Goal: Answer question/provide support: Share knowledge or assist other users

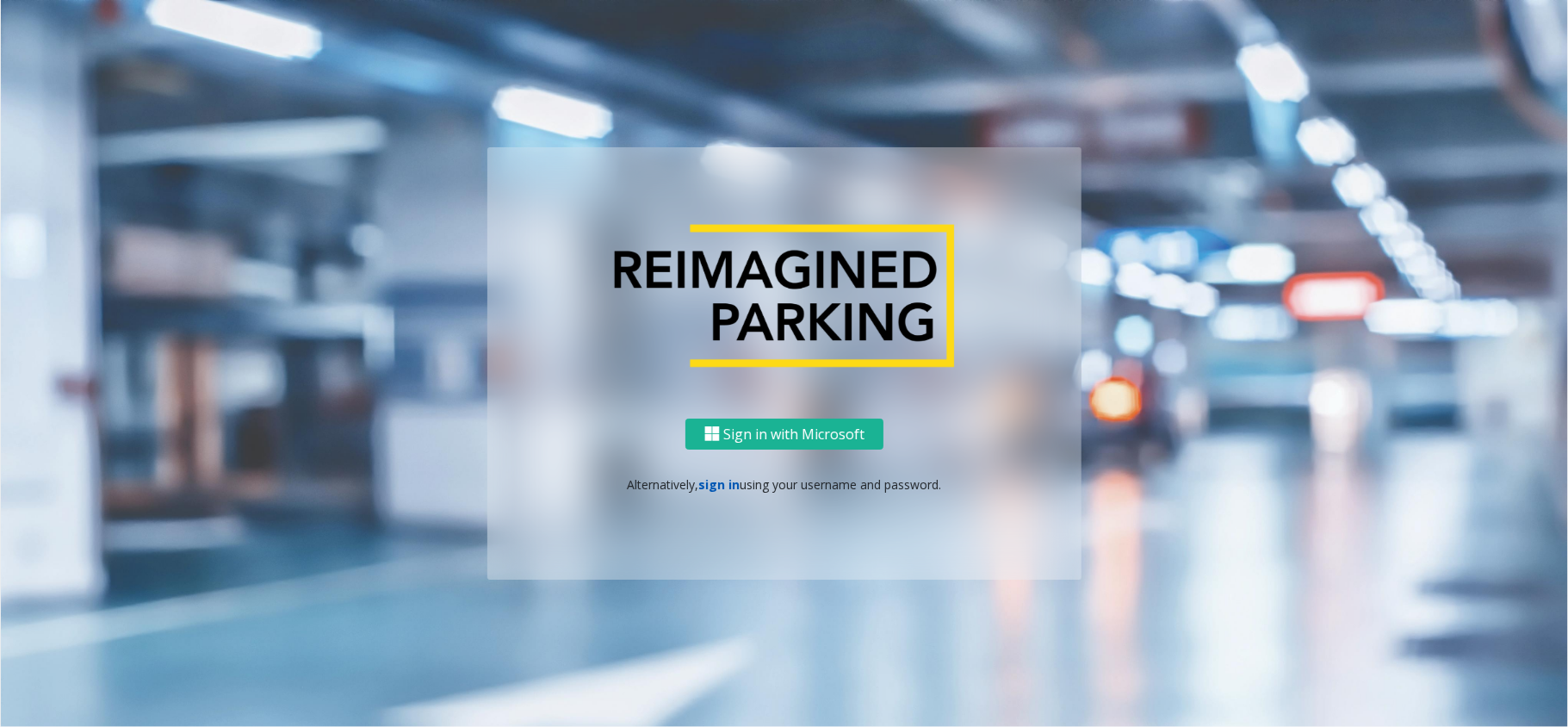
click at [707, 484] on link "sign in" at bounding box center [720, 484] width 42 height 17
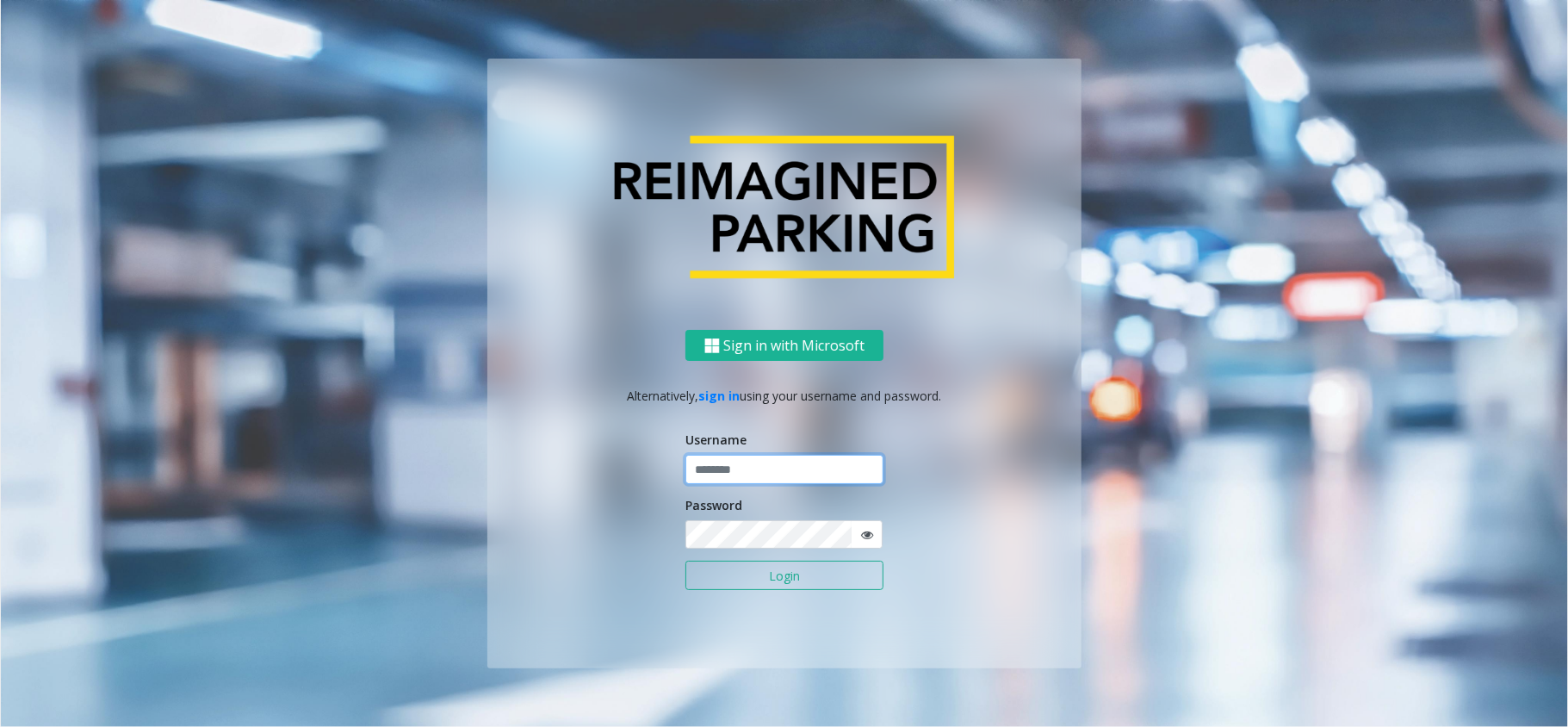
click at [742, 473] on input "text" at bounding box center [784, 470] width 198 height 30
type input "******"
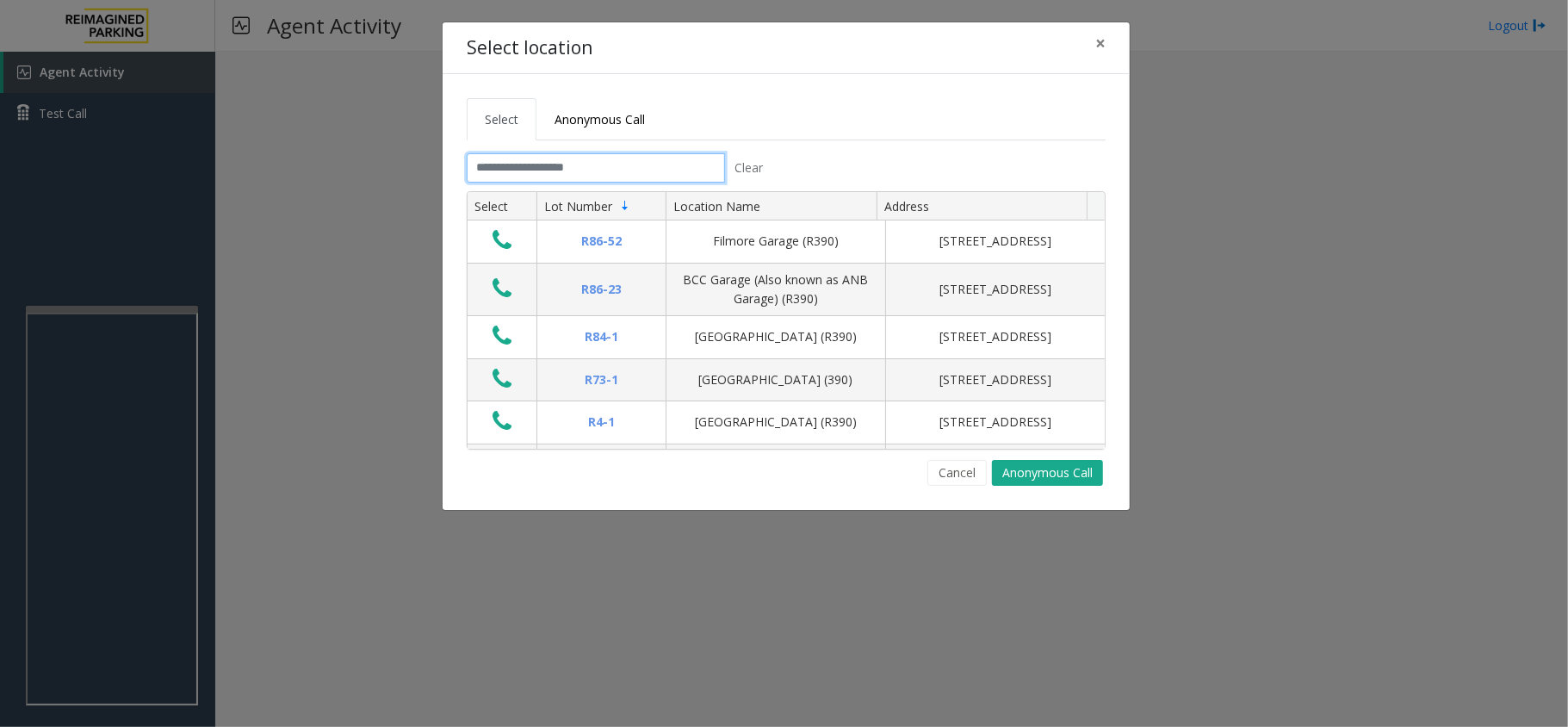
click at [594, 170] on input "text" at bounding box center [596, 168] width 258 height 30
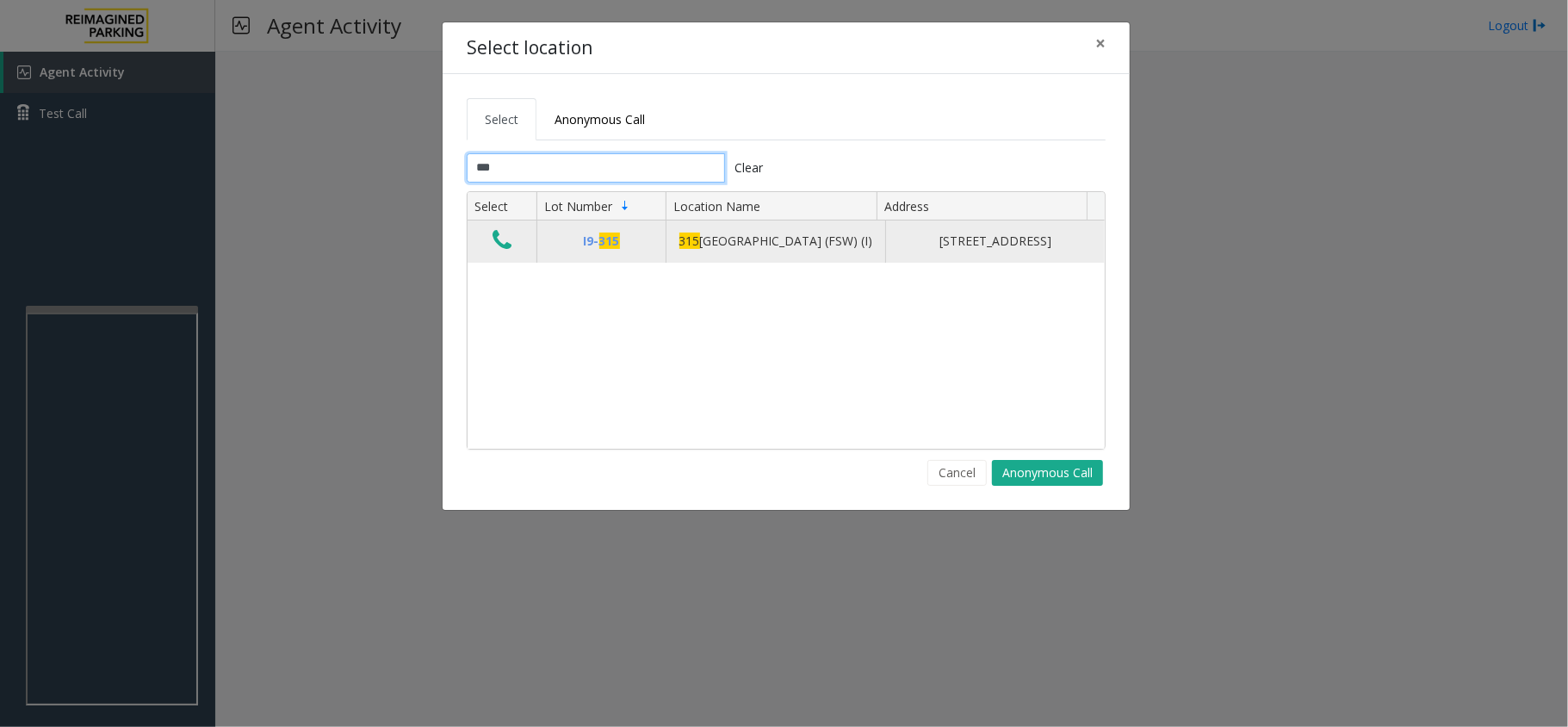
type input "***"
click at [503, 252] on icon "Data table" at bounding box center [502, 240] width 19 height 24
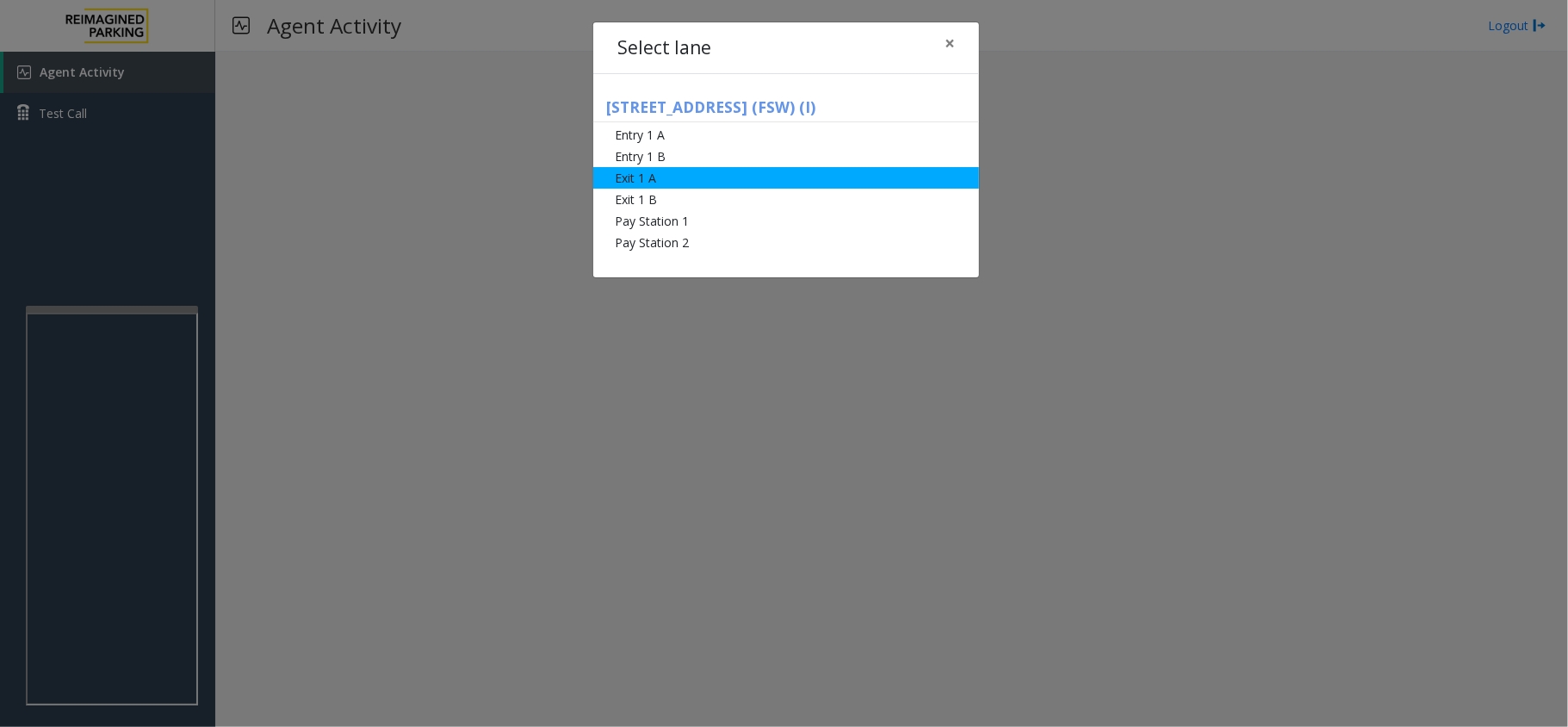
click at [657, 179] on li "Exit 1 A" at bounding box center [786, 177] width 386 height 22
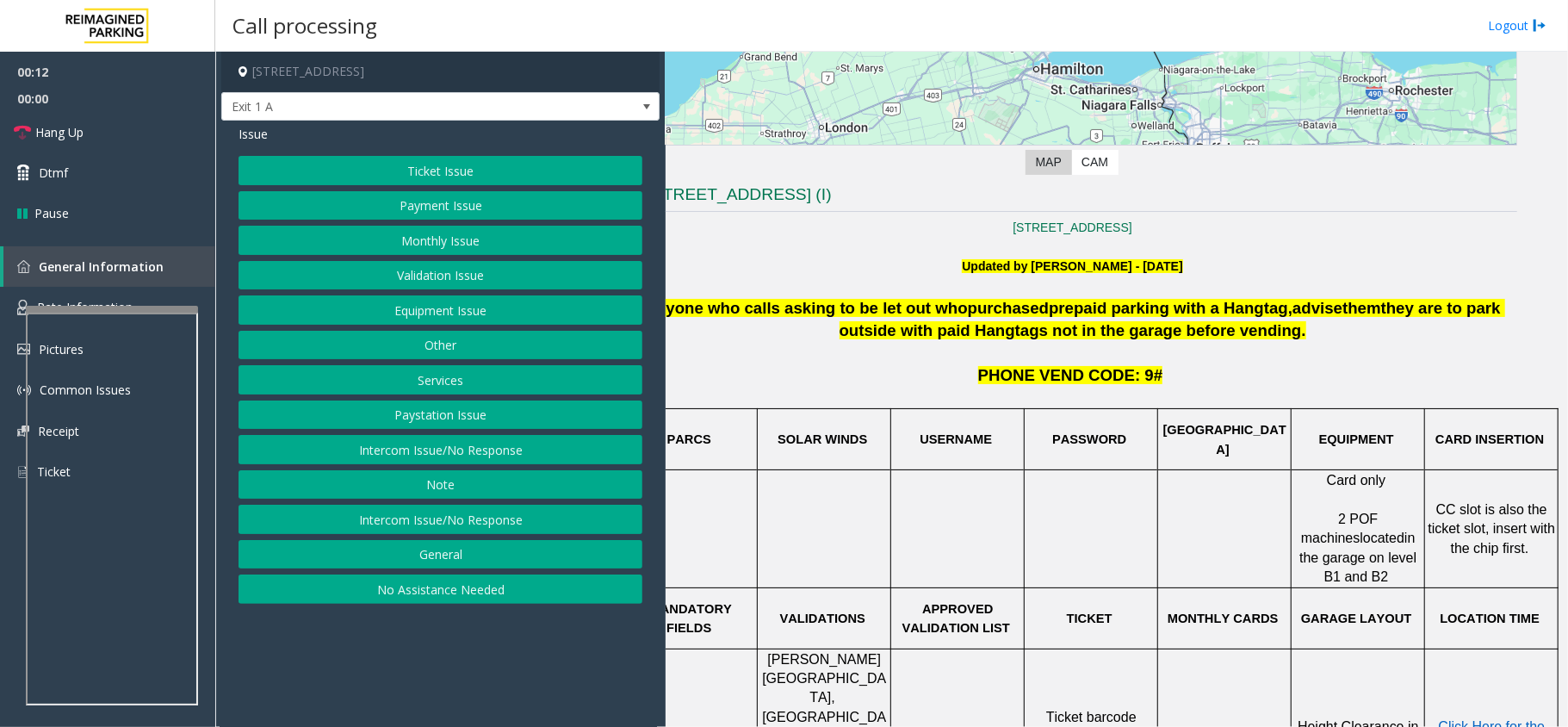
scroll to position [283, 60]
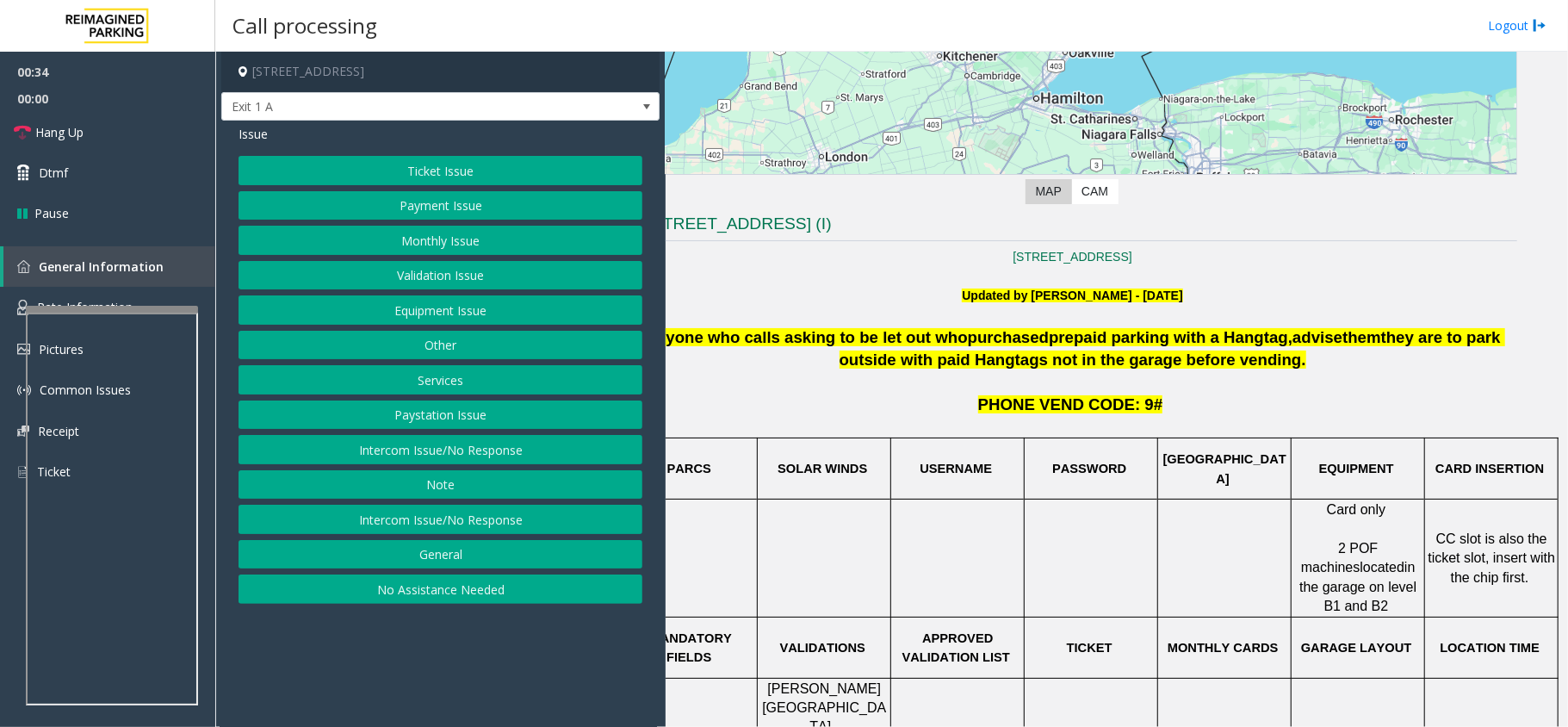
click at [460, 390] on button "Services" at bounding box center [440, 380] width 404 height 30
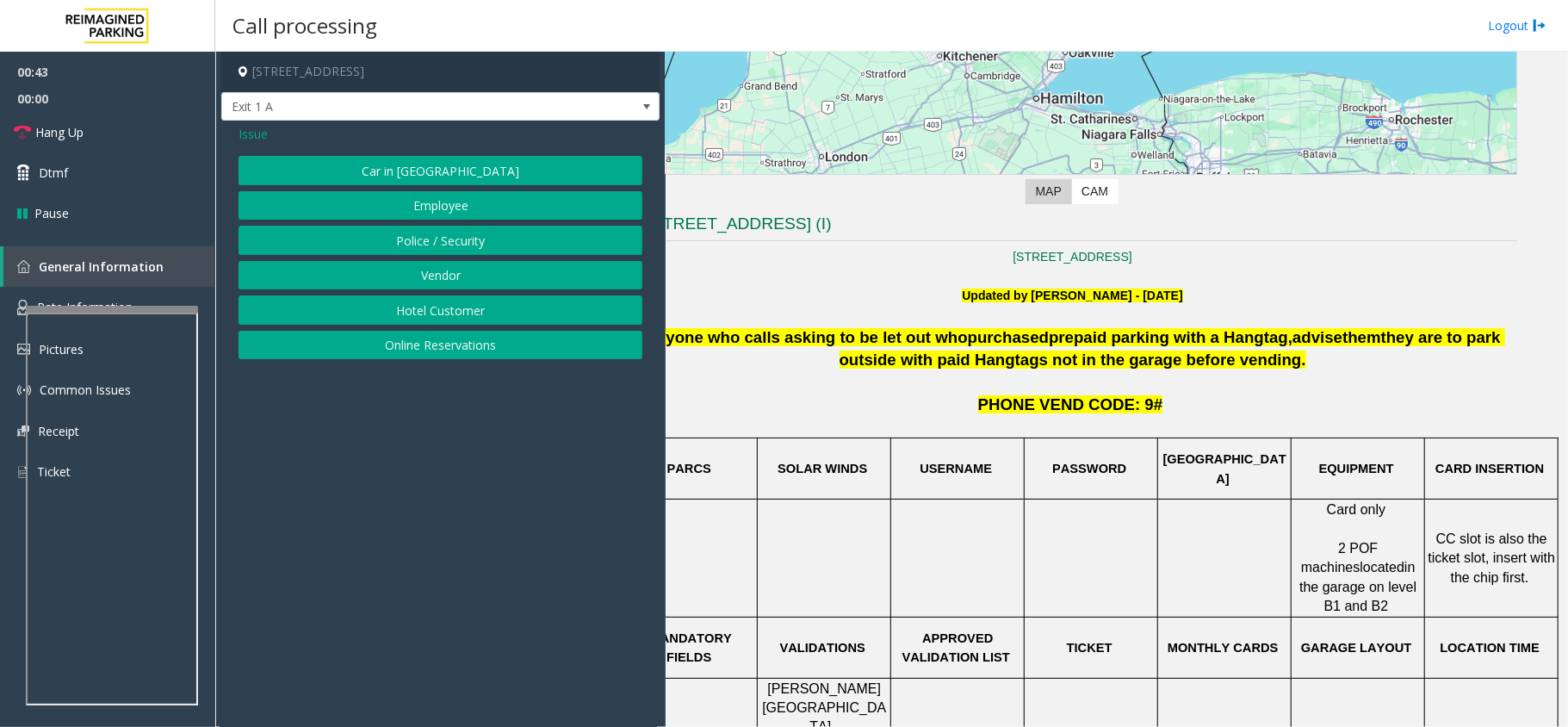
scroll to position [167, 60]
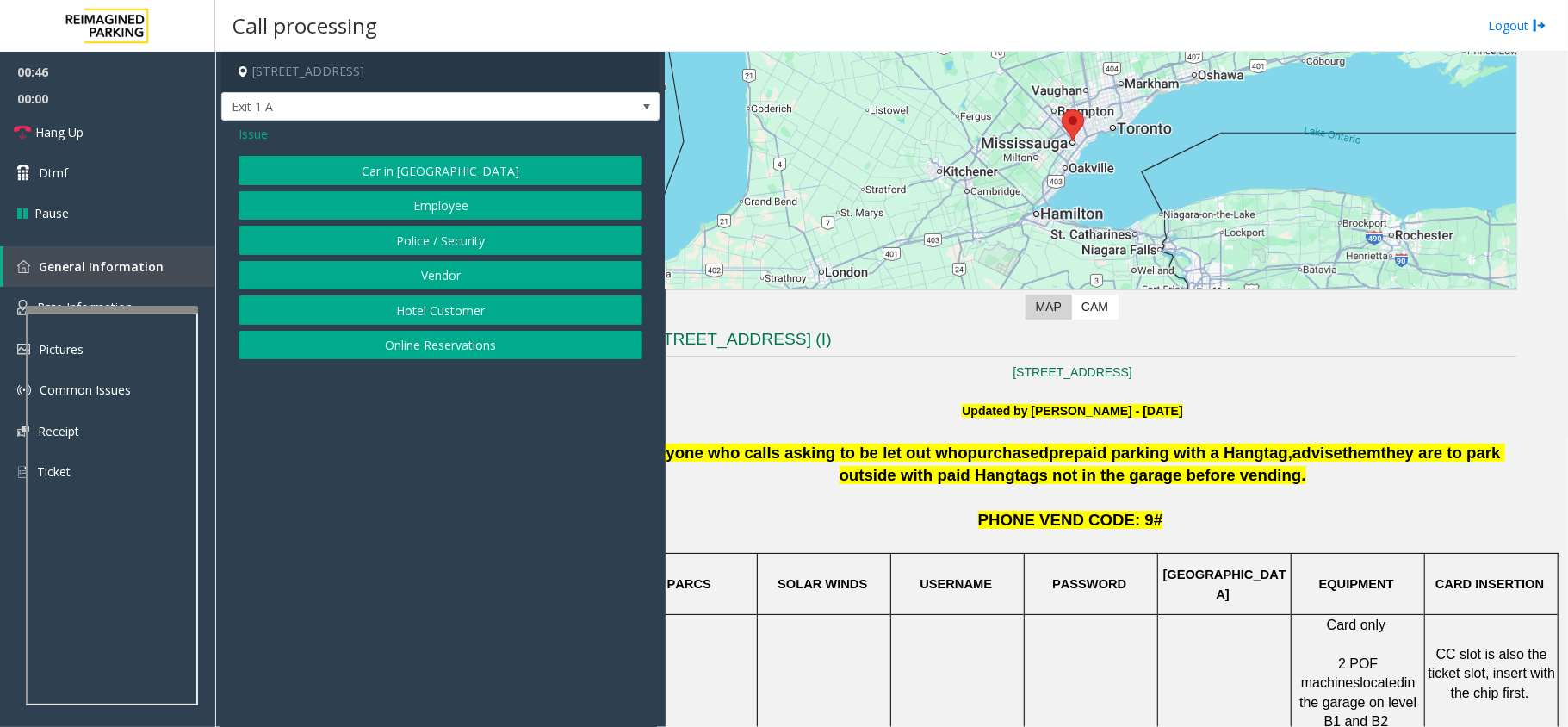
click at [243, 134] on span "Issue" at bounding box center [253, 134] width 30 height 18
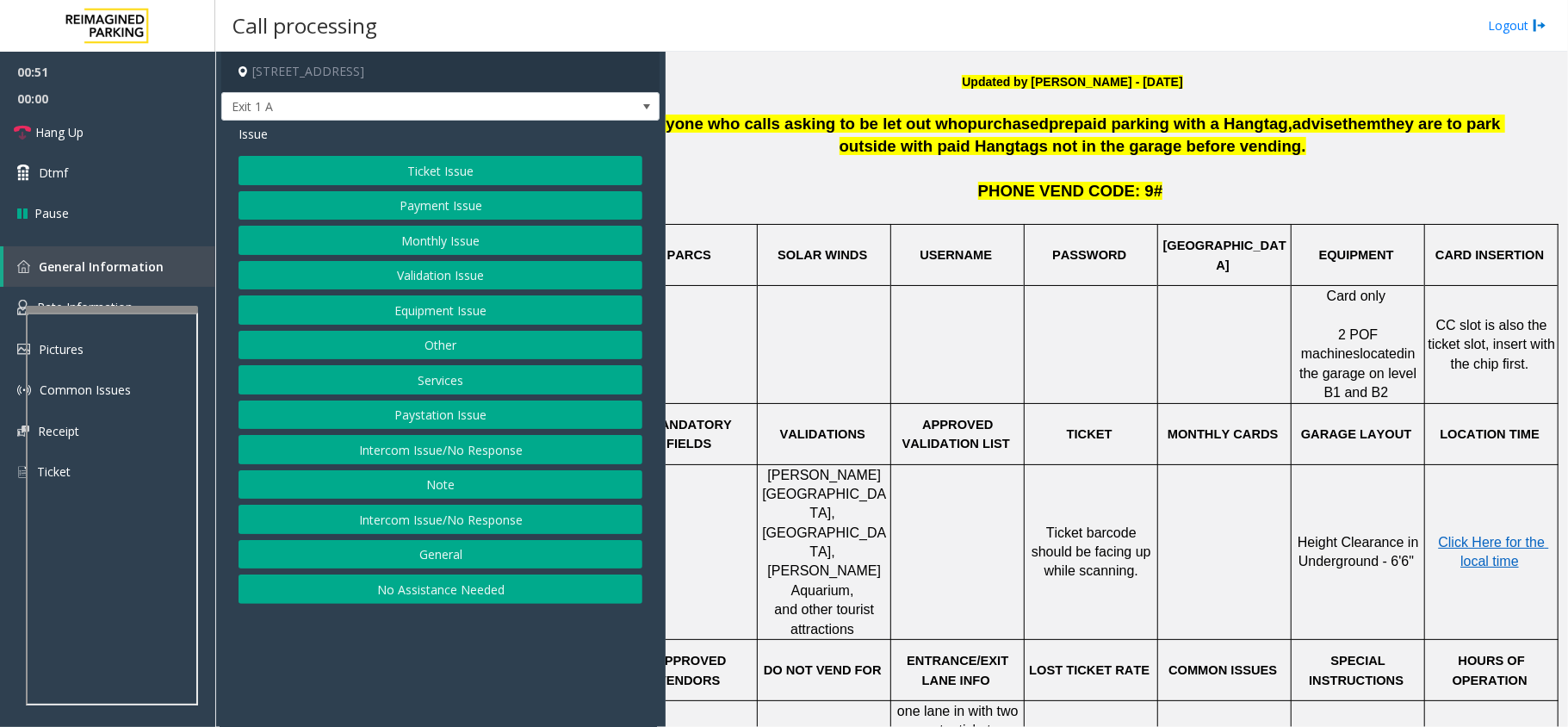
scroll to position [511, 60]
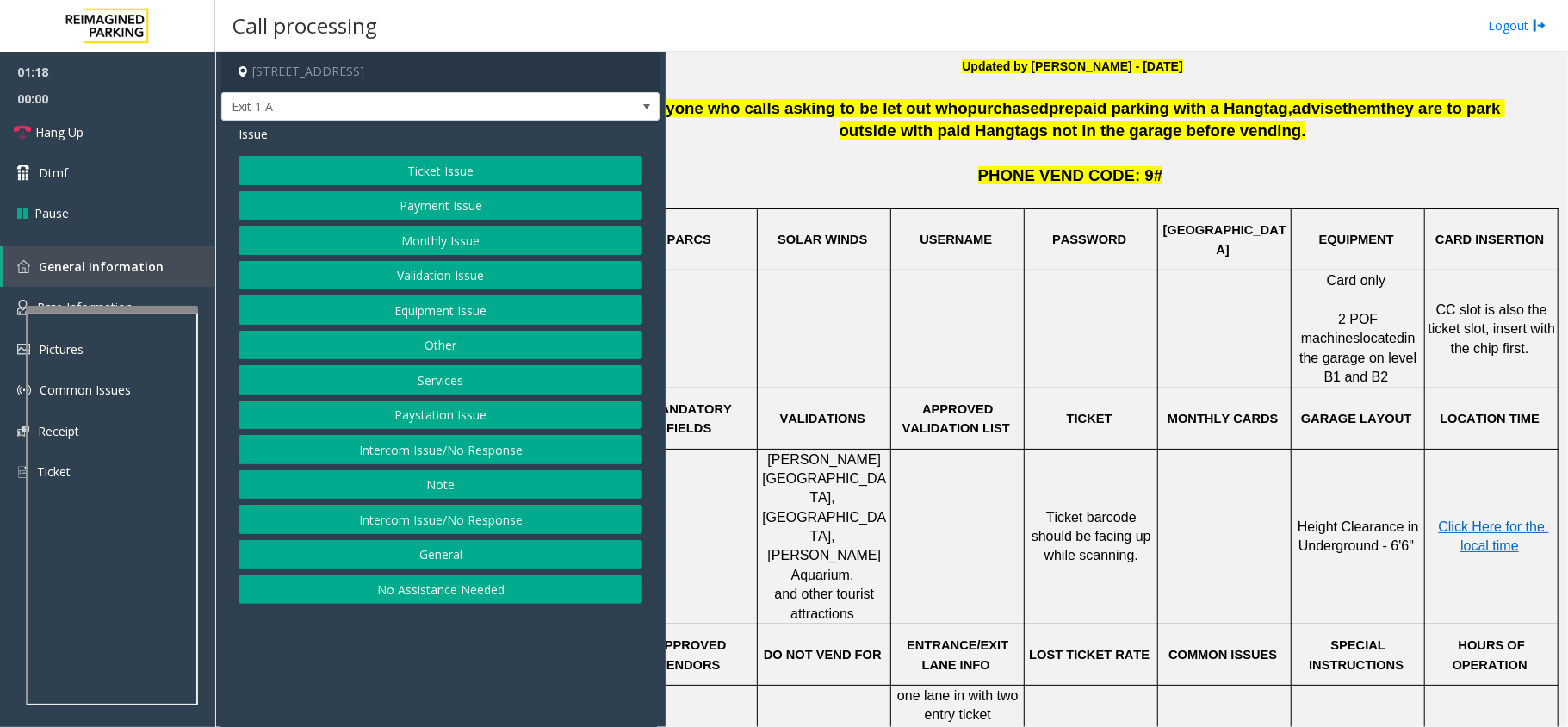
click at [497, 383] on button "Services" at bounding box center [440, 380] width 404 height 30
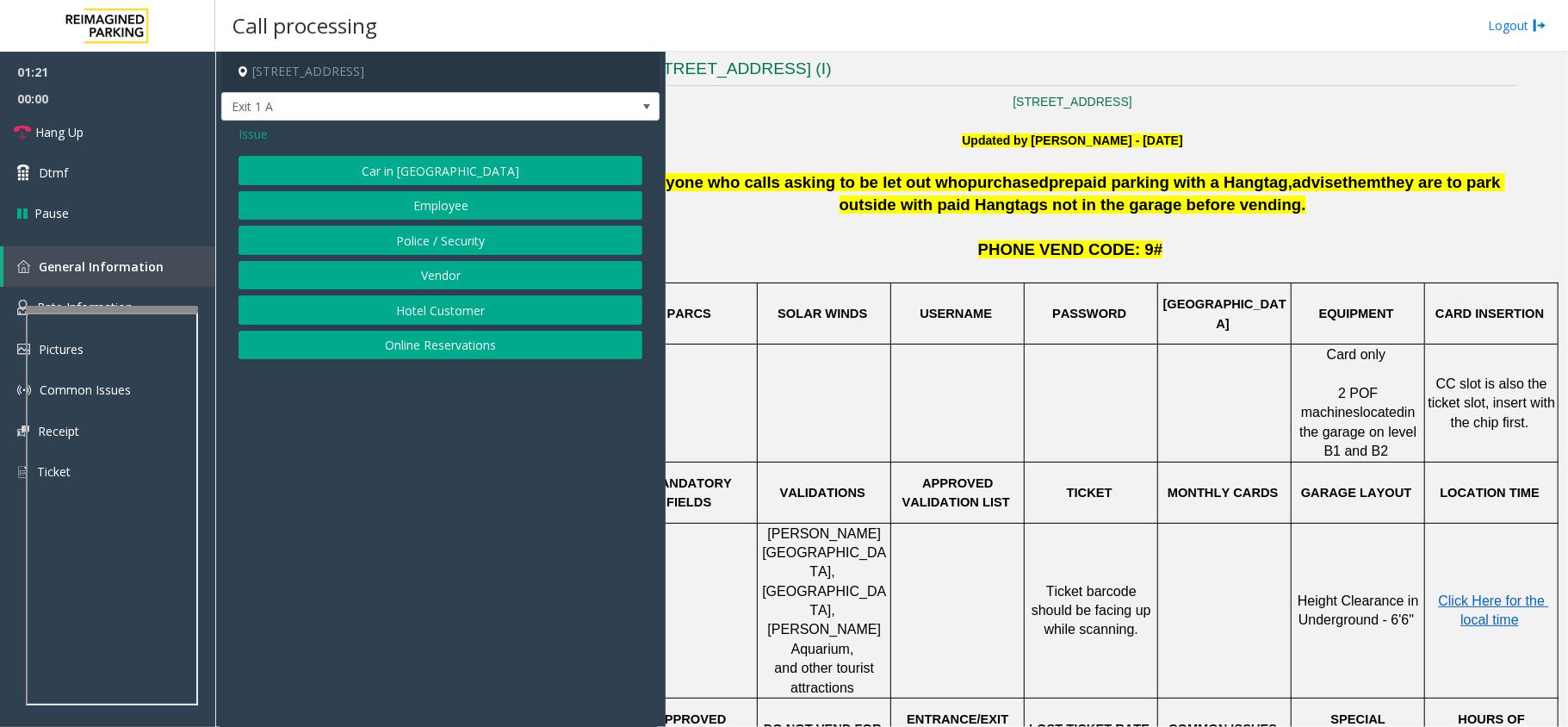
scroll to position [397, 60]
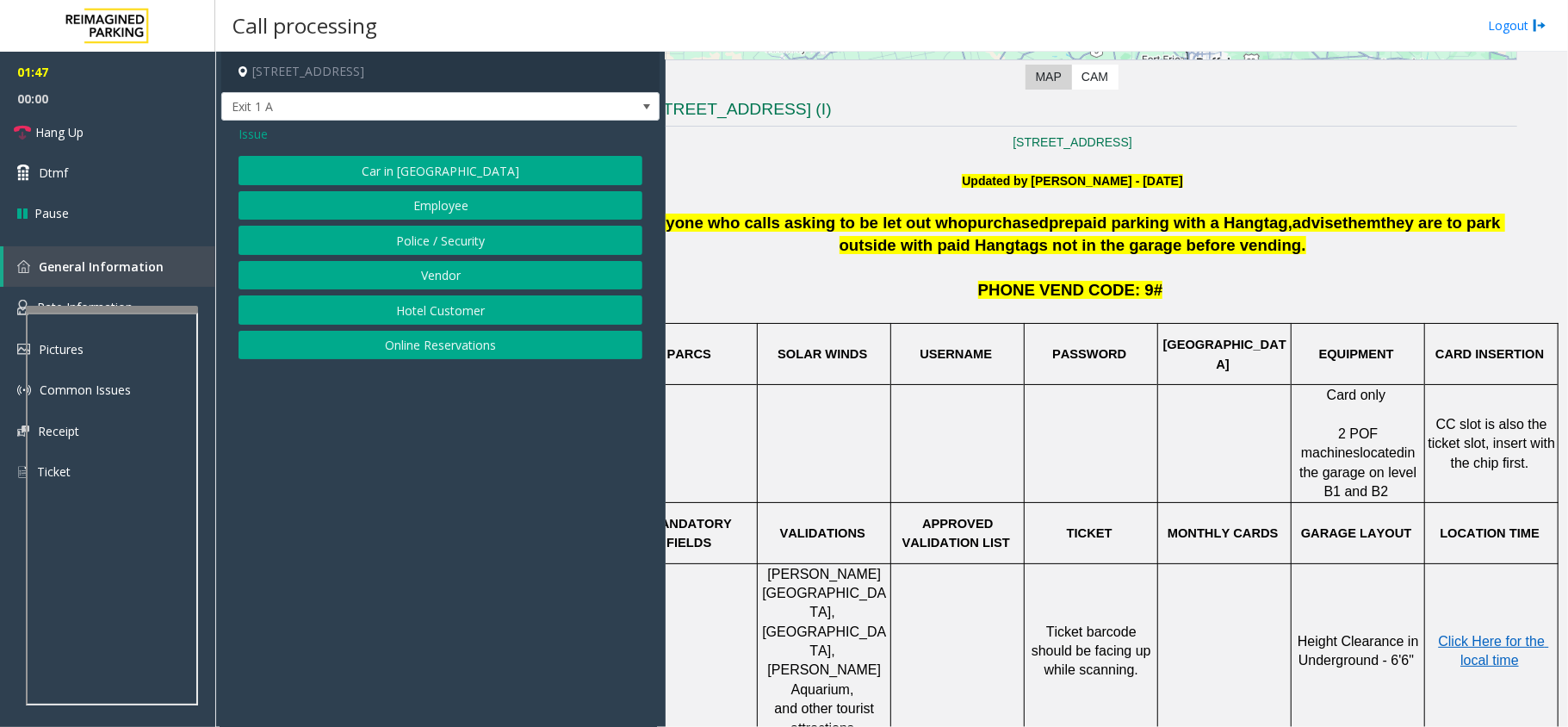
click at [458, 346] on button "Online Reservations" at bounding box center [440, 345] width 404 height 30
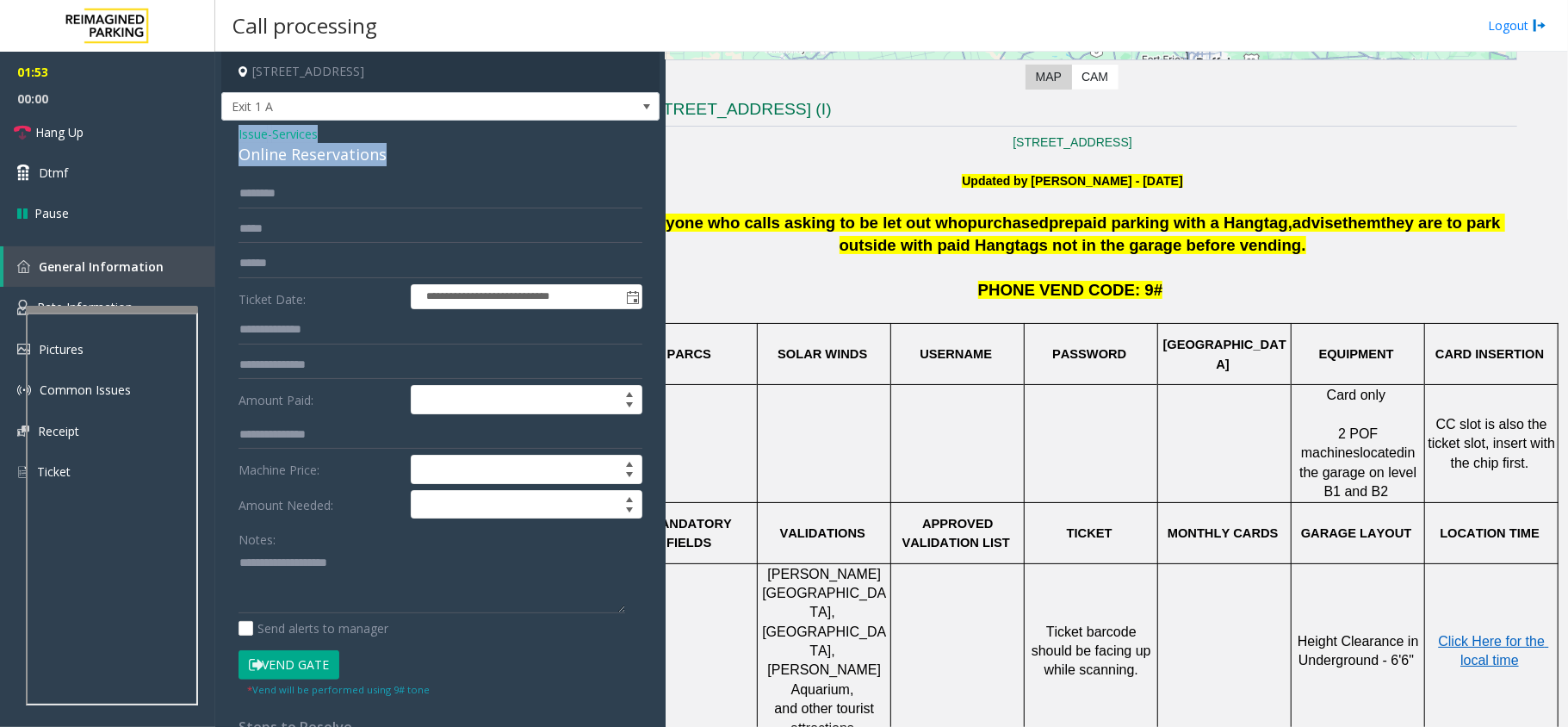
drag, startPoint x: 384, startPoint y: 146, endPoint x: 237, endPoint y: 133, distance: 147.6
click at [237, 133] on div "**********" at bounding box center [440, 657] width 438 height 1072
click at [370, 583] on textarea at bounding box center [431, 581] width 387 height 64
click at [367, 590] on textarea at bounding box center [431, 581] width 387 height 64
click at [365, 580] on textarea at bounding box center [431, 581] width 387 height 64
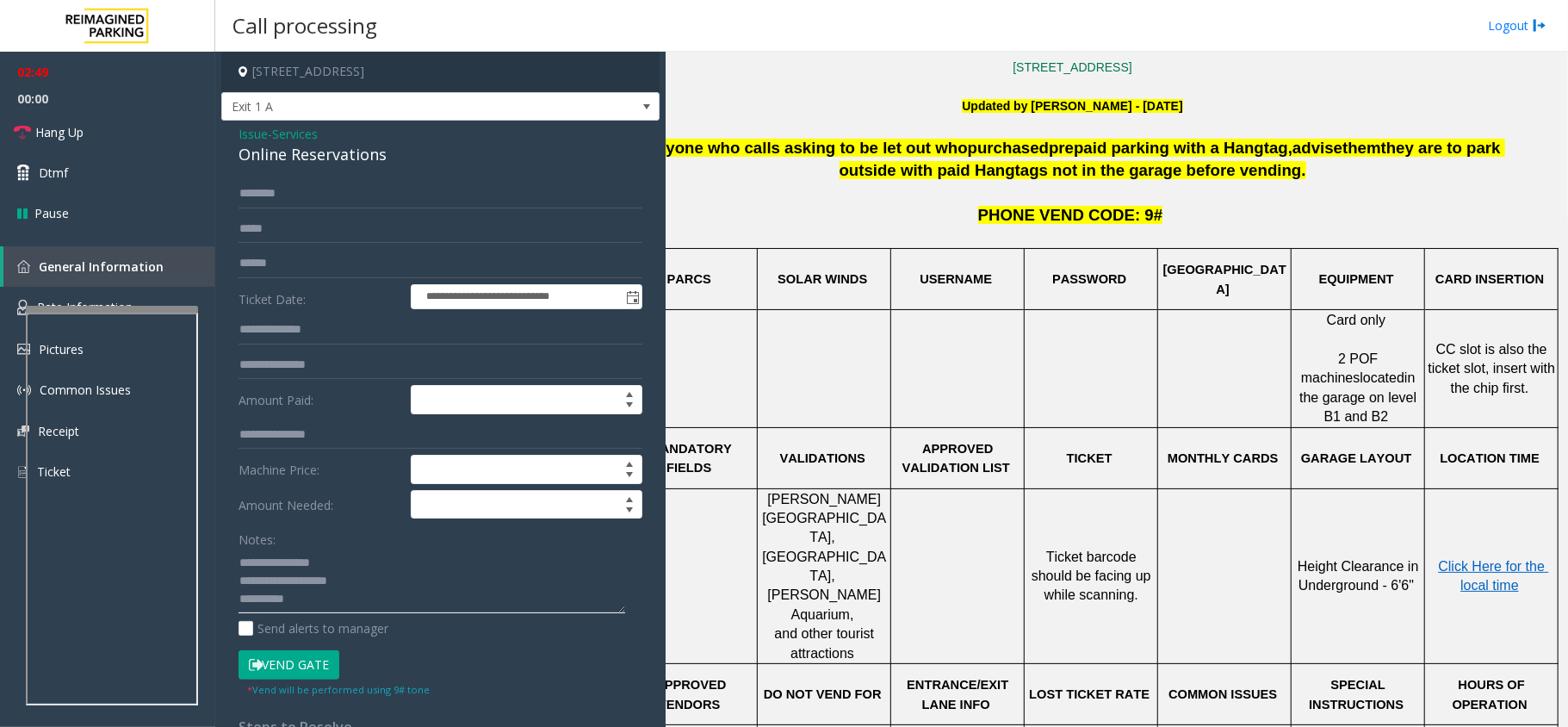
scroll to position [511, 60]
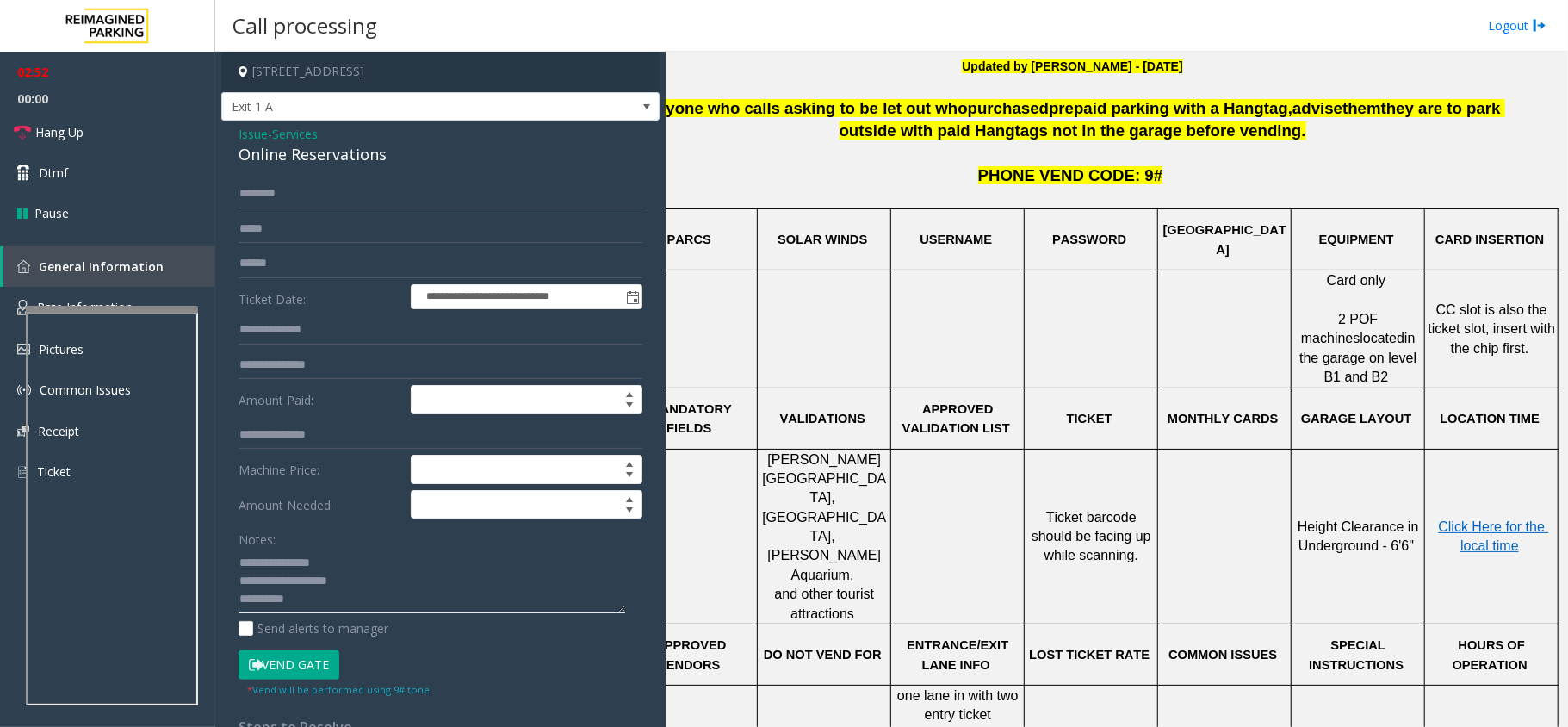
click at [377, 589] on textarea at bounding box center [431, 581] width 387 height 64
click at [358, 190] on input "text" at bounding box center [440, 194] width 404 height 30
click at [337, 613] on textarea at bounding box center [431, 581] width 387 height 64
click at [348, 601] on textarea at bounding box center [431, 581] width 387 height 64
click at [332, 204] on input "text" at bounding box center [440, 194] width 404 height 30
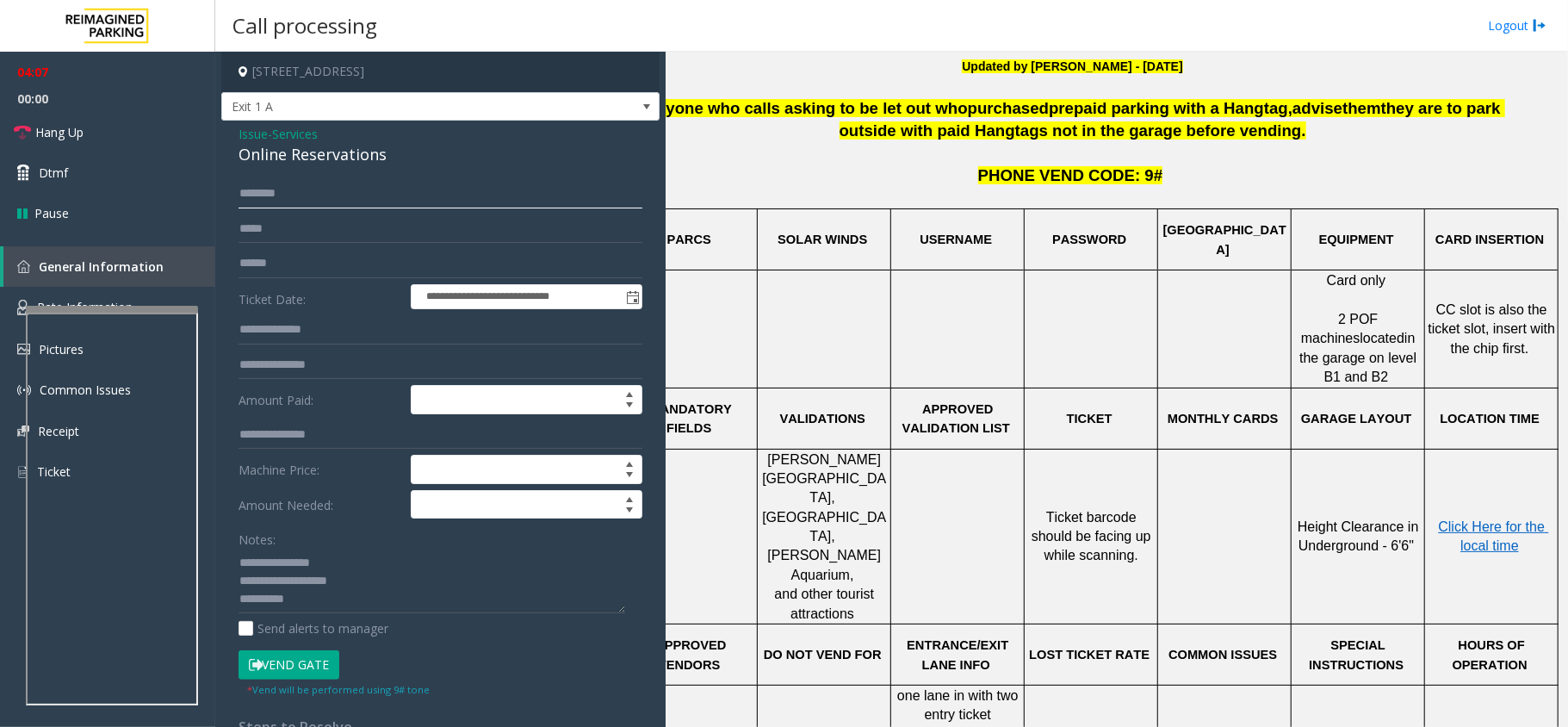
click at [356, 197] on input "text" at bounding box center [440, 194] width 404 height 30
click at [363, 600] on textarea at bounding box center [431, 581] width 387 height 64
click at [310, 184] on input "text" at bounding box center [440, 194] width 404 height 30
click at [321, 603] on textarea at bounding box center [431, 581] width 387 height 64
click at [338, 600] on textarea at bounding box center [431, 581] width 387 height 64
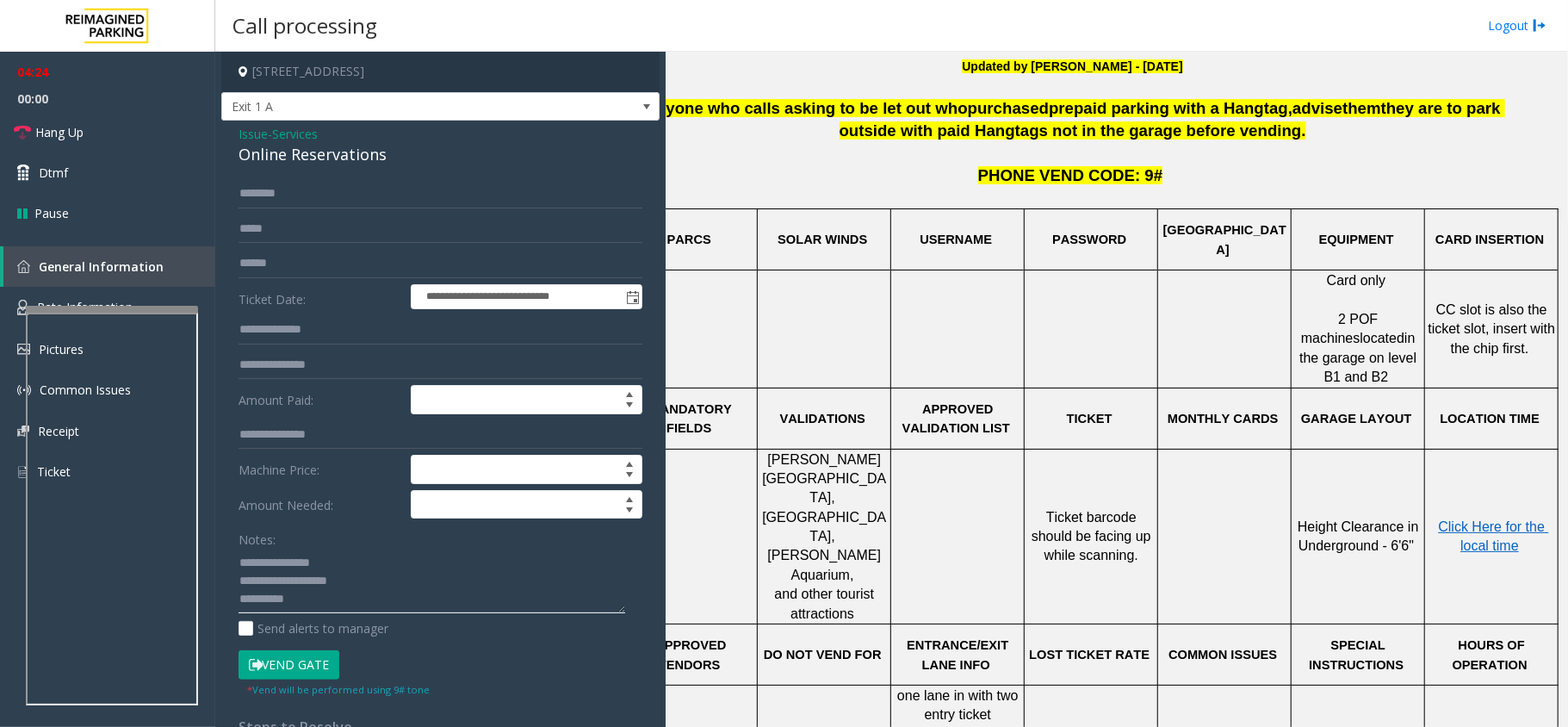
type textarea "**********"
click at [307, 190] on input "text" at bounding box center [440, 194] width 404 height 30
type input "******"
click at [387, 606] on textarea at bounding box center [431, 581] width 387 height 64
click at [383, 596] on textarea at bounding box center [431, 581] width 387 height 64
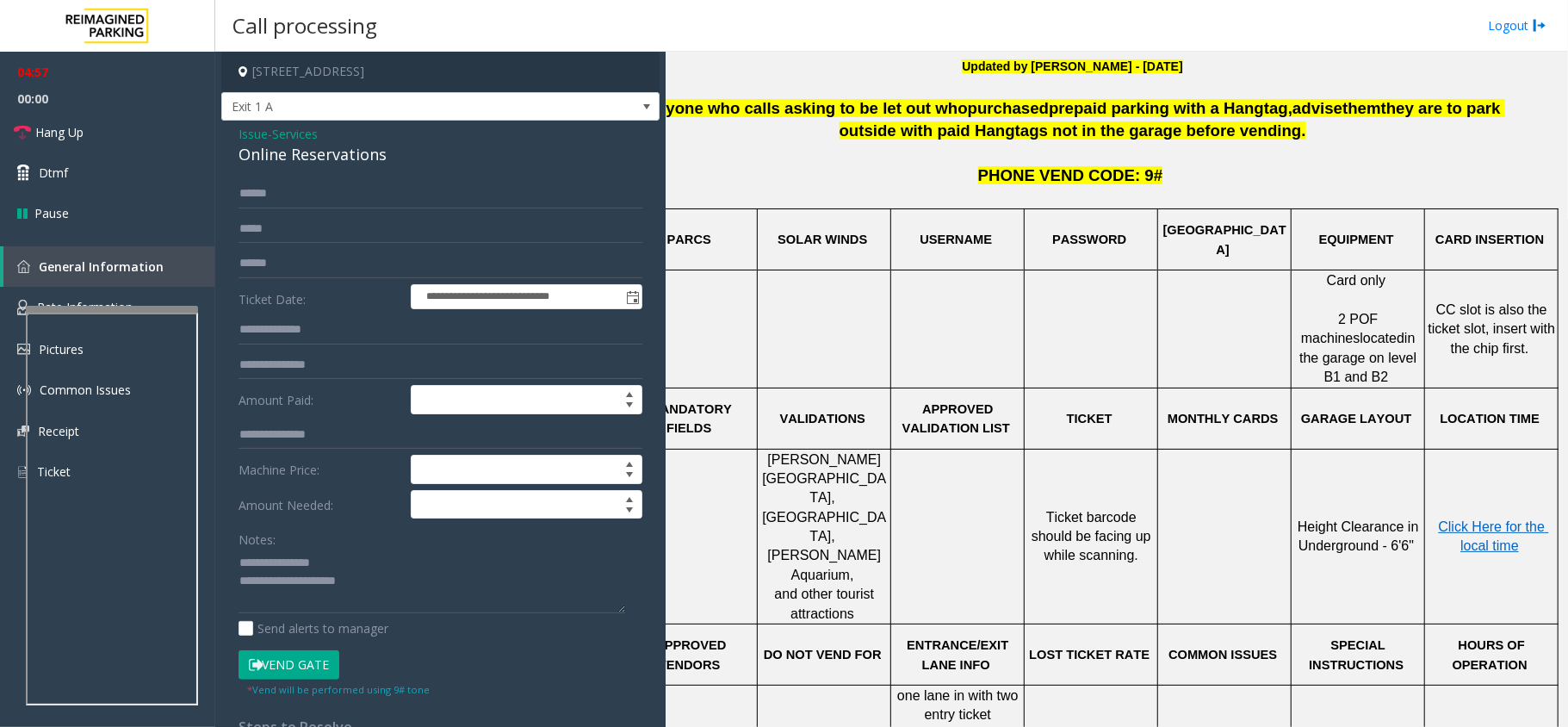
click at [270, 664] on button "Vend Gate" at bounding box center [289, 665] width 101 height 30
click at [72, 128] on span "Hang Up" at bounding box center [59, 132] width 48 height 18
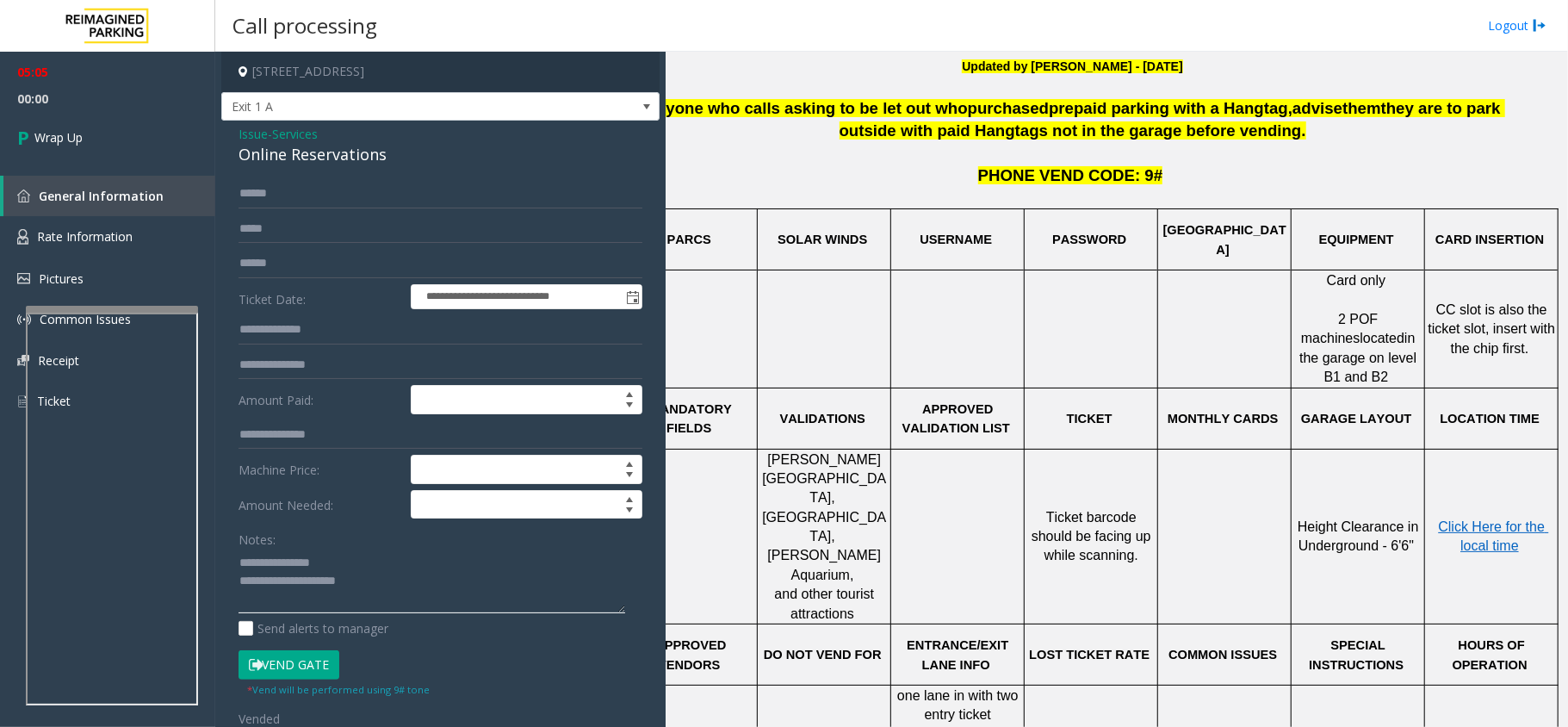
click at [376, 586] on textarea at bounding box center [431, 581] width 387 height 64
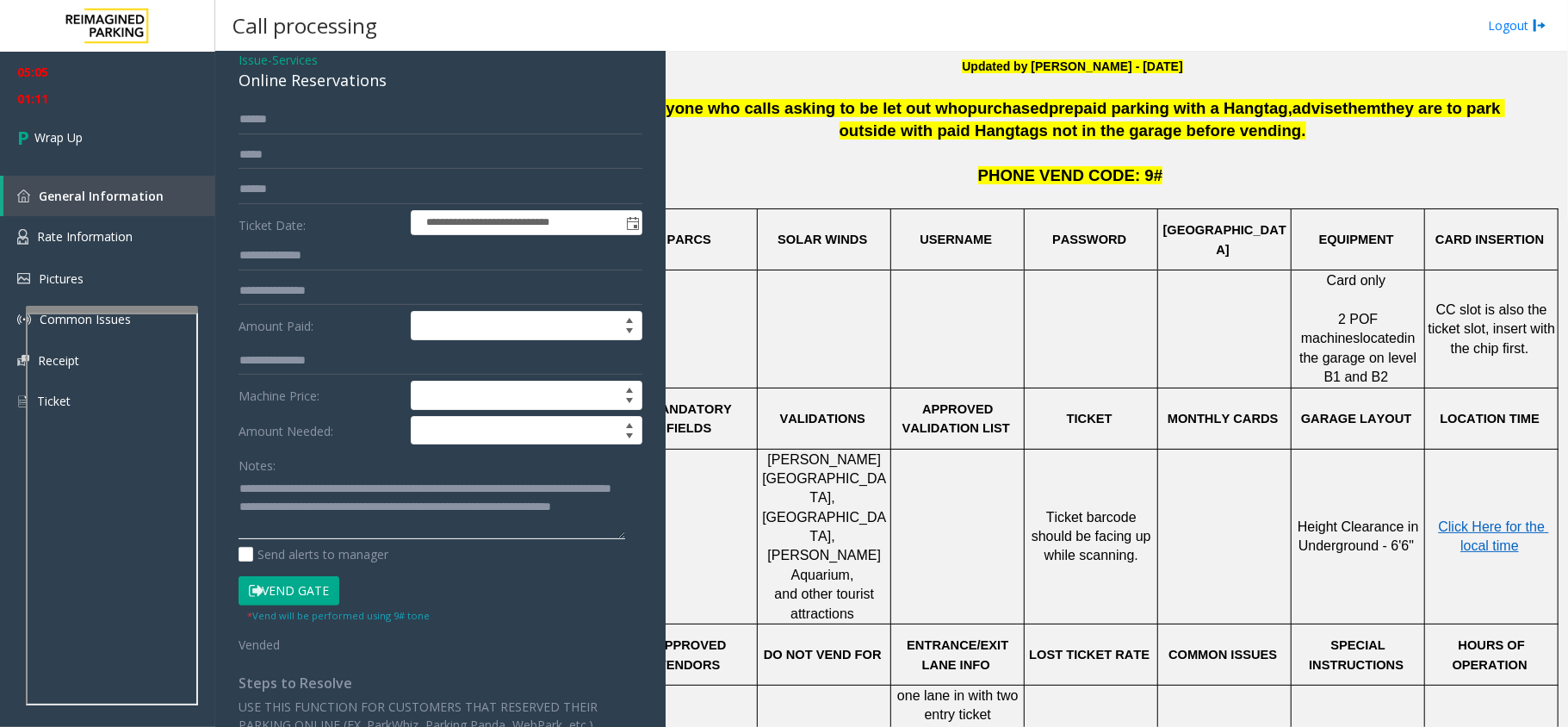
scroll to position [115, 0]
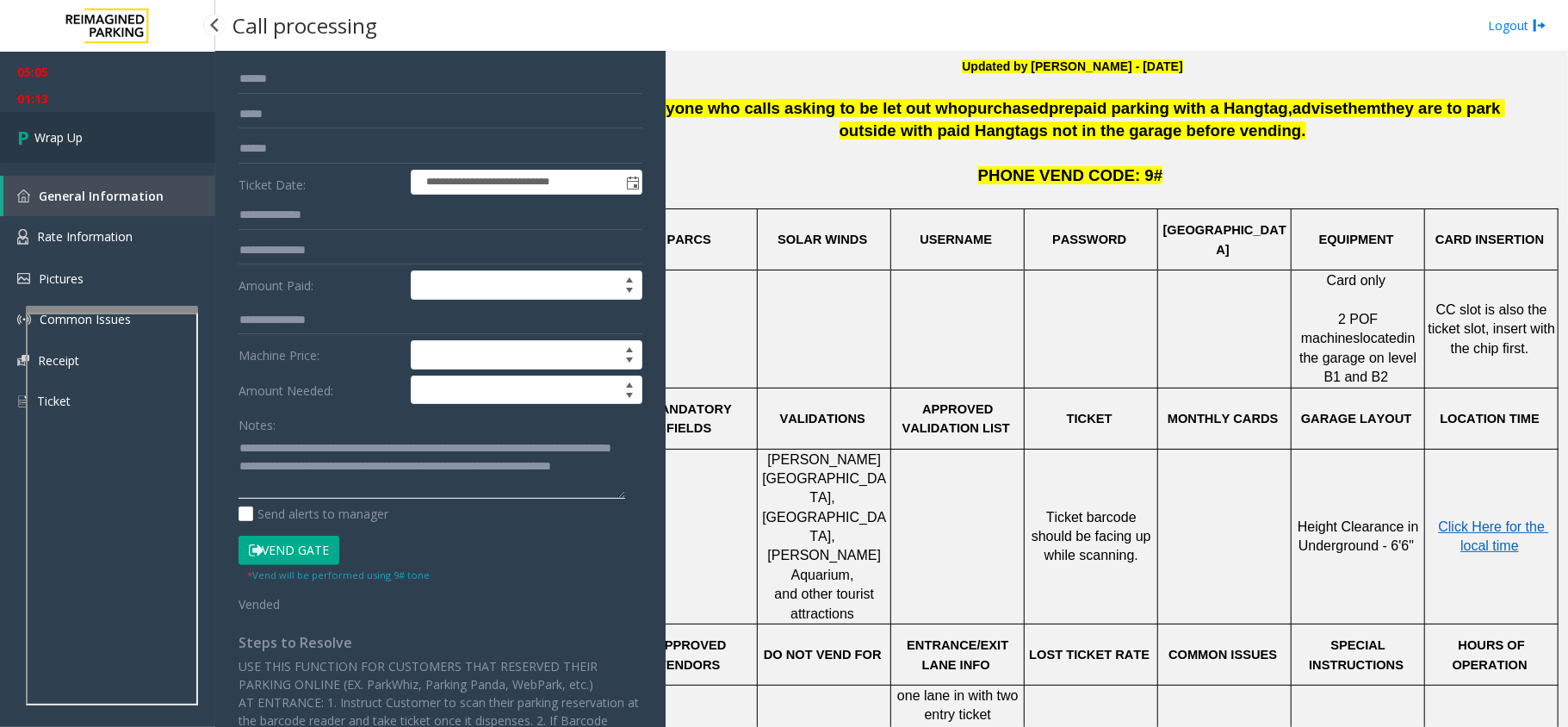
type textarea "**********"
click at [44, 144] on span "Wrap Up" at bounding box center [58, 137] width 48 height 18
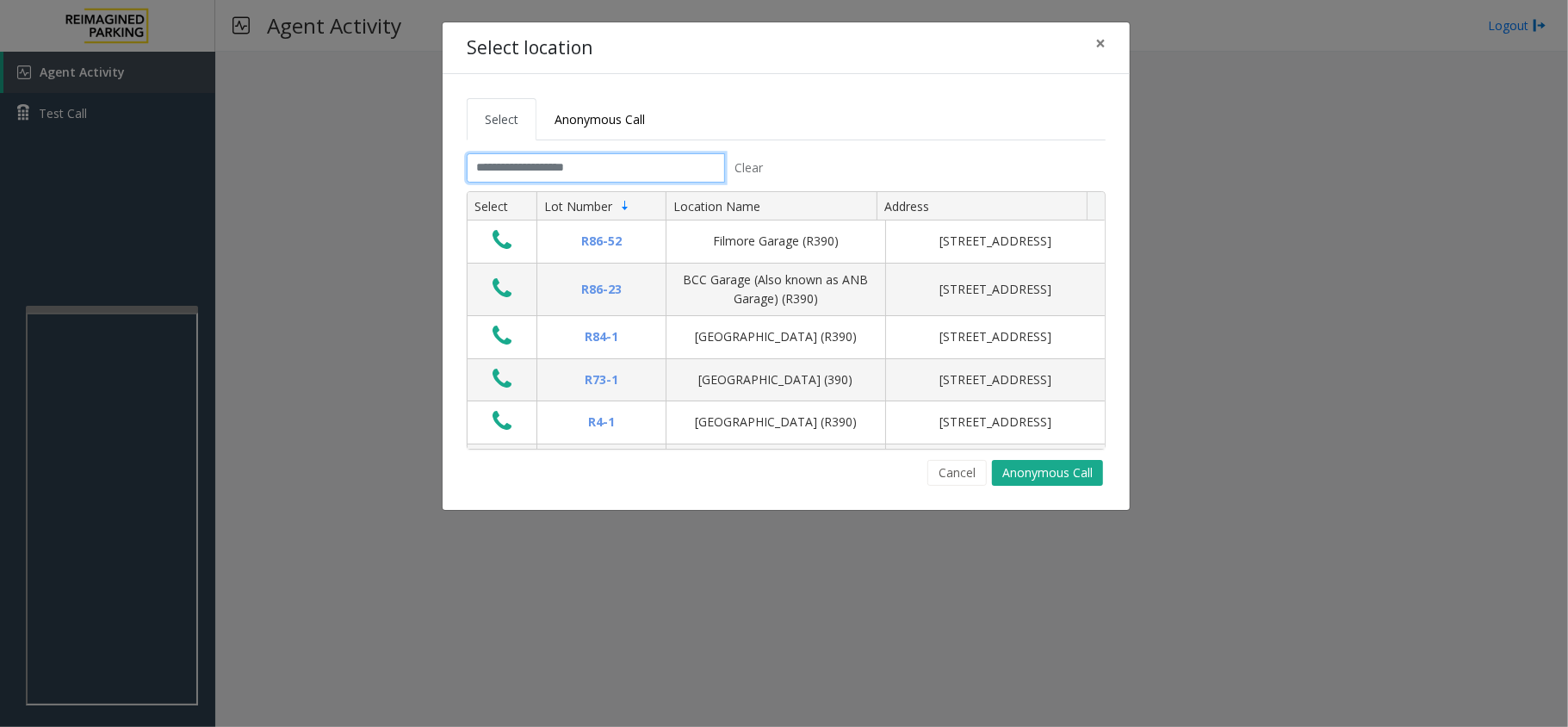
click at [539, 170] on input "text" at bounding box center [596, 168] width 258 height 30
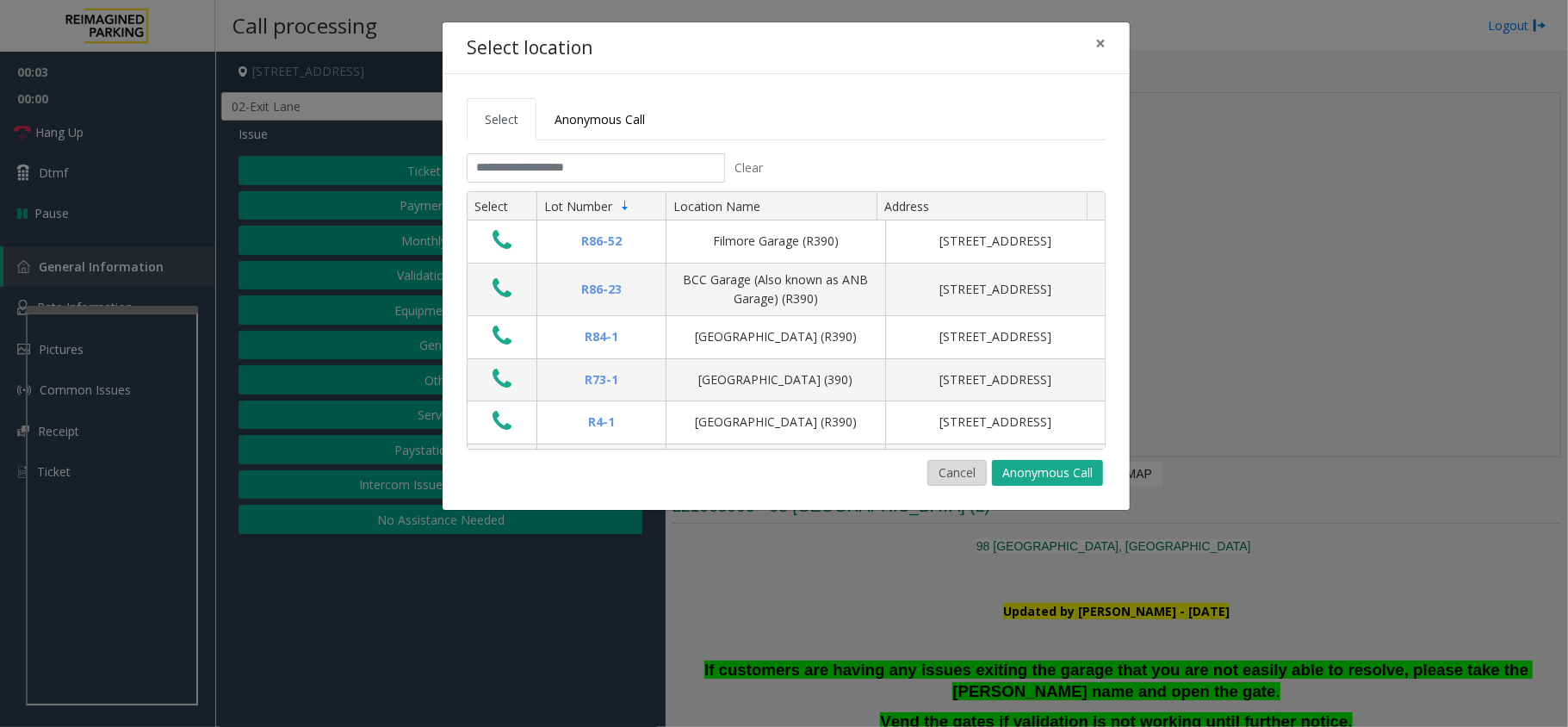
click at [972, 470] on button "Cancel" at bounding box center [957, 473] width 59 height 26
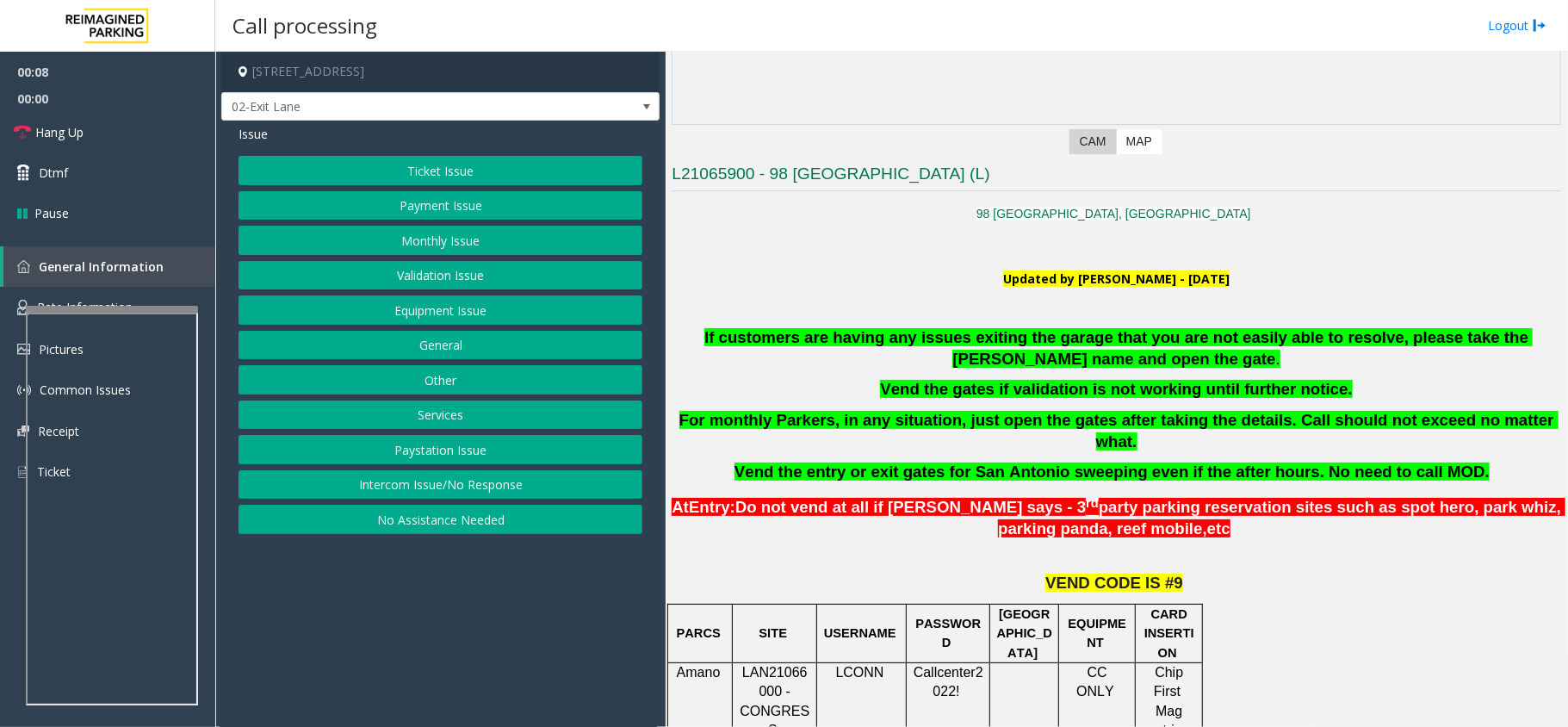
scroll to position [344, 0]
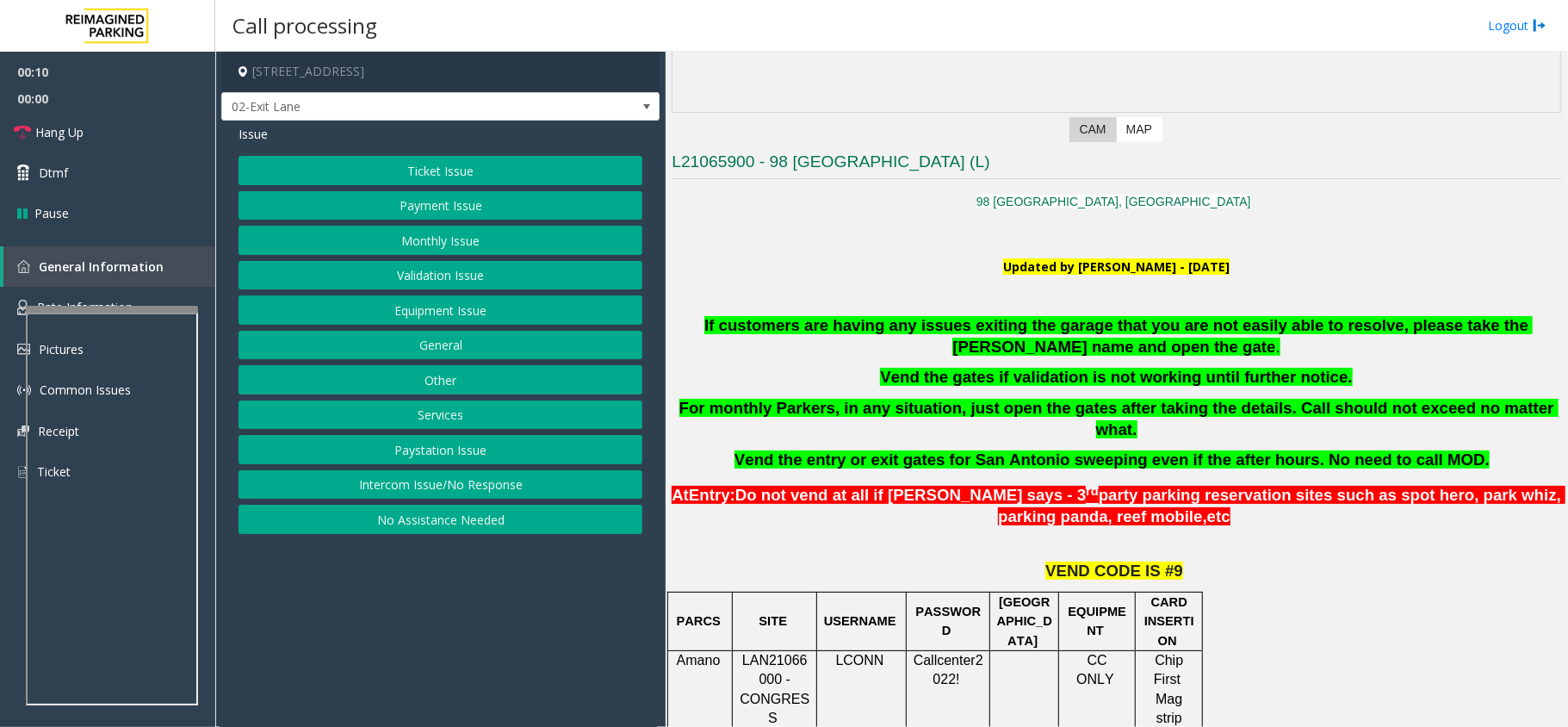
click at [793, 653] on span "LAN21066000 - CONGRESS" at bounding box center [775, 689] width 70 height 72
click at [151, 336] on div at bounding box center [109, 332] width 172 height 7
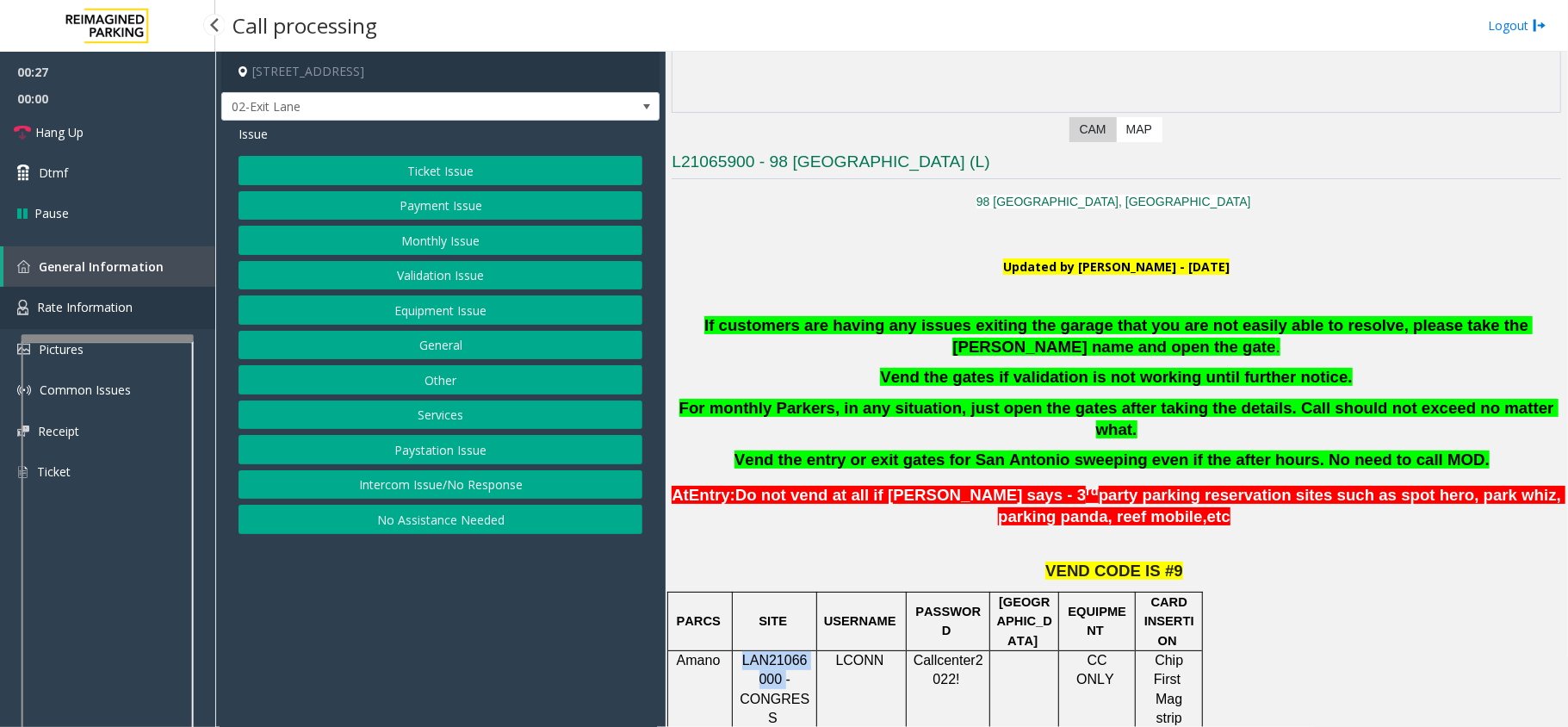
click at [138, 307] on link "Rate Information" at bounding box center [108, 308] width 216 height 43
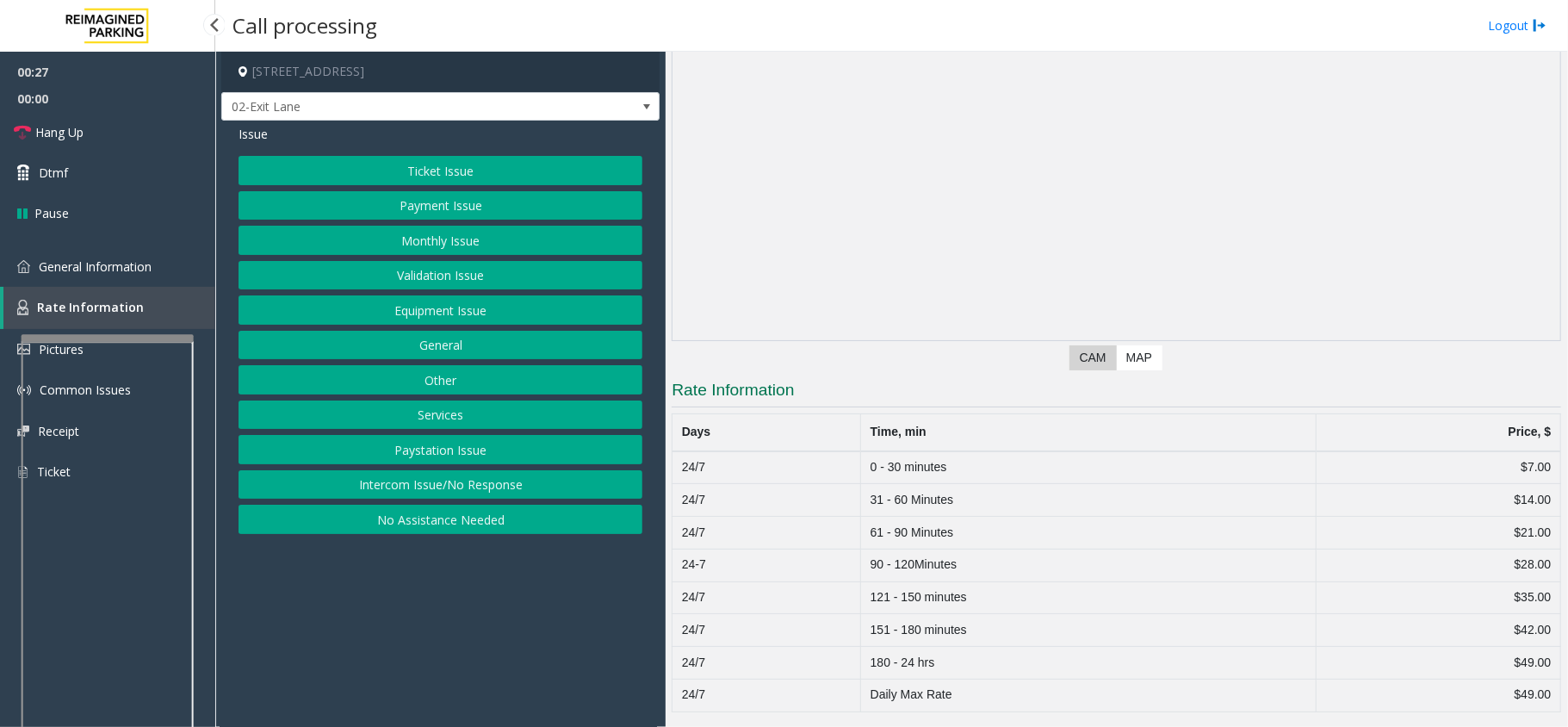
scroll to position [119, 0]
click at [114, 270] on span "General Information" at bounding box center [96, 266] width 113 height 17
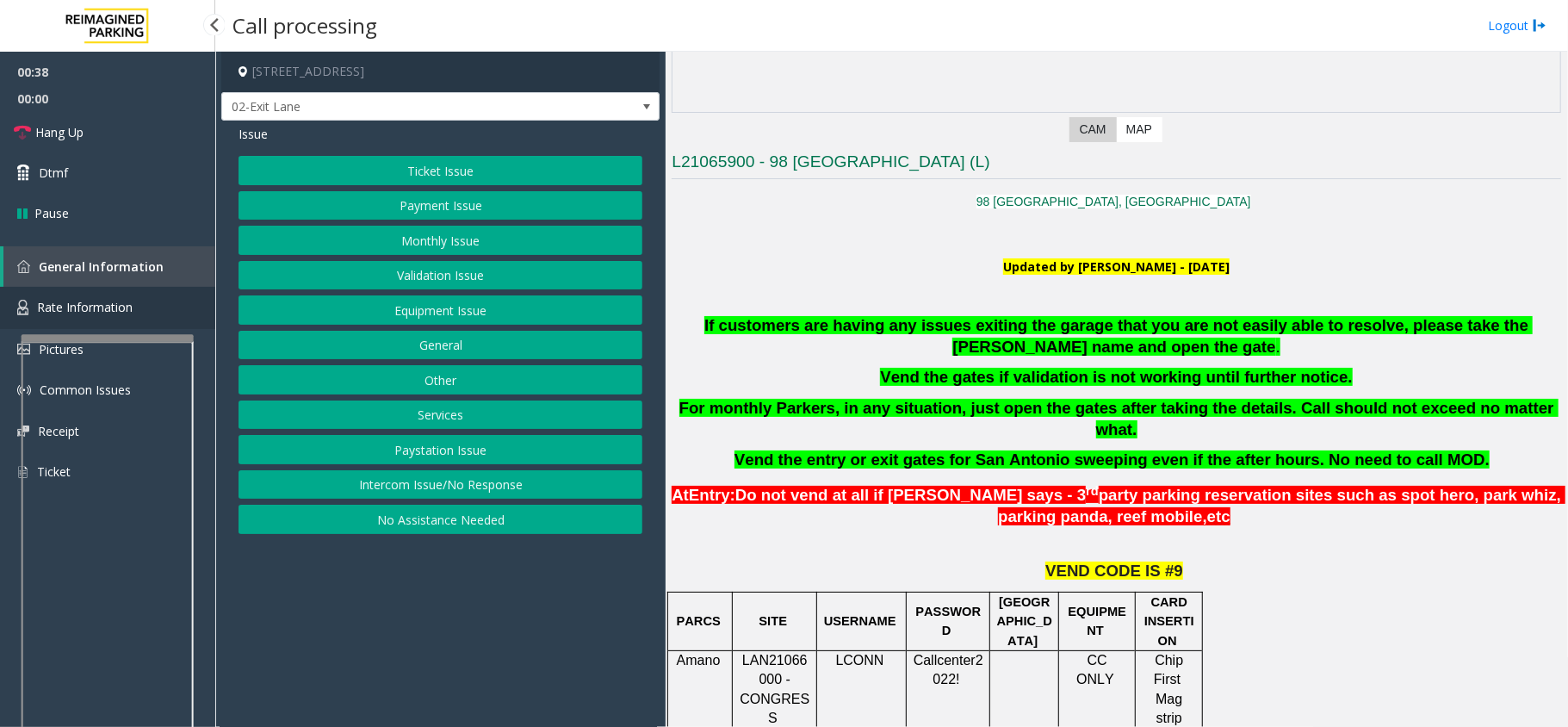
click at [141, 309] on link "Rate Information" at bounding box center [108, 308] width 216 height 43
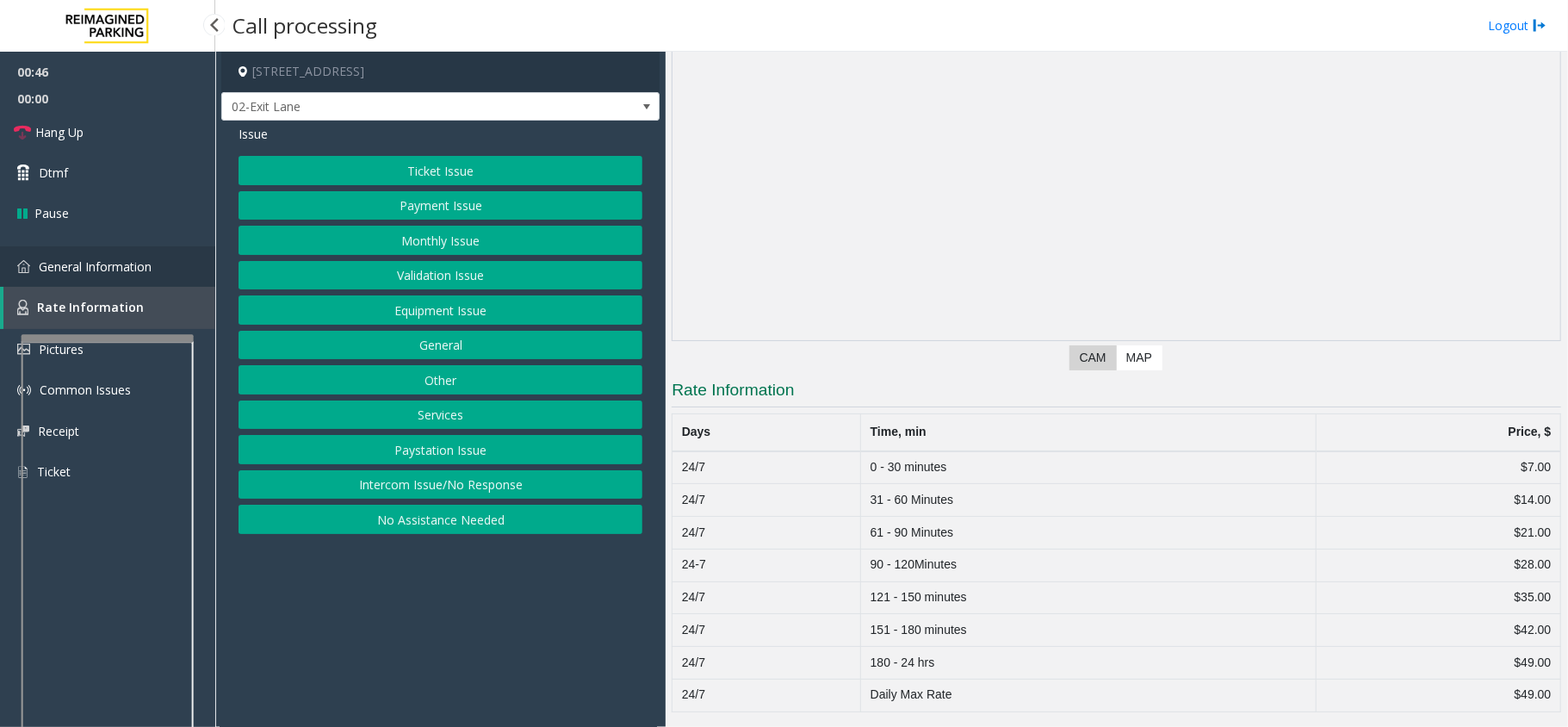
drag, startPoint x: 132, startPoint y: 263, endPoint x: 183, endPoint y: 270, distance: 51.5
click at [132, 263] on span "General Information" at bounding box center [96, 266] width 113 height 17
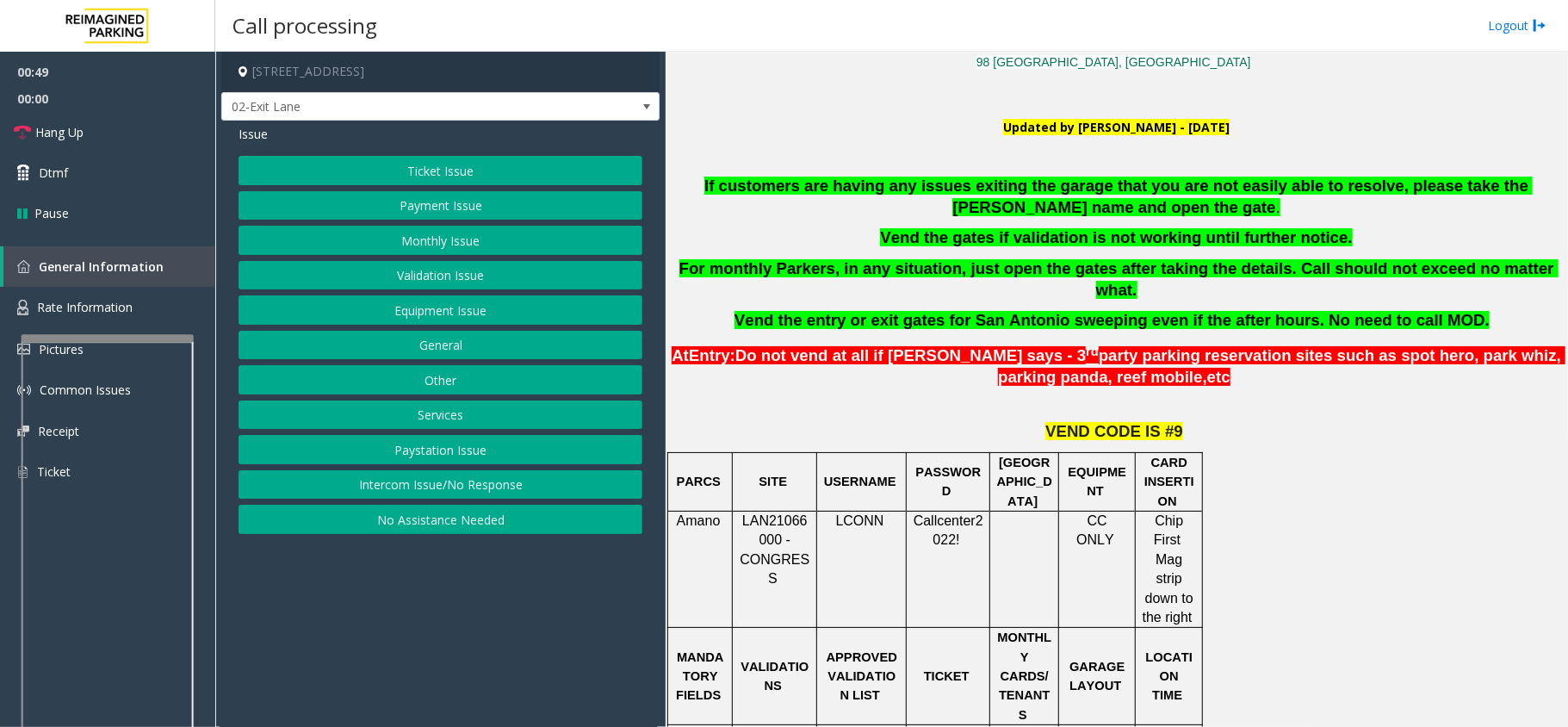
scroll to position [574, 0]
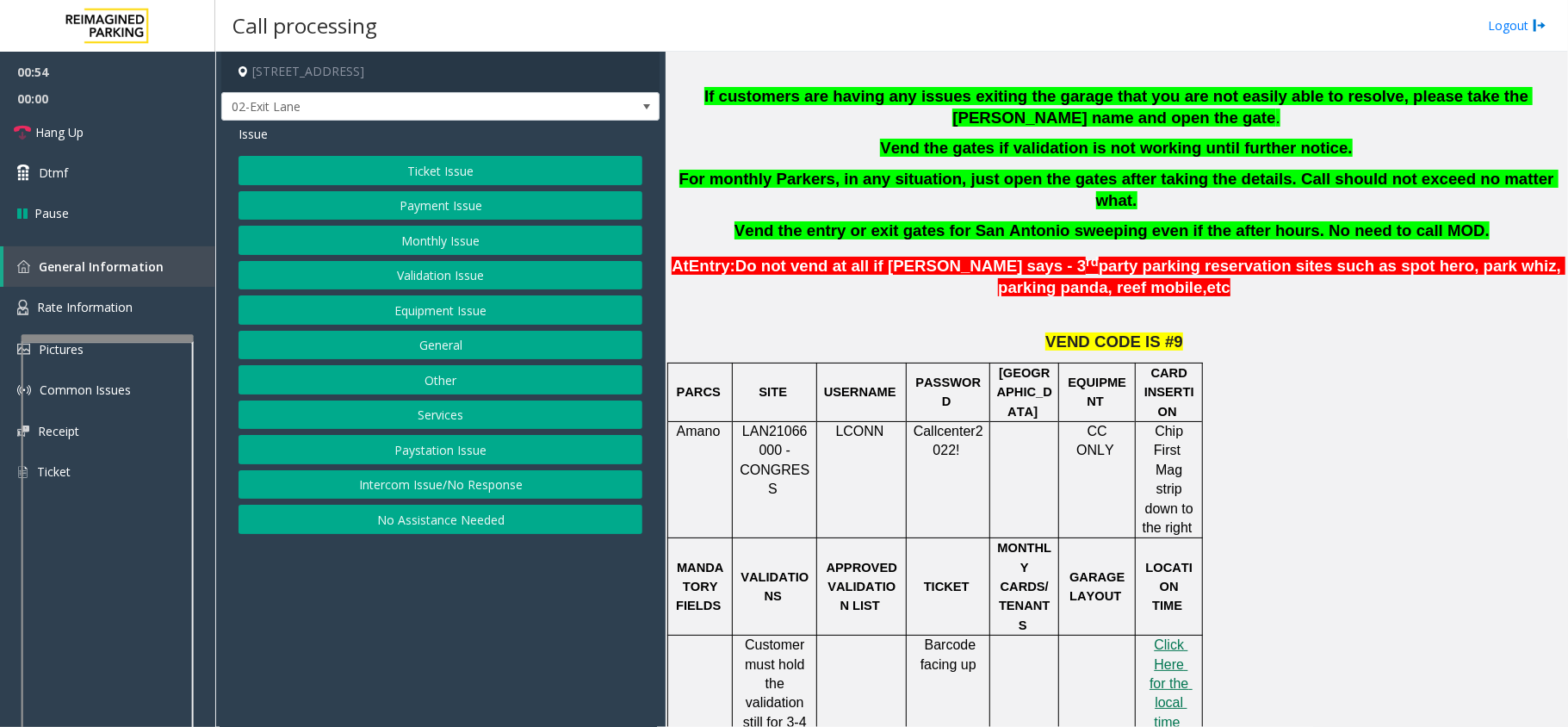
click at [427, 166] on button "Ticket Issue" at bounding box center [440, 170] width 404 height 30
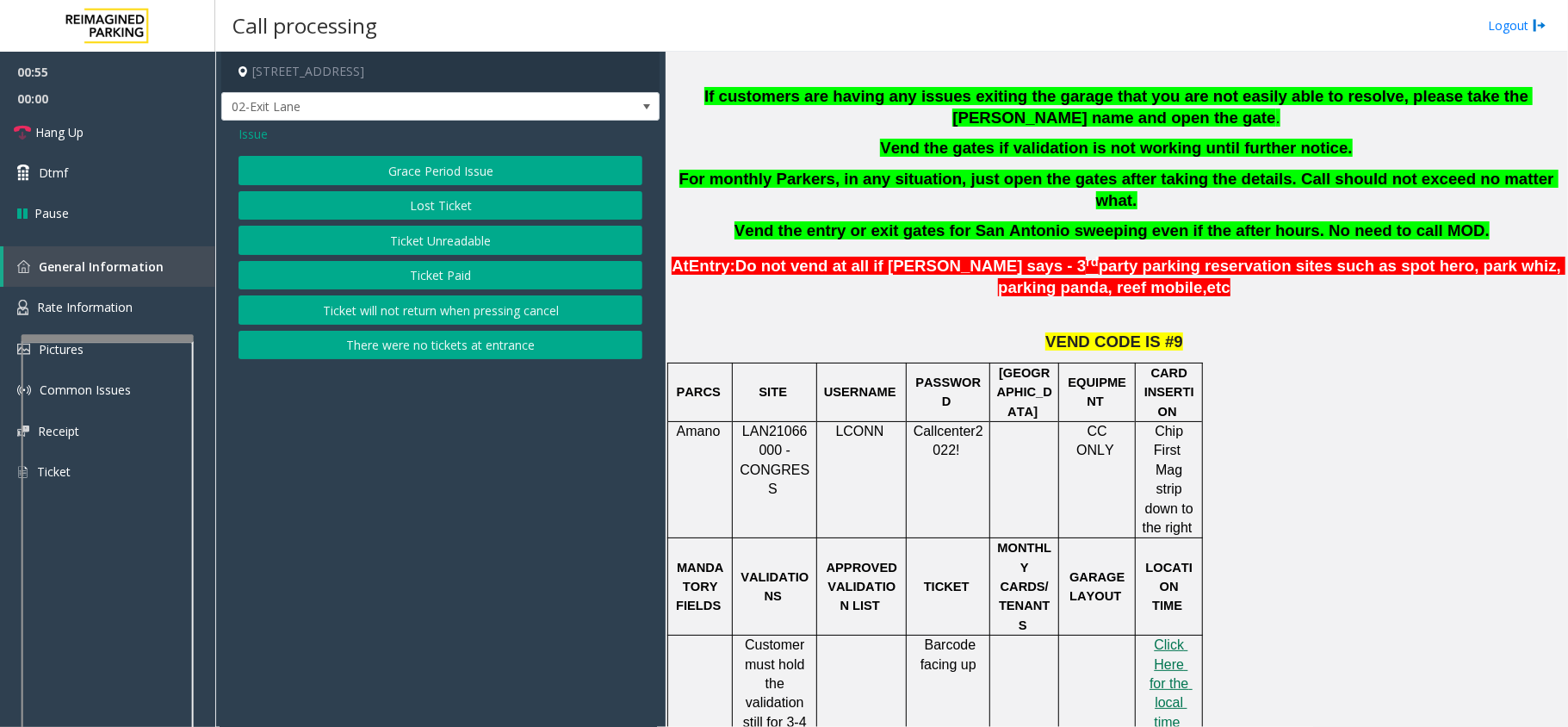
click at [410, 348] on button "There were no tickets at entrance" at bounding box center [440, 345] width 404 height 30
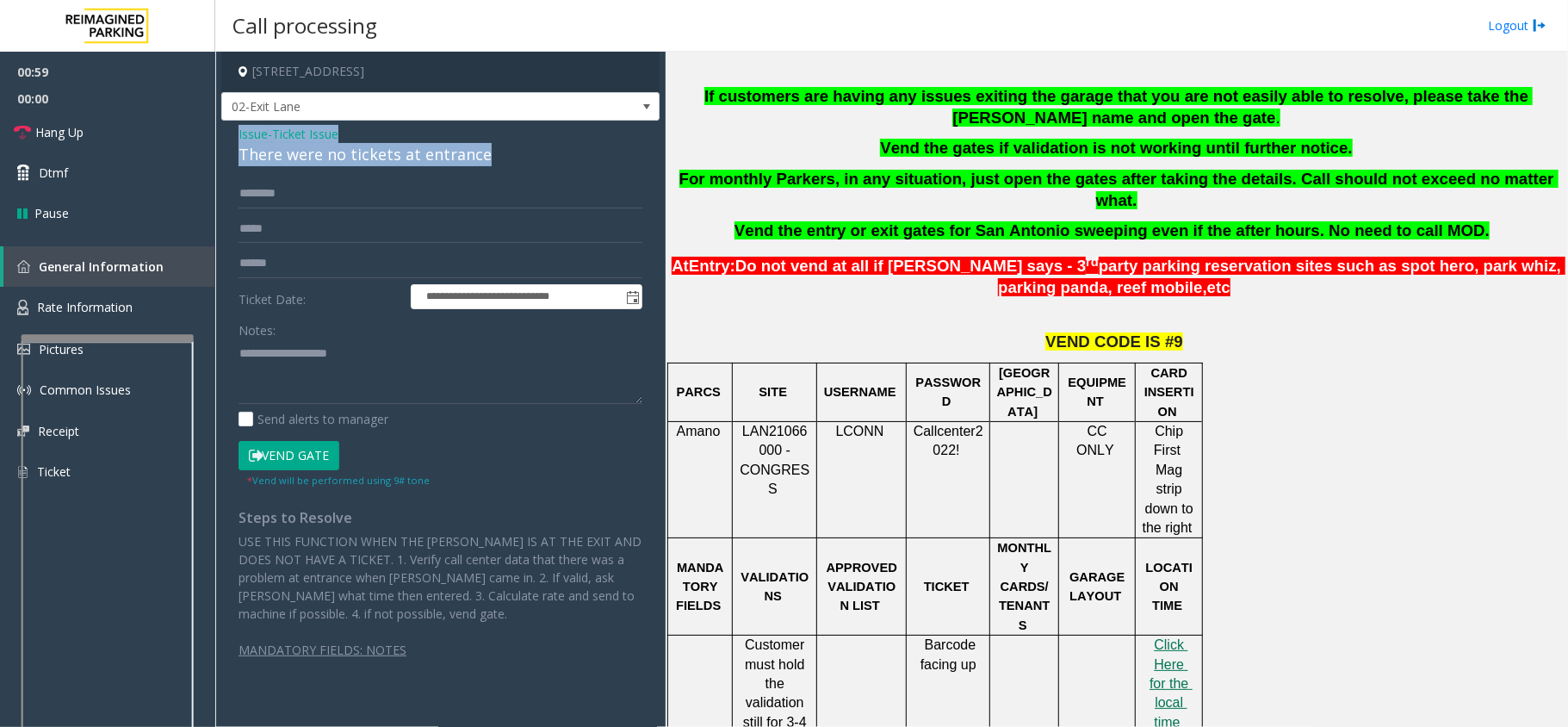
drag, startPoint x: 477, startPoint y: 155, endPoint x: 238, endPoint y: 136, distance: 239.8
click at [238, 136] on div "Issue - Ticket Issue There were no tickets at entrance" at bounding box center [440, 146] width 404 height 42
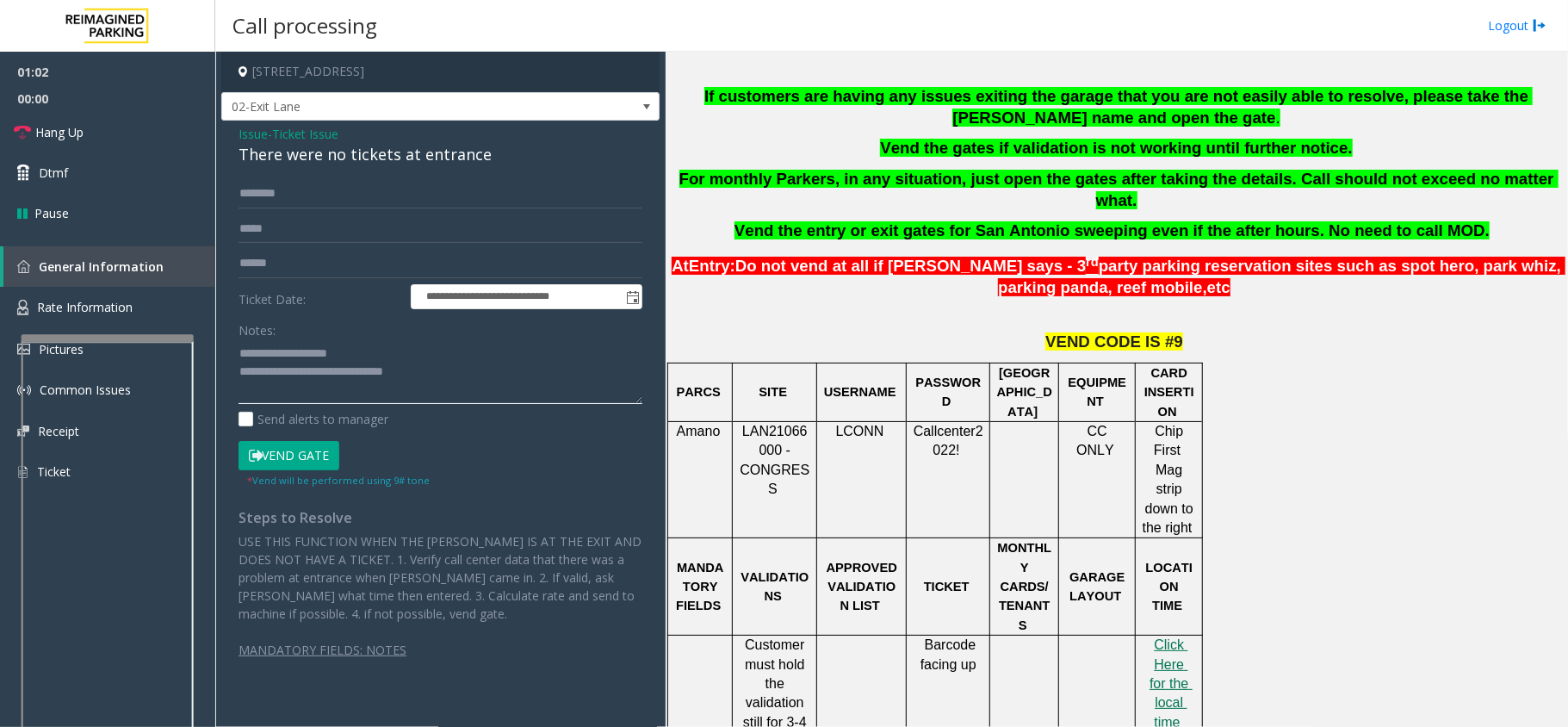
type textarea "**********"
click at [290, 183] on input "text" at bounding box center [440, 194] width 404 height 30
click at [270, 193] on input "*****" at bounding box center [440, 194] width 404 height 30
type input "****"
click at [448, 370] on textarea at bounding box center [440, 371] width 404 height 64
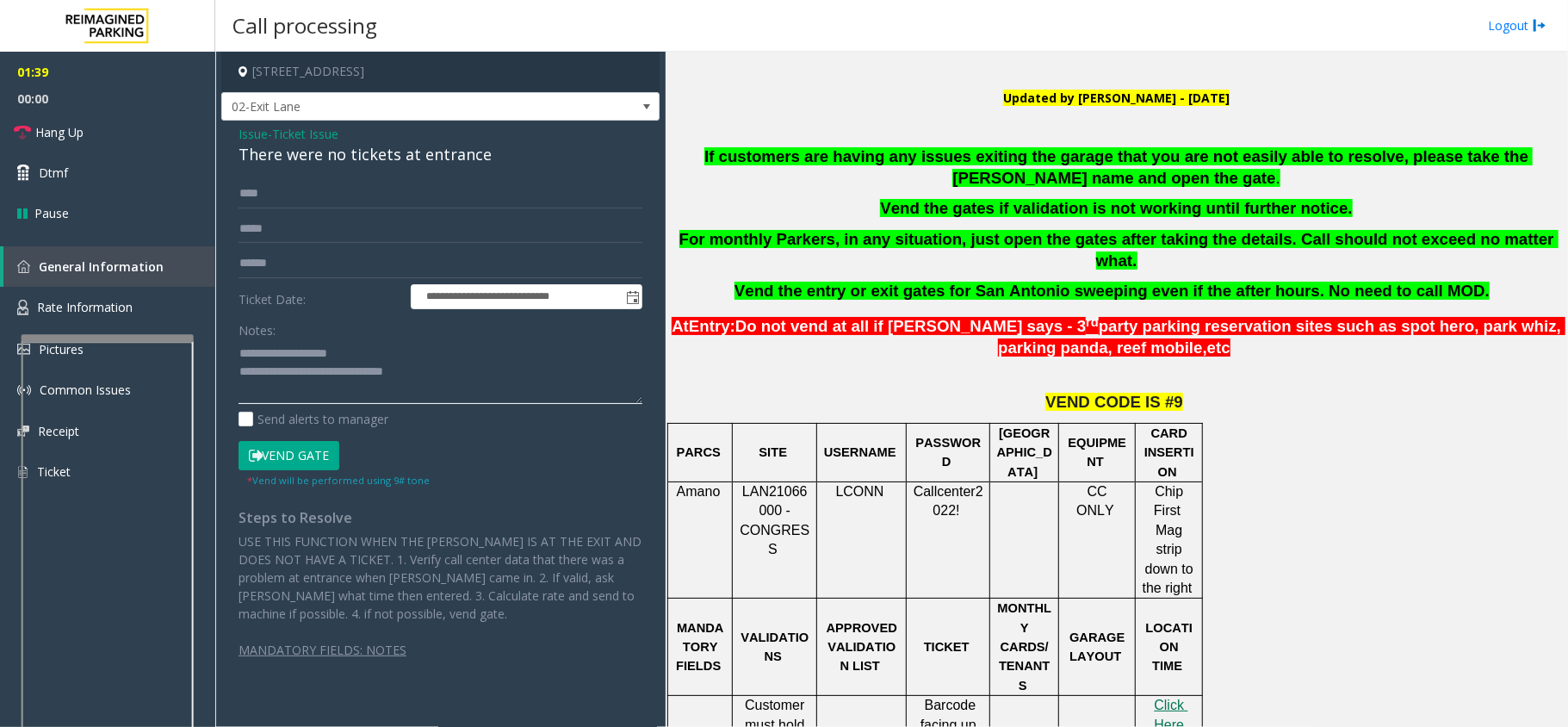
scroll to position [459, 0]
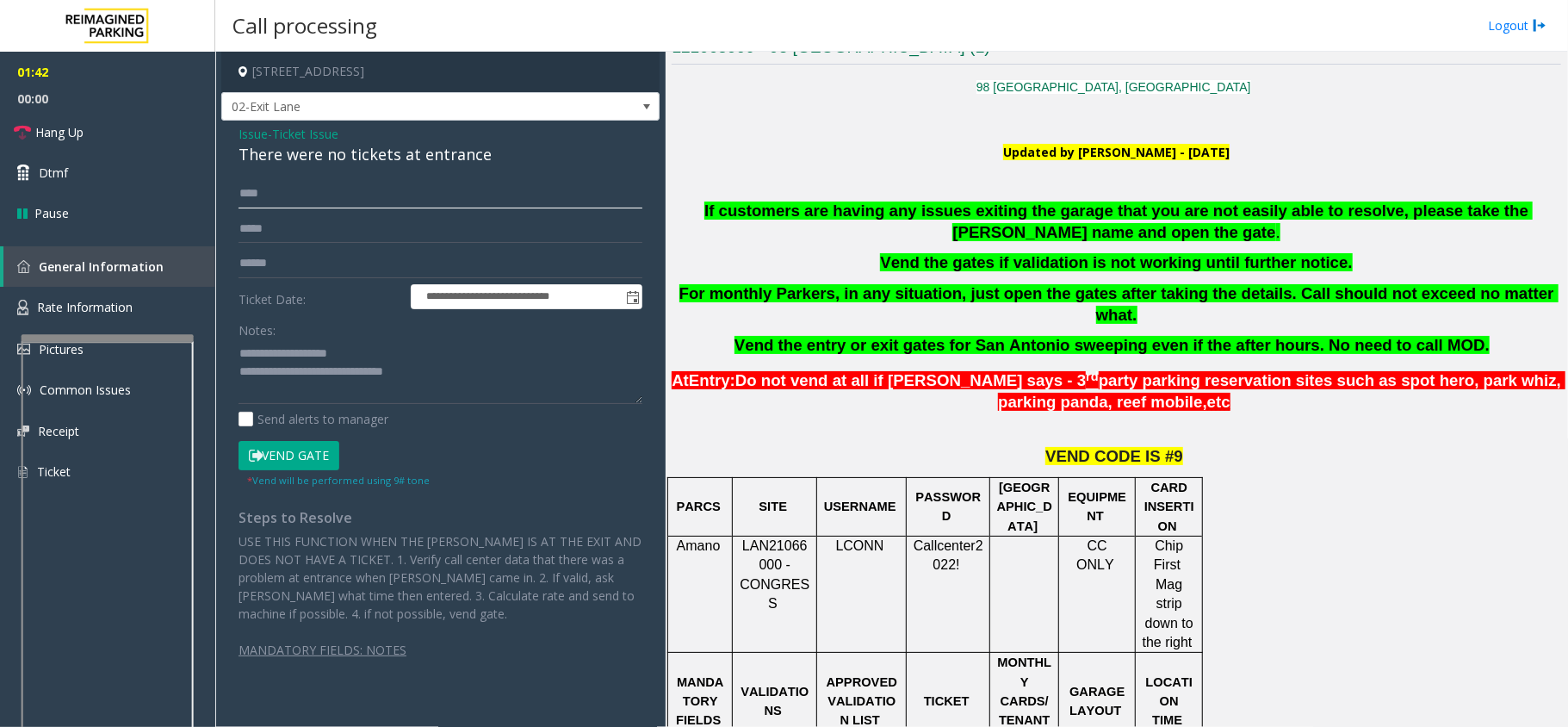
click at [297, 202] on input "****" at bounding box center [440, 194] width 404 height 30
click at [442, 379] on textarea at bounding box center [440, 371] width 404 height 64
click at [76, 179] on link "Dtmf" at bounding box center [108, 172] width 216 height 41
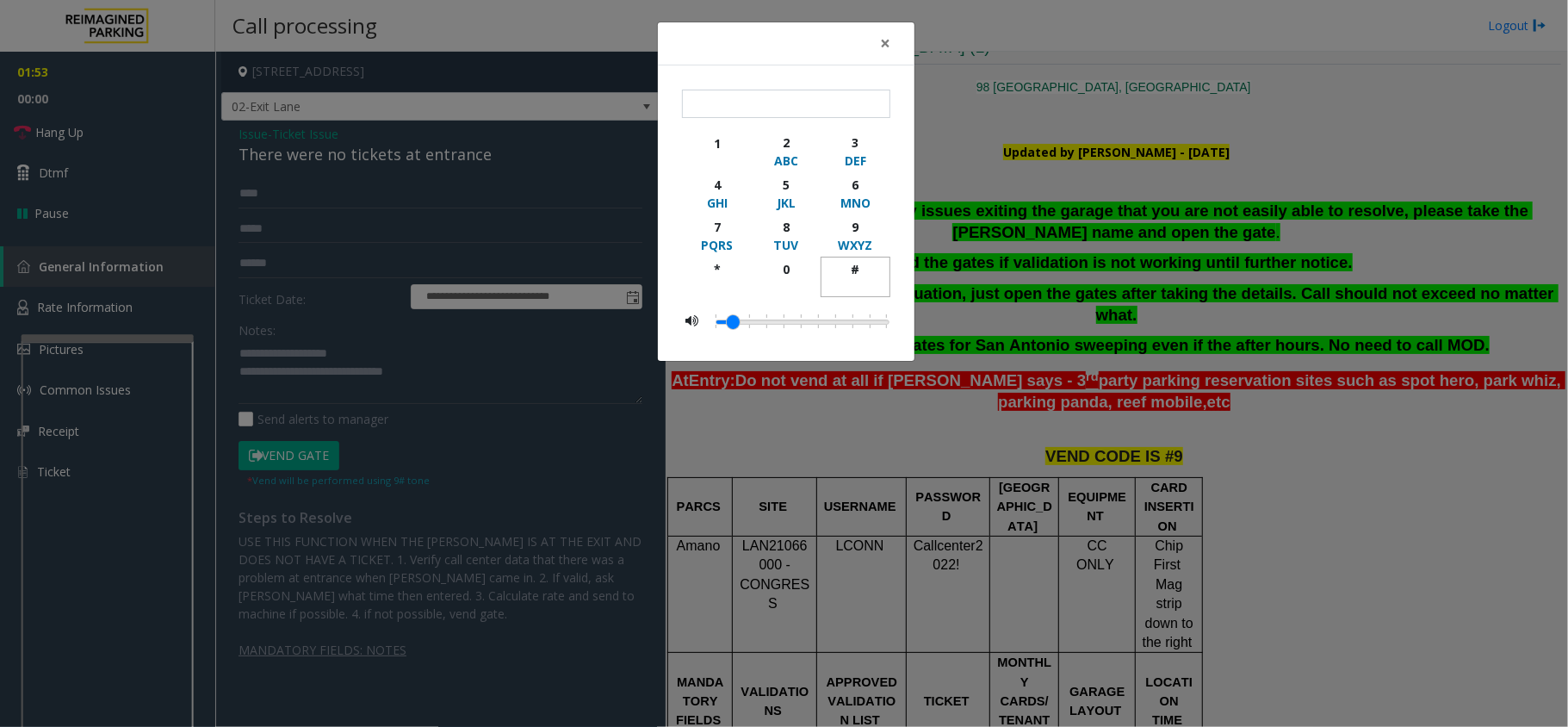
click at [856, 269] on div "#" at bounding box center [856, 269] width 47 height 18
click at [851, 221] on div "9" at bounding box center [856, 227] width 47 height 18
type input "**"
click at [884, 43] on span "×" at bounding box center [885, 43] width 10 height 24
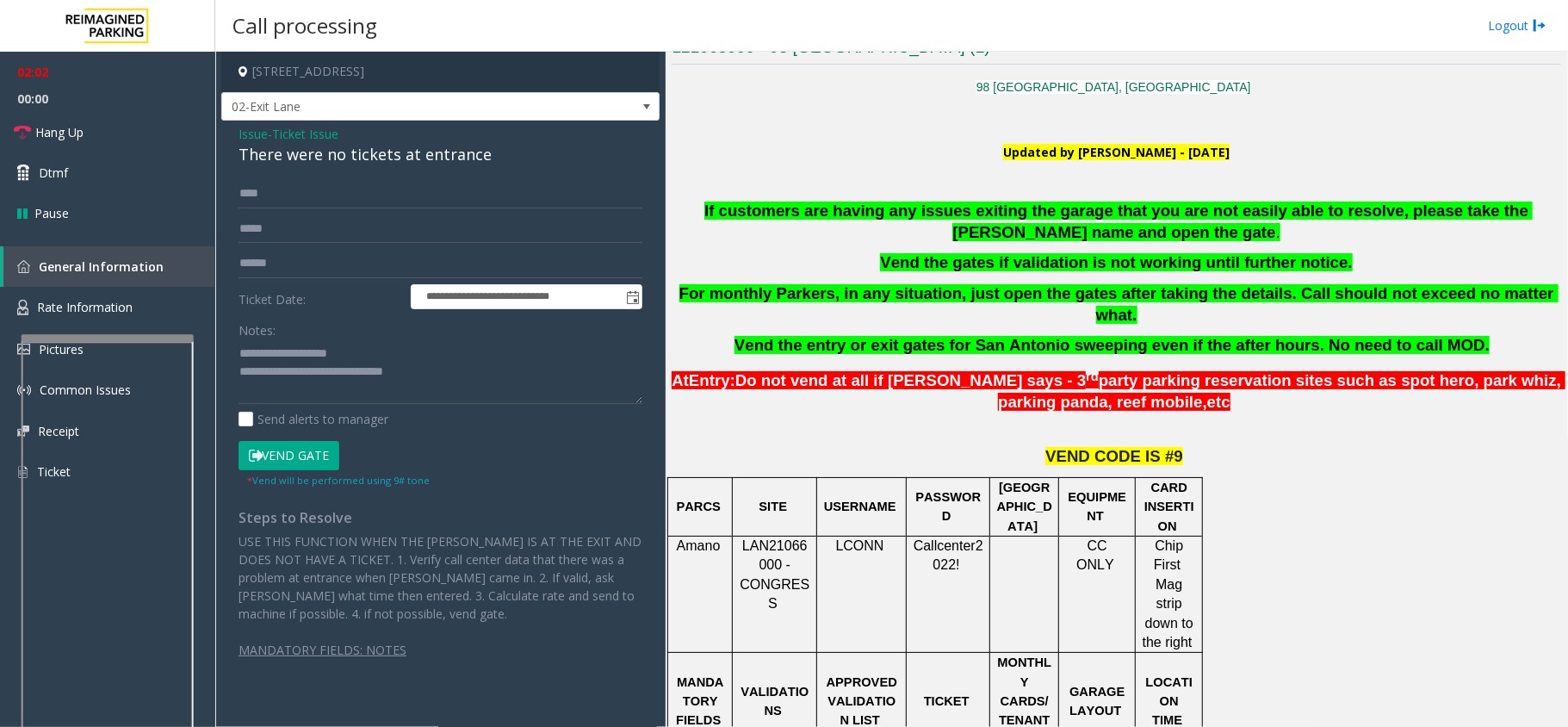
click at [321, 458] on button "Vend Gate" at bounding box center [289, 456] width 101 height 30
click at [477, 376] on textarea at bounding box center [440, 371] width 404 height 64
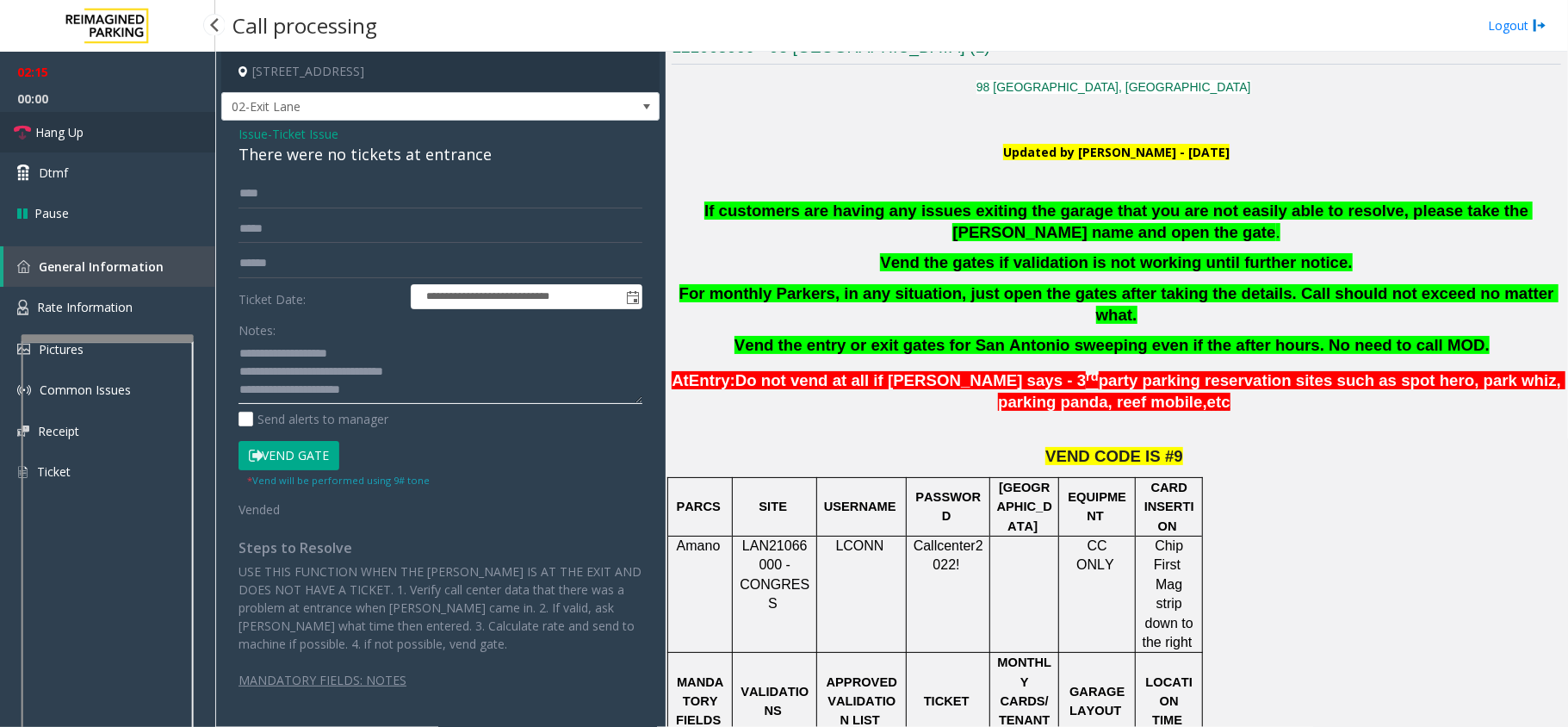
type textarea "**********"
click at [70, 136] on span "Hang Up" at bounding box center [59, 132] width 48 height 18
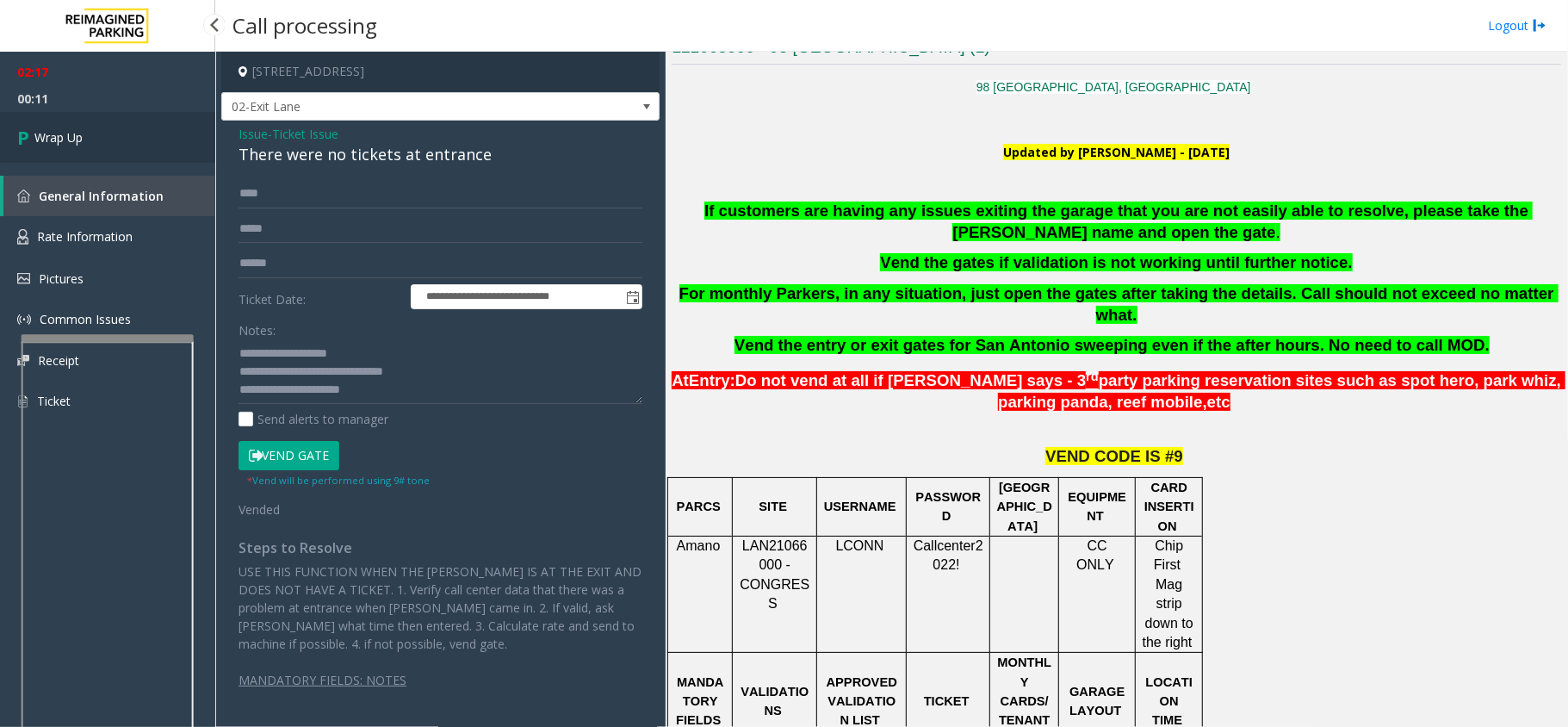
click at [88, 143] on link "Wrap Up" at bounding box center [108, 137] width 216 height 50
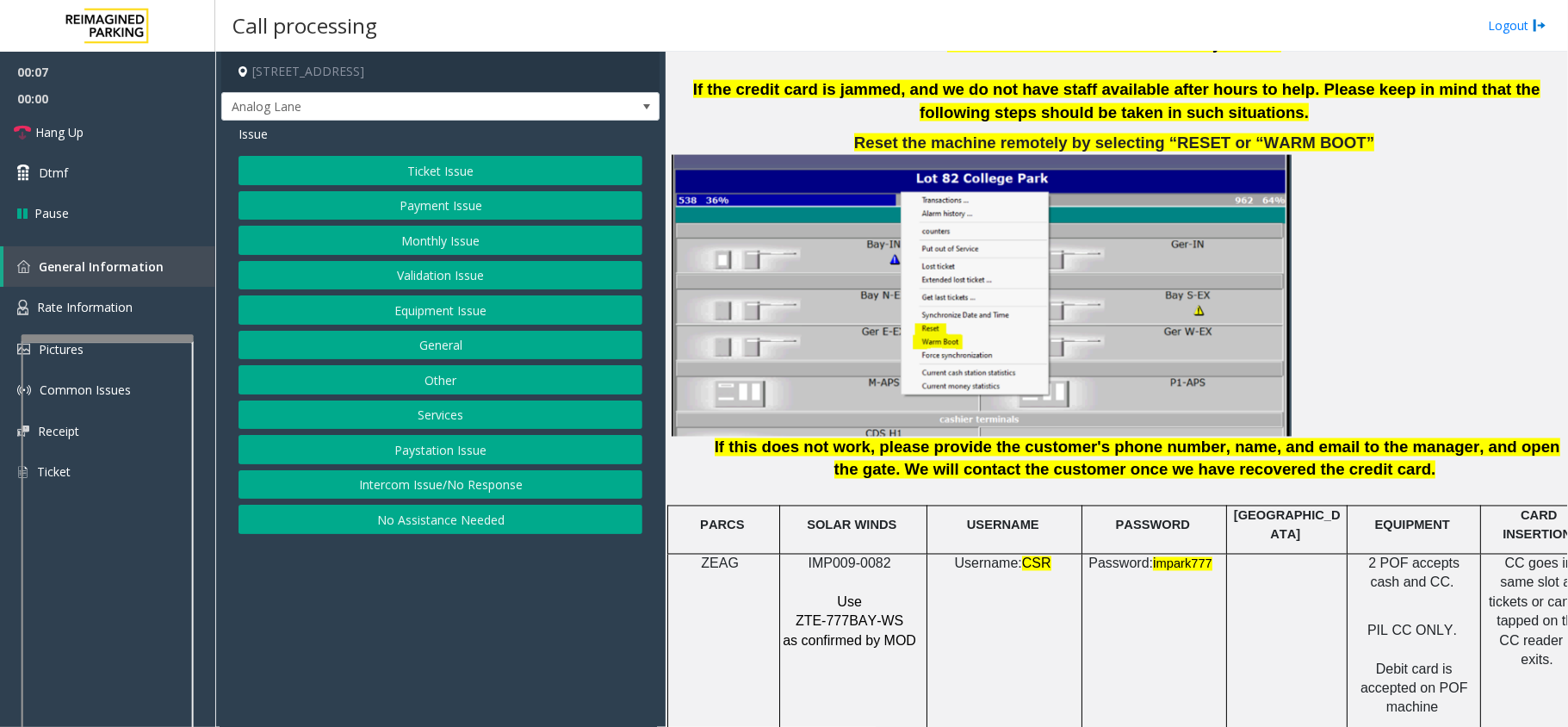
scroll to position [2067, 0]
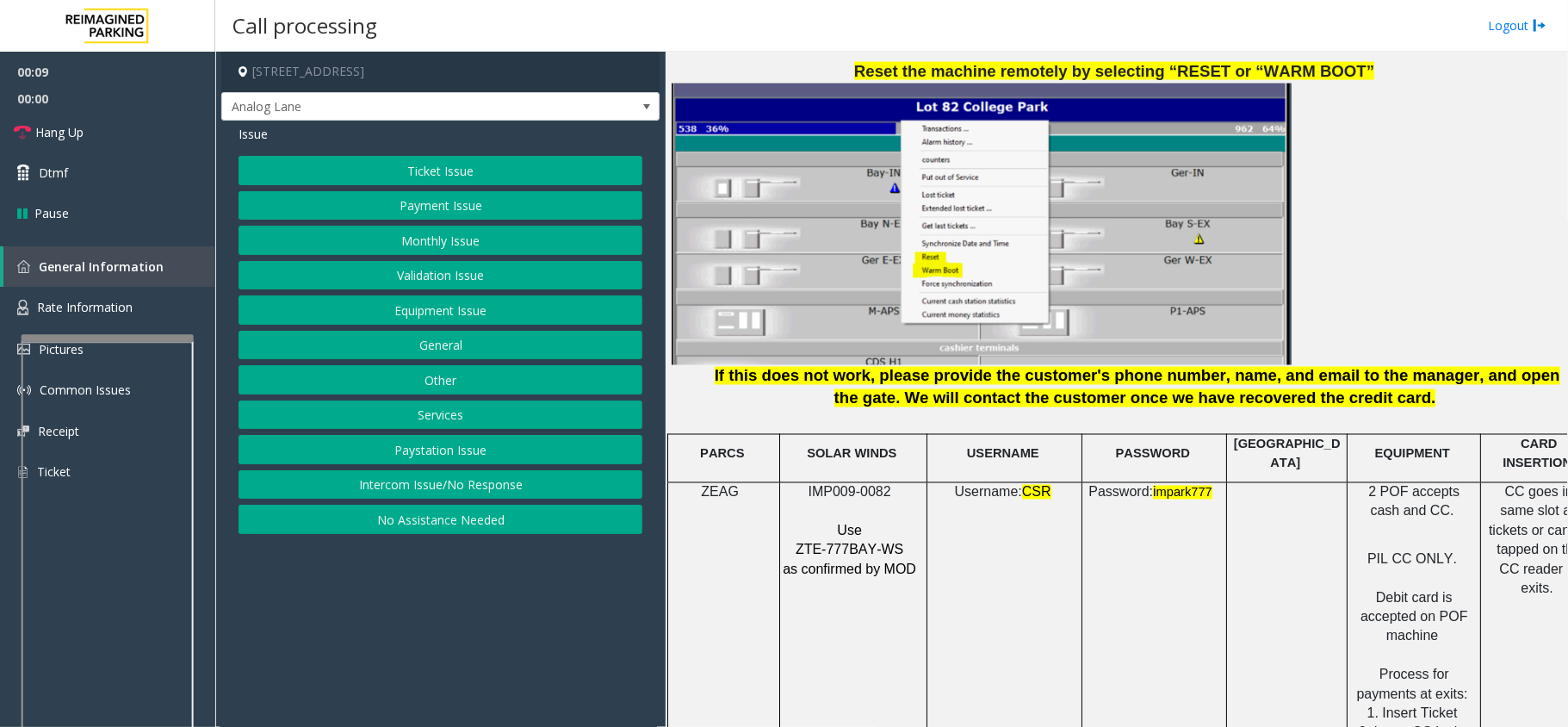
click at [863, 487] on span "IMP009-0082" at bounding box center [850, 492] width 83 height 15
click at [442, 229] on button "Monthly Issue" at bounding box center [440, 240] width 404 height 30
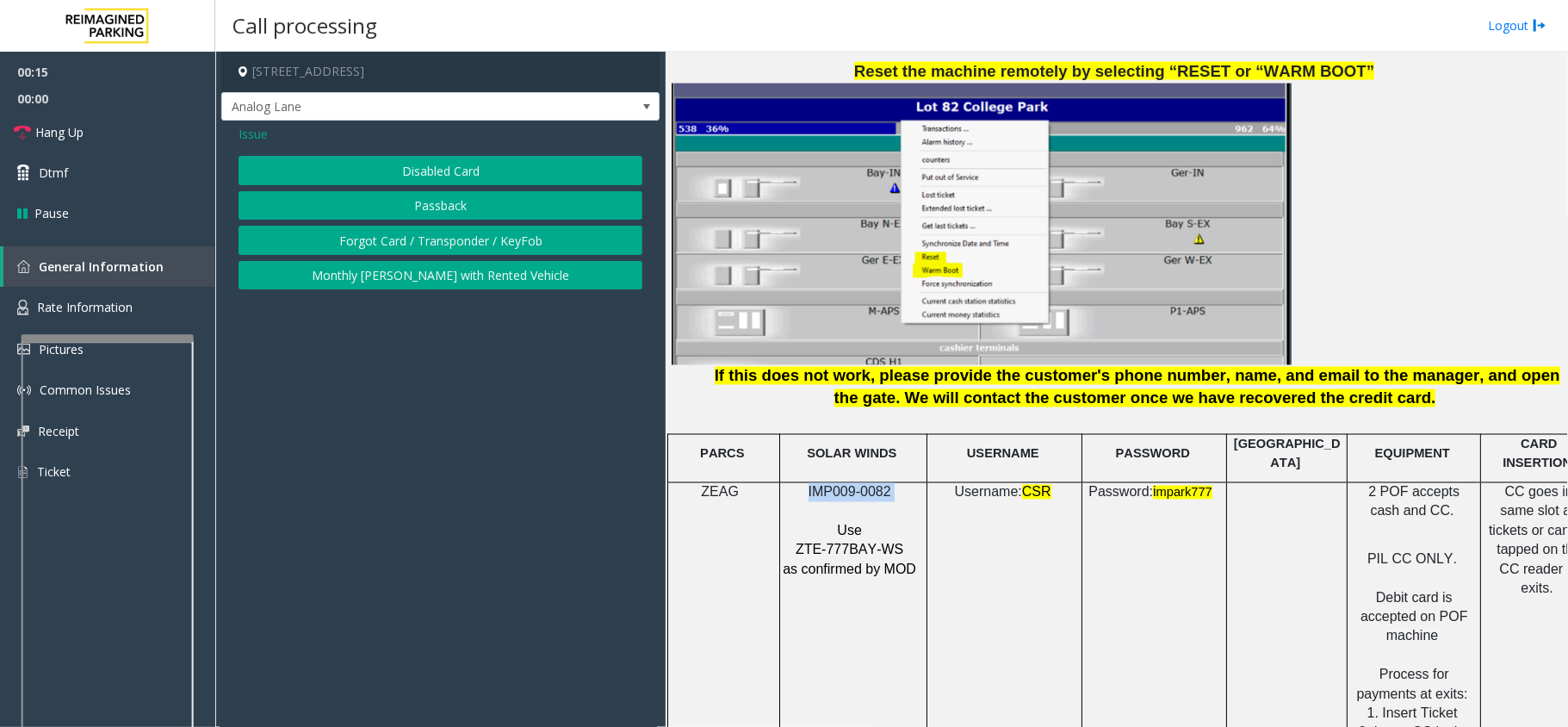
click at [459, 165] on button "Disabled Card" at bounding box center [440, 170] width 404 height 30
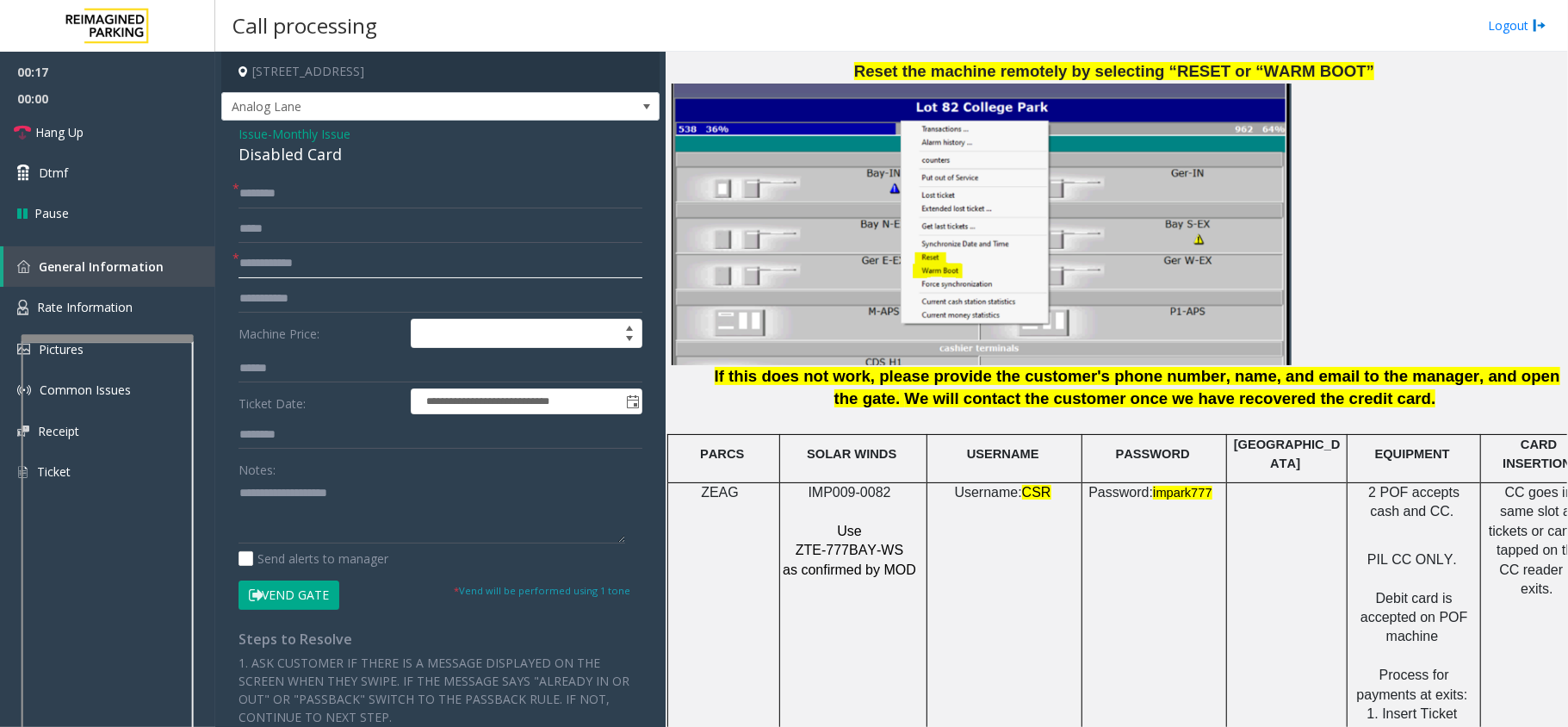
click at [352, 263] on input "text" at bounding box center [440, 263] width 404 height 30
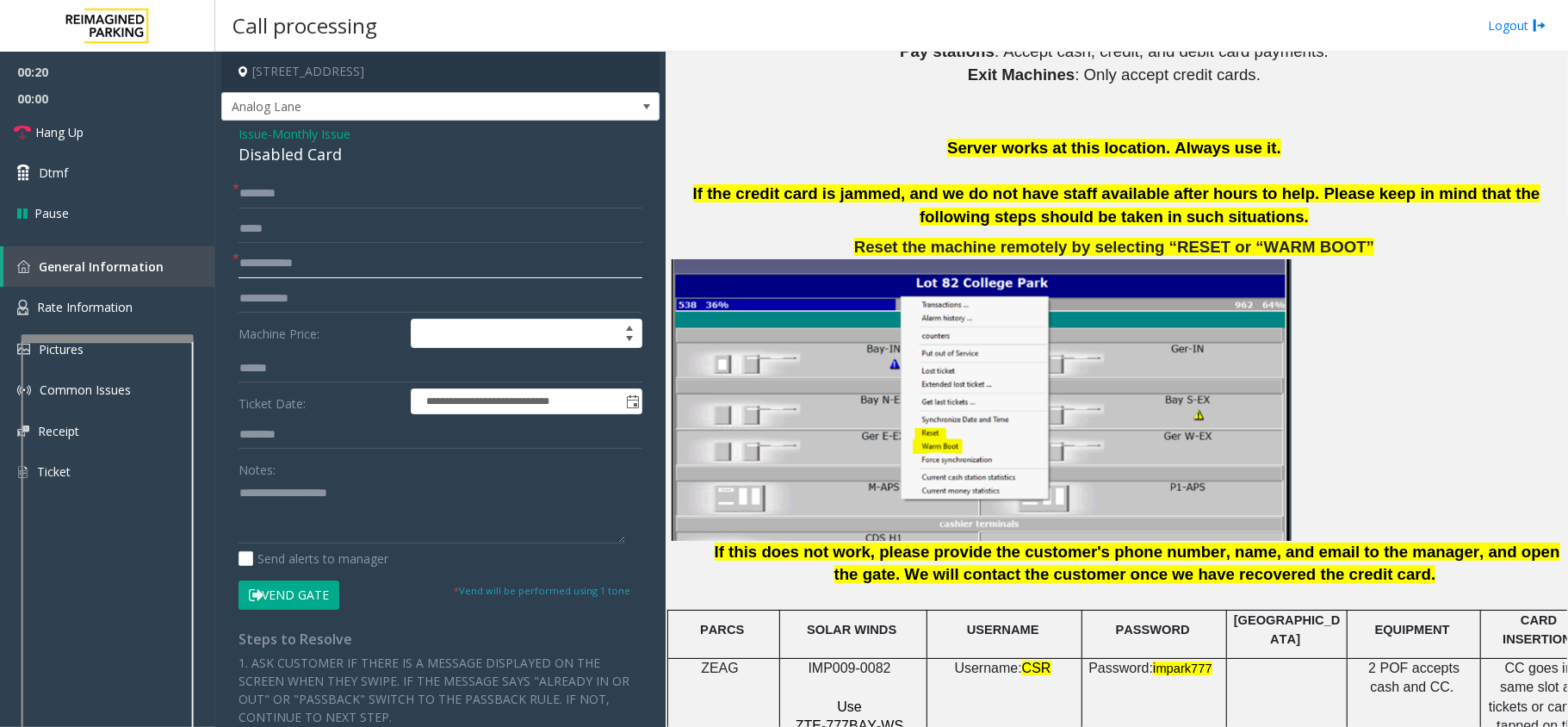
scroll to position [1837, 0]
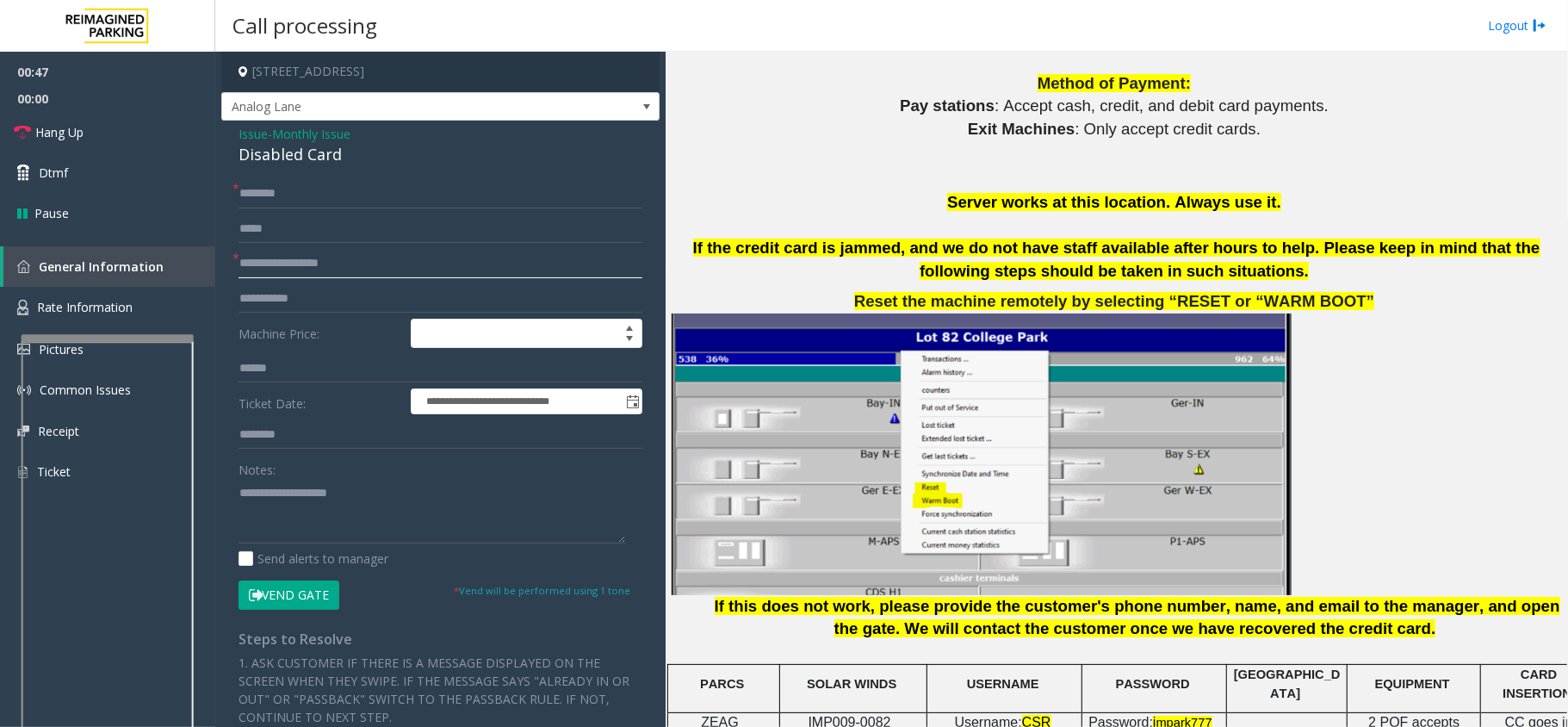
click at [290, 263] on input "**********" at bounding box center [440, 263] width 404 height 30
type input "**********"
click at [310, 198] on input "text" at bounding box center [440, 194] width 404 height 30
drag, startPoint x: 343, startPoint y: 150, endPoint x: 230, endPoint y: 119, distance: 117.2
click at [230, 119] on div "**********" at bounding box center [440, 542] width 438 height 981
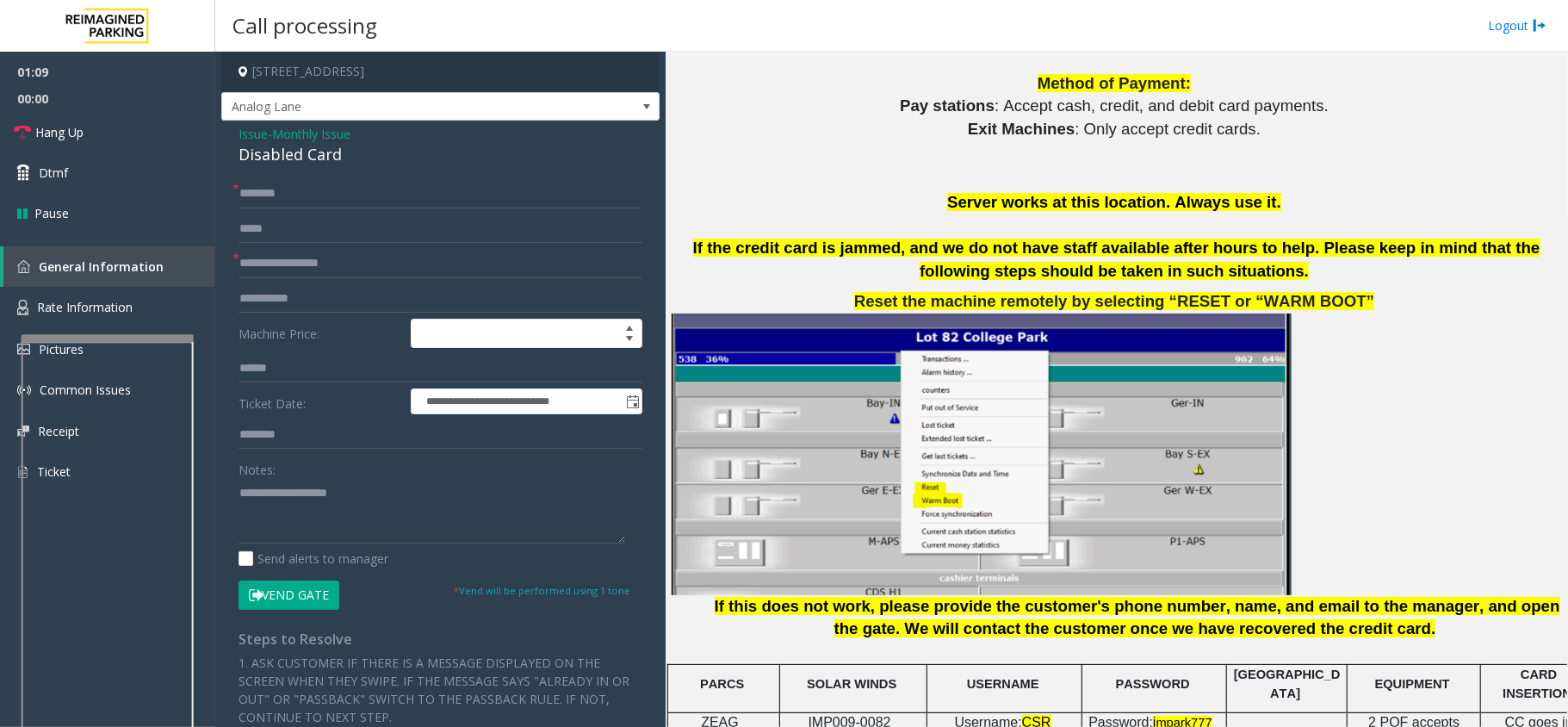
click at [393, 167] on div "**********" at bounding box center [440, 577] width 438 height 912
click at [328, 200] on input "text" at bounding box center [440, 194] width 404 height 30
type input "*******"
click at [320, 510] on textarea at bounding box center [431, 511] width 387 height 64
click at [279, 594] on button "Vend Gate" at bounding box center [289, 595] width 101 height 30
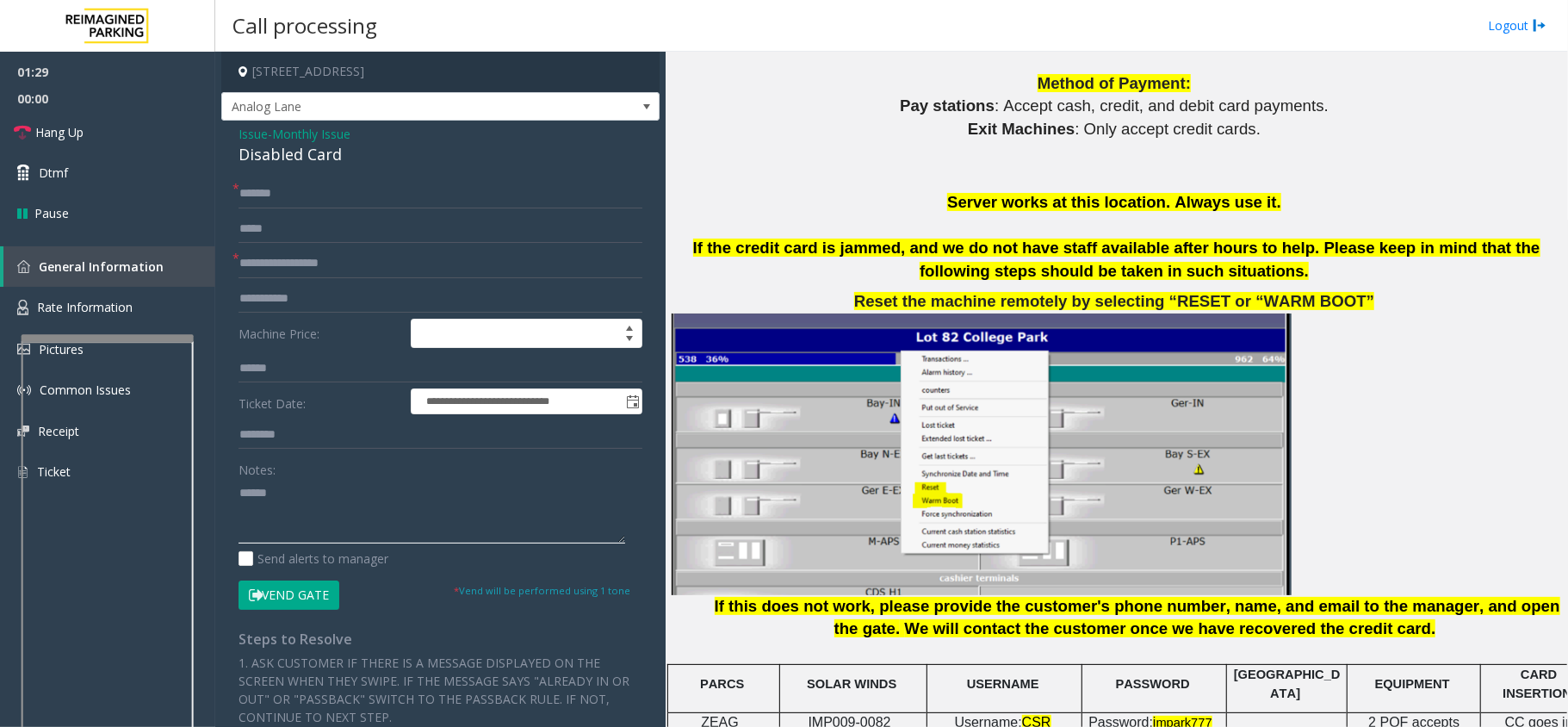
click at [334, 520] on textarea at bounding box center [431, 511] width 387 height 64
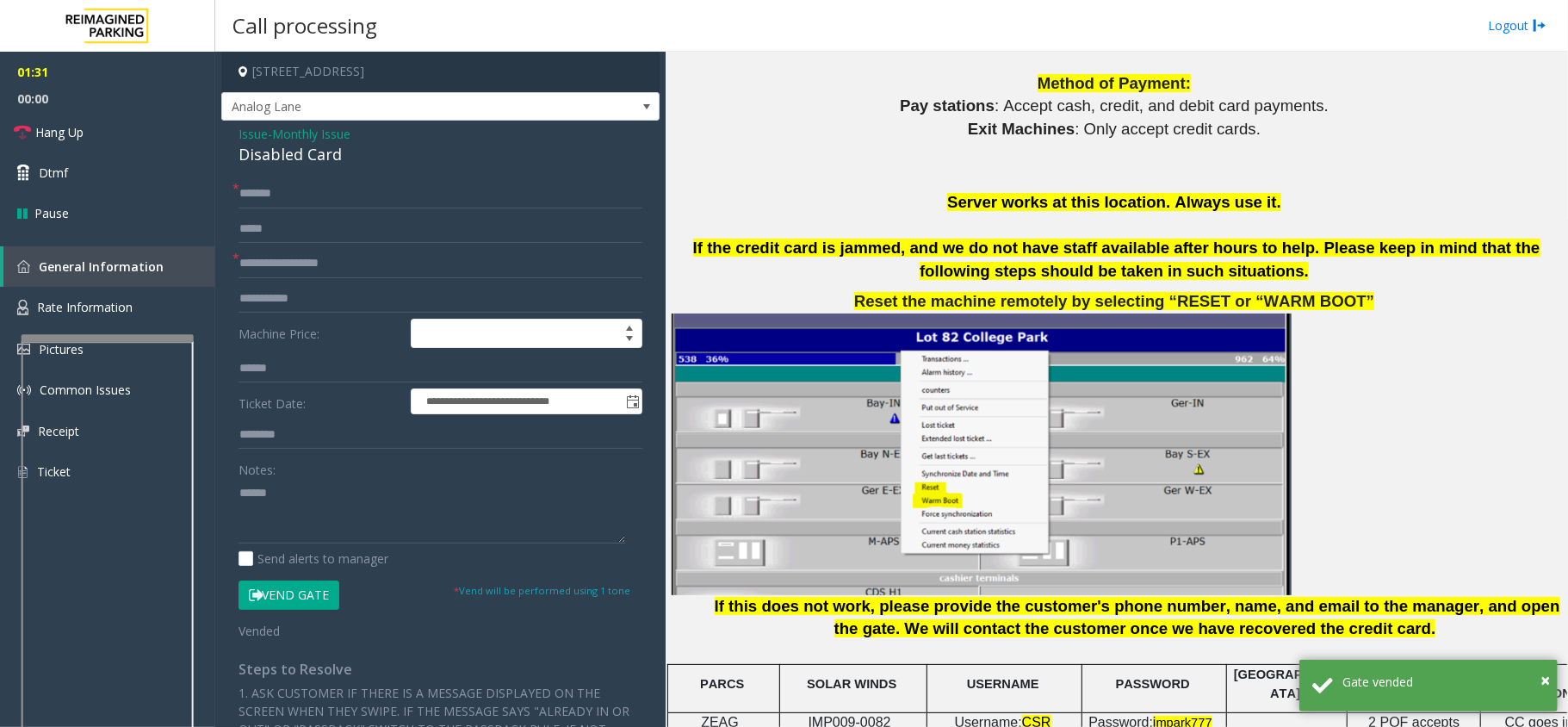
click at [310, 155] on div "Disabled Card" at bounding box center [440, 154] width 404 height 23
click at [370, 508] on textarea at bounding box center [431, 511] width 387 height 64
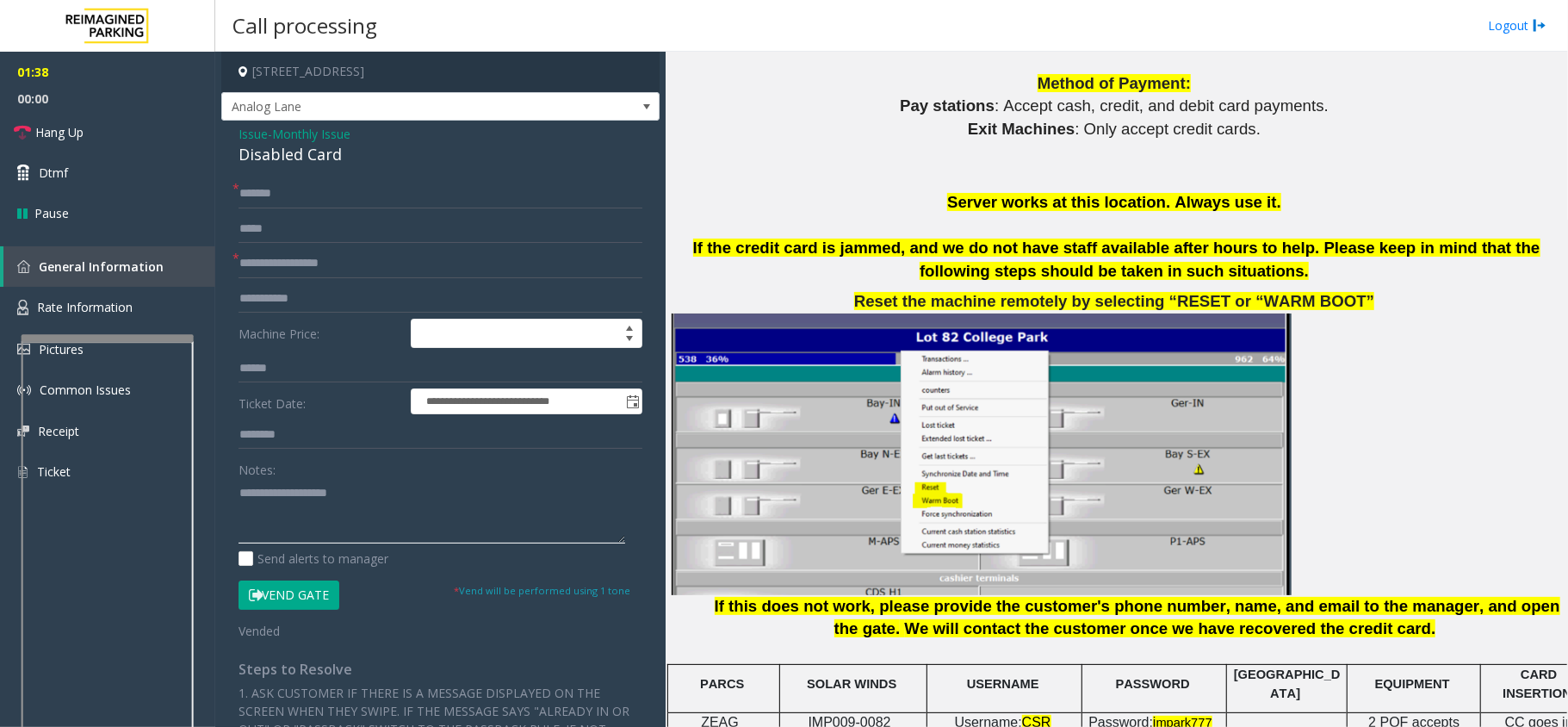
click at [404, 506] on textarea at bounding box center [431, 511] width 387 height 64
click at [25, 143] on link "Hang Up" at bounding box center [108, 132] width 216 height 41
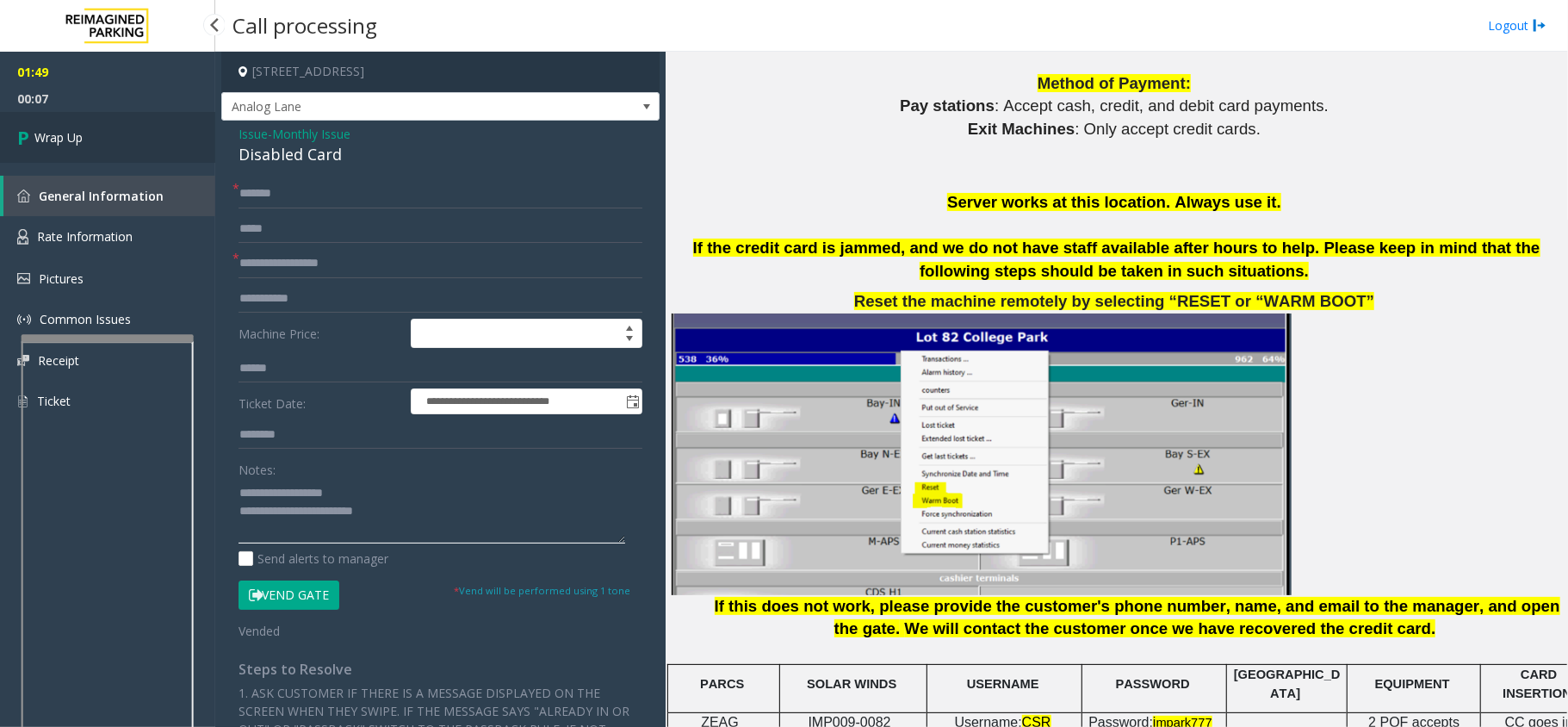
type textarea "**********"
click at [40, 144] on span "Wrap Up" at bounding box center [58, 137] width 48 height 18
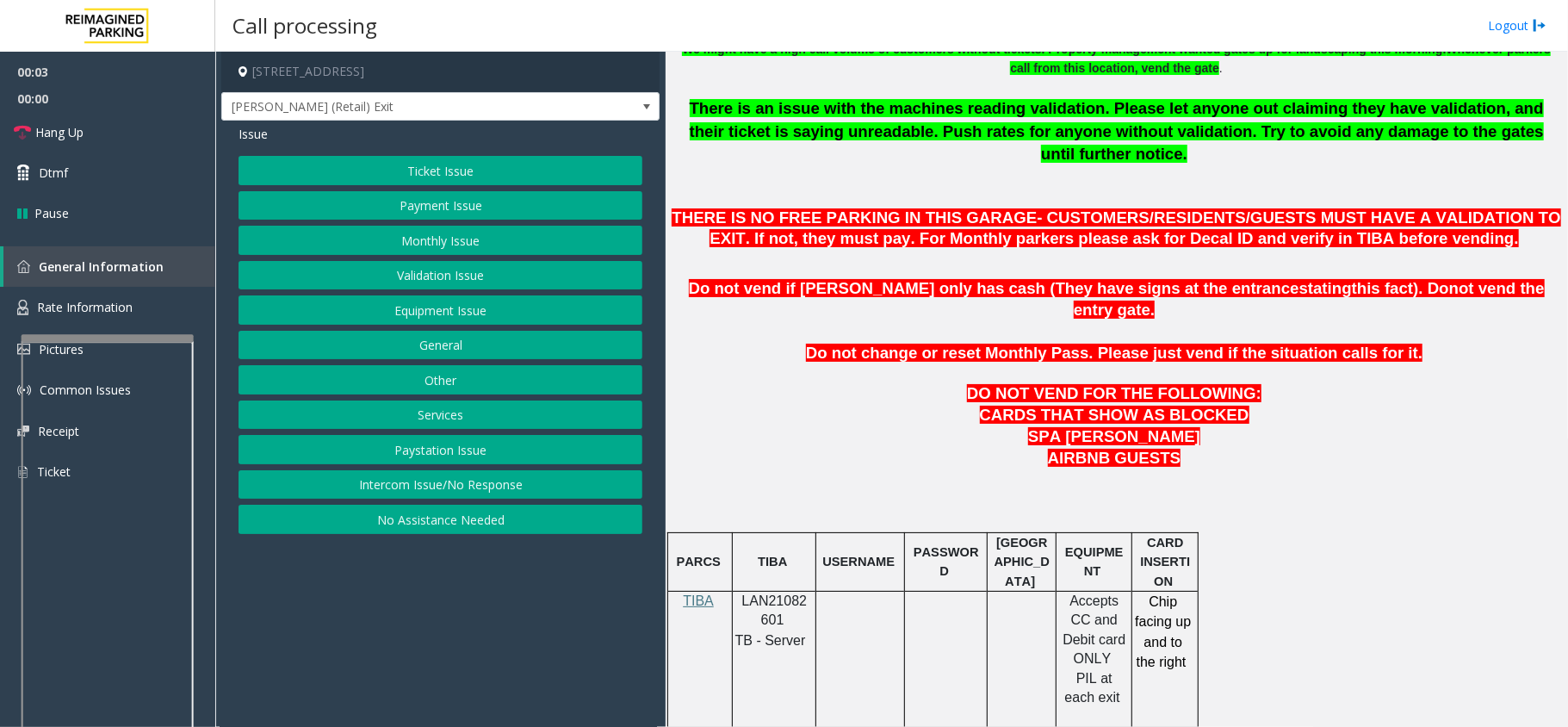
scroll to position [689, 0]
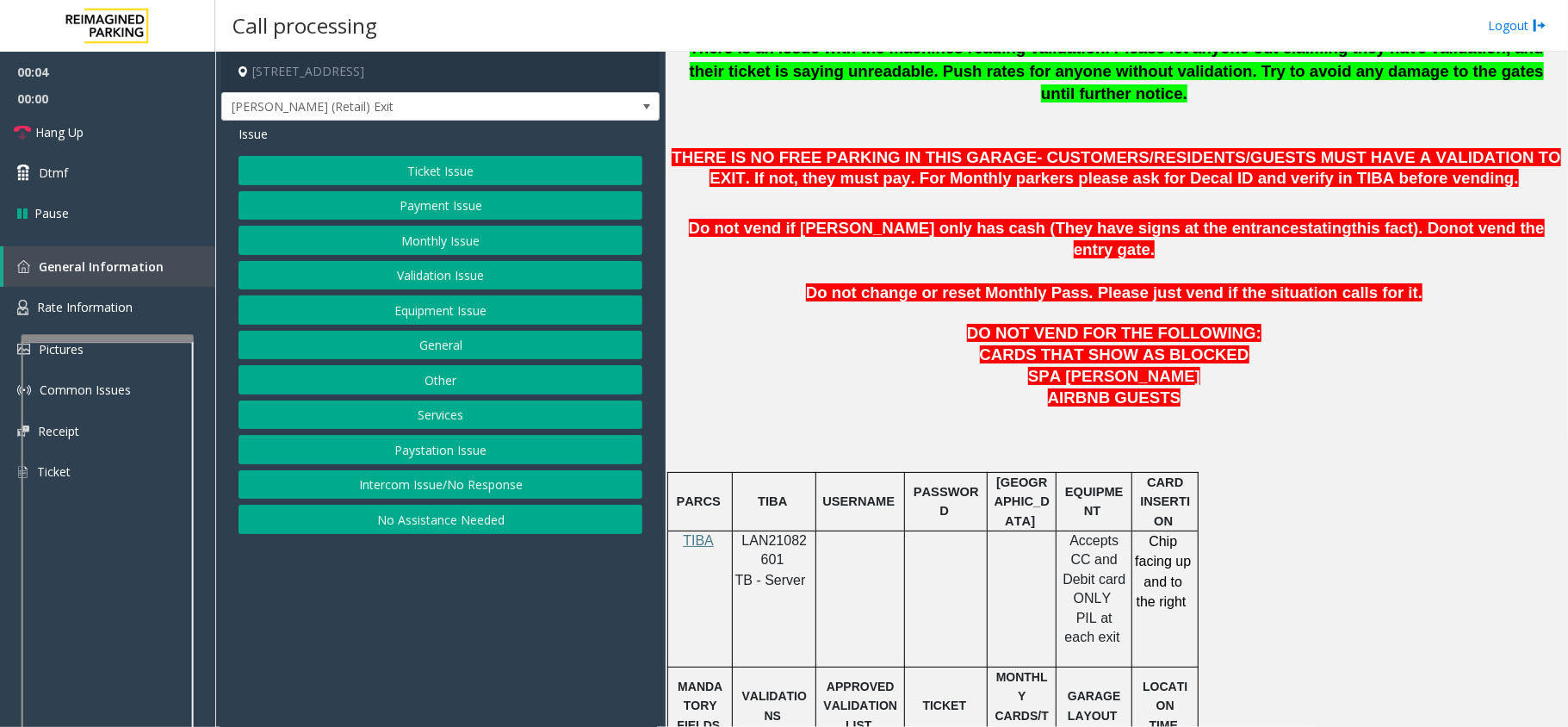
click at [772, 533] on span "LAN21082601" at bounding box center [775, 550] width 65 height 34
click at [397, 484] on button "Intercom Issue/No Response" at bounding box center [440, 485] width 404 height 30
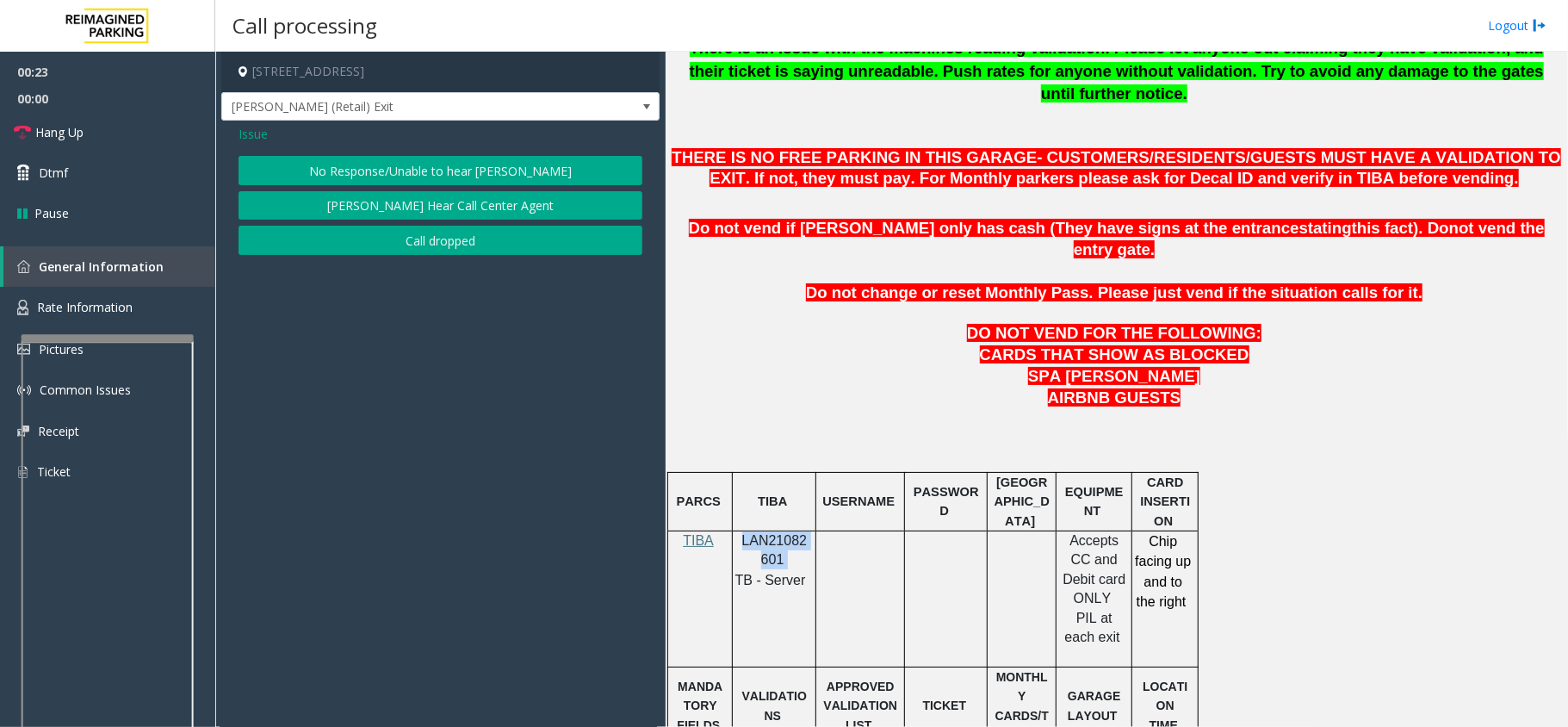
click at [462, 163] on button "No Response/Unable to hear [PERSON_NAME]" at bounding box center [440, 170] width 404 height 30
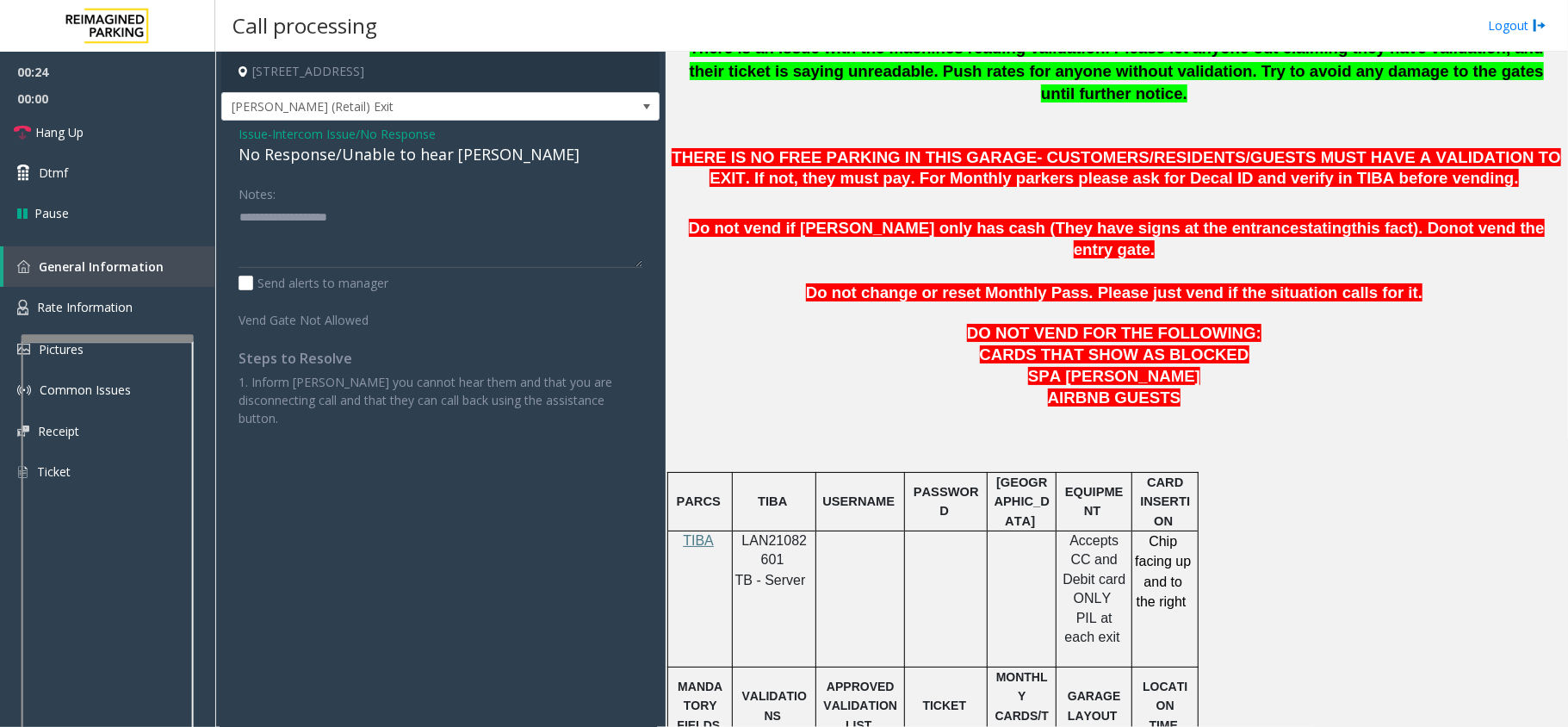
click at [465, 159] on div "No Response/Unable to hear [PERSON_NAME]" at bounding box center [440, 154] width 404 height 23
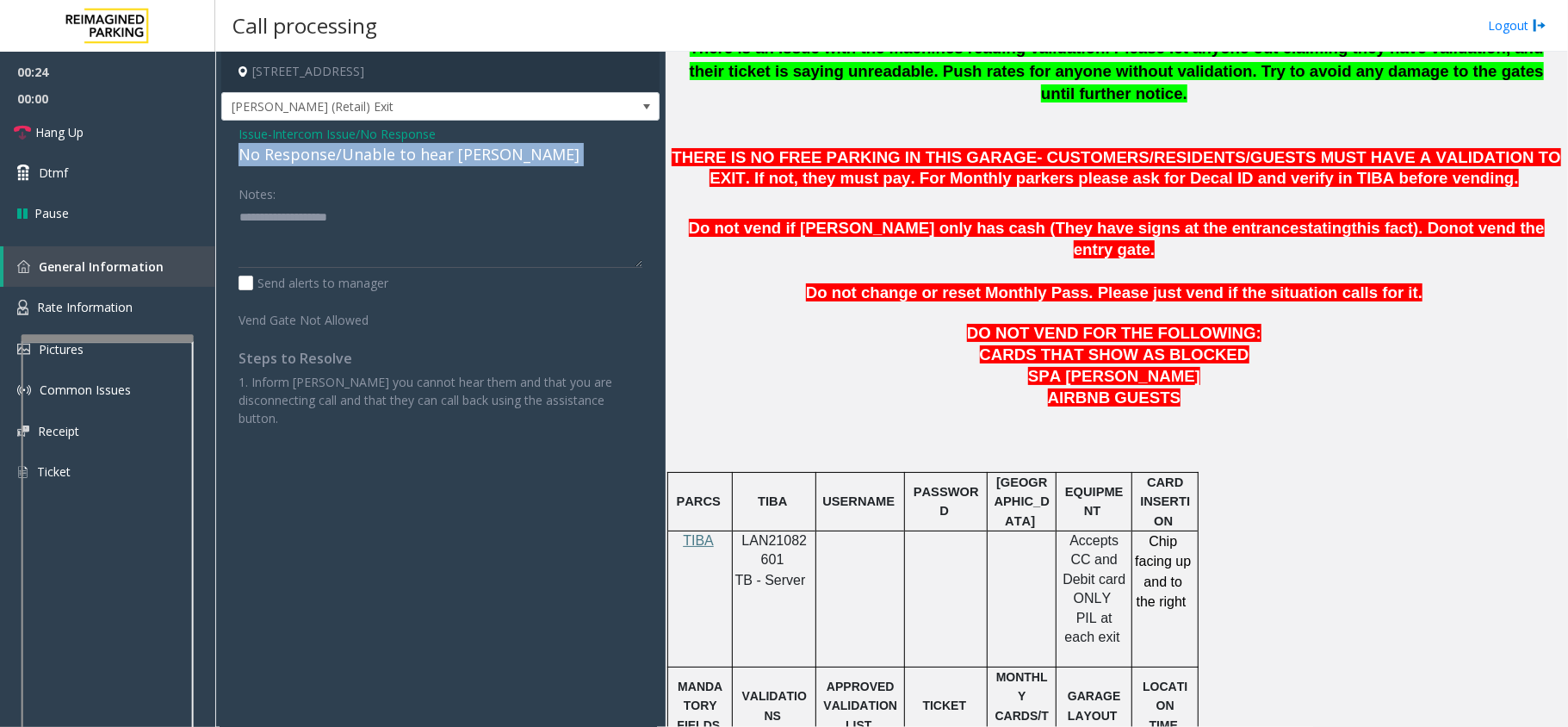
click at [465, 159] on div "No Response/Unable to hear [PERSON_NAME]" at bounding box center [440, 154] width 404 height 23
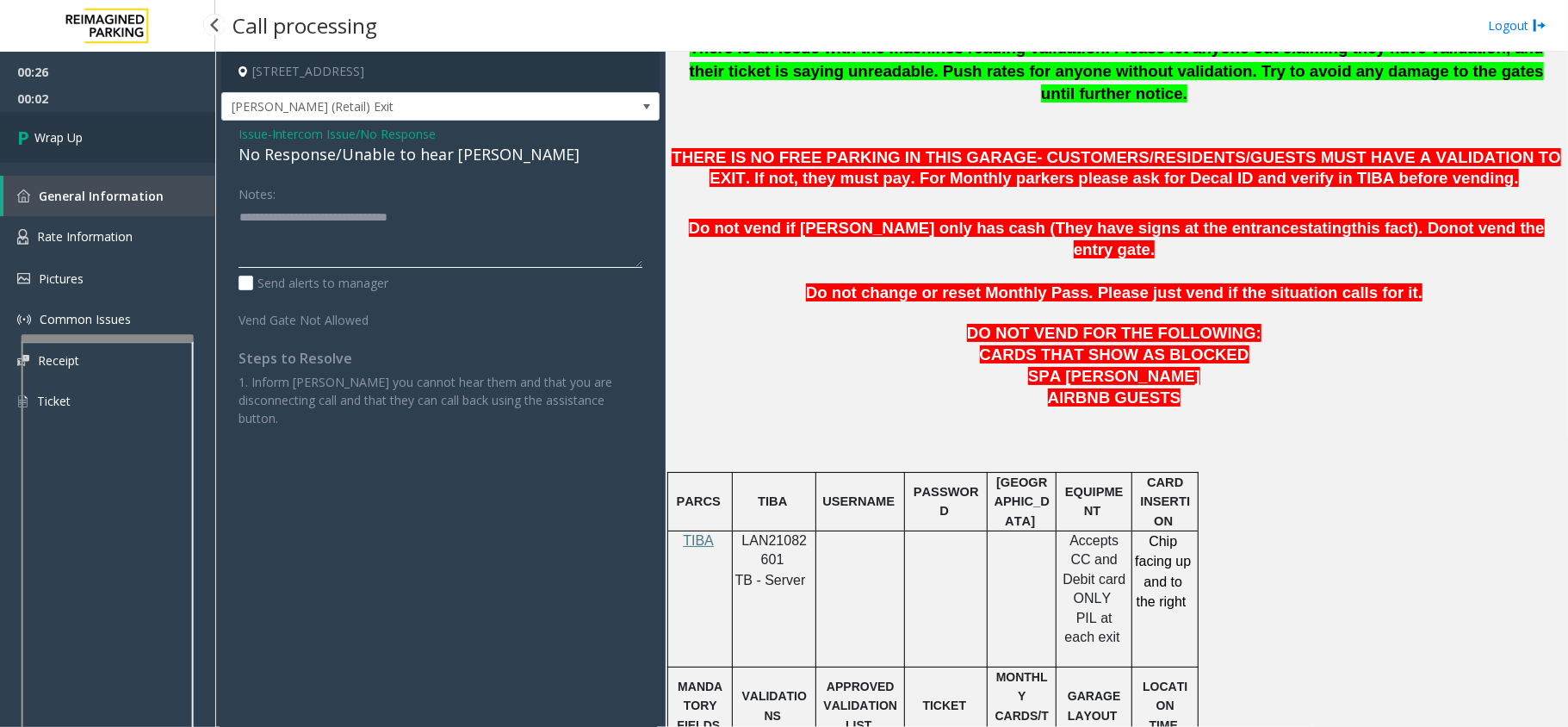
type textarea "**********"
click at [86, 139] on link "Wrap Up" at bounding box center [108, 137] width 216 height 50
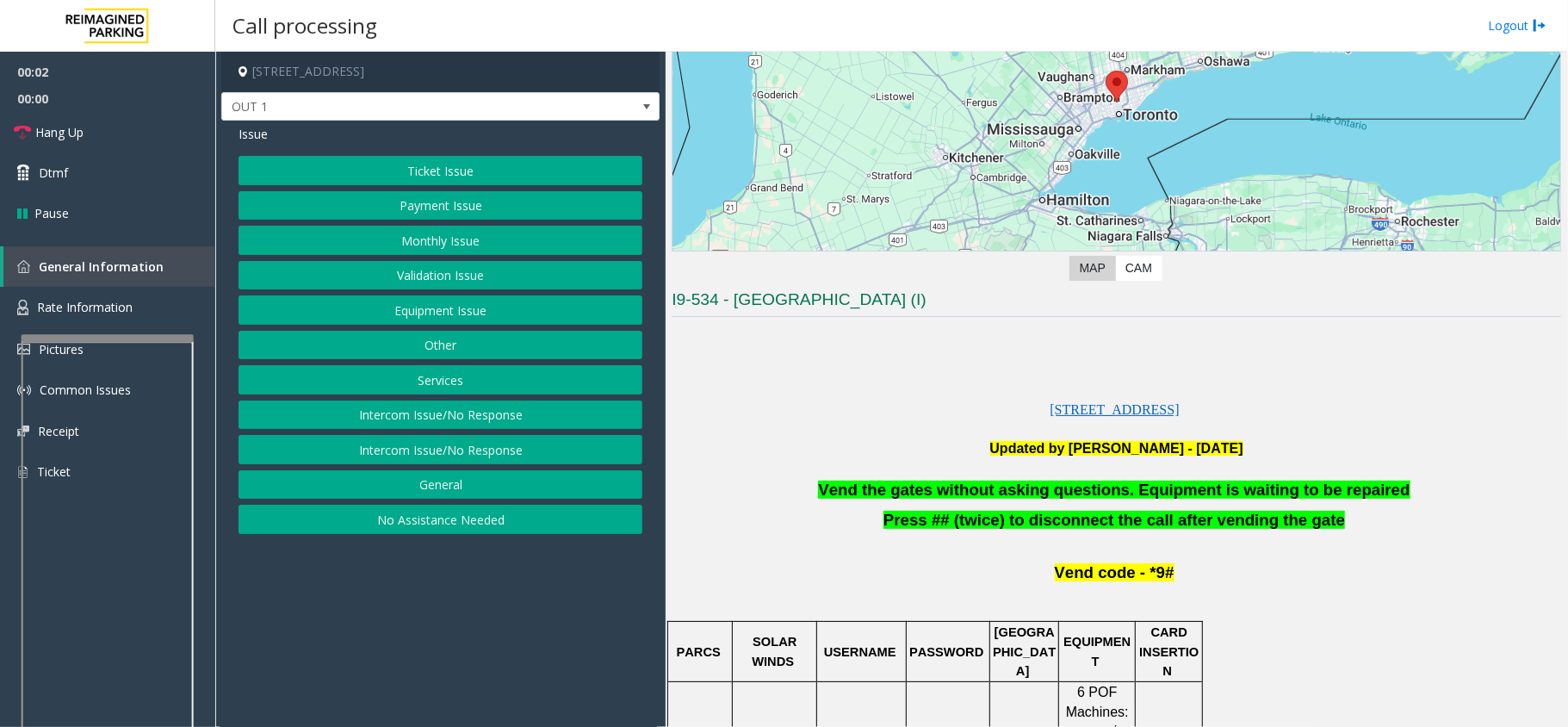
scroll to position [344, 0]
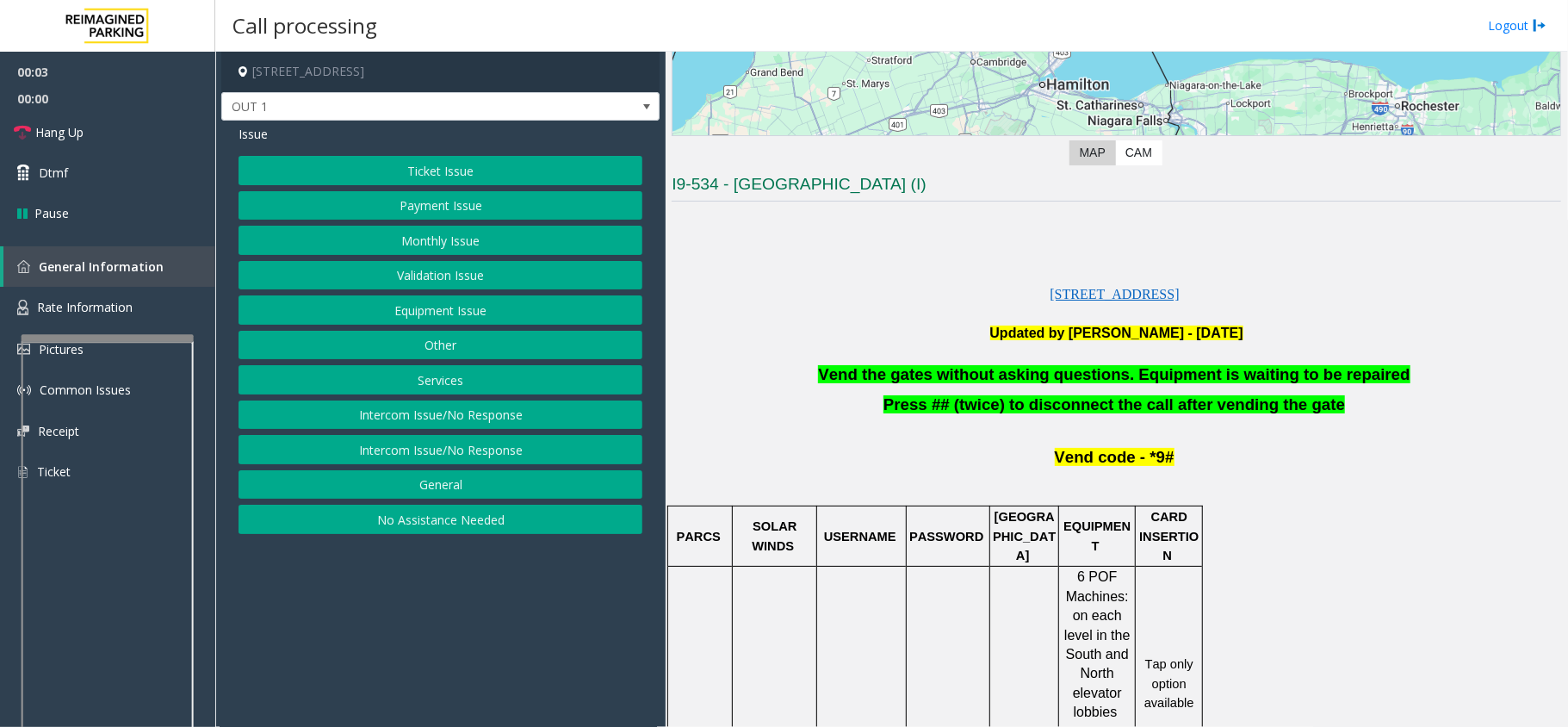
click at [964, 372] on span "Vend the gates without asking questions. Equipment is waiting to be repaired" at bounding box center [1114, 374] width 591 height 18
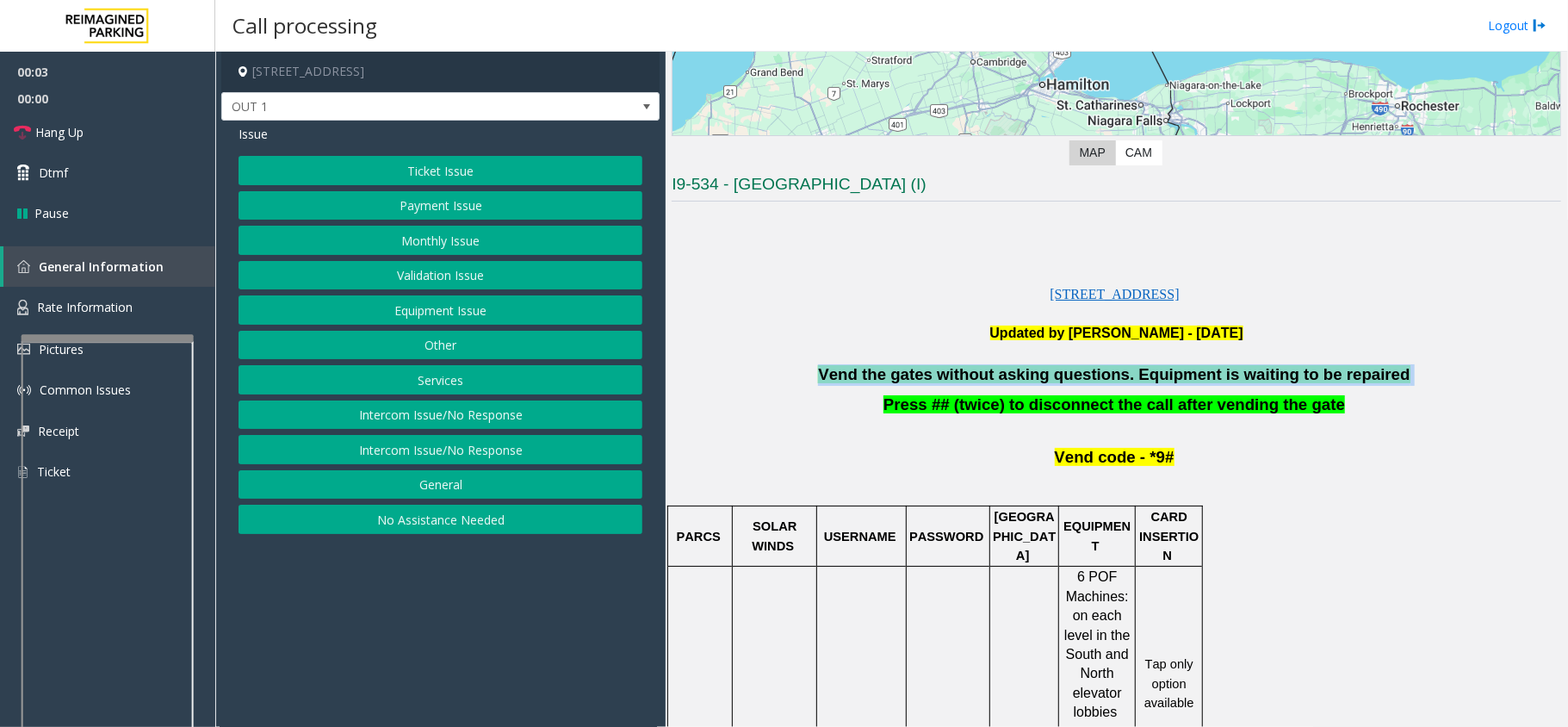
click at [964, 372] on span "Vend the gates without asking questions. Equipment is waiting to be repaired" at bounding box center [1114, 374] width 591 height 18
copy p "Vend the gates without asking questions. Equipment is waiting to be repaired"
click at [436, 177] on button "Ticket Issue" at bounding box center [440, 170] width 404 height 30
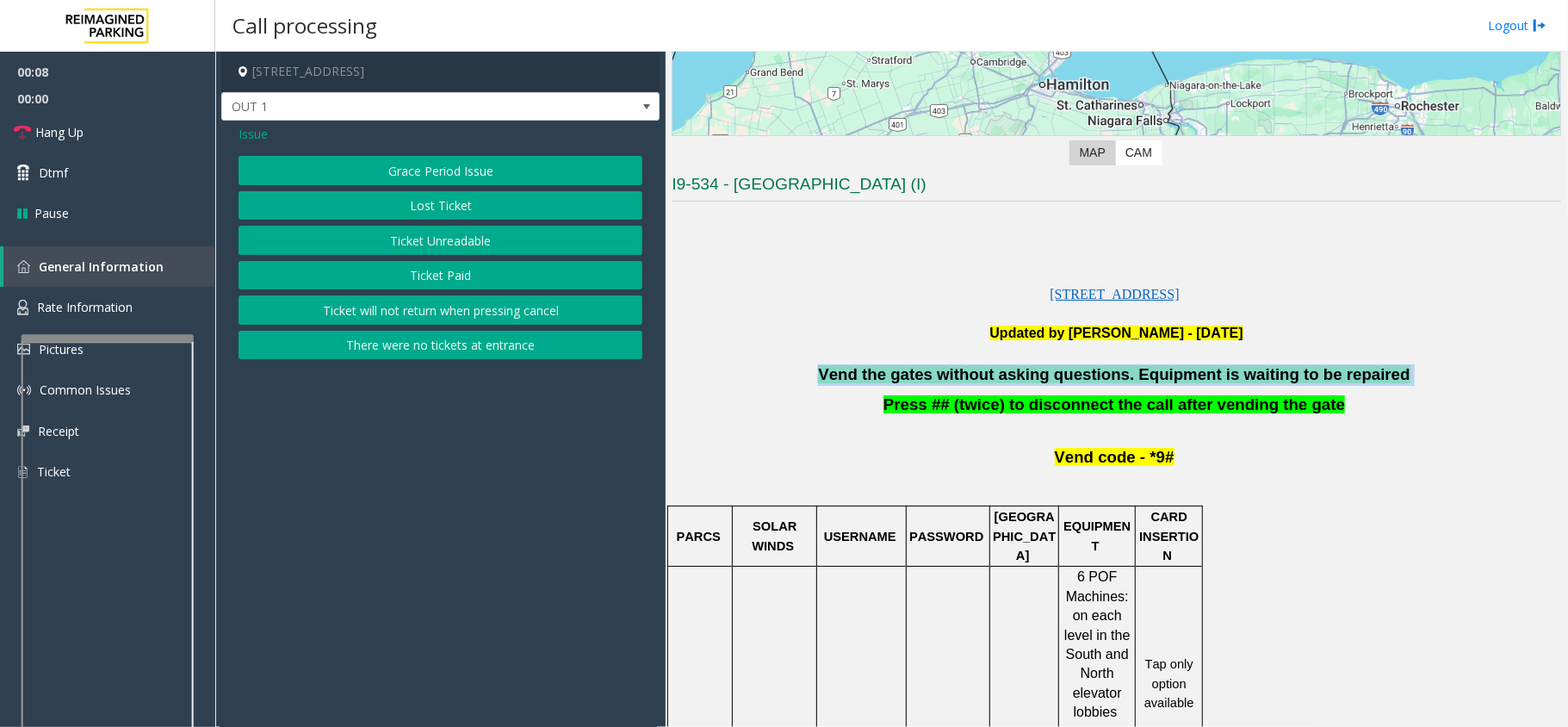
click at [434, 232] on button "Ticket Unreadable" at bounding box center [440, 240] width 404 height 30
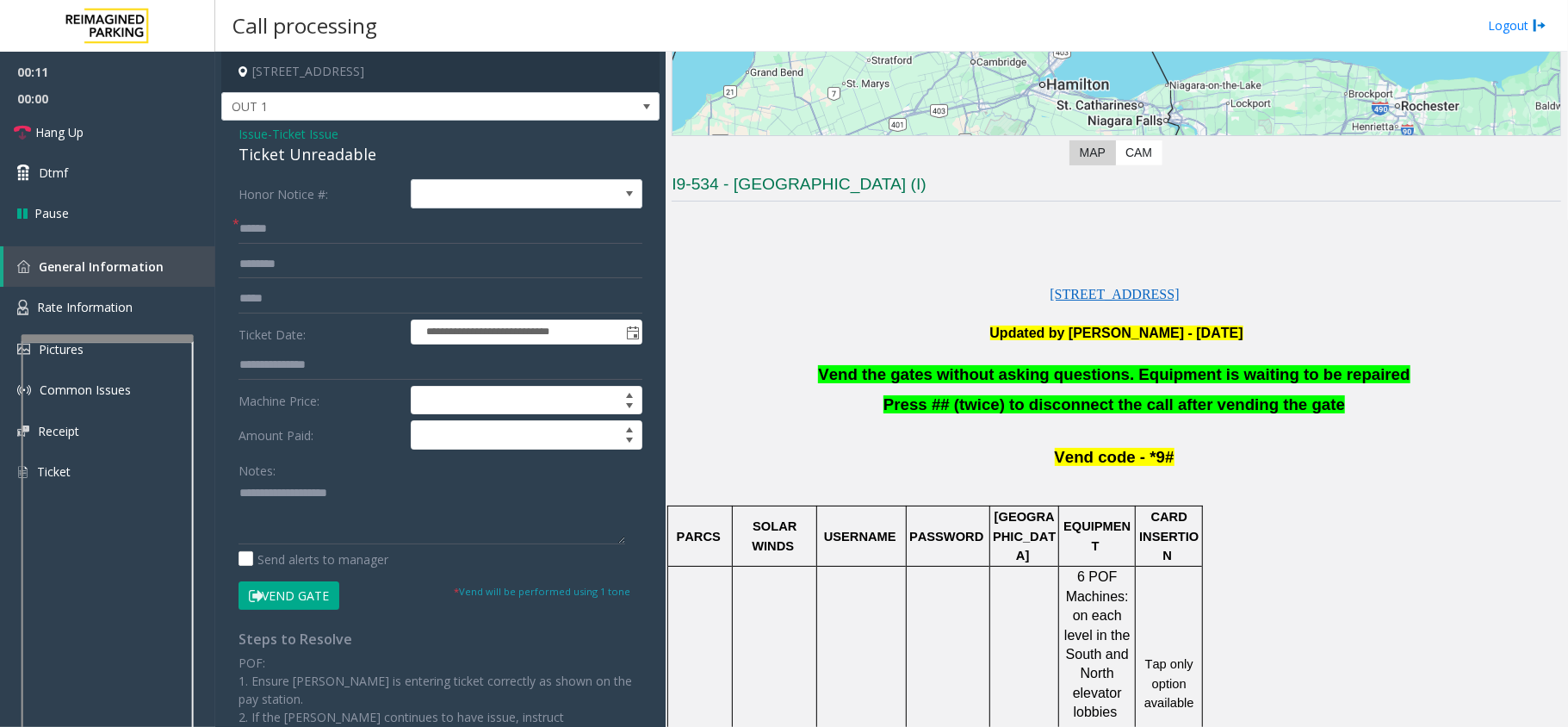
click at [259, 135] on span "Issue" at bounding box center [253, 134] width 30 height 18
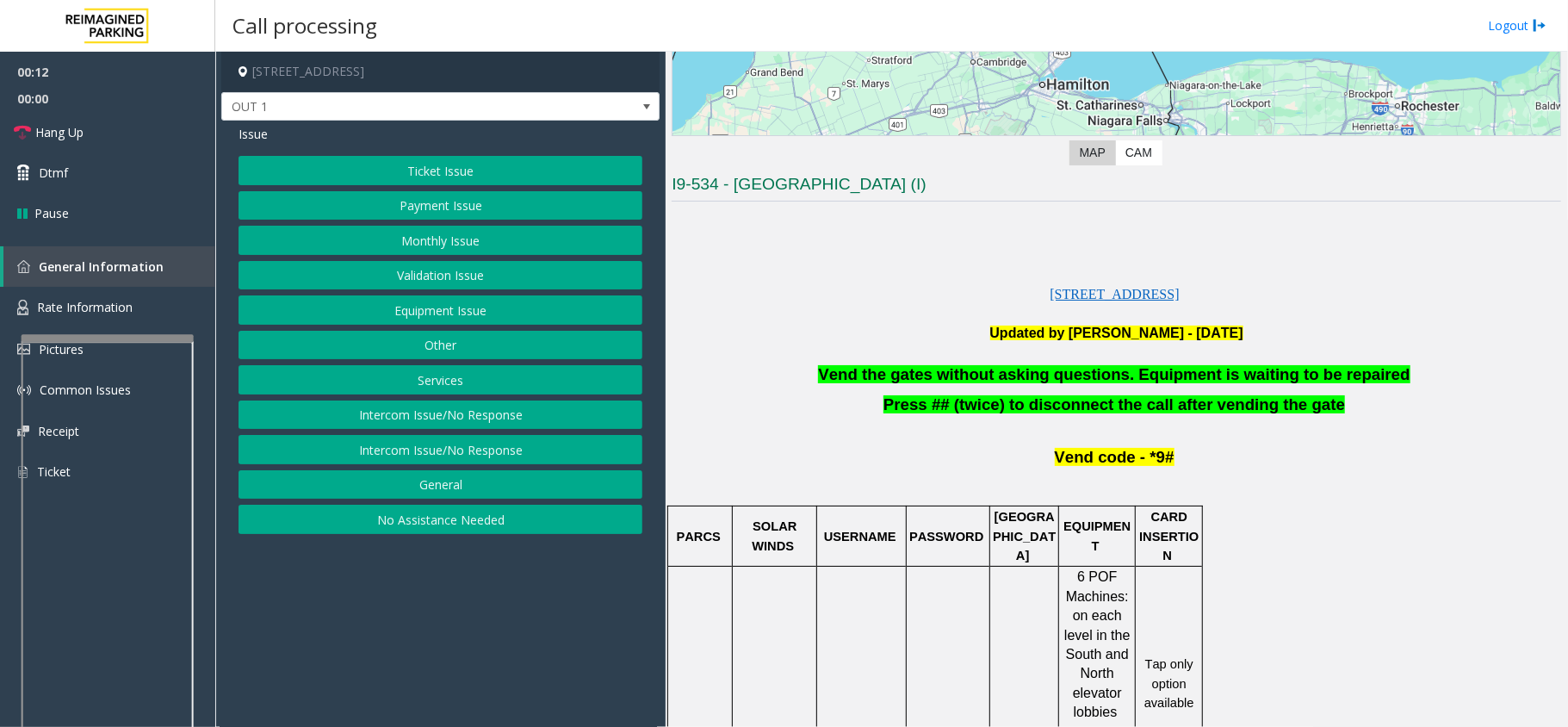
click at [441, 311] on button "Equipment Issue" at bounding box center [440, 310] width 404 height 30
click at [452, 310] on button "Gate / Door Won't Open" at bounding box center [440, 310] width 404 height 30
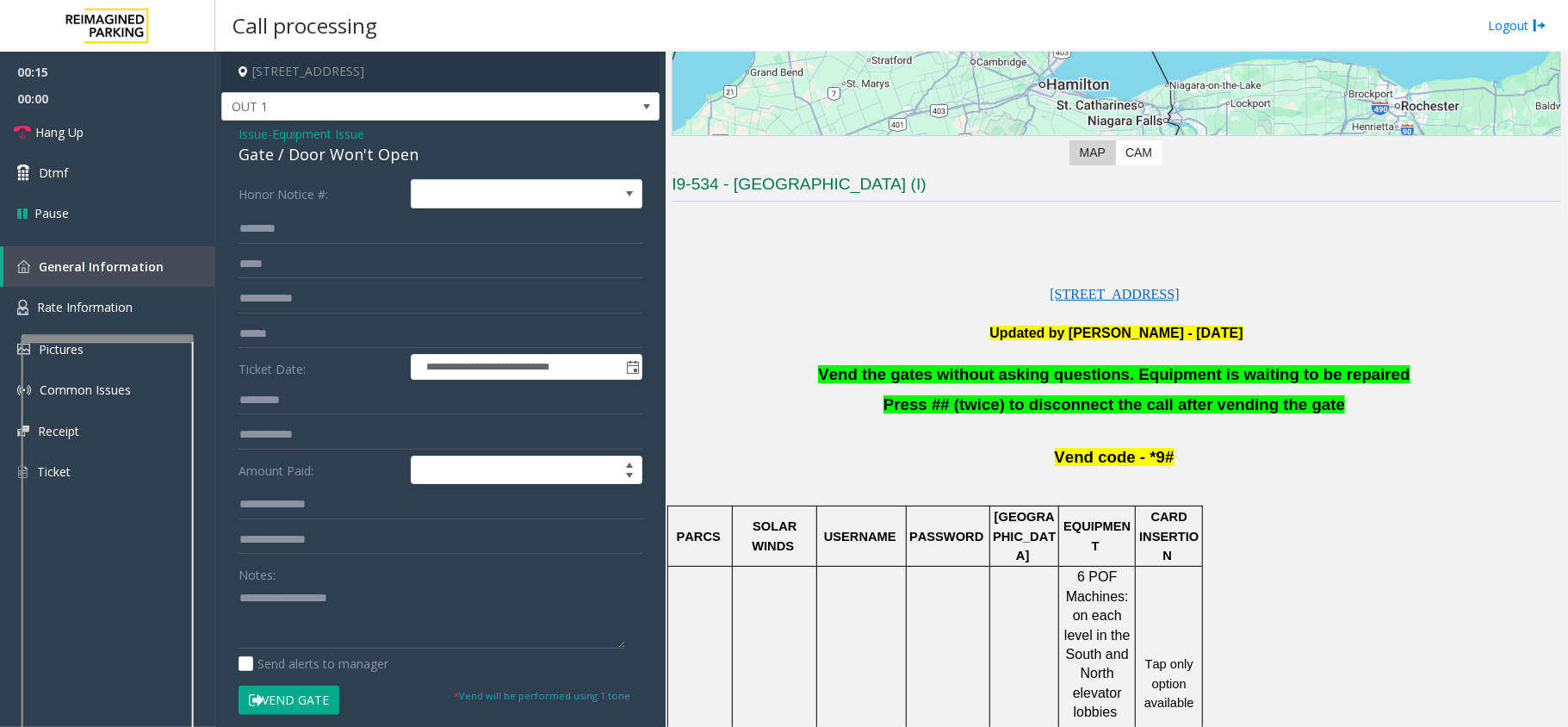
click at [304, 696] on button "Vend Gate" at bounding box center [289, 700] width 101 height 30
click at [50, 181] on span "Dtmf" at bounding box center [54, 172] width 30 height 18
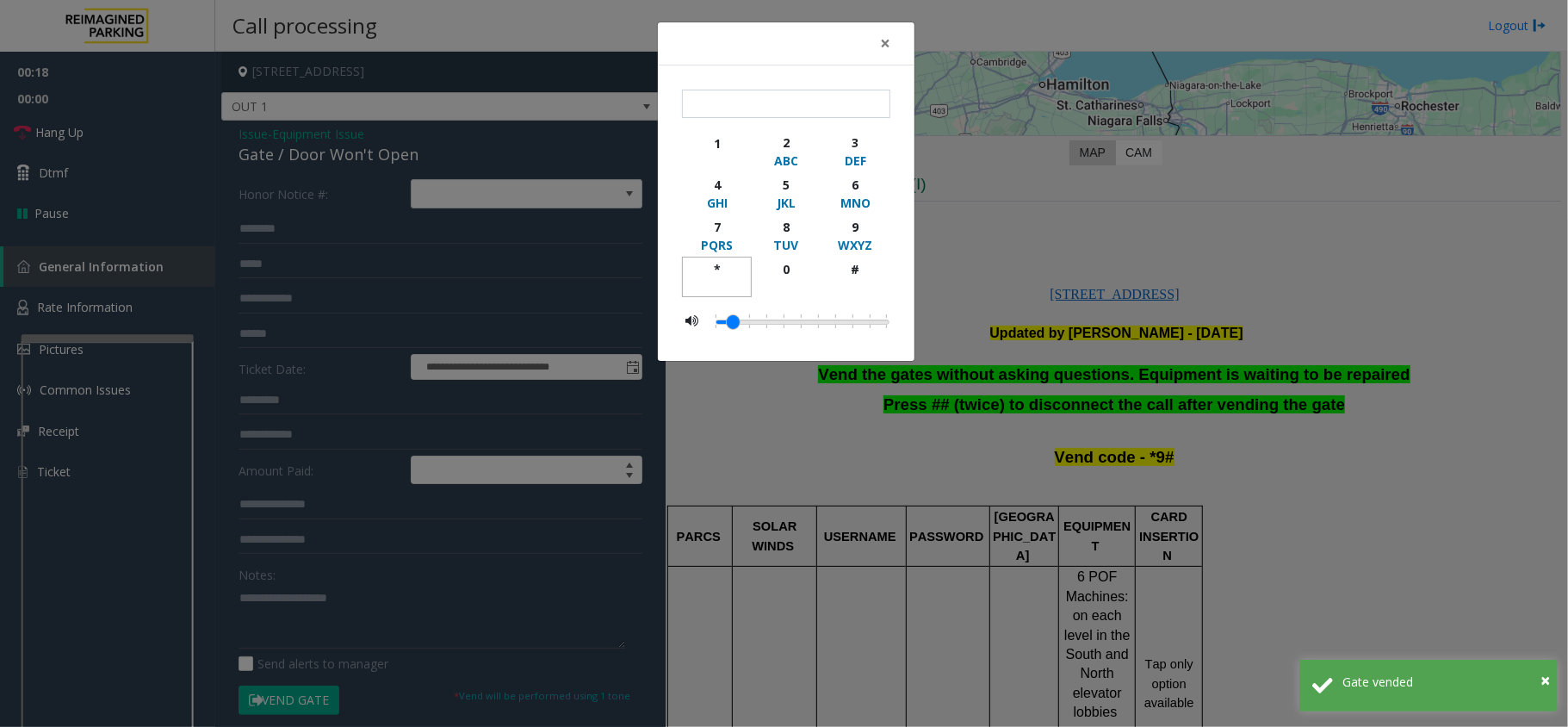
click at [717, 270] on div "*" at bounding box center [717, 269] width 47 height 18
click at [852, 224] on div "9" at bounding box center [856, 227] width 47 height 18
click at [848, 266] on div "#" at bounding box center [856, 269] width 47 height 18
type input "***"
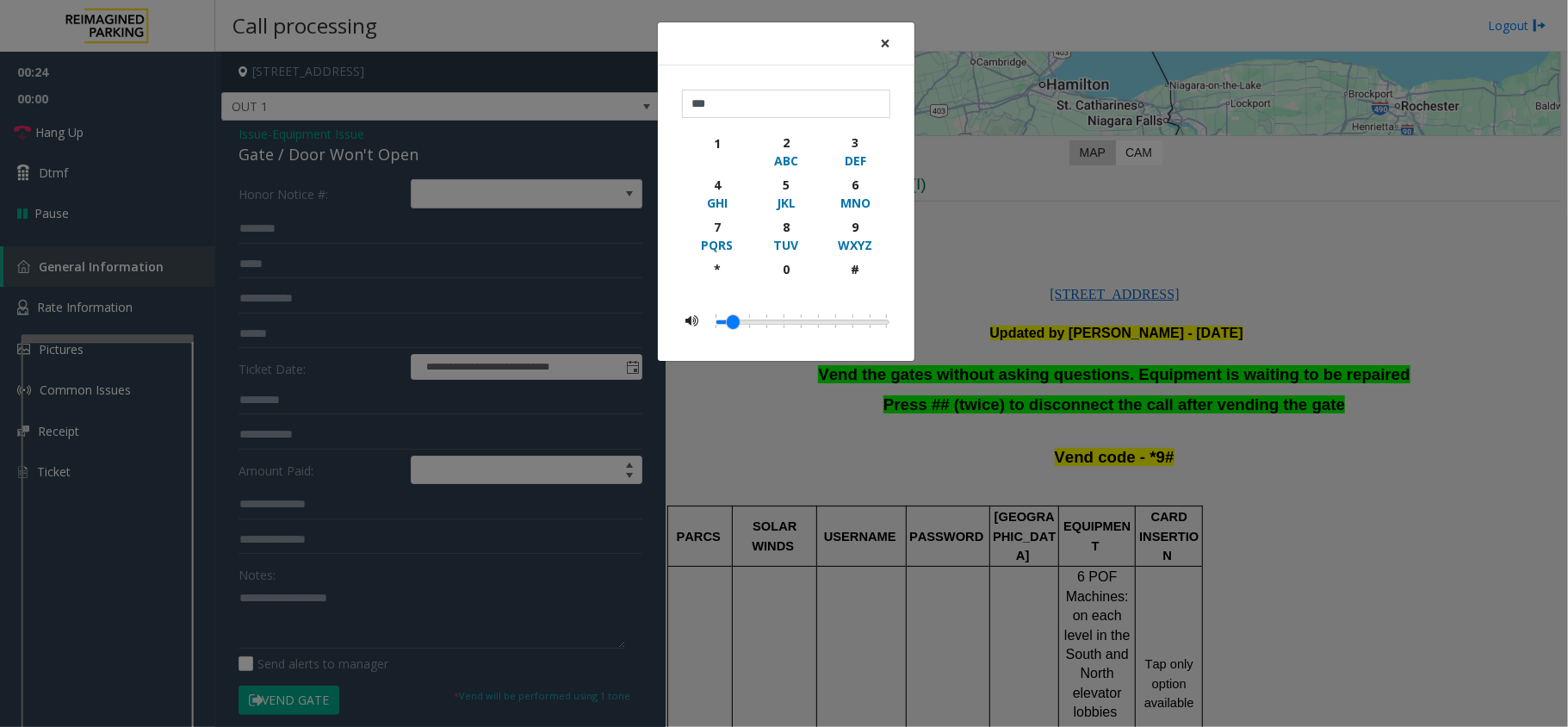
click at [886, 43] on span "×" at bounding box center [885, 43] width 10 height 24
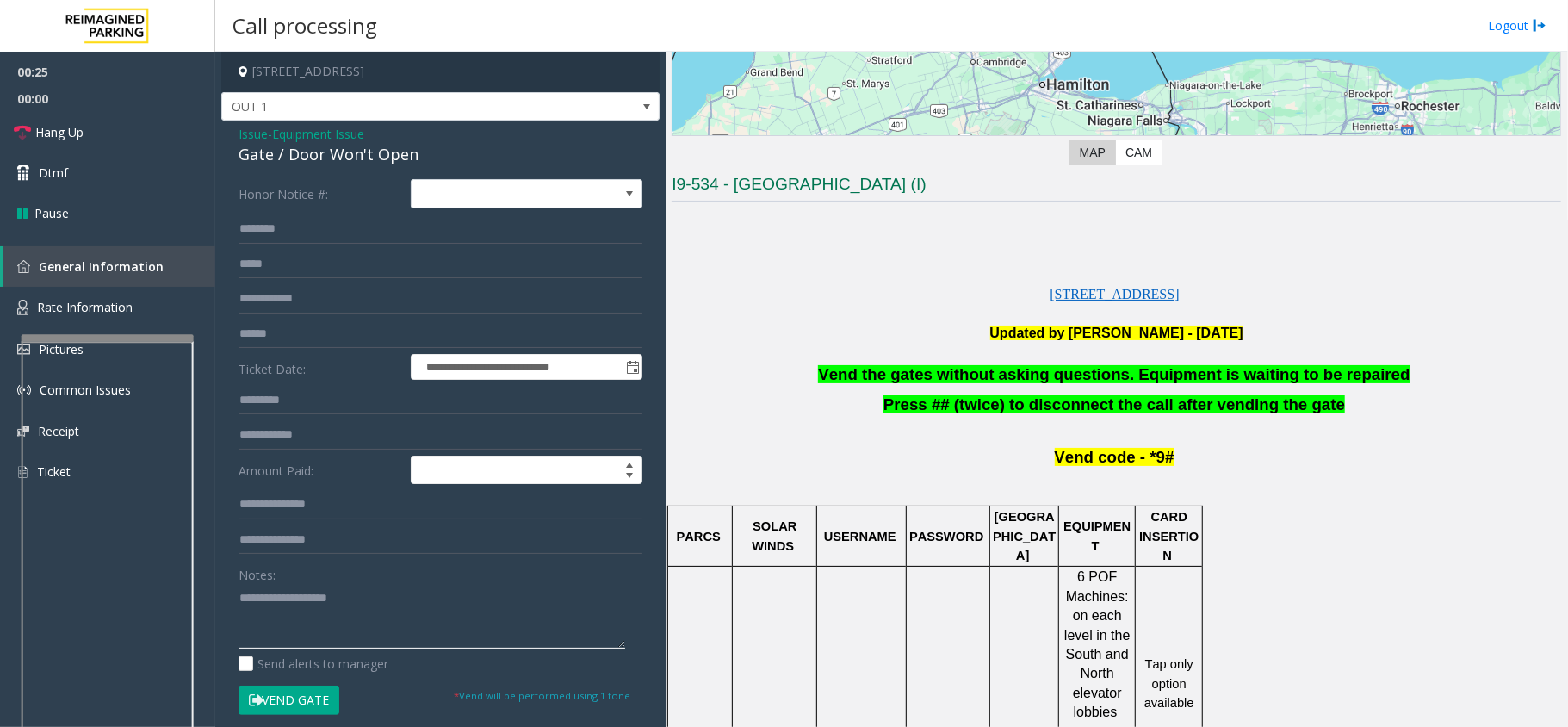
click at [394, 615] on textarea at bounding box center [431, 616] width 387 height 64
paste textarea "**********"
type textarea "**********"
click at [59, 136] on span "Hang Up" at bounding box center [59, 132] width 48 height 18
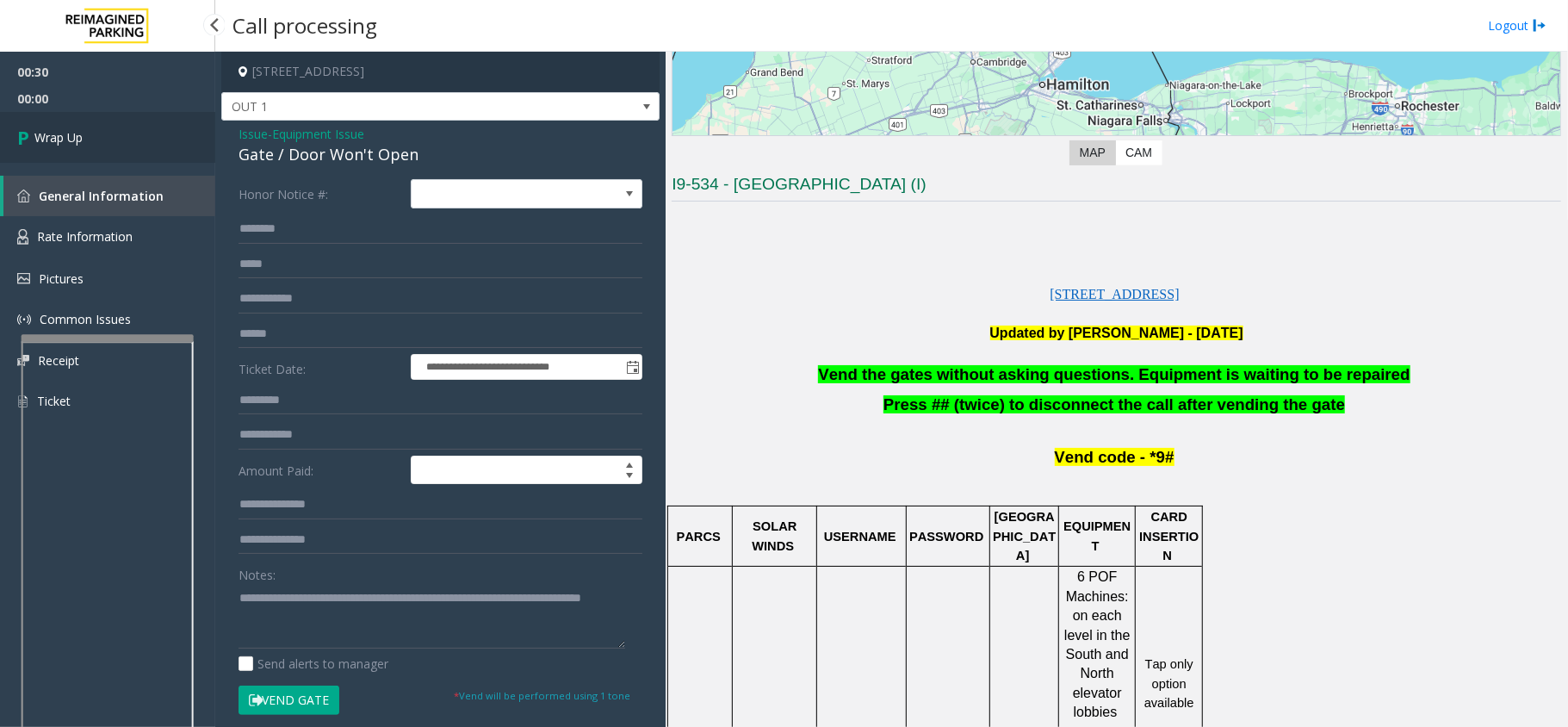
click at [63, 136] on span "Wrap Up" at bounding box center [58, 137] width 48 height 18
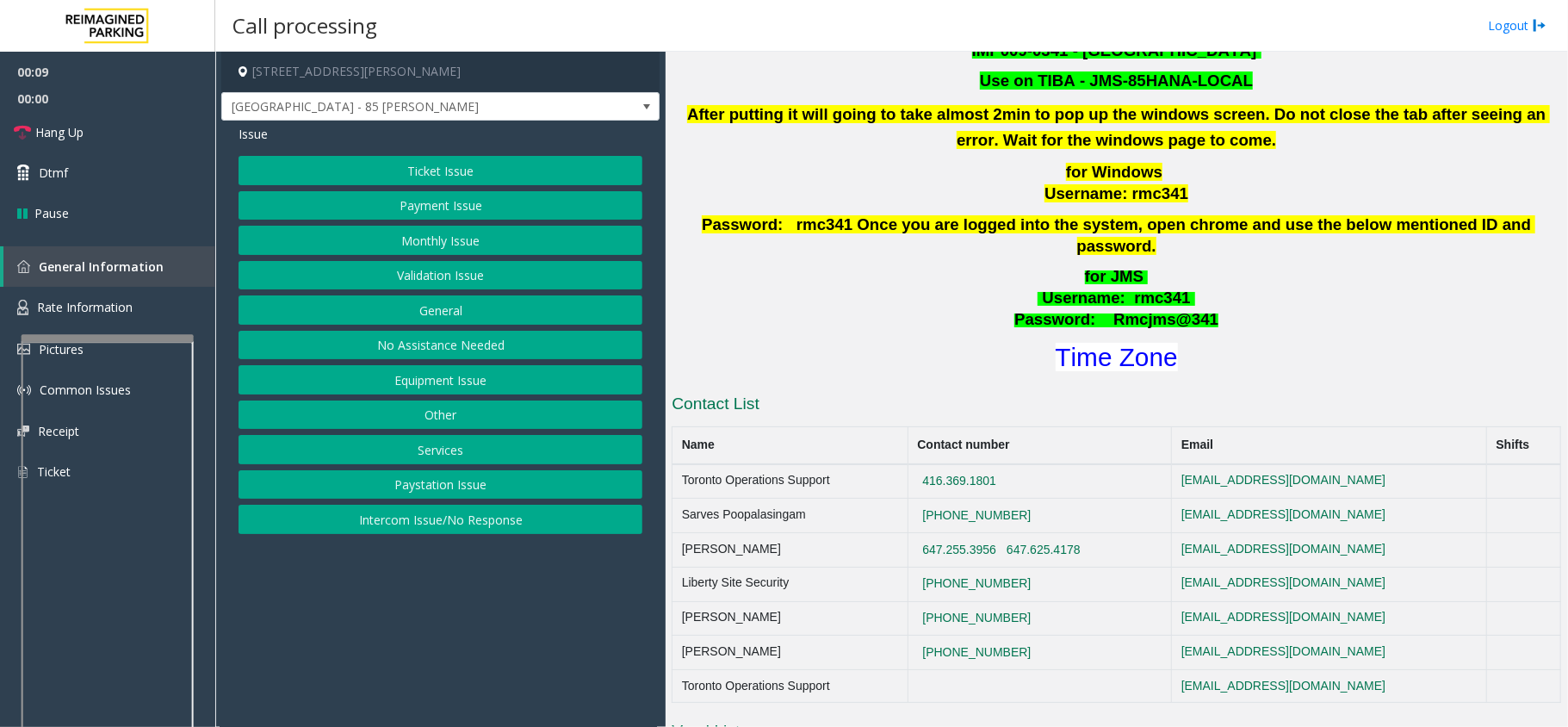
scroll to position [689, 0]
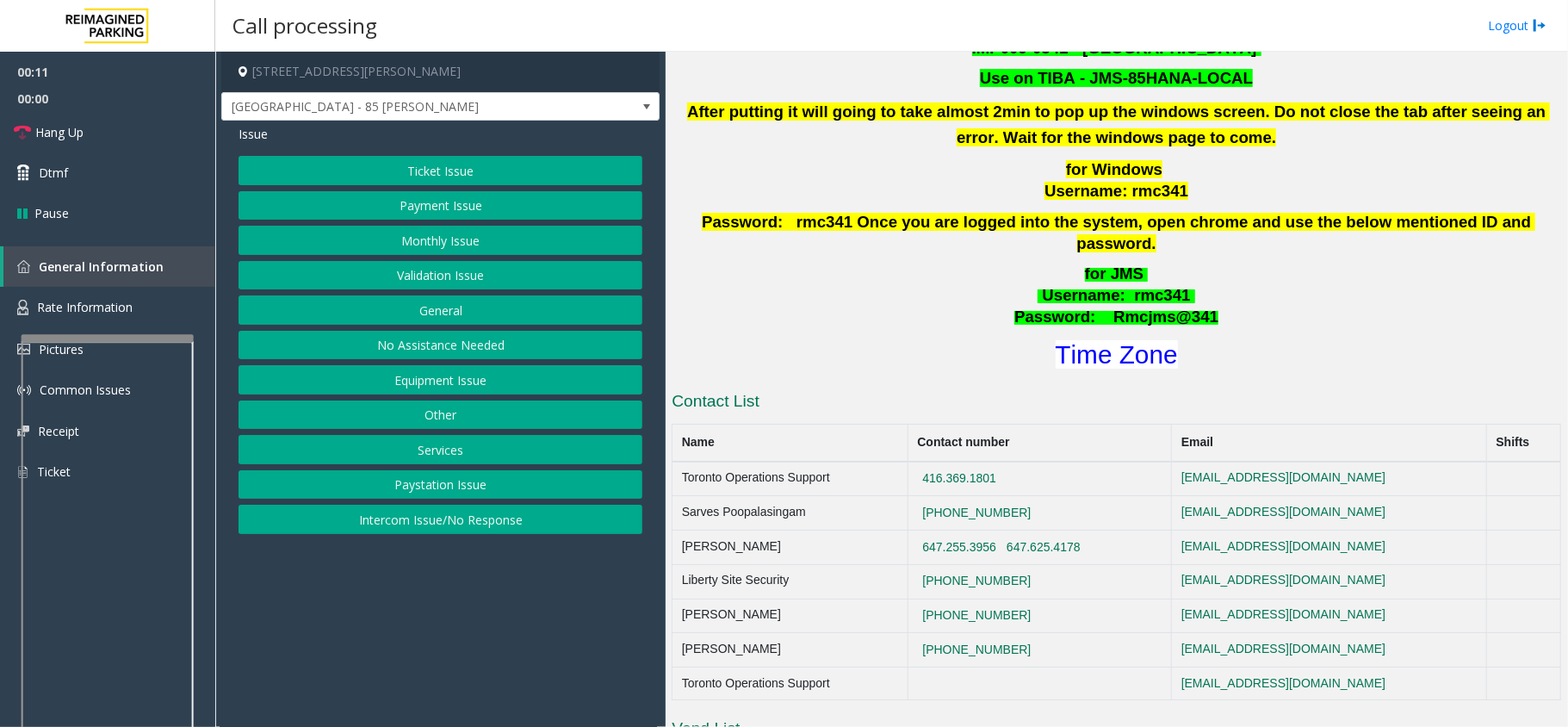
click at [524, 455] on button "Services" at bounding box center [440, 450] width 404 height 30
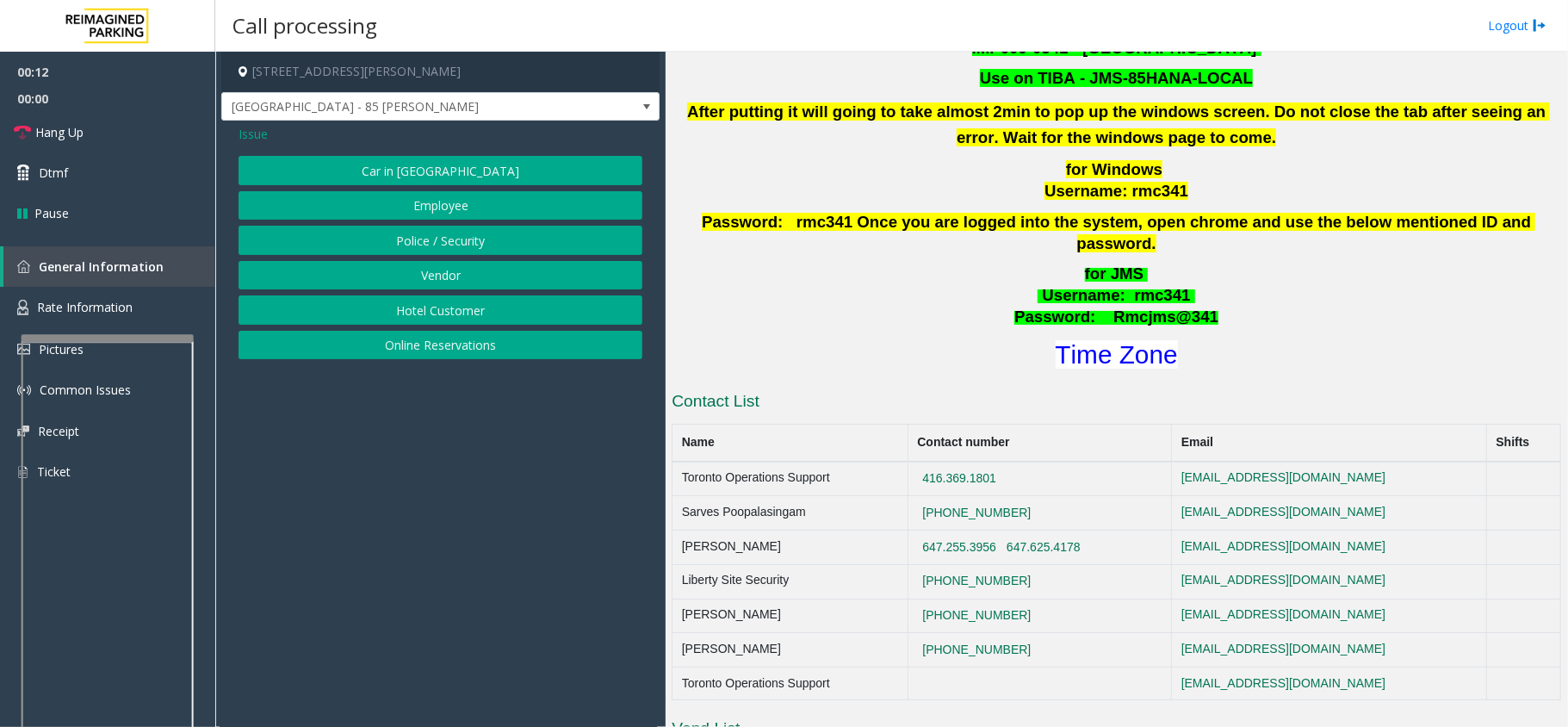
click at [465, 346] on button "Online Reservations" at bounding box center [440, 345] width 404 height 30
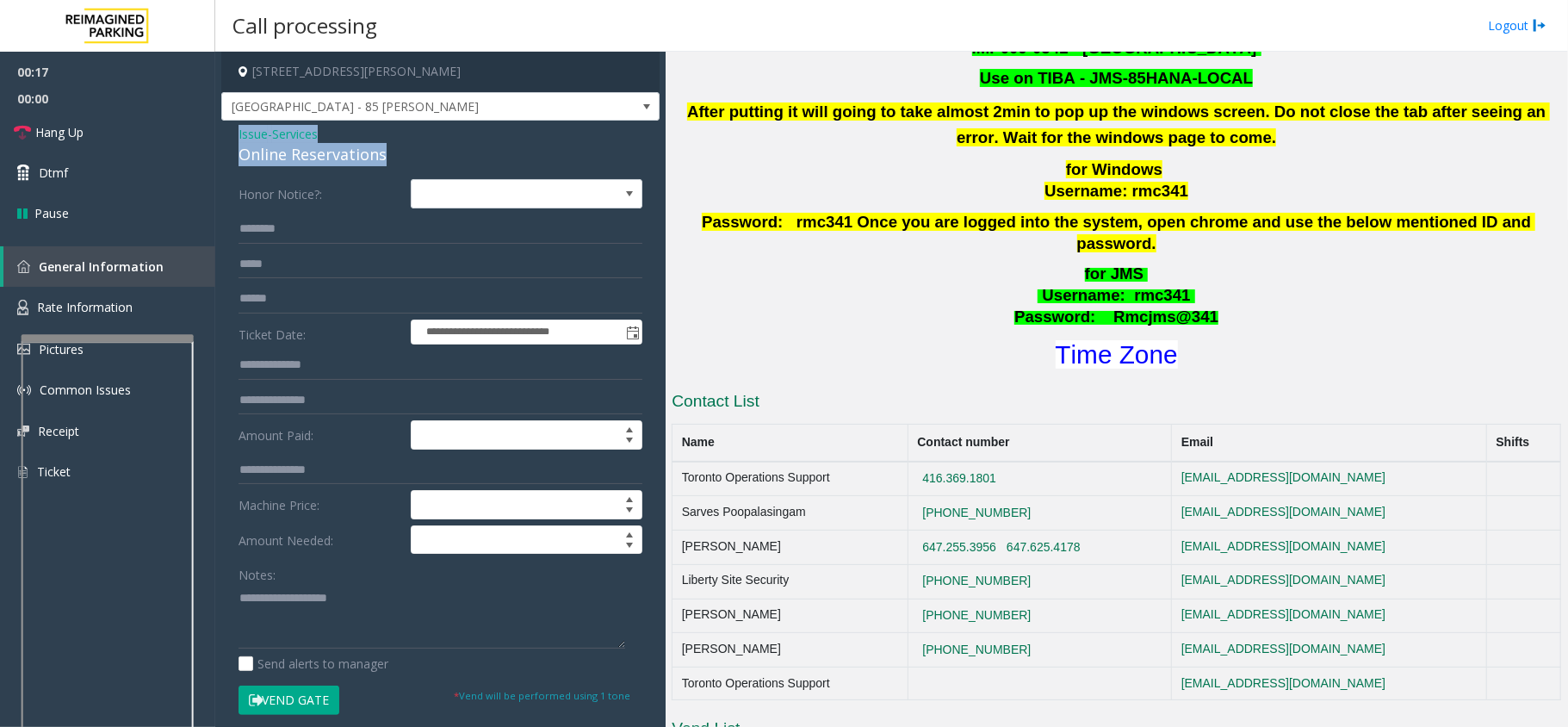
drag, startPoint x: 393, startPoint y: 155, endPoint x: 230, endPoint y: 129, distance: 165.1
click at [230, 129] on div "**********" at bounding box center [440, 620] width 438 height 999
click at [256, 586] on textarea at bounding box center [431, 616] width 387 height 64
click at [386, 622] on textarea at bounding box center [431, 616] width 387 height 64
type textarea "**********"
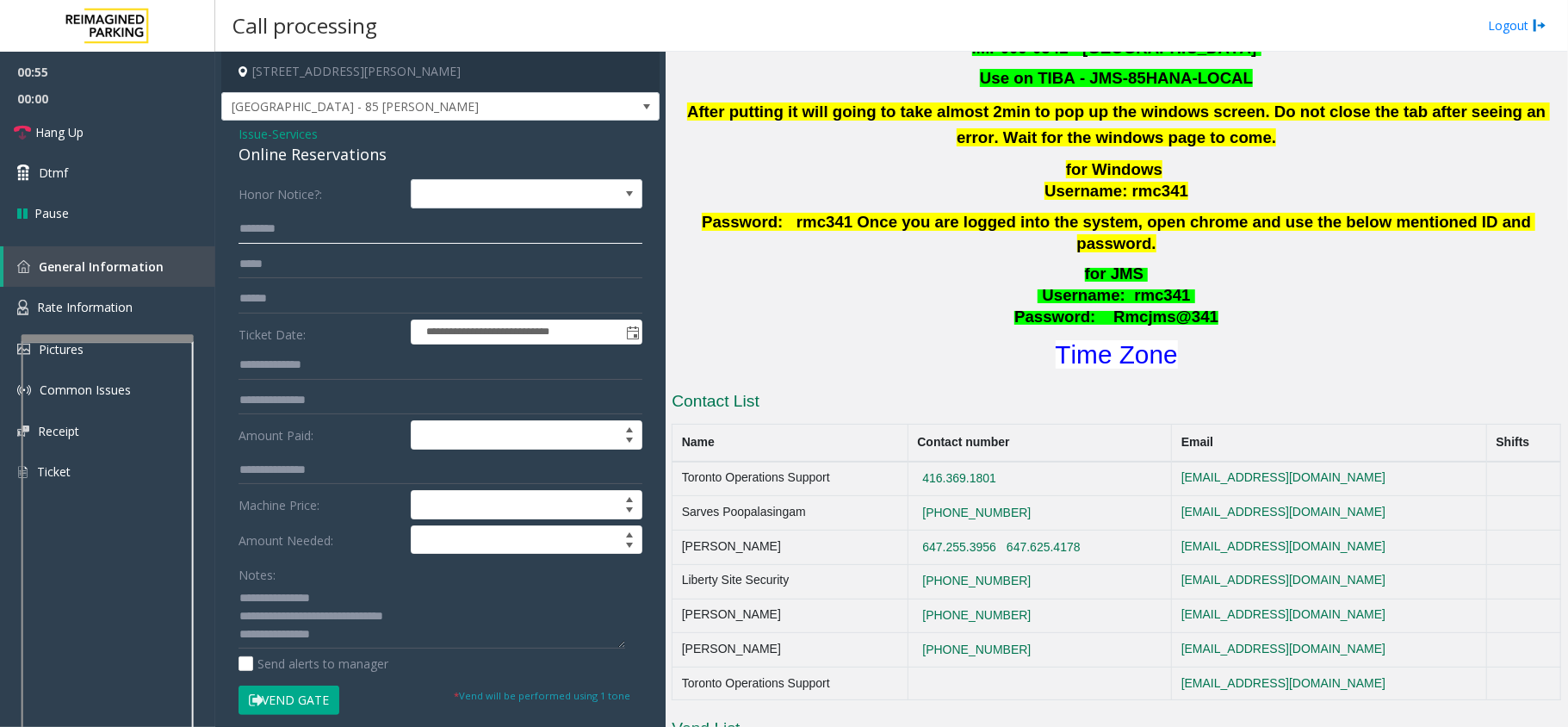
click at [250, 225] on input "text" at bounding box center [440, 230] width 404 height 30
drag, startPoint x: 338, startPoint y: 639, endPoint x: 237, endPoint y: 653, distance: 102.0
click at [237, 653] on div "**********" at bounding box center [440, 641] width 430 height 924
click at [338, 229] on input "text" at bounding box center [440, 230] width 404 height 30
type input "****"
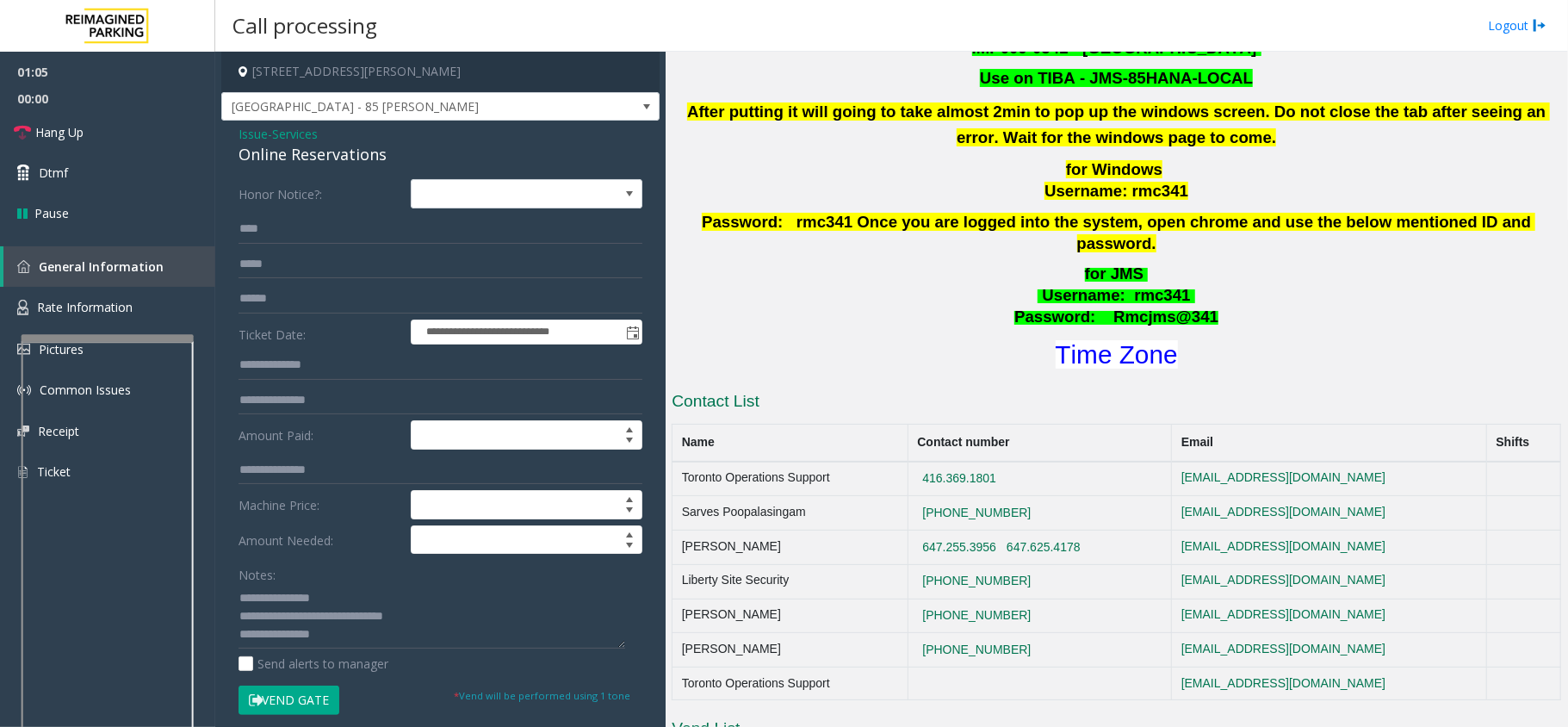
click at [308, 704] on button "Vend Gate" at bounding box center [289, 700] width 101 height 30
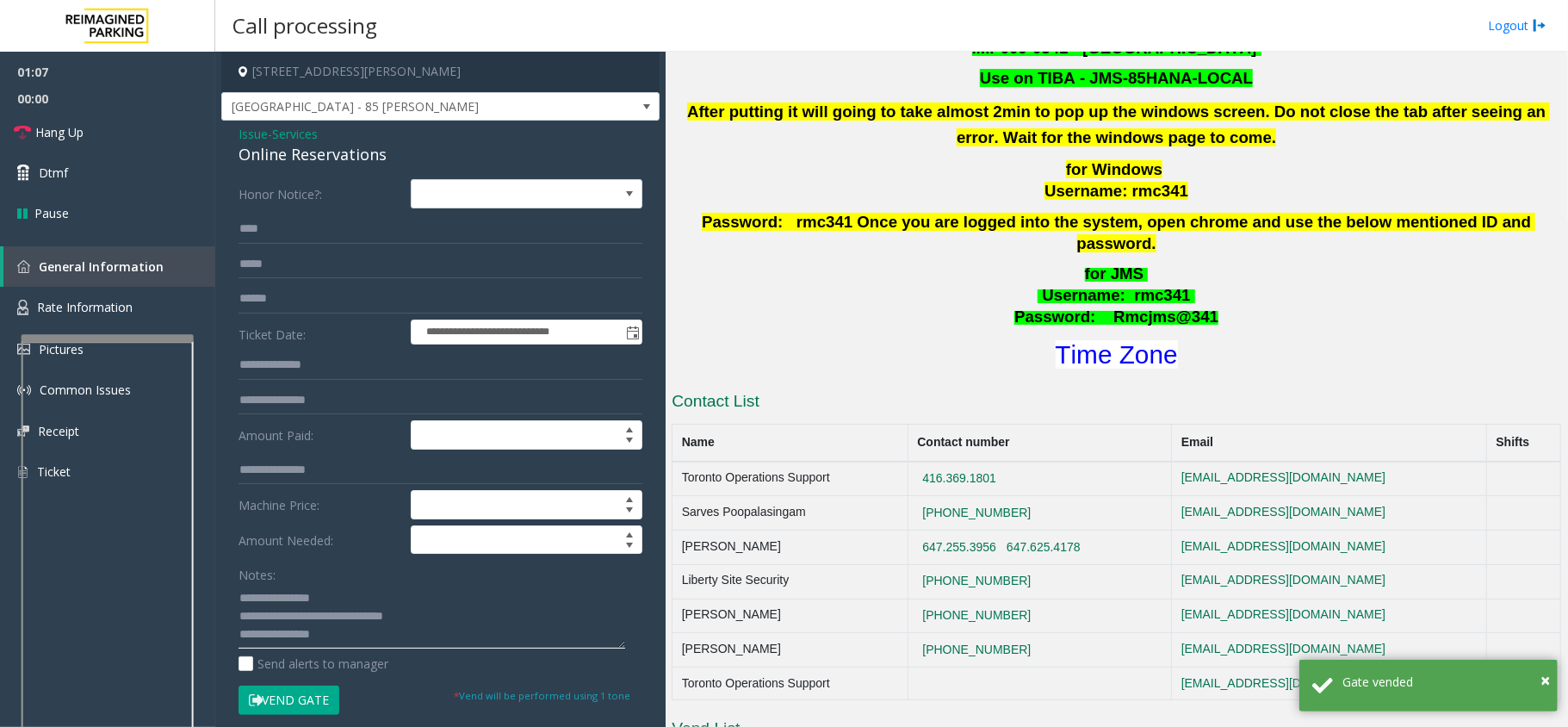
drag, startPoint x: 345, startPoint y: 641, endPoint x: 224, endPoint y: 668, distance: 124.0
click at [211, 658] on app-root "**********" at bounding box center [784, 364] width 1568 height 727
click at [90, 123] on link "Hang Up" at bounding box center [108, 132] width 216 height 41
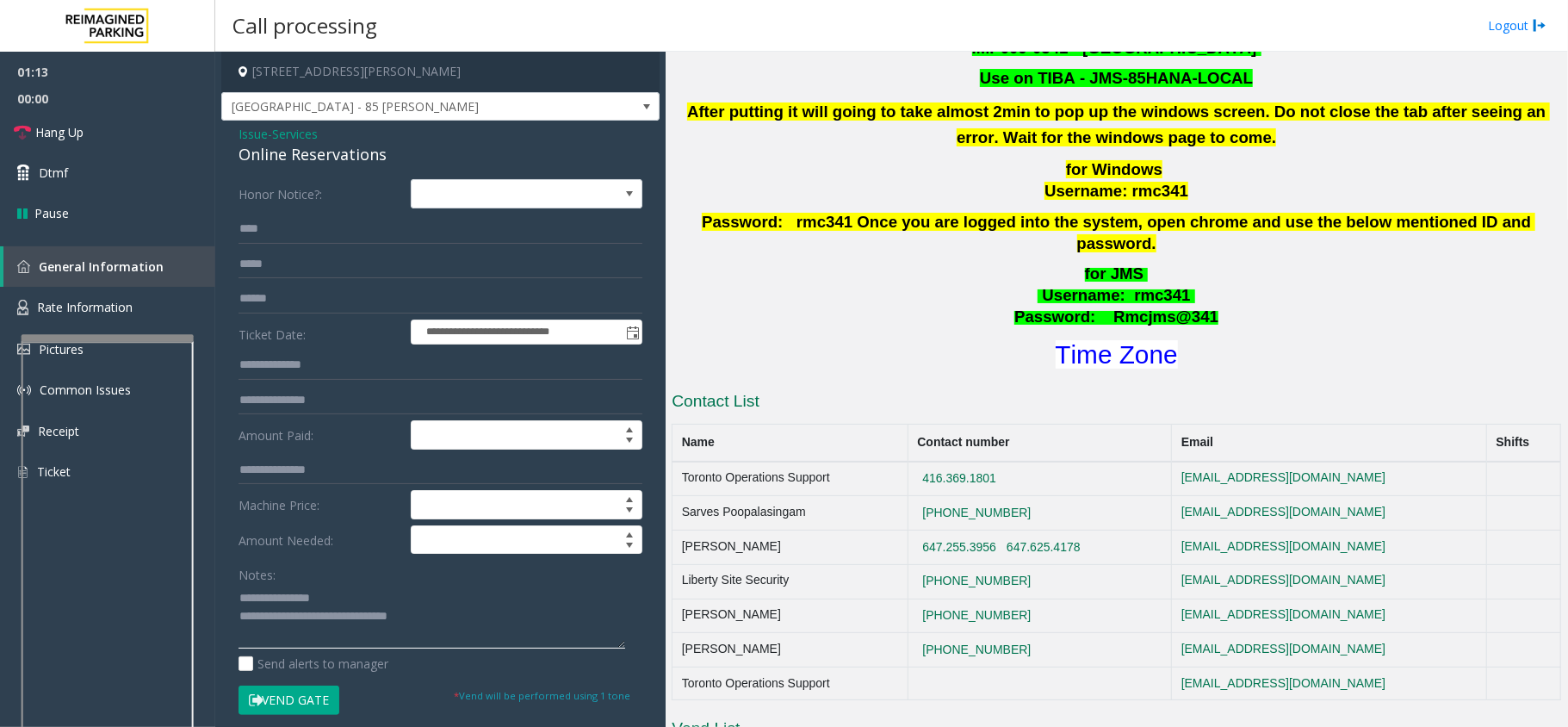
click at [429, 624] on textarea at bounding box center [431, 616] width 387 height 64
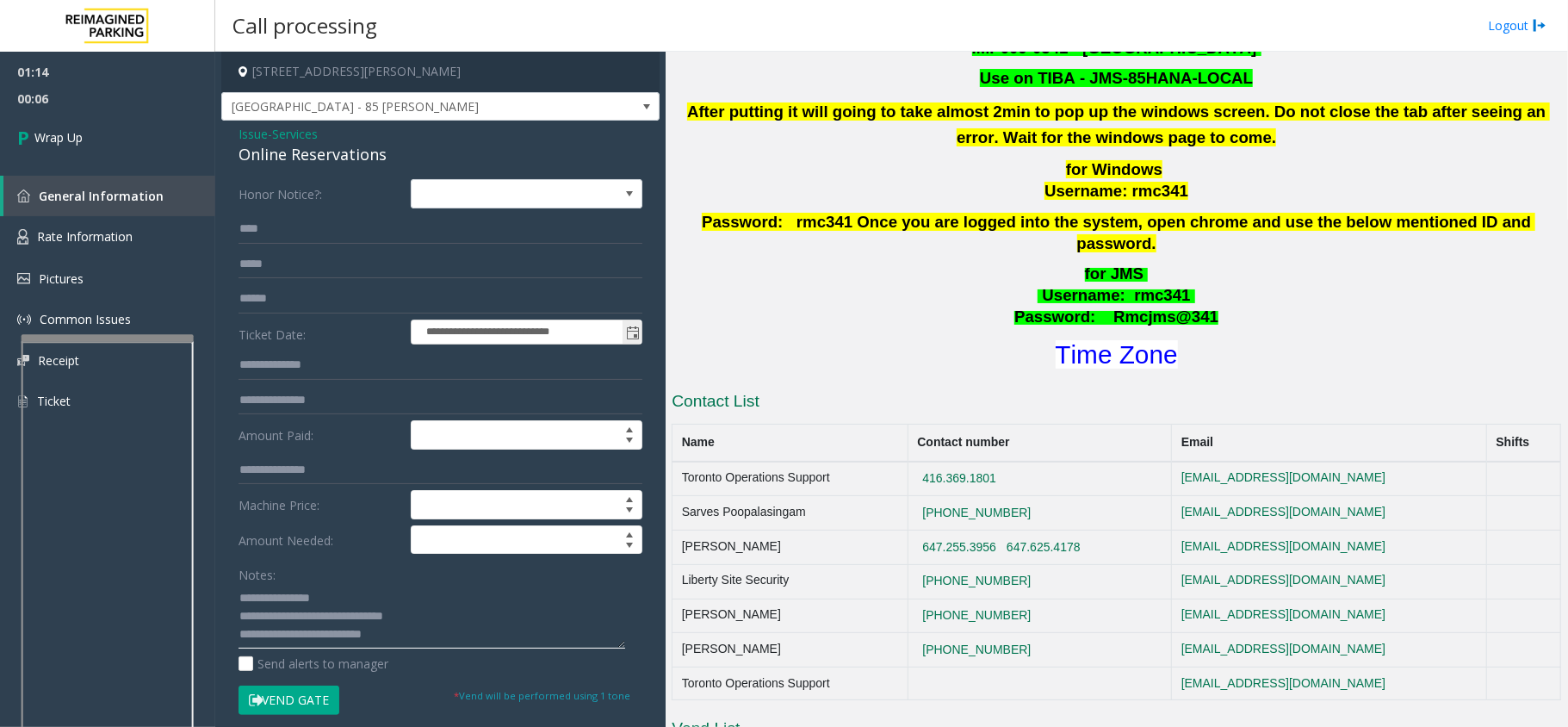
scroll to position [12, 0]
paste textarea "**********"
drag, startPoint x: 272, startPoint y: 638, endPoint x: 297, endPoint y: 645, distance: 26.0
click at [273, 641] on textarea at bounding box center [431, 616] width 387 height 64
type textarea "**********"
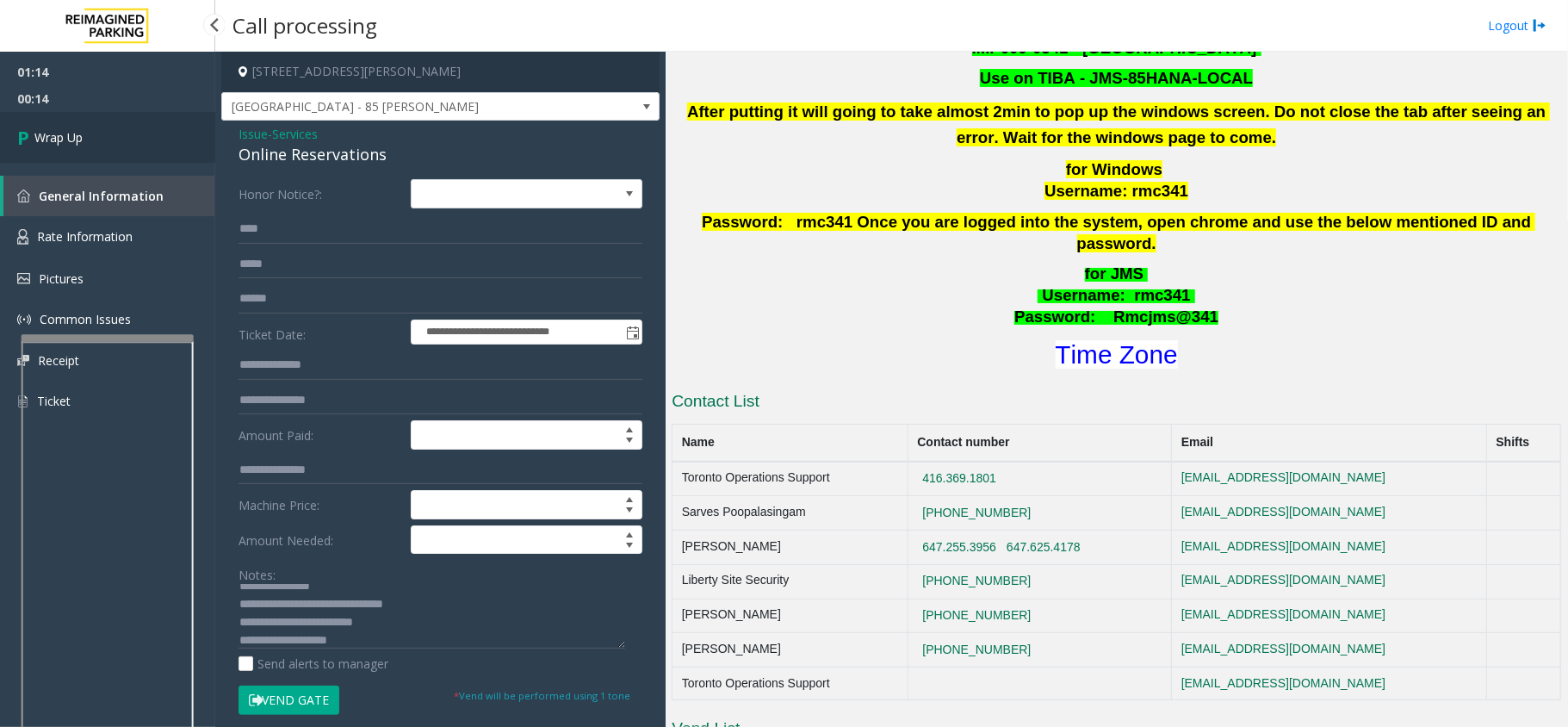
click at [37, 134] on span "Wrap Up" at bounding box center [58, 137] width 48 height 18
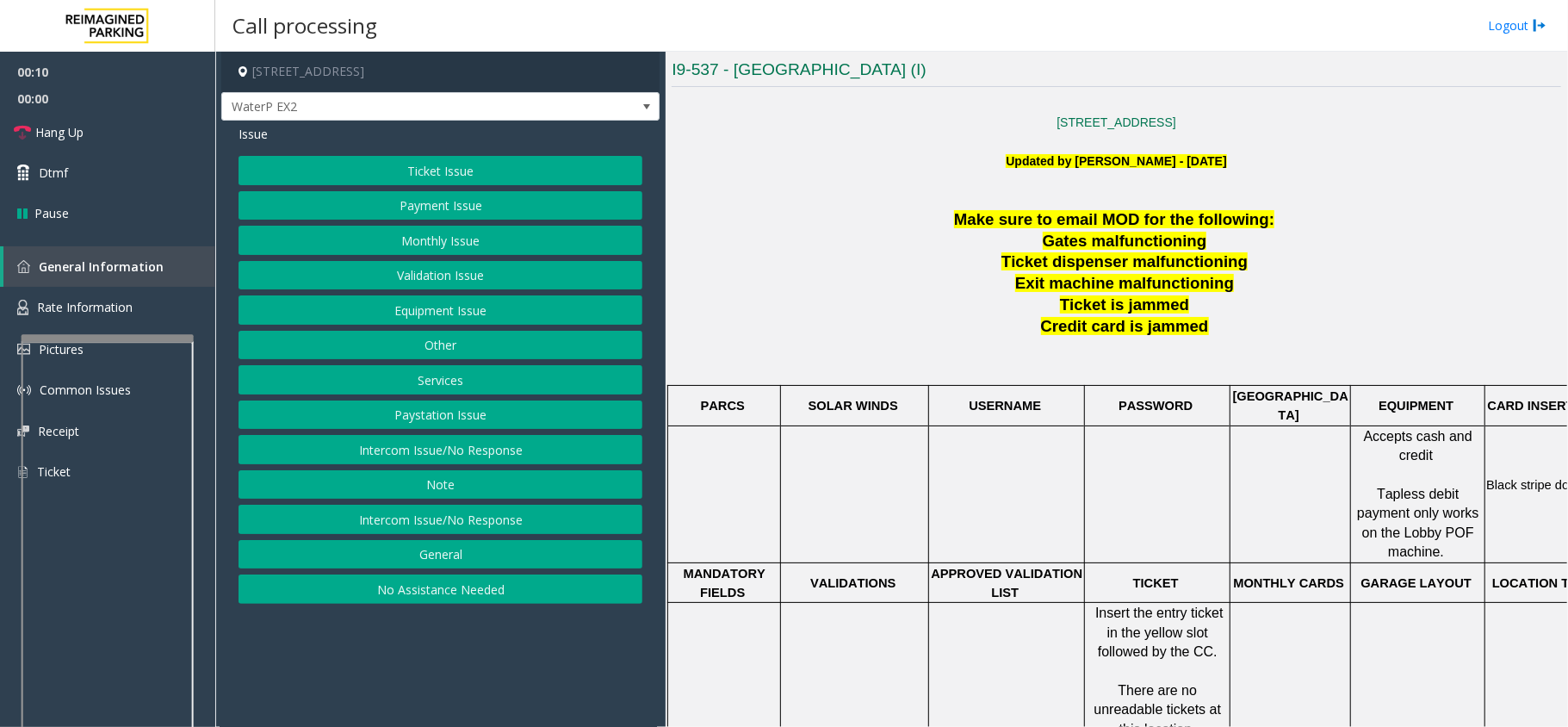
scroll to position [574, 0]
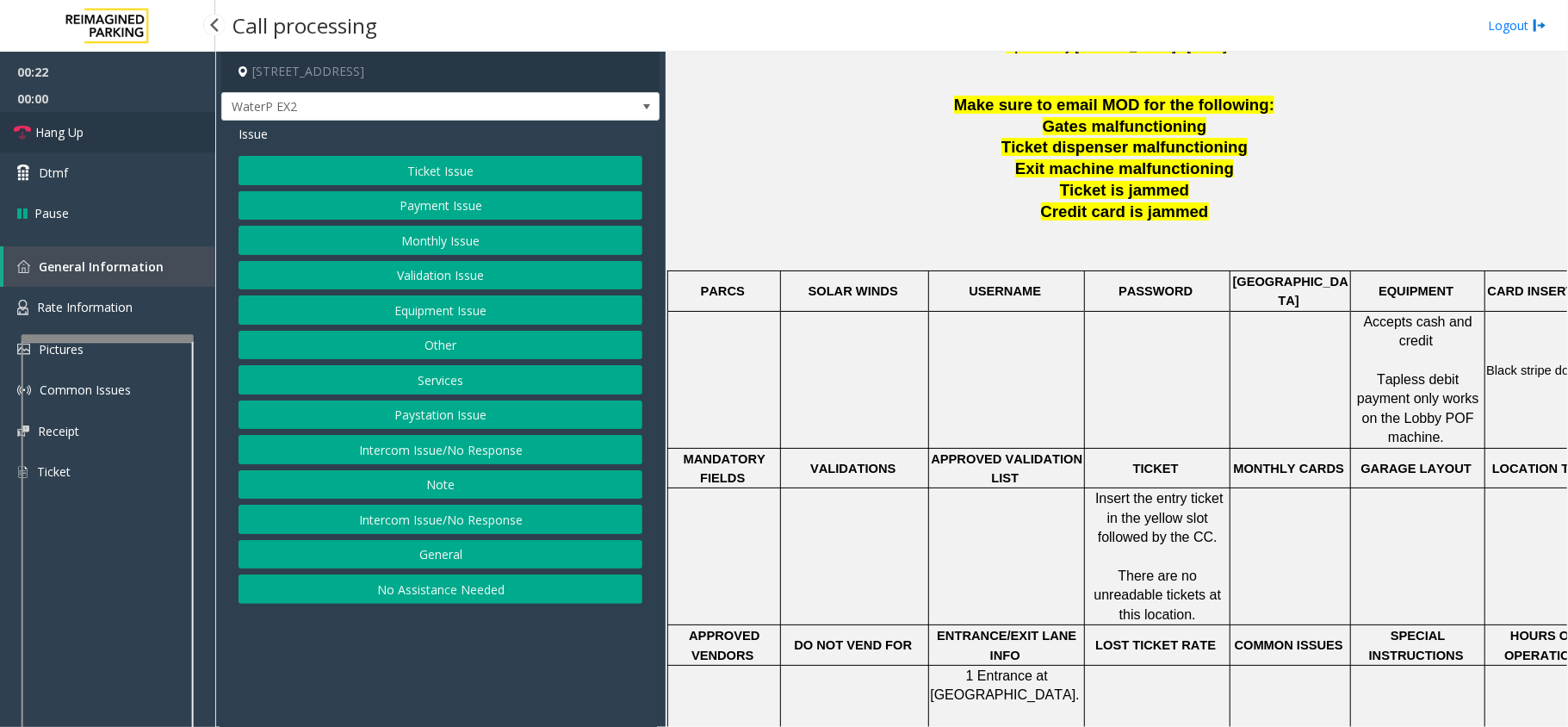
click at [79, 137] on span "Hang Up" at bounding box center [59, 132] width 48 height 18
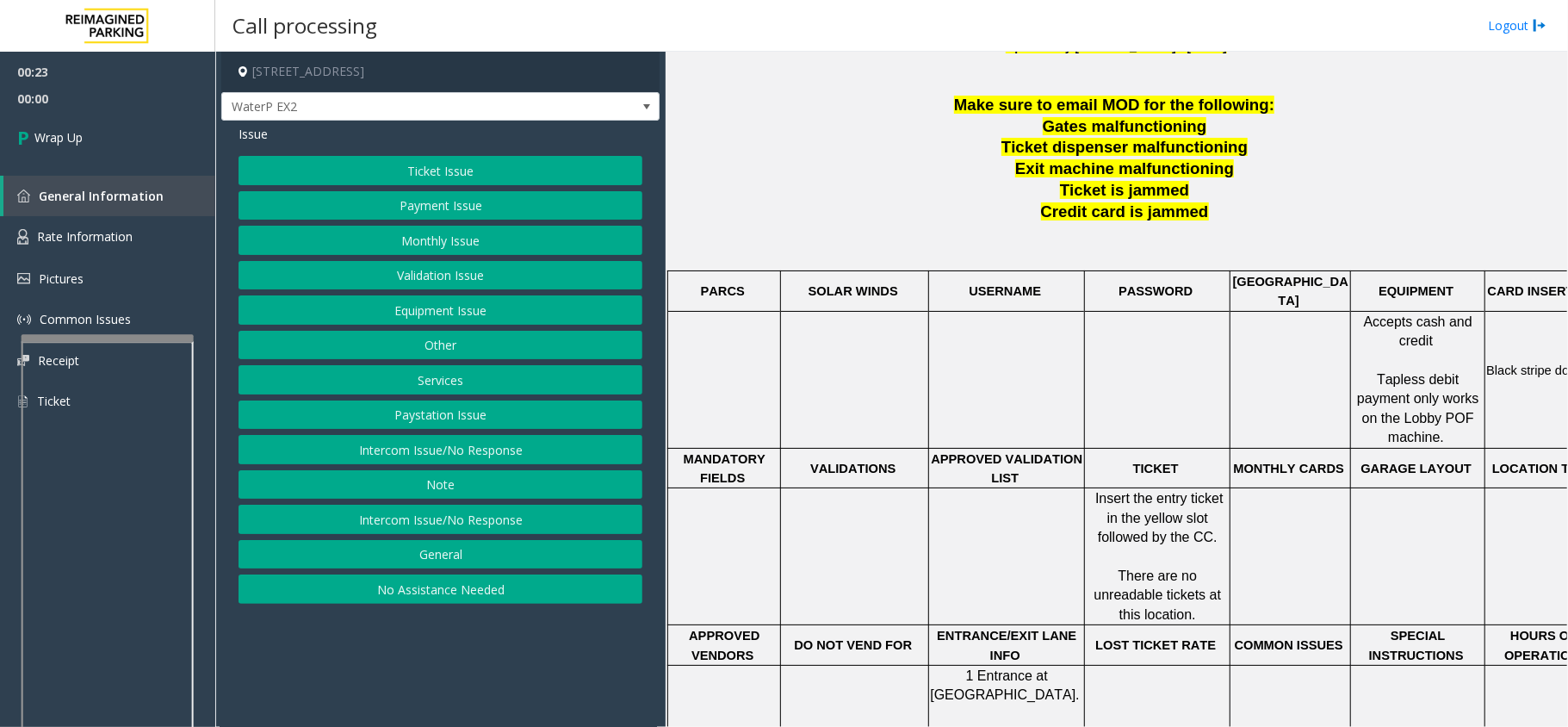
click at [350, 599] on button "No Assistance Needed" at bounding box center [440, 590] width 404 height 30
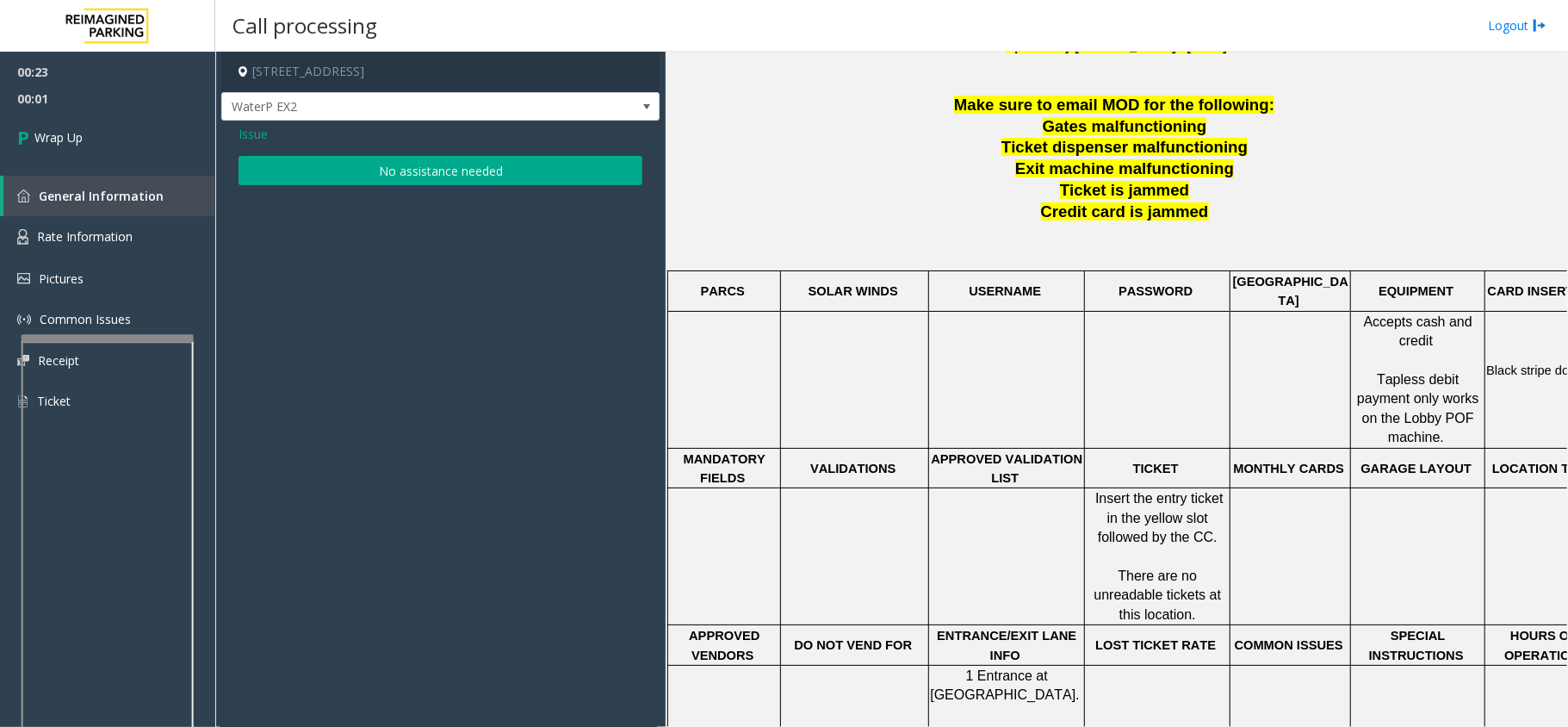
click at [422, 179] on button "No assistance needed" at bounding box center [440, 170] width 404 height 30
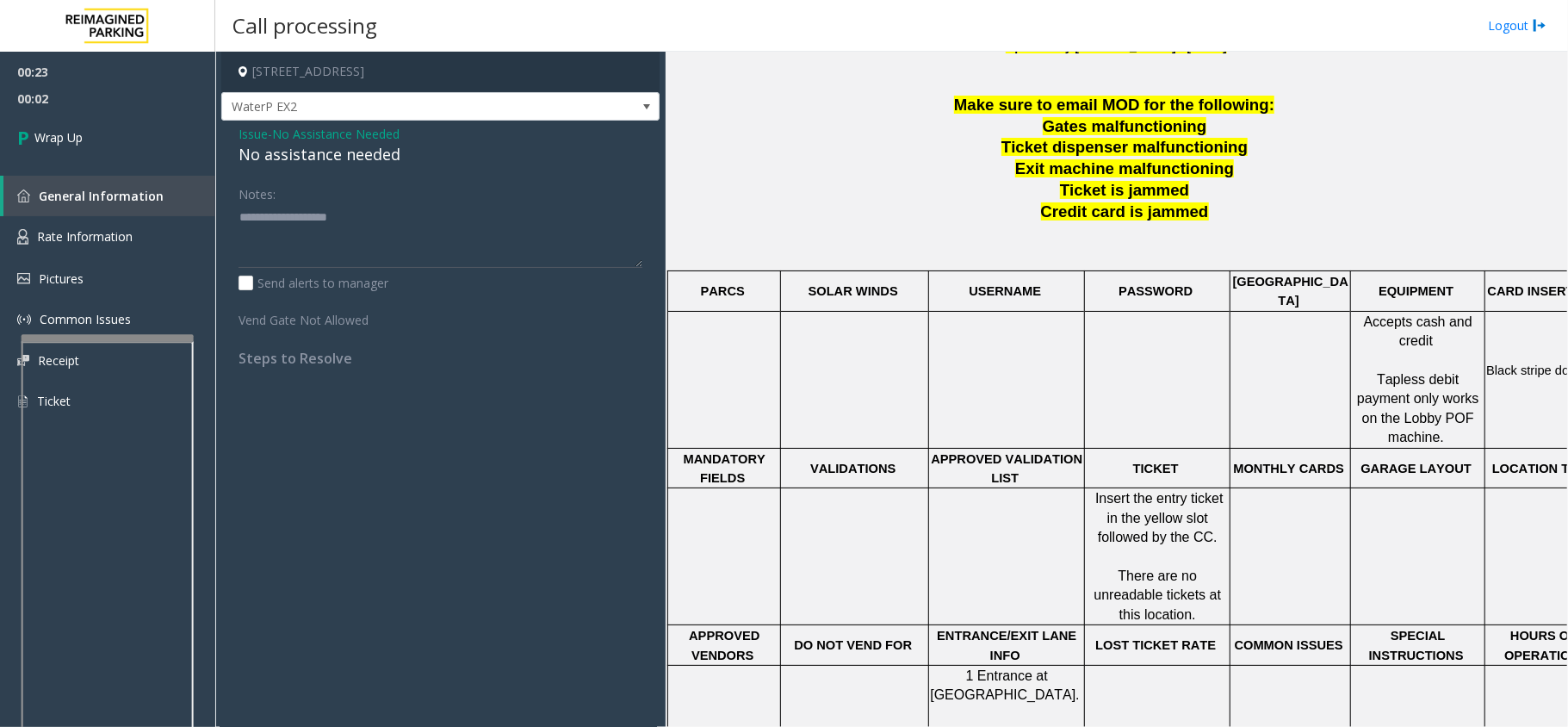
click at [335, 153] on div "No assistance needed" at bounding box center [440, 154] width 404 height 23
type textarea "**********"
click at [110, 129] on link "Wrap Up" at bounding box center [108, 137] width 216 height 50
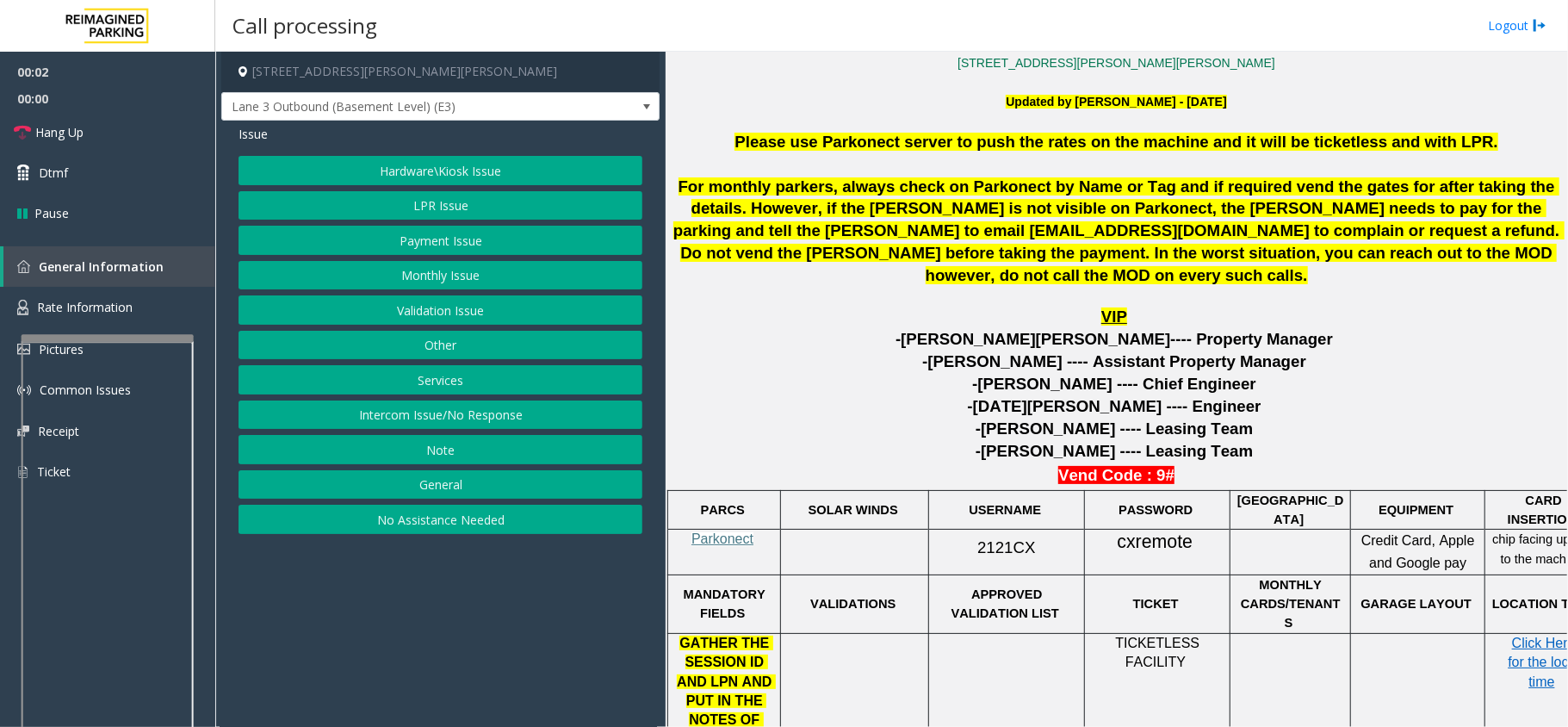
scroll to position [689, 0]
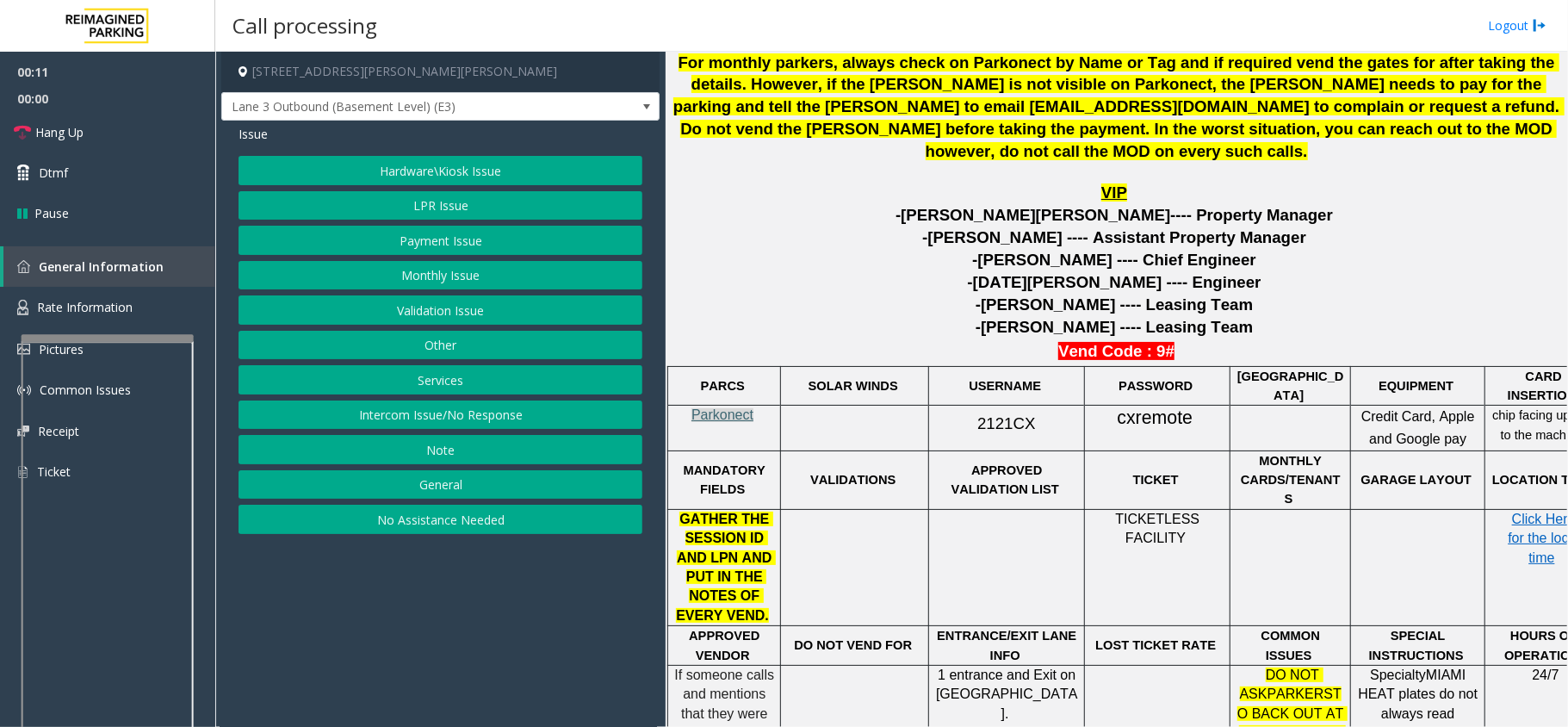
click at [731, 408] on span "Parkonect" at bounding box center [722, 414] width 62 height 15
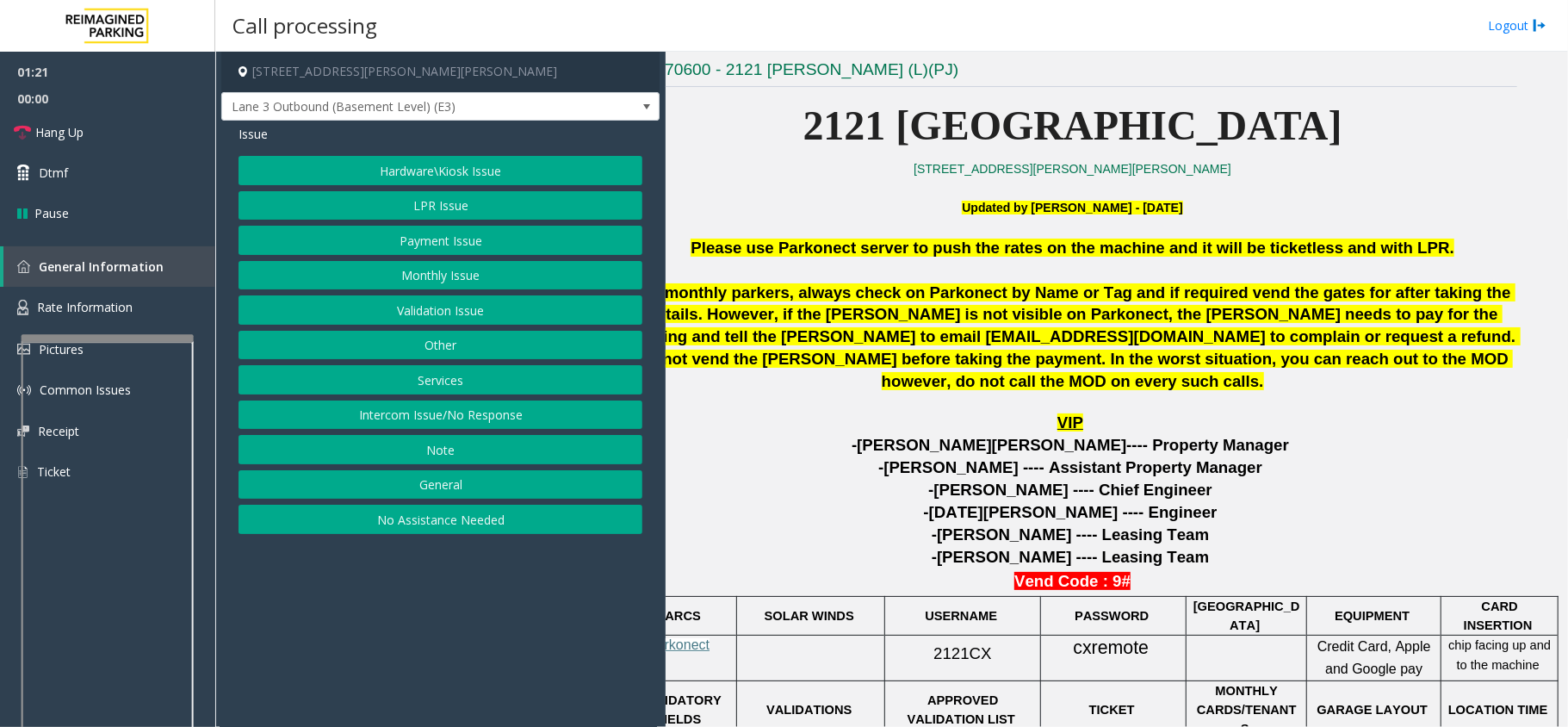
scroll to position [344, 60]
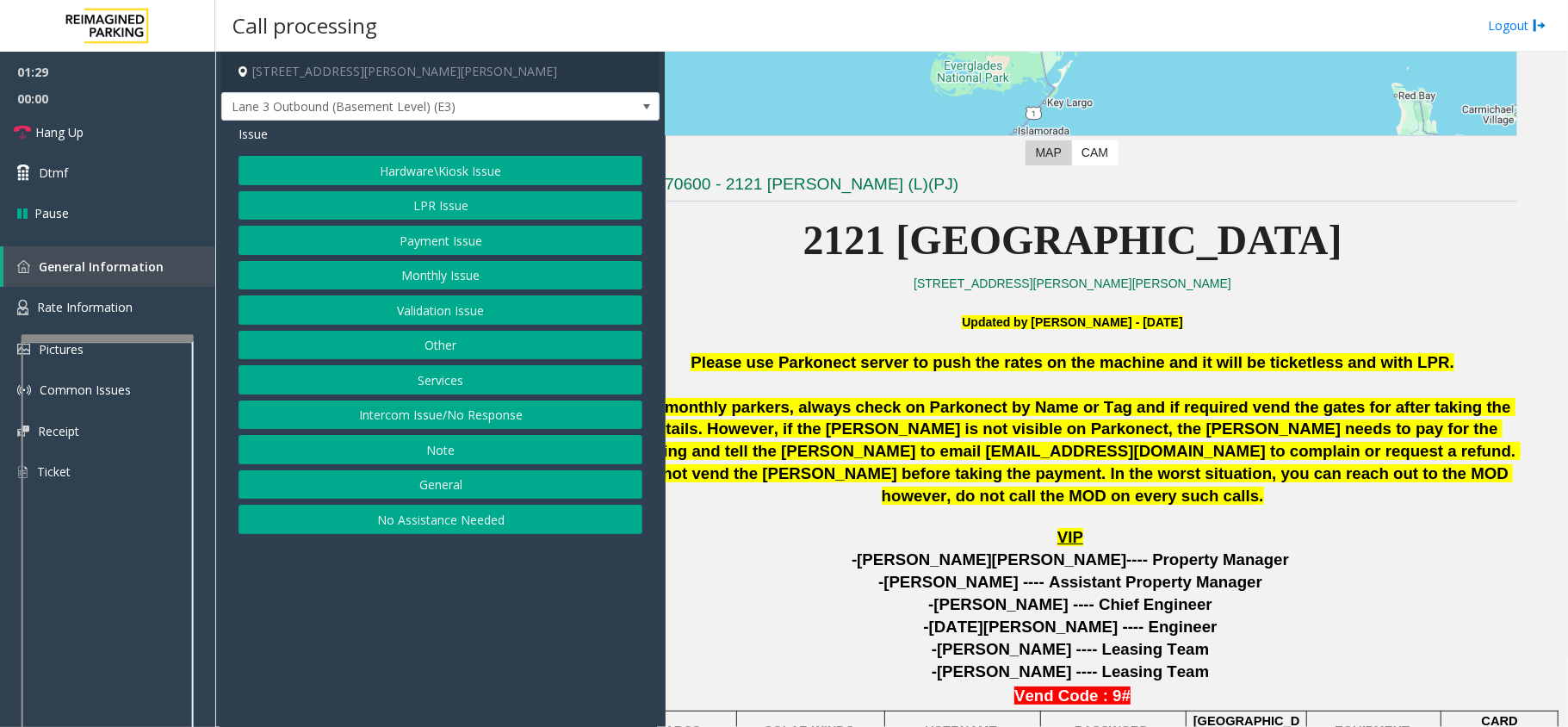
click at [525, 417] on button "Intercom Issue/No Response" at bounding box center [440, 415] width 404 height 30
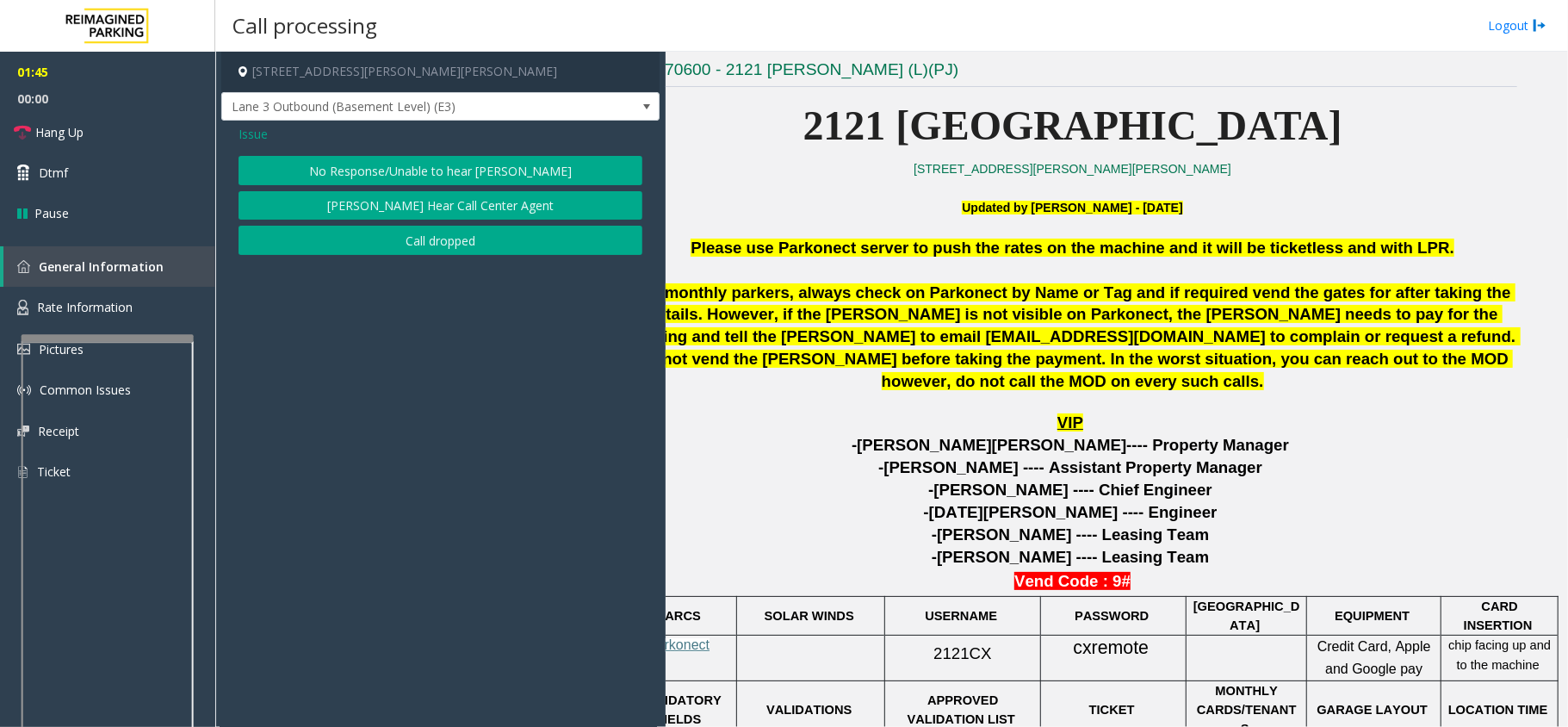
scroll to position [574, 60]
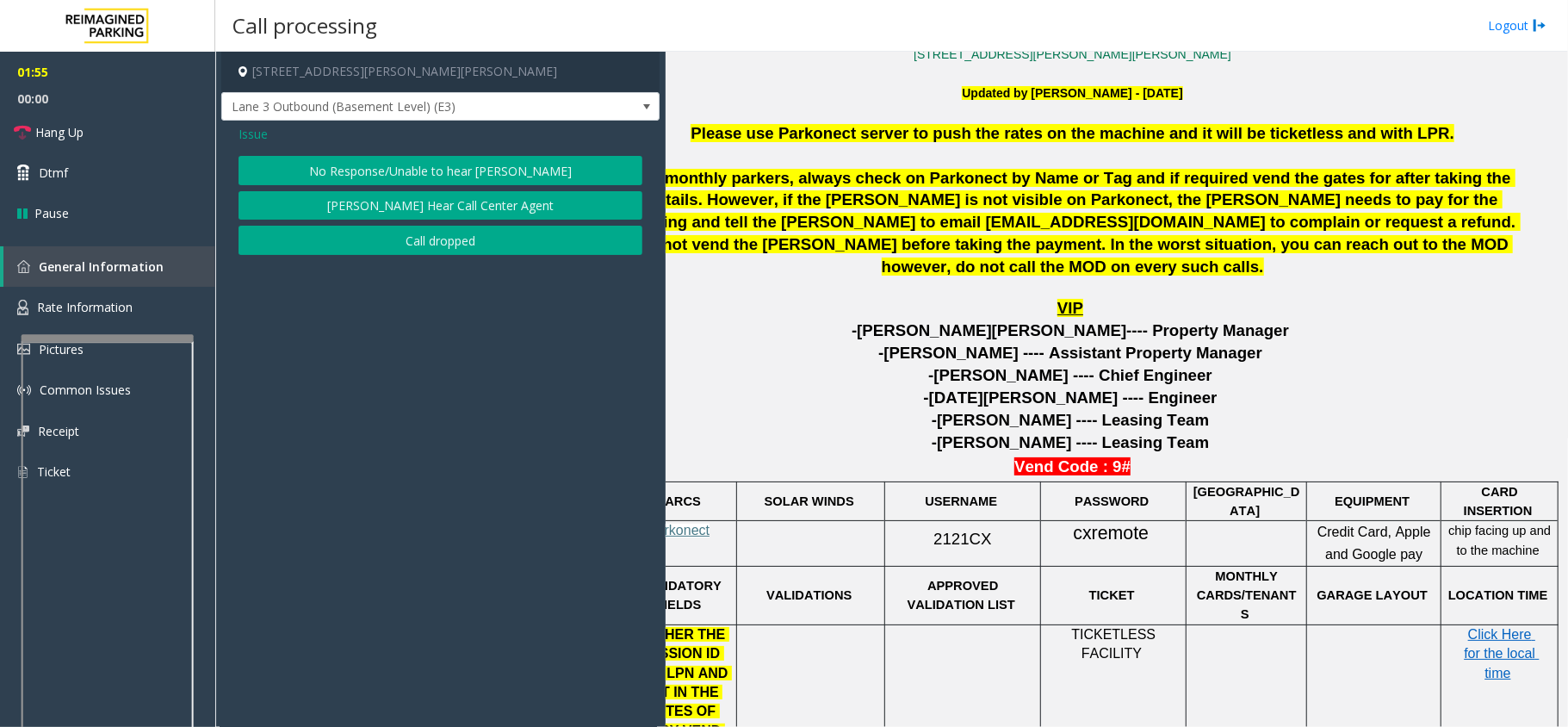
click at [246, 132] on span "Issue" at bounding box center [253, 134] width 30 height 18
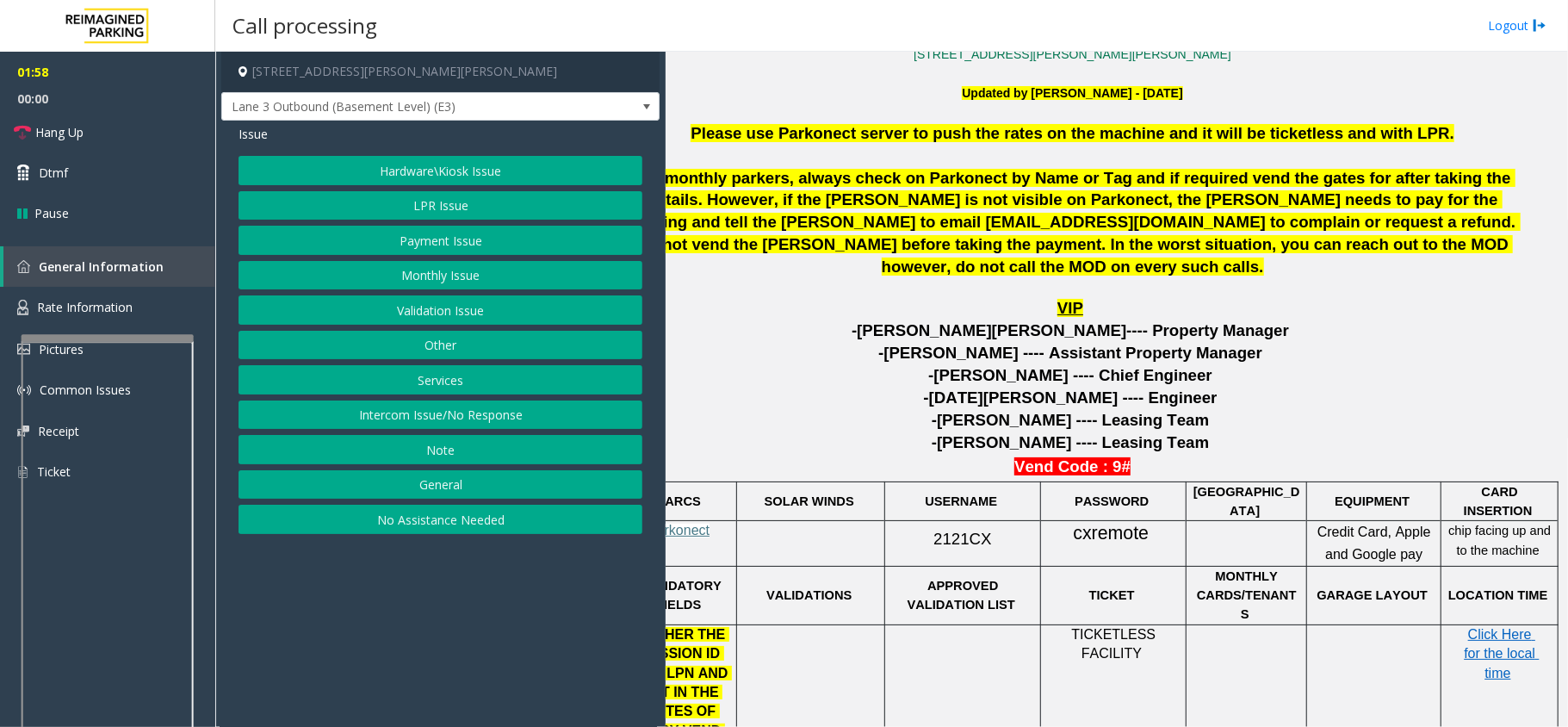
click at [536, 417] on button "Intercom Issue/No Response" at bounding box center [440, 415] width 404 height 30
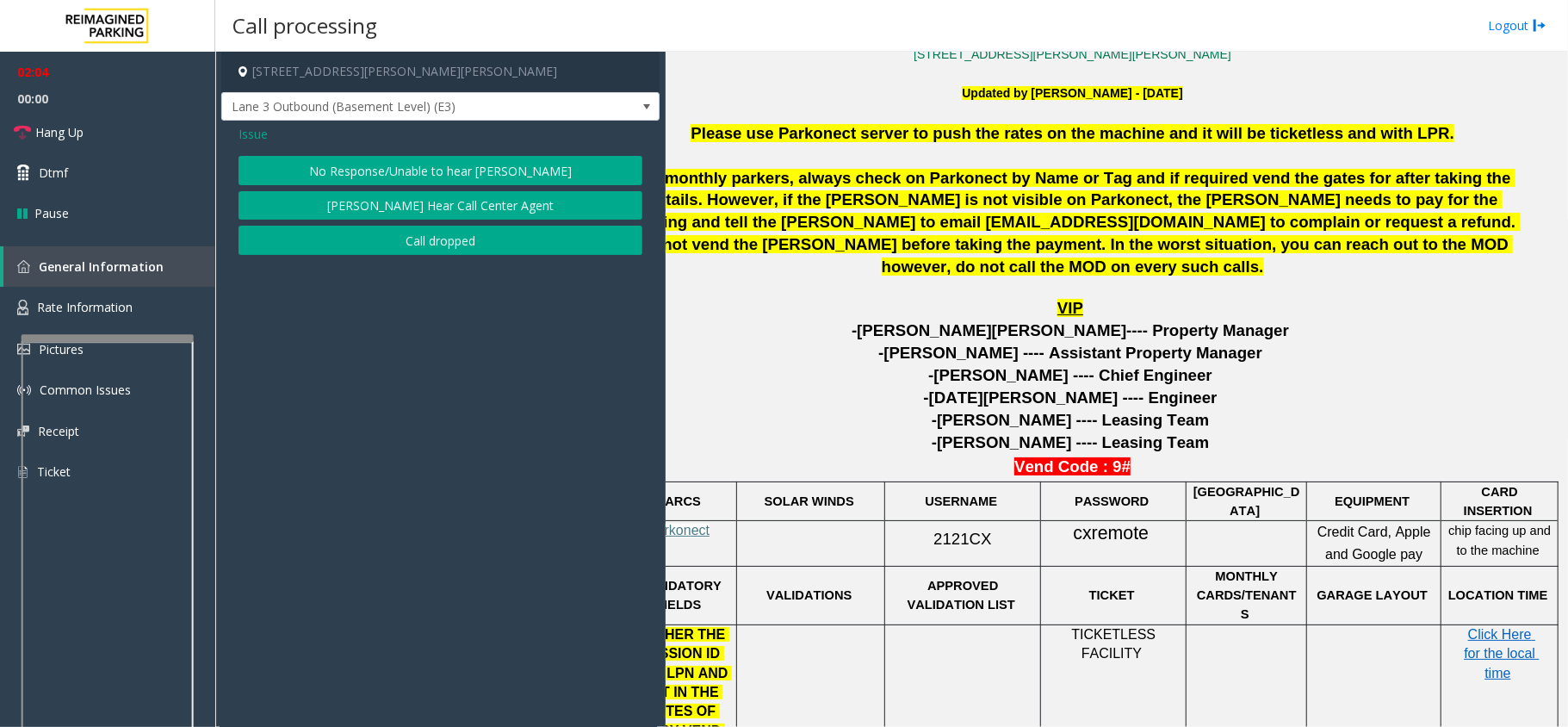
click at [255, 125] on span "Issue" at bounding box center [253, 134] width 30 height 18
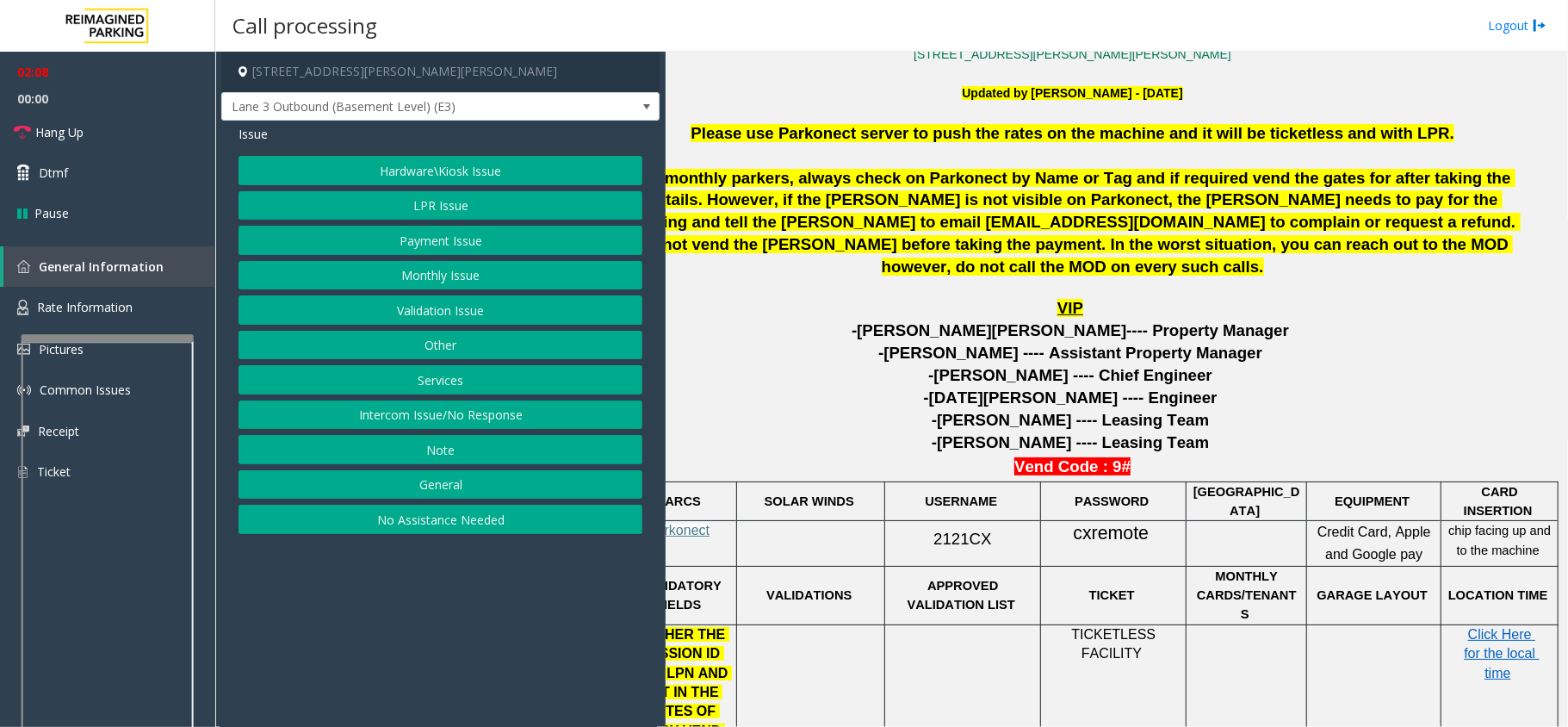
click at [541, 417] on button "Intercom Issue/No Response" at bounding box center [440, 415] width 404 height 30
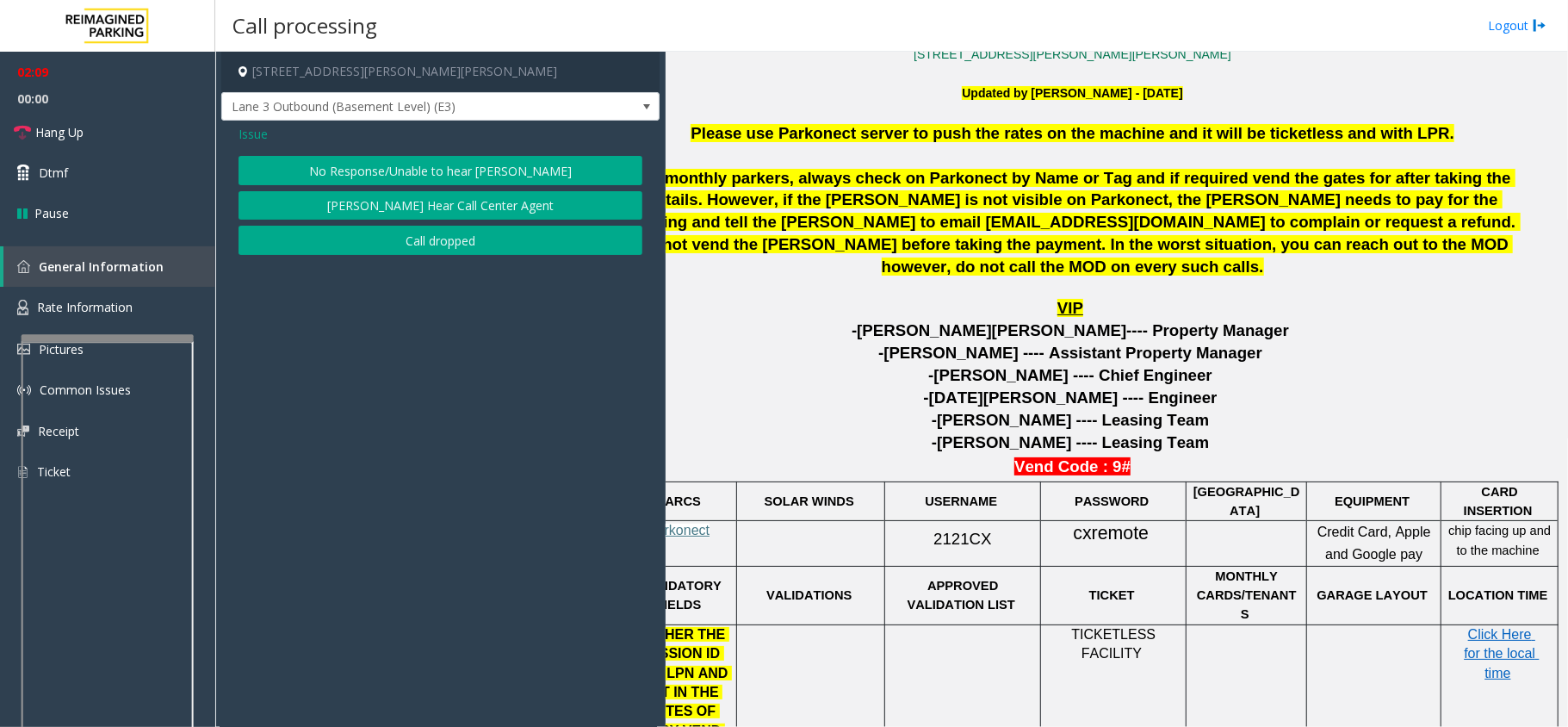
click at [492, 176] on button "No Response/Unable to hear [PERSON_NAME]" at bounding box center [440, 170] width 404 height 30
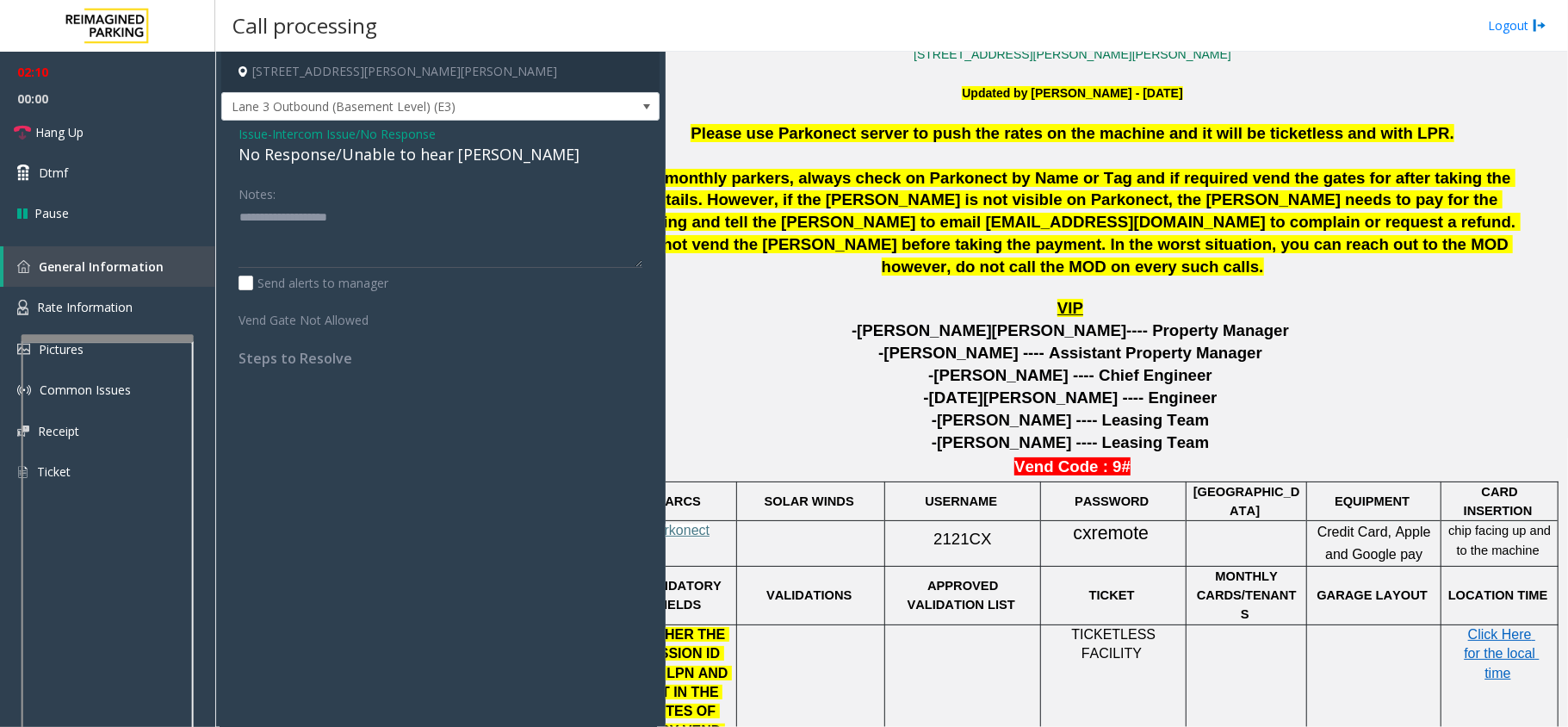
click at [470, 160] on div "No Response/Unable to hear [PERSON_NAME]" at bounding box center [440, 154] width 404 height 23
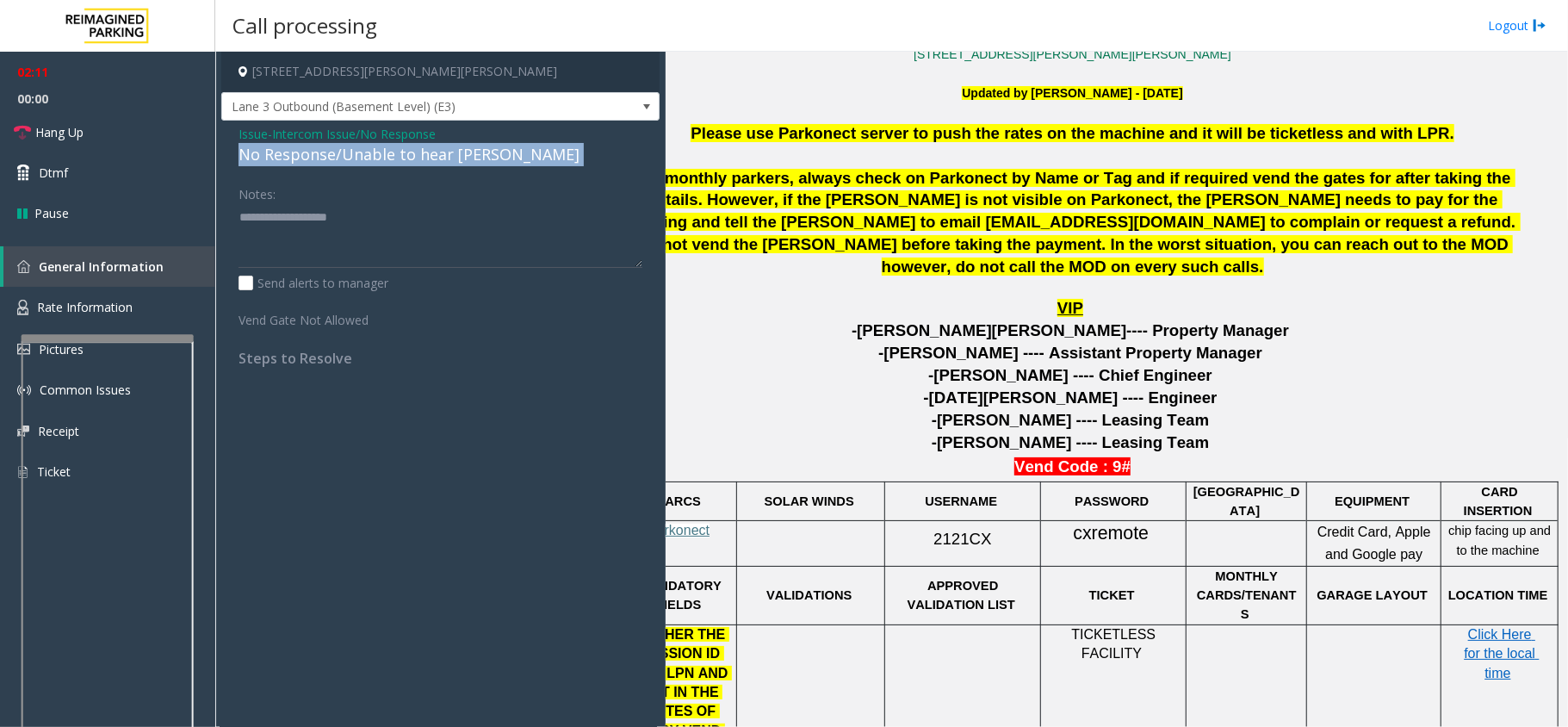
click at [470, 160] on div "No Response/Unable to hear [PERSON_NAME]" at bounding box center [440, 154] width 404 height 23
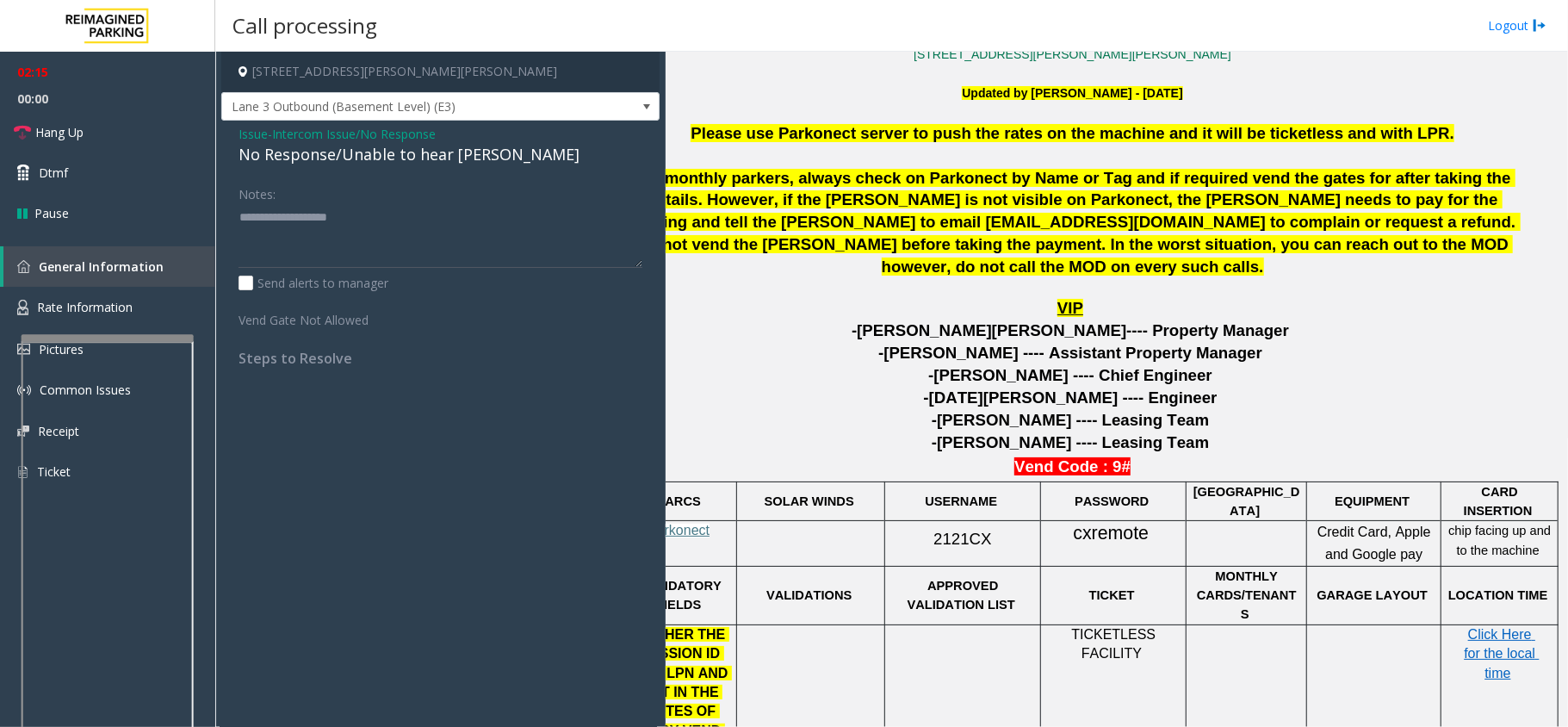
click at [242, 136] on span "Issue" at bounding box center [253, 134] width 30 height 18
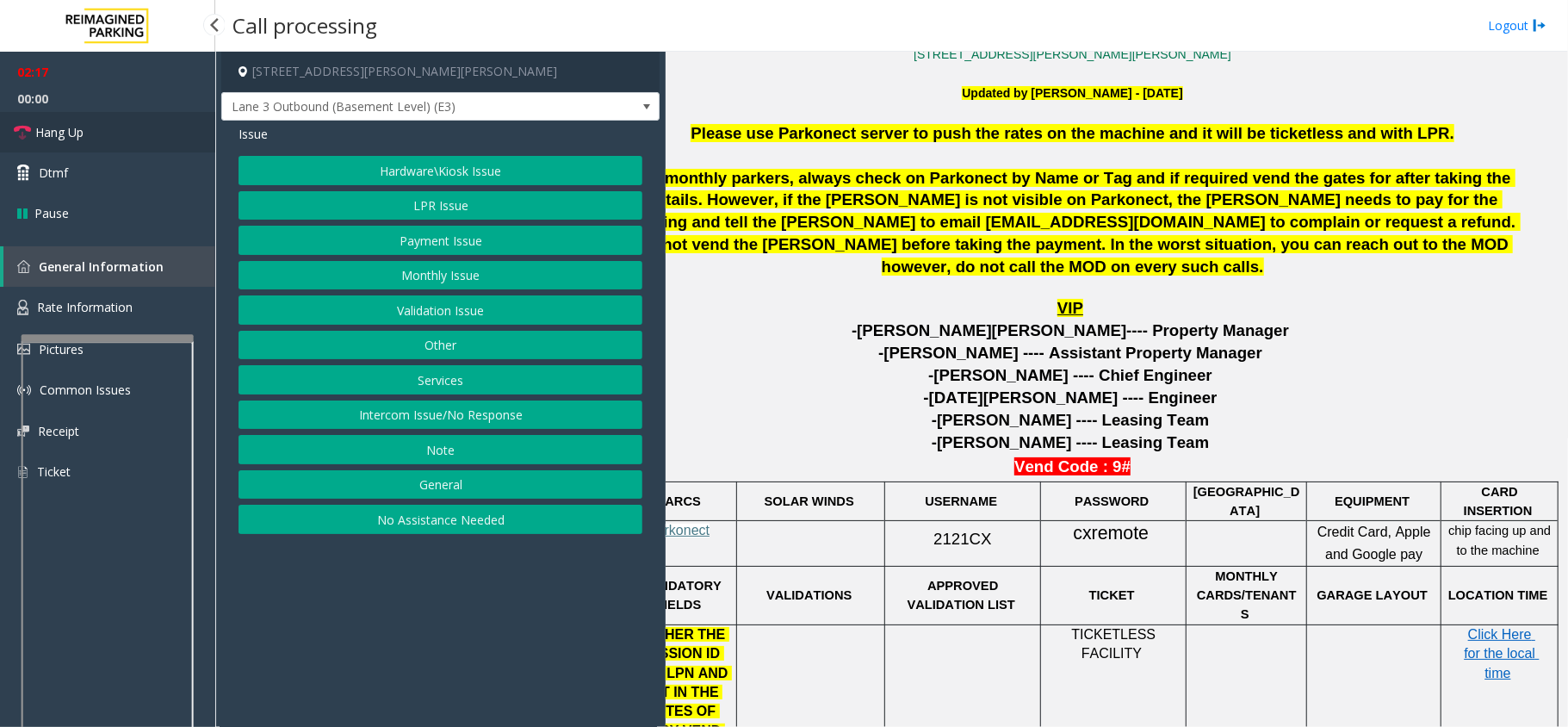
drag, startPoint x: 80, startPoint y: 139, endPoint x: 97, endPoint y: 145, distance: 18.0
click at [81, 139] on span "Hang Up" at bounding box center [59, 132] width 48 height 18
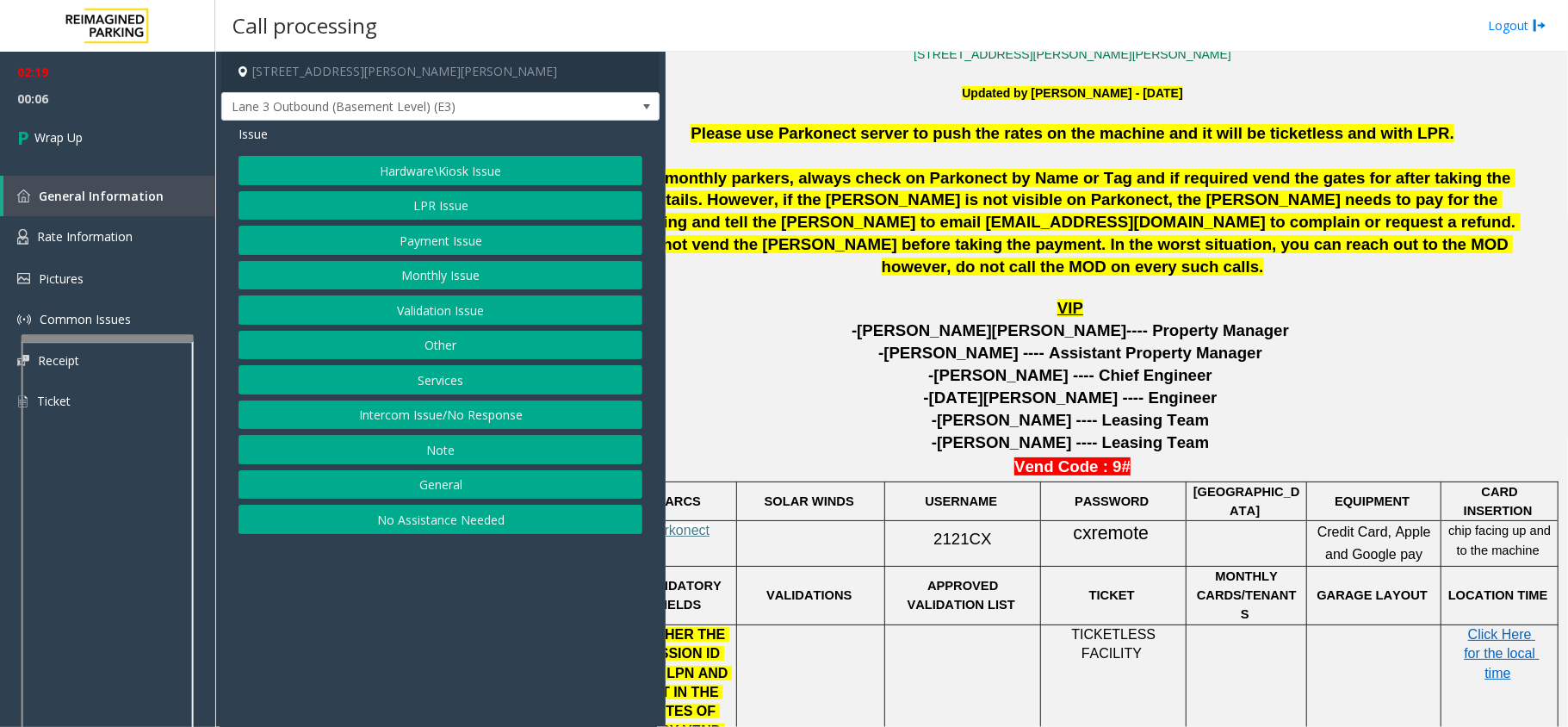
click at [472, 167] on button "Hardware\Kiosk Issue" at bounding box center [440, 170] width 404 height 30
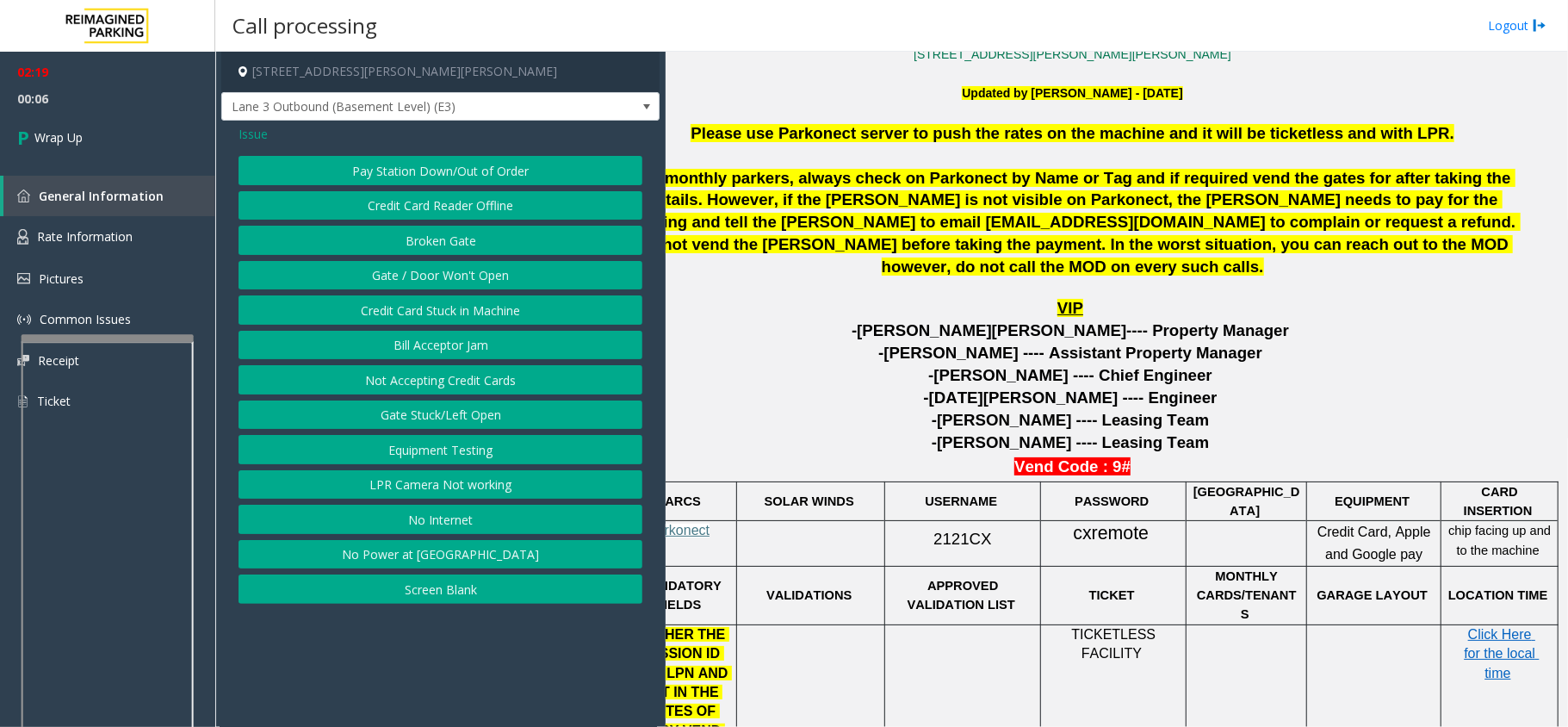
click at [504, 276] on button "Gate / Door Won't Open" at bounding box center [440, 276] width 404 height 30
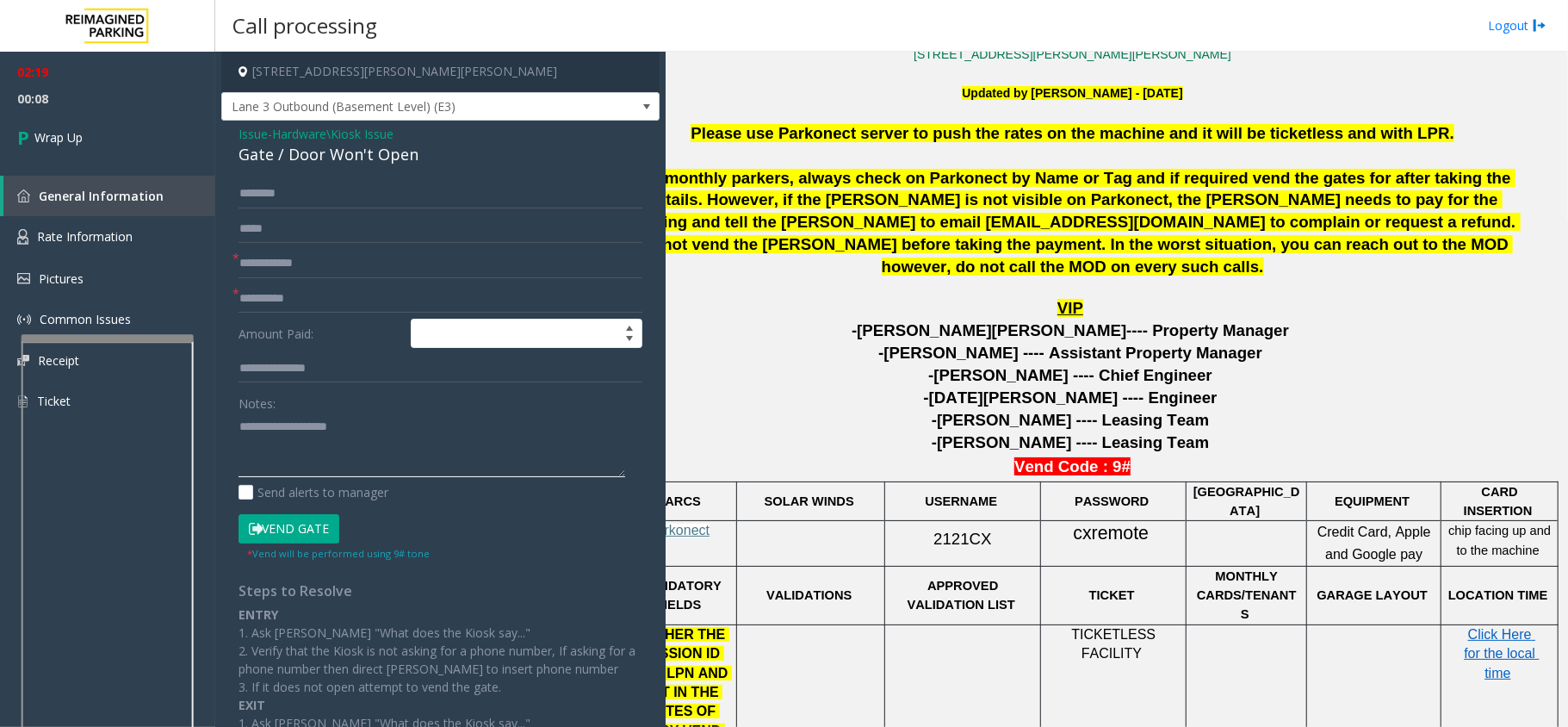
click at [358, 417] on textarea at bounding box center [431, 444] width 387 height 64
click at [544, 434] on textarea at bounding box center [431, 444] width 387 height 64
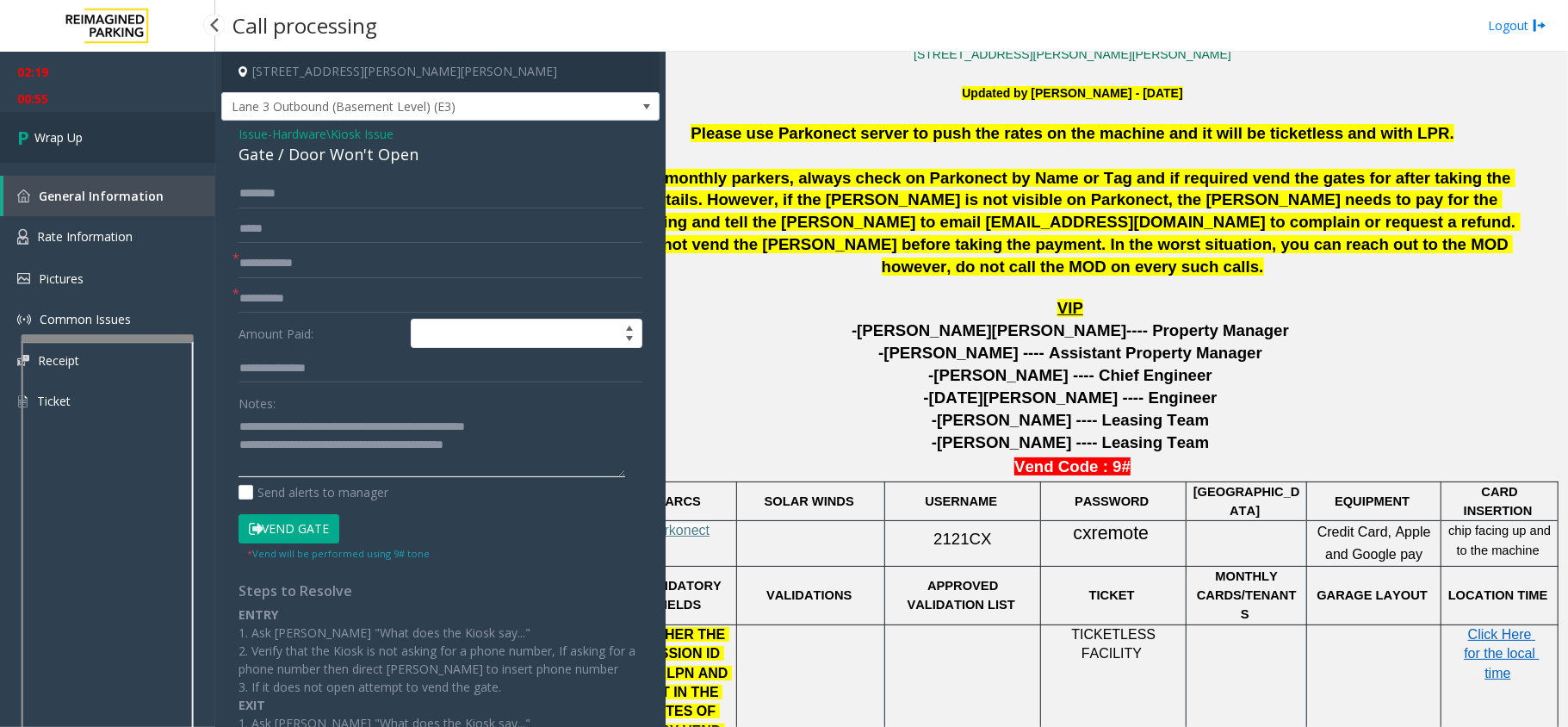
type textarea "**********"
click at [97, 125] on link "Wrap Up" at bounding box center [108, 137] width 216 height 50
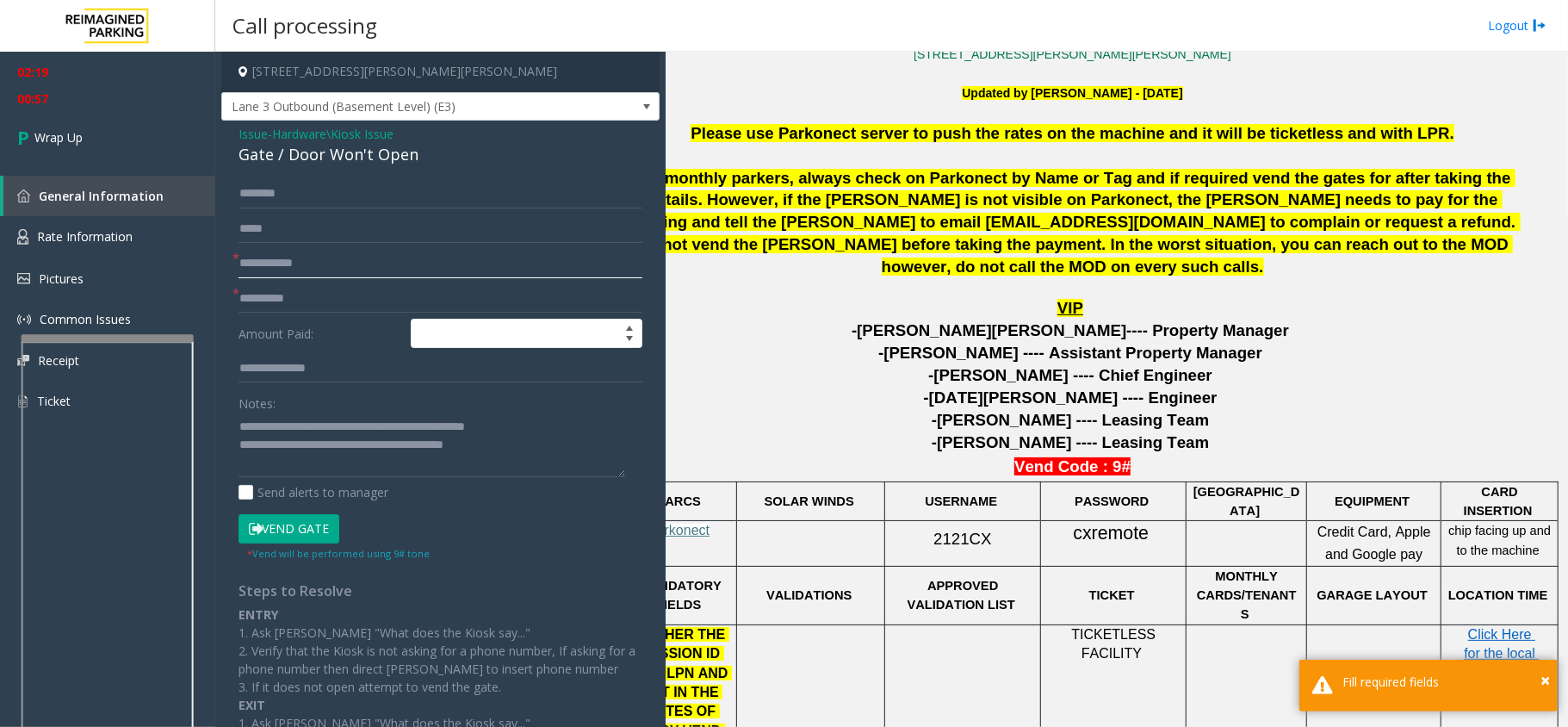
click at [250, 258] on input "text" at bounding box center [440, 263] width 404 height 30
type input "**"
click at [280, 287] on input "text" at bounding box center [440, 299] width 404 height 30
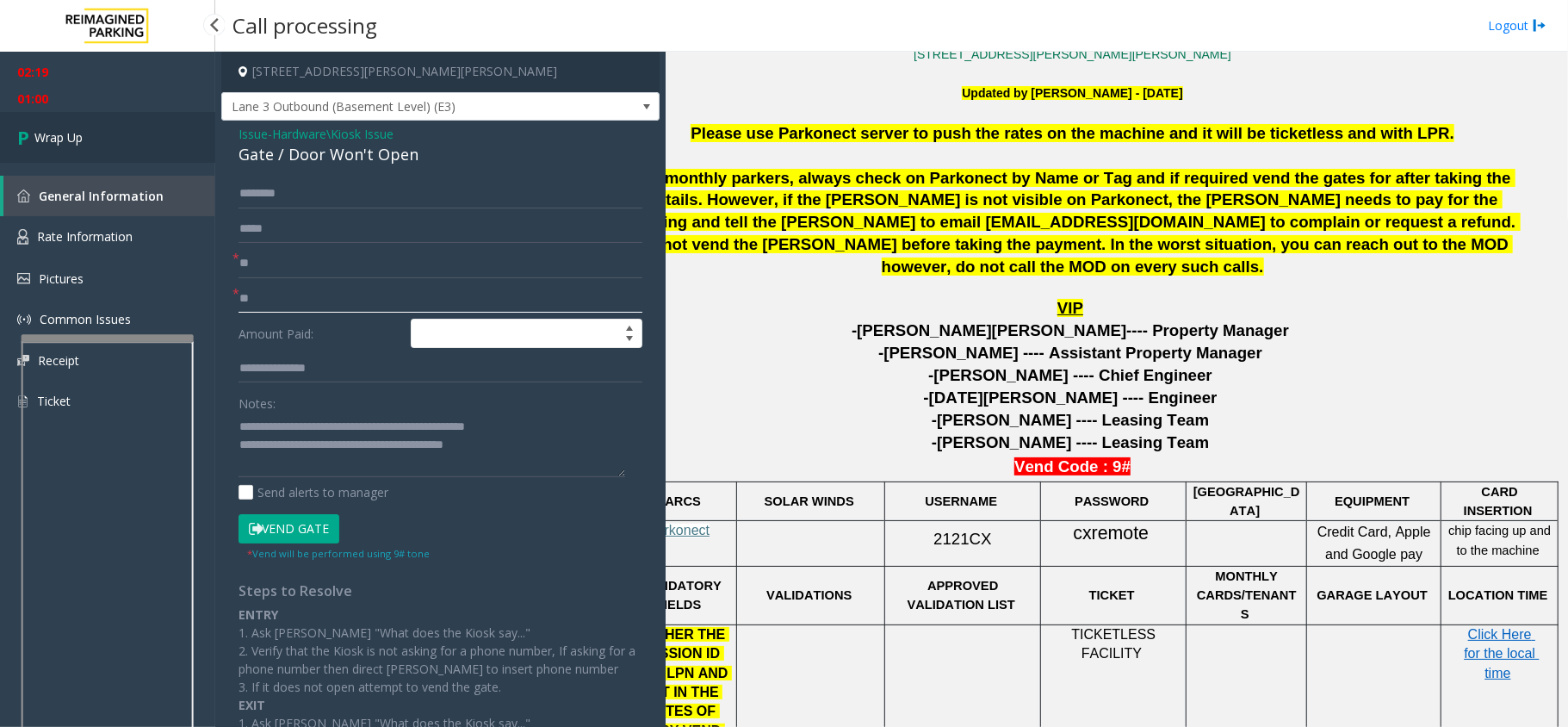
type input "**"
click at [124, 128] on link "Wrap Up" at bounding box center [108, 137] width 216 height 50
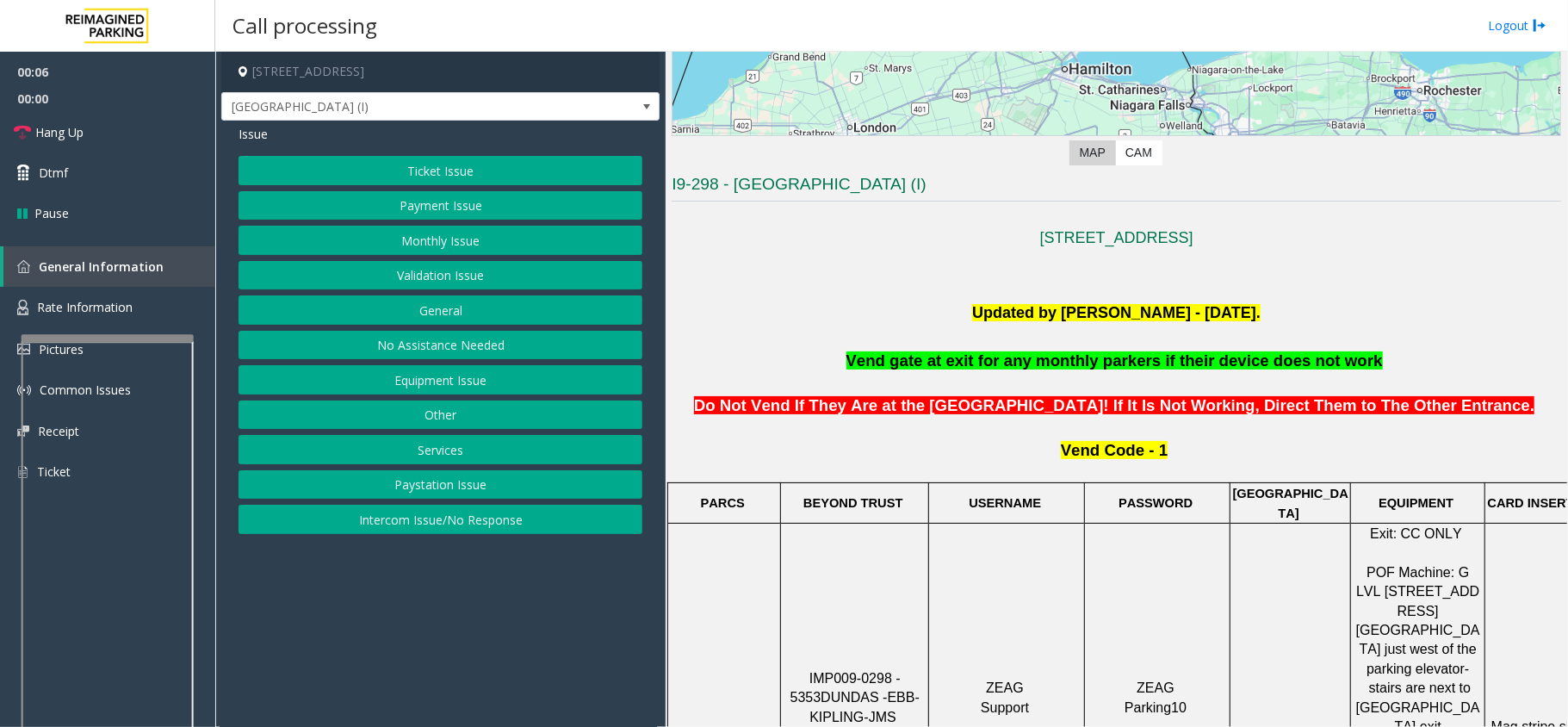
scroll to position [459, 0]
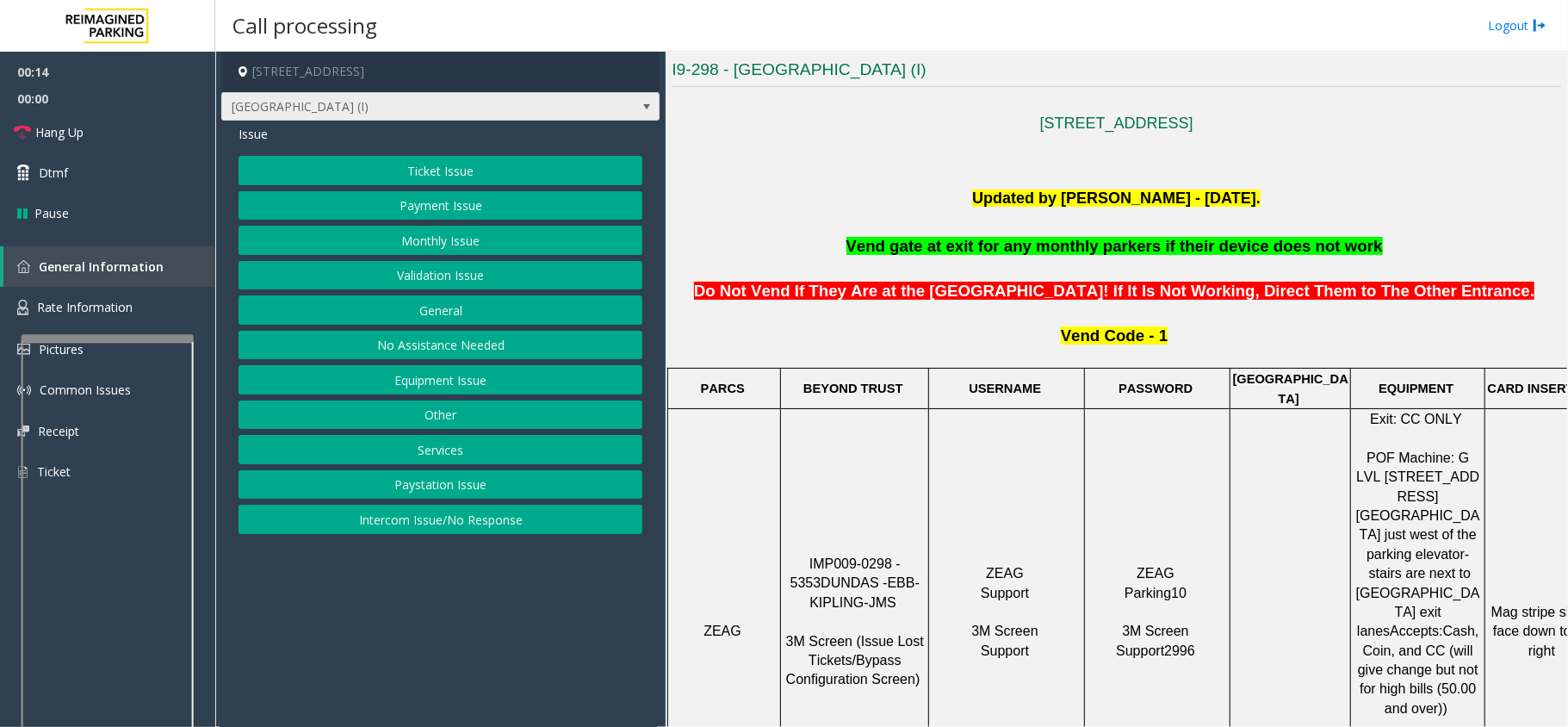
click at [648, 95] on span at bounding box center [647, 107] width 24 height 28
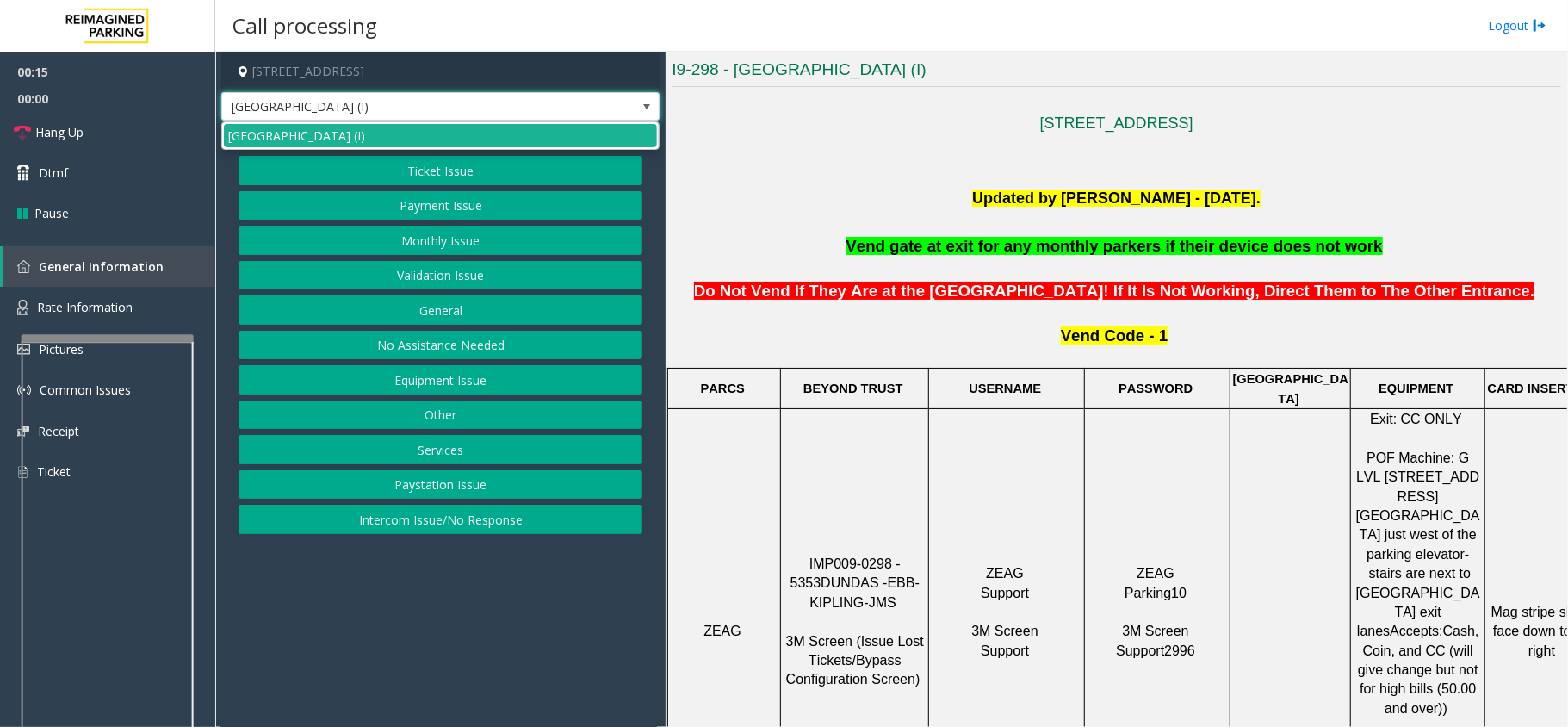
click at [648, 95] on span at bounding box center [647, 107] width 24 height 28
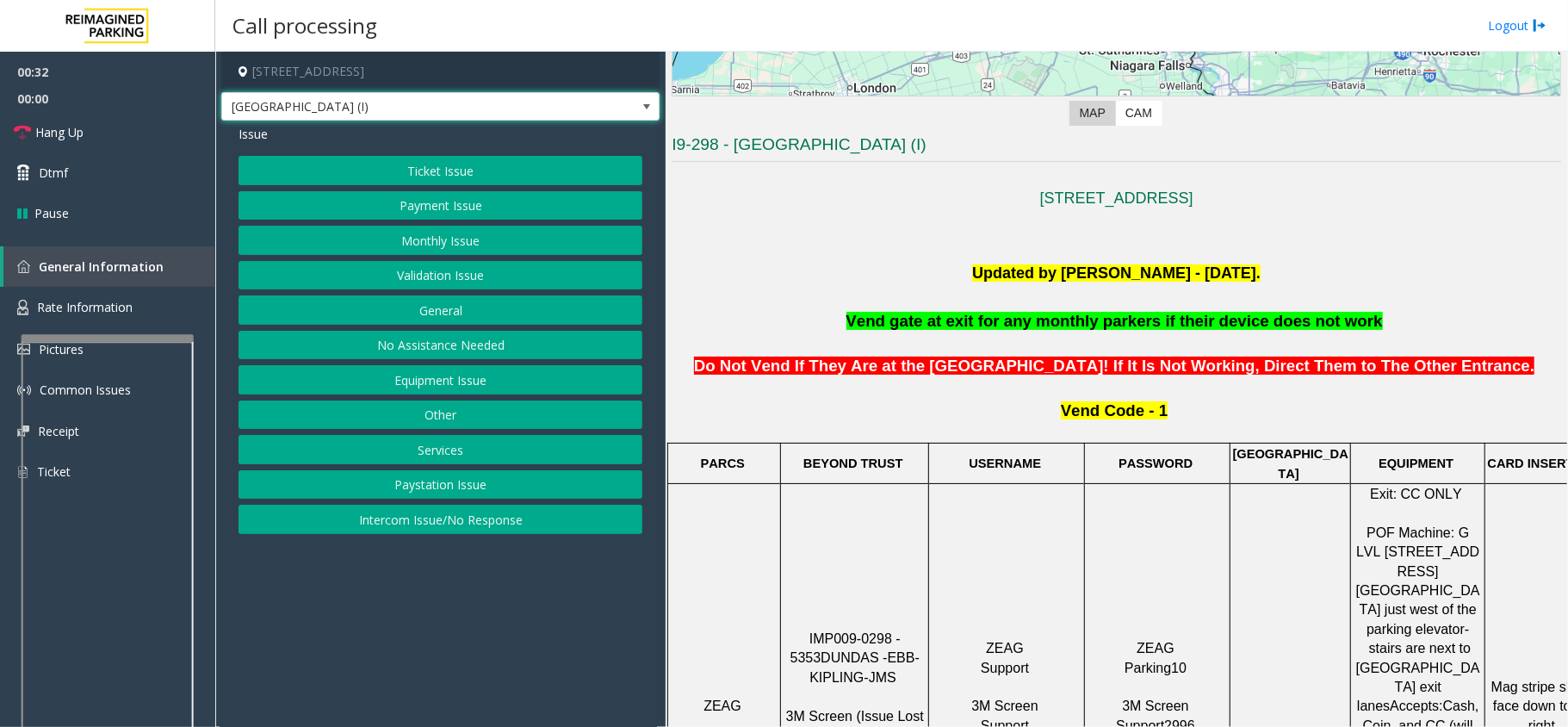
scroll to position [344, 0]
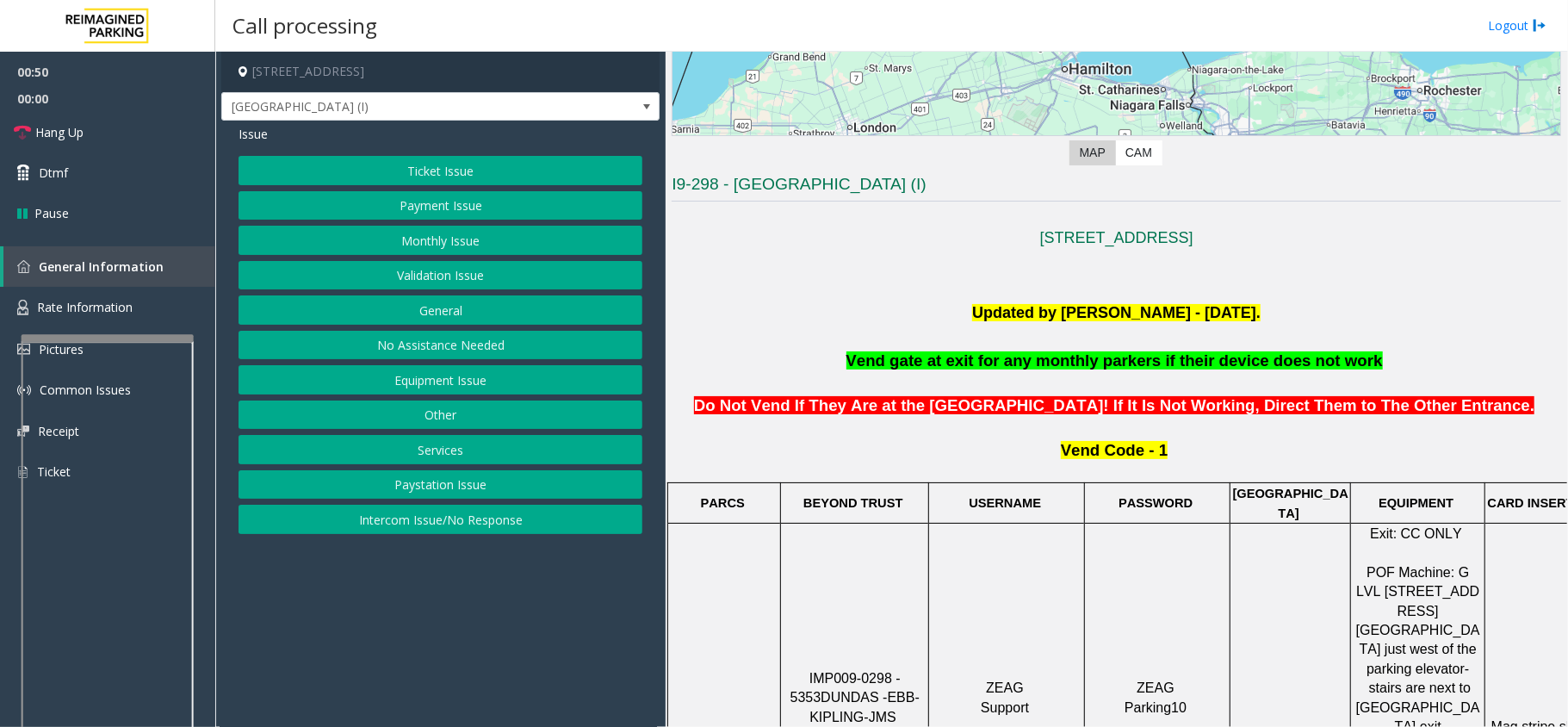
click at [427, 170] on button "Ticket Issue" at bounding box center [440, 170] width 404 height 30
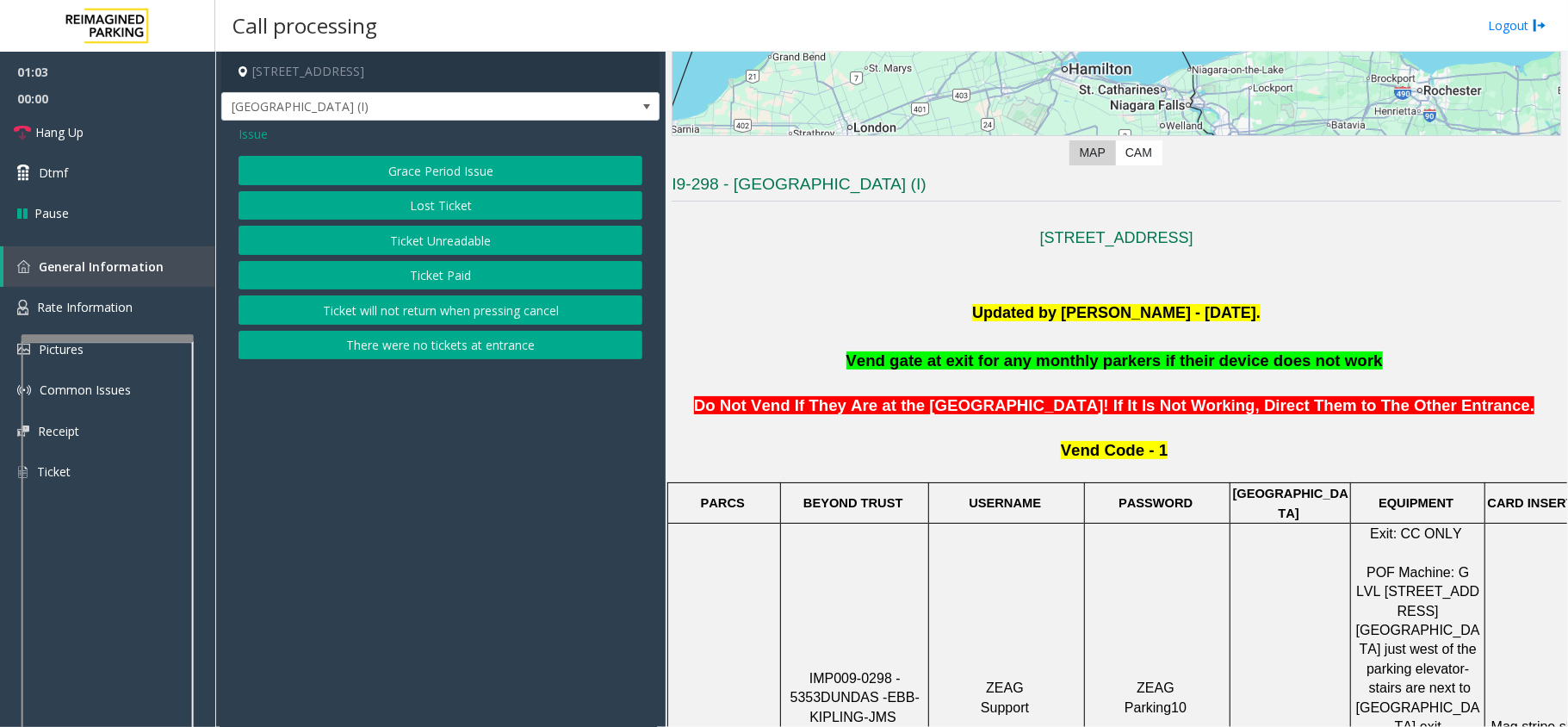
click at [1391, 325] on p at bounding box center [1116, 337] width 890 height 25
click at [111, 310] on span "Rate Information" at bounding box center [85, 307] width 96 height 17
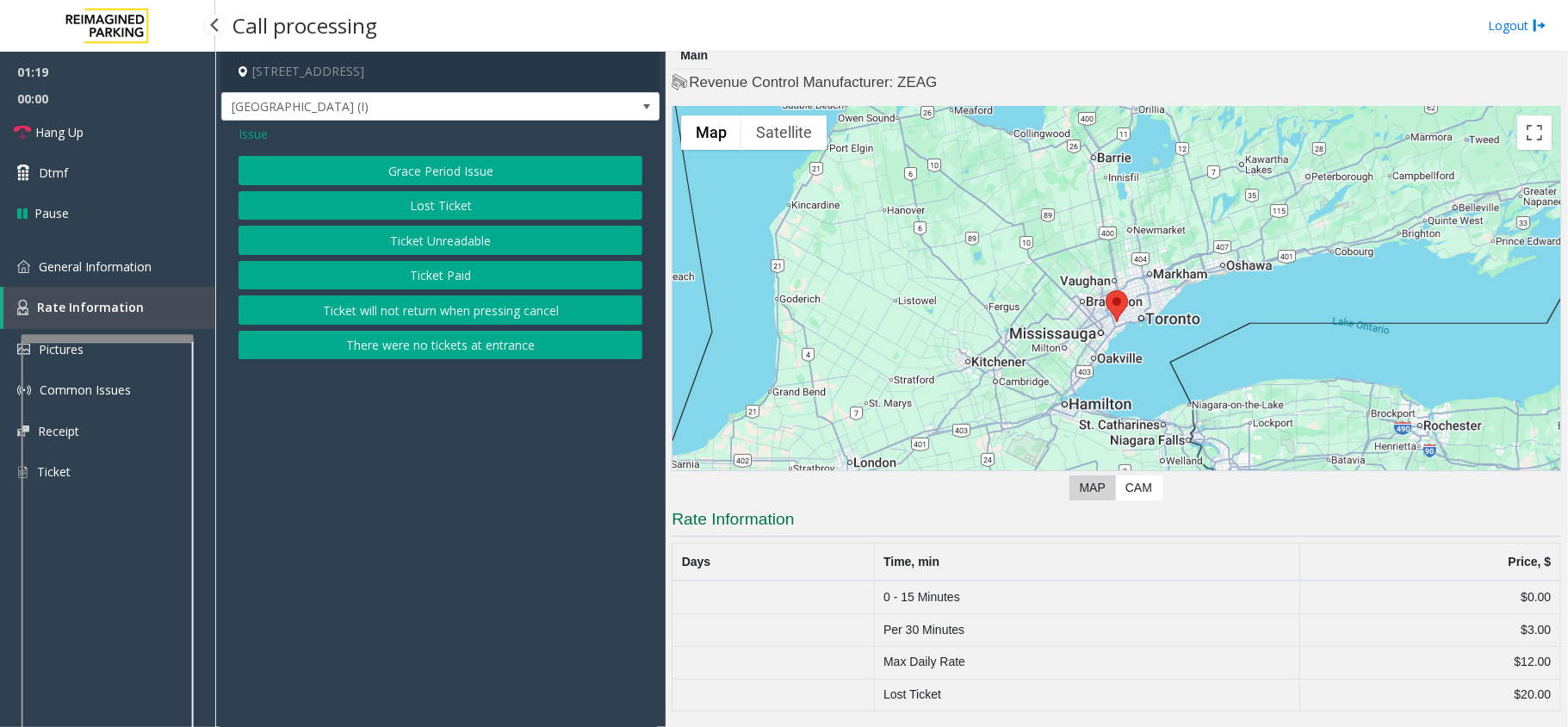
scroll to position [11, 0]
click at [142, 258] on span "General Information" at bounding box center [96, 266] width 113 height 17
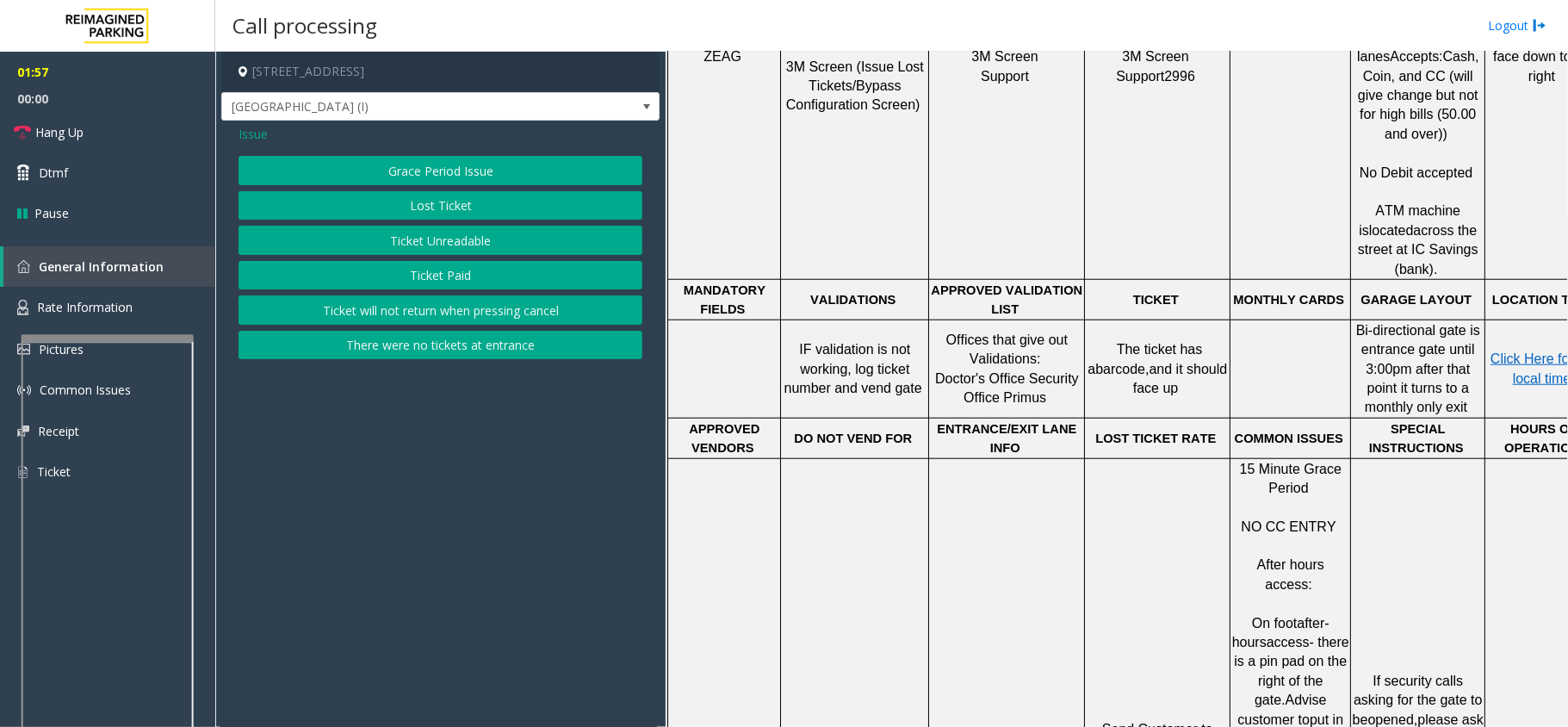
scroll to position [1148, 0]
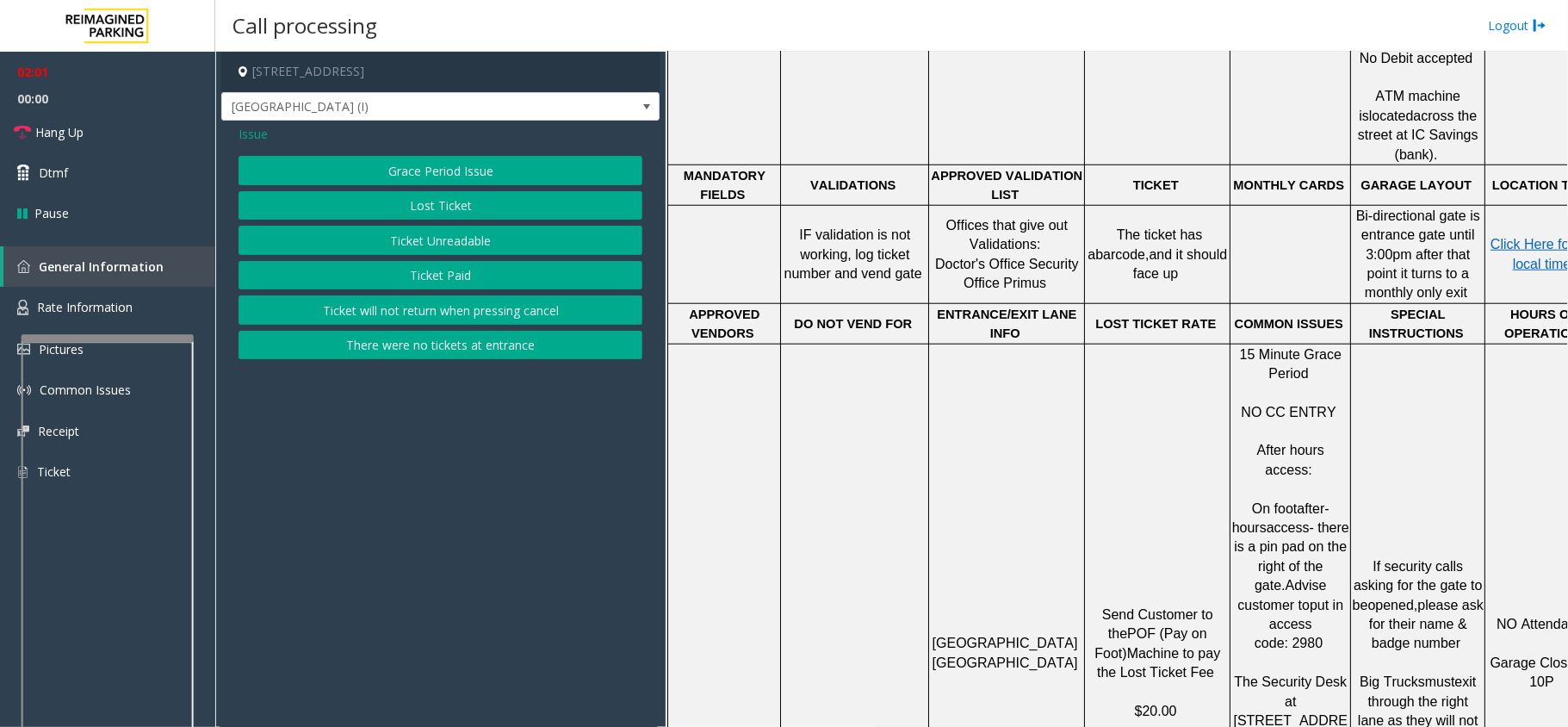
click at [1506, 235] on p "Click Here for the local time" at bounding box center [1544, 254] width 115 height 39
click at [1521, 237] on span "Click Here for the local time" at bounding box center [1545, 253] width 110 height 34
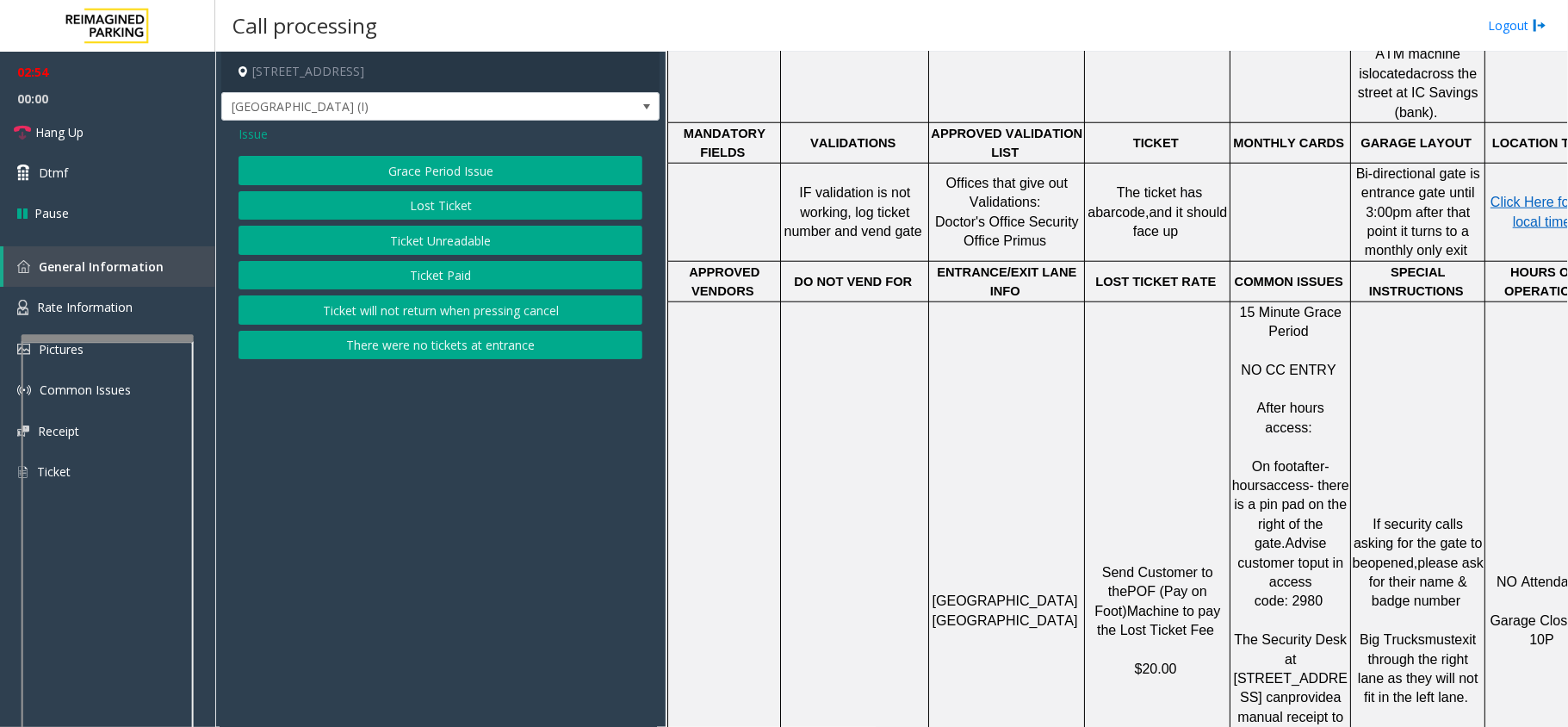
scroll to position [1189, 0]
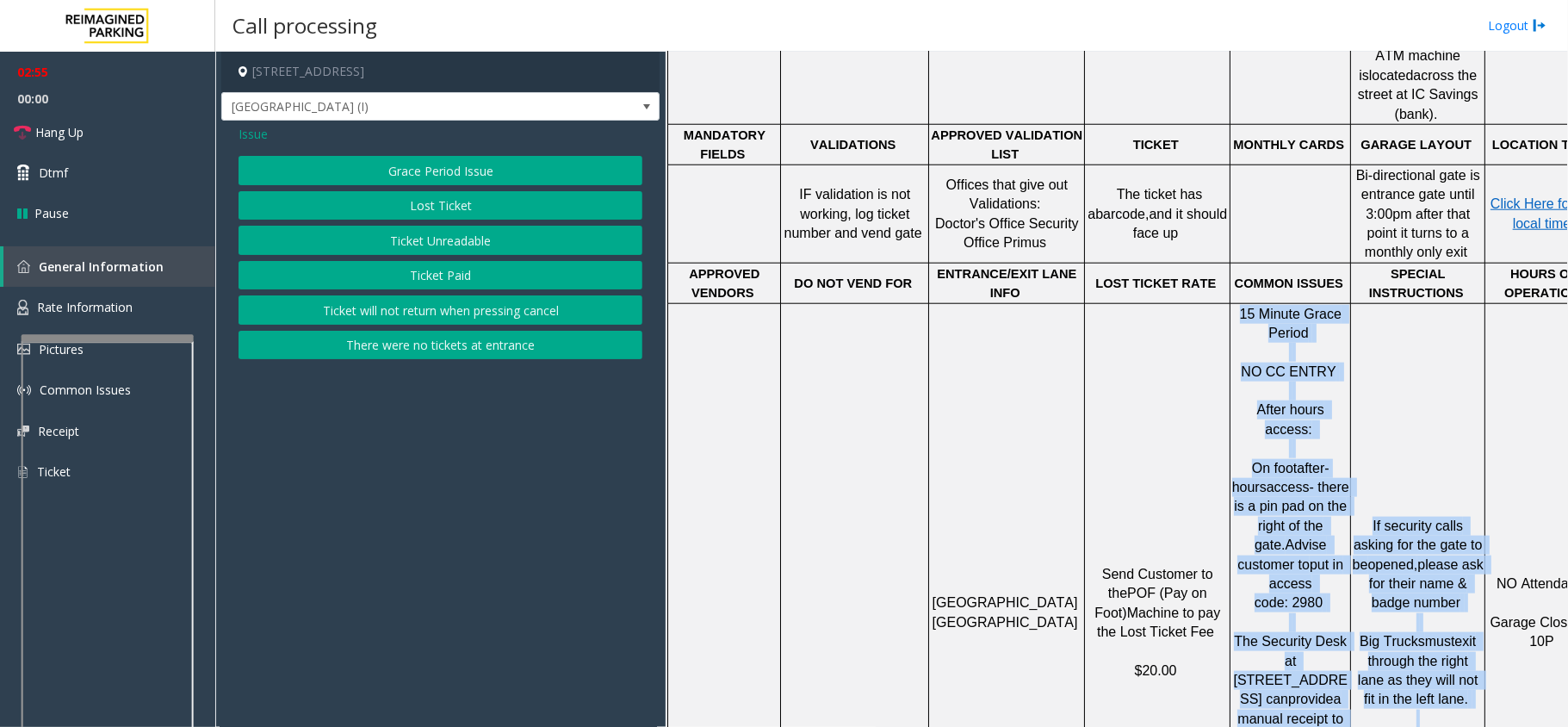
drag, startPoint x: 1191, startPoint y: 534, endPoint x: 1496, endPoint y: 432, distance: 321.6
click at [1496, 432] on tr "[GEOGRAPHIC_DATA] Send Customer to the POF (Pay on Foot) Machine to pay the Los…" at bounding box center [1135, 623] width 934 height 638
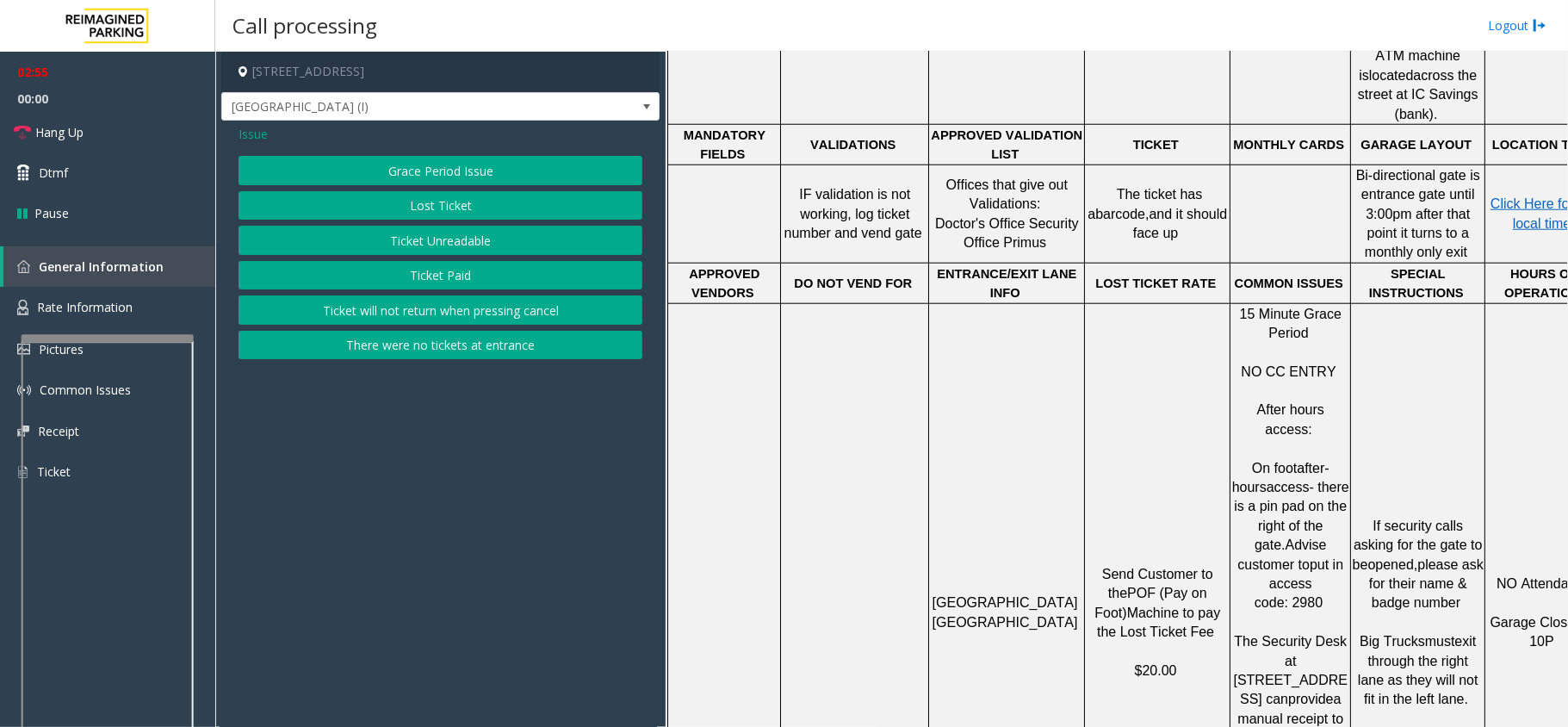
click at [1158, 664] on span "$20.00" at bounding box center [1156, 670] width 43 height 15
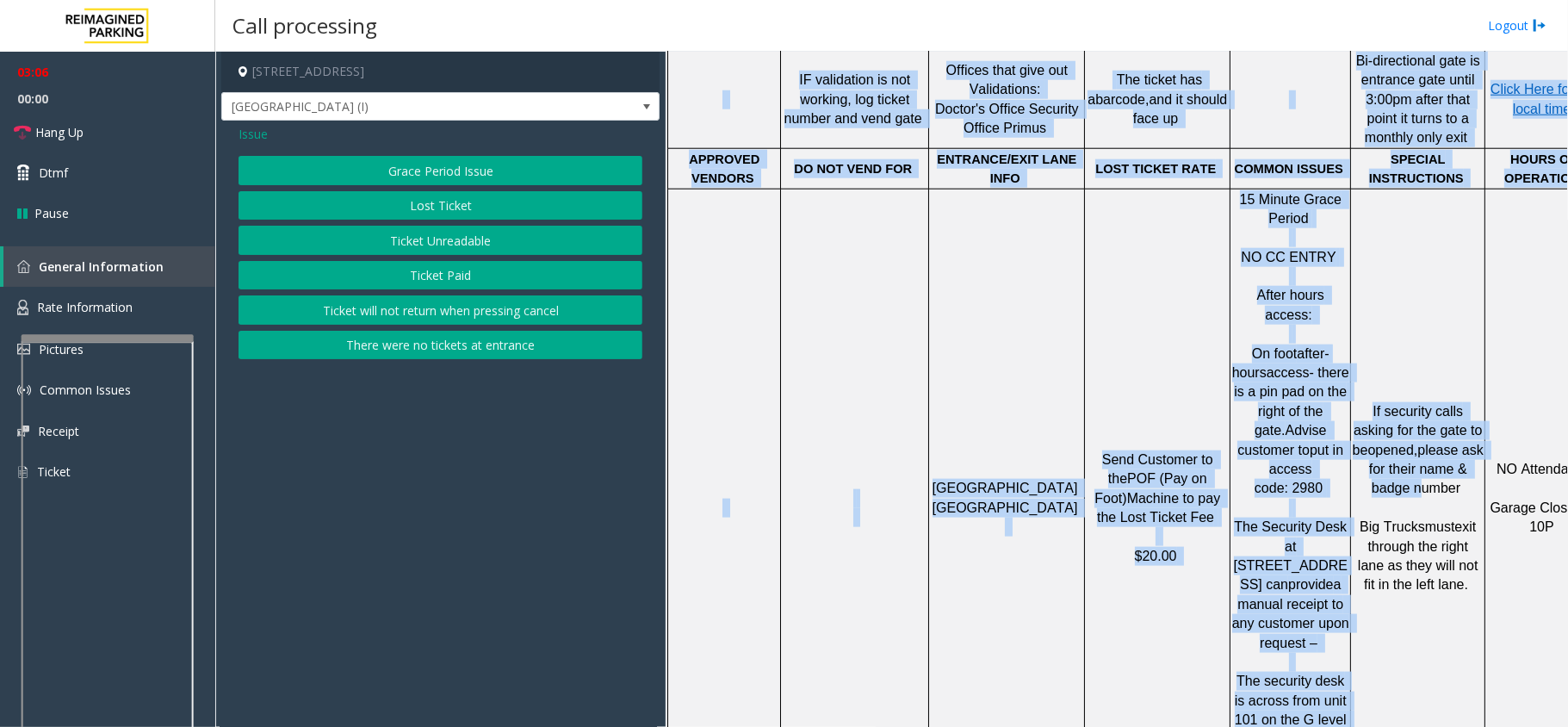
scroll to position [1303, 60]
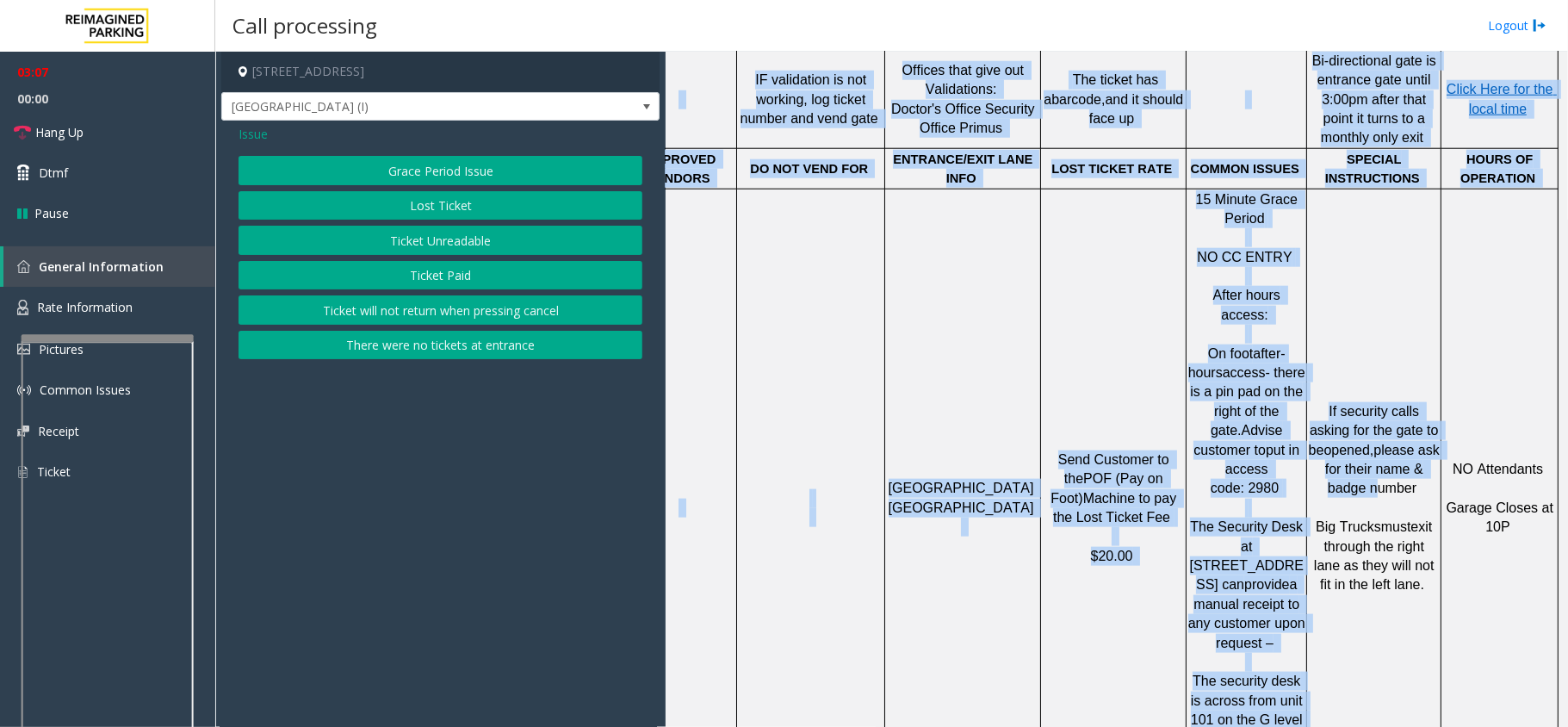
drag, startPoint x: 1372, startPoint y: 350, endPoint x: 1582, endPoint y: 328, distance: 211.1
click at [1567, 328] on html "03:07 00:00 Hang Up Dtmf Pause General Information Rate Information Pictures Co…" at bounding box center [784, 364] width 1568 height 727
click at [1465, 441] on p "NO Attendants Garage Closes at 10P" at bounding box center [1500, 508] width 115 height 135
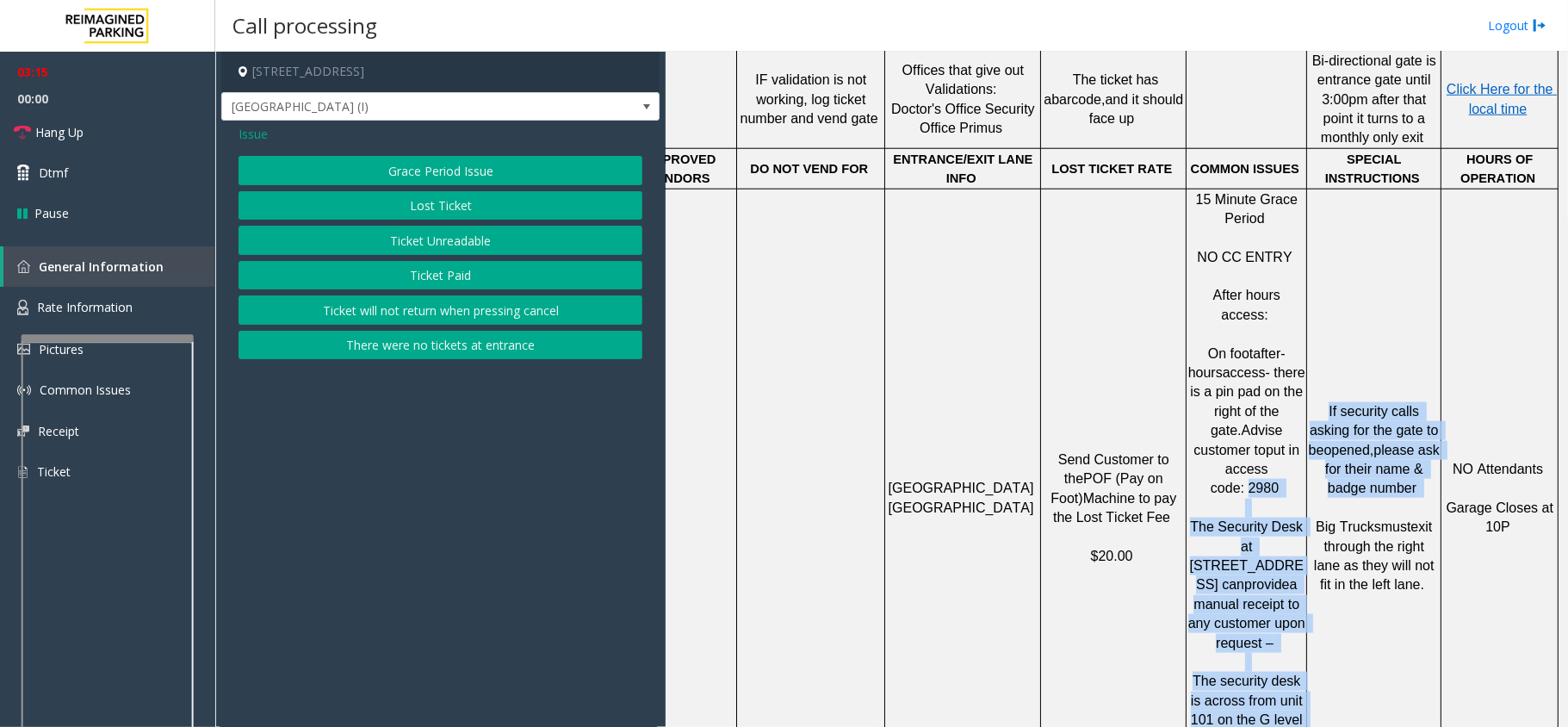
drag, startPoint x: 1245, startPoint y: 356, endPoint x: 1295, endPoint y: 370, distance: 51.9
click at [1295, 370] on tr "[GEOGRAPHIC_DATA] Send Customer to the POF (Pay on Foot) Machine to pay the Los…" at bounding box center [1091, 508] width 934 height 638
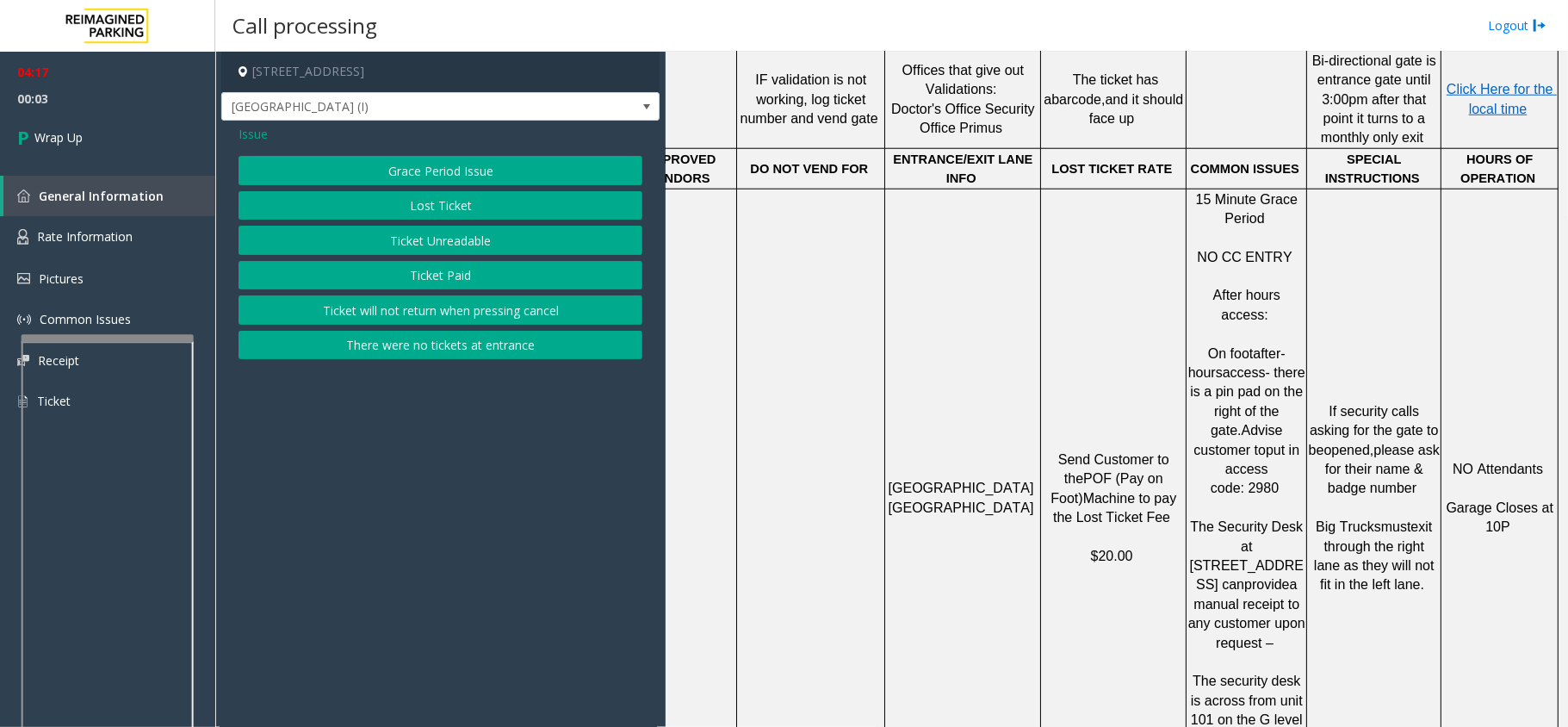
click at [259, 131] on span "Issue" at bounding box center [253, 134] width 30 height 18
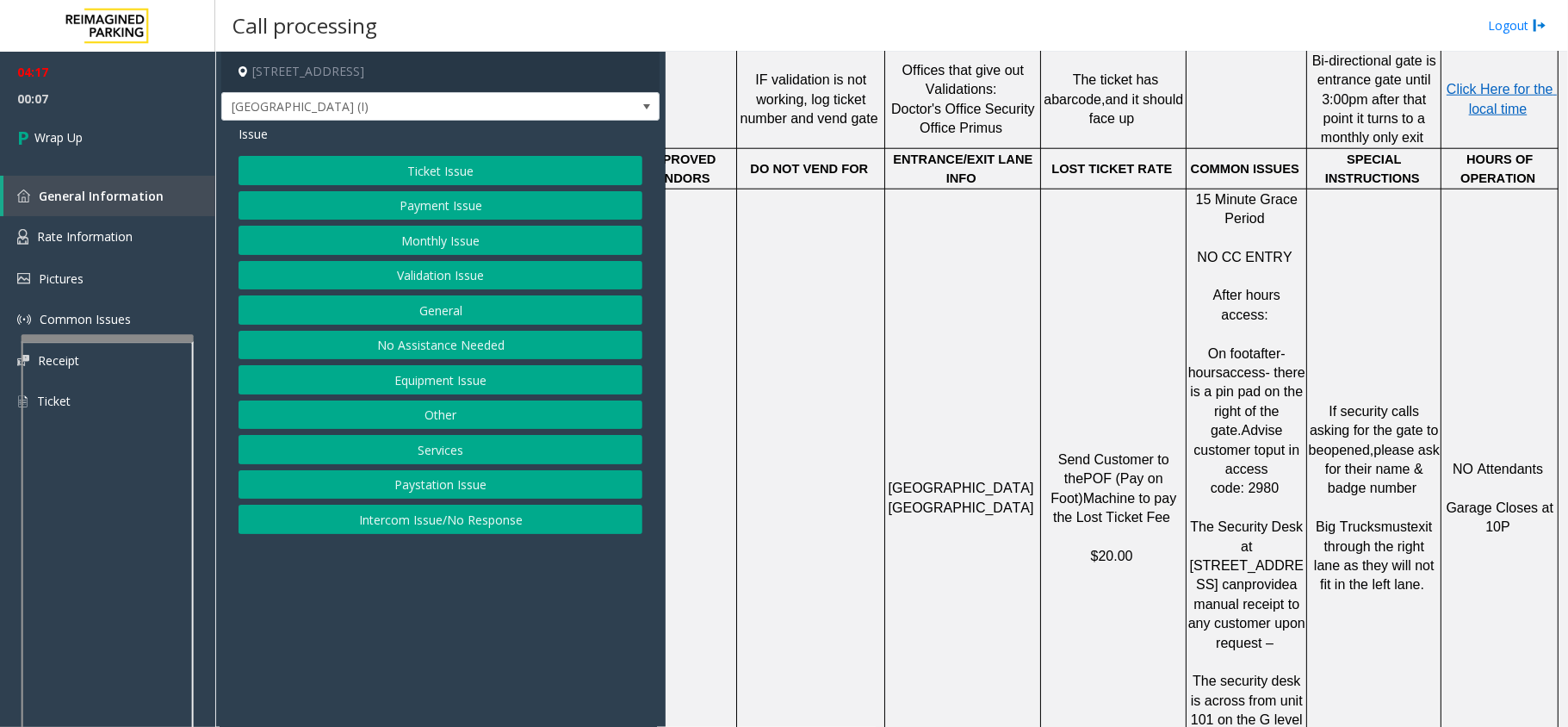
click at [470, 381] on button "Equipment Issue" at bounding box center [440, 380] width 404 height 30
click at [476, 310] on button "Gate / Door Won't Open" at bounding box center [440, 310] width 404 height 30
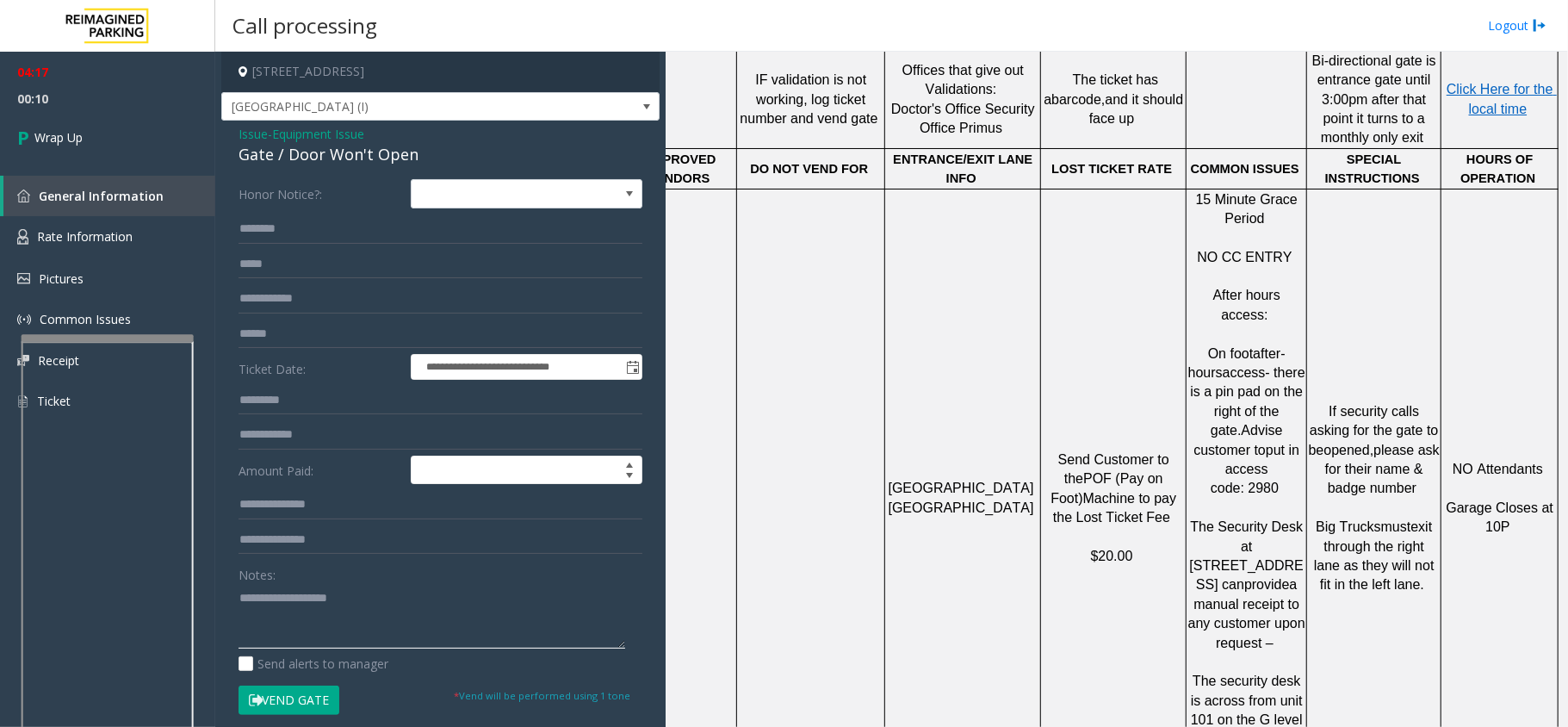
click at [343, 620] on textarea at bounding box center [431, 616] width 387 height 64
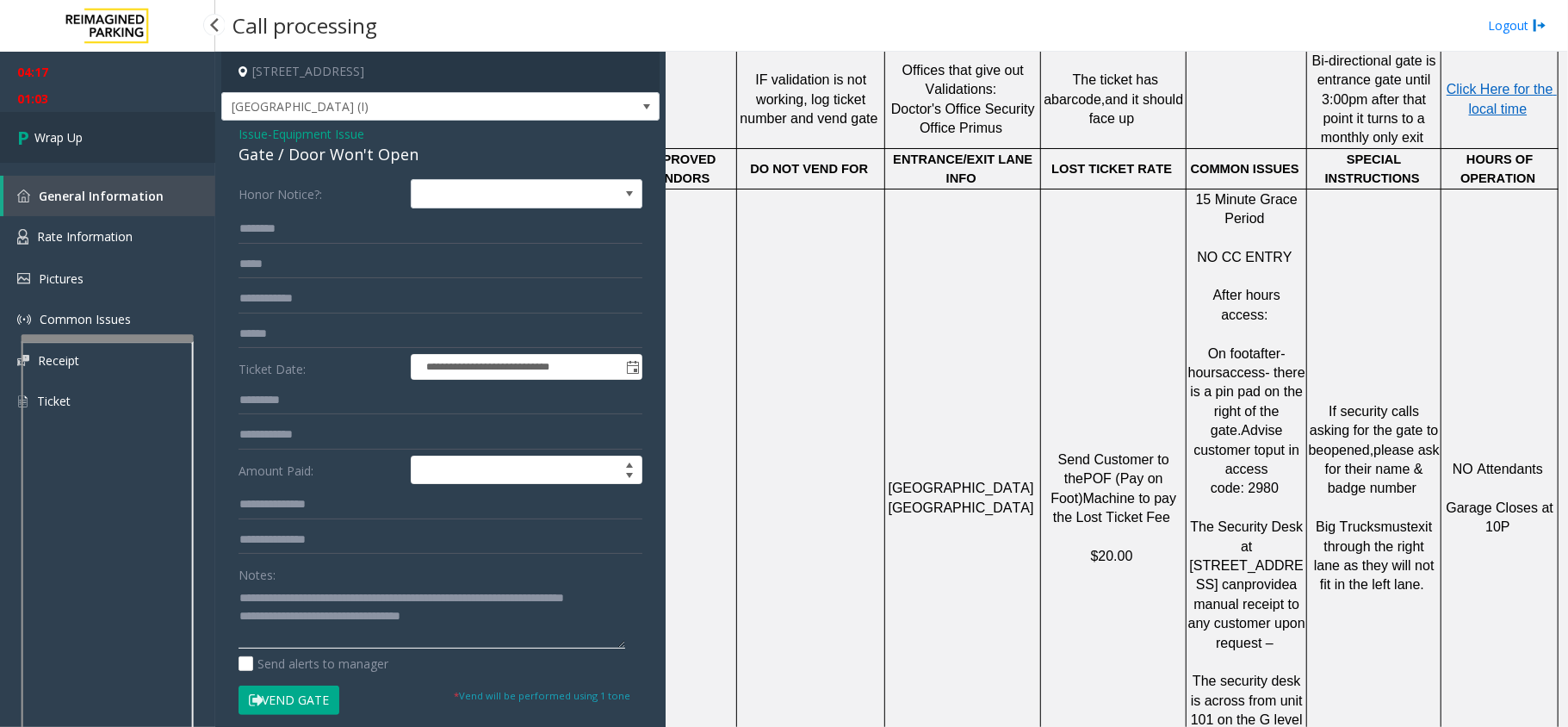
type textarea "**********"
click at [67, 138] on span "Wrap Up" at bounding box center [58, 137] width 48 height 18
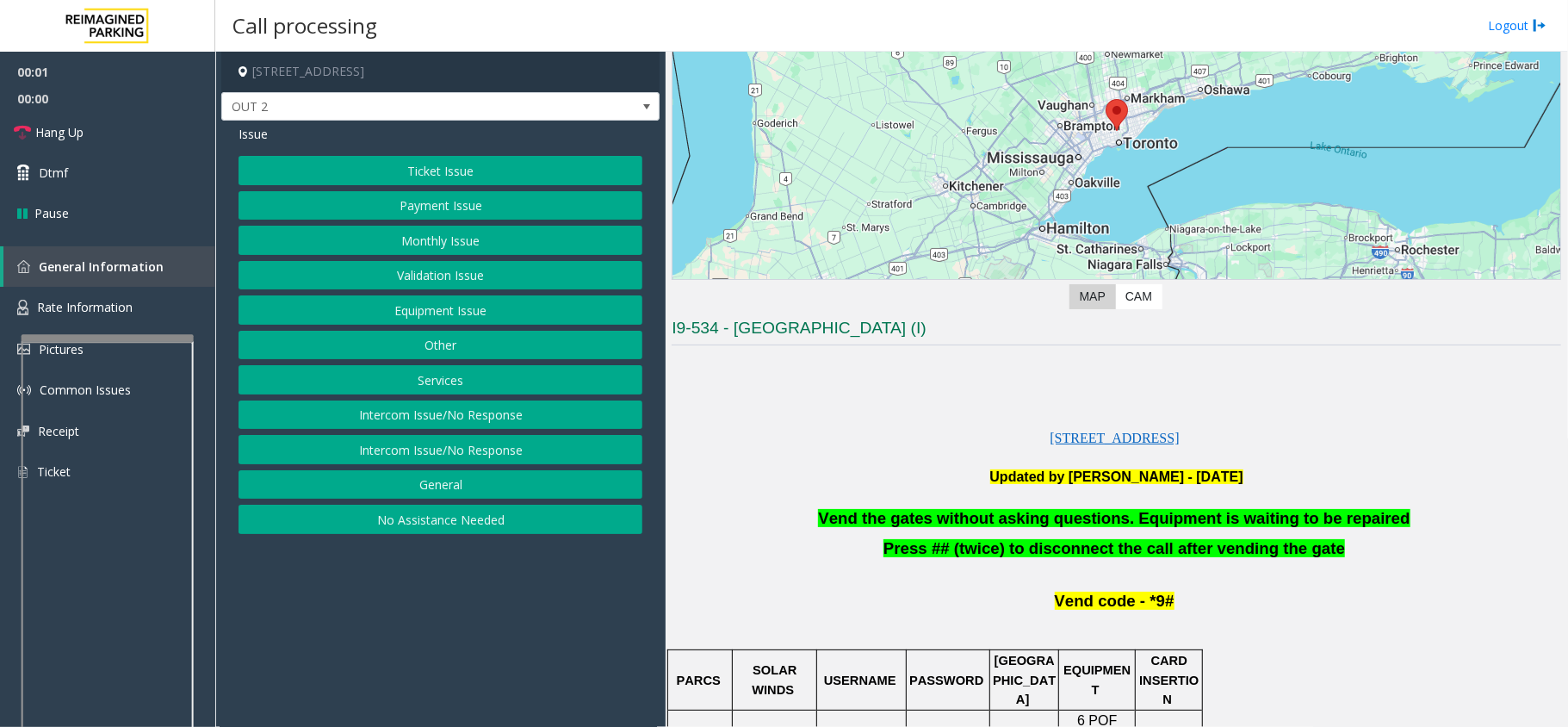
scroll to position [229, 0]
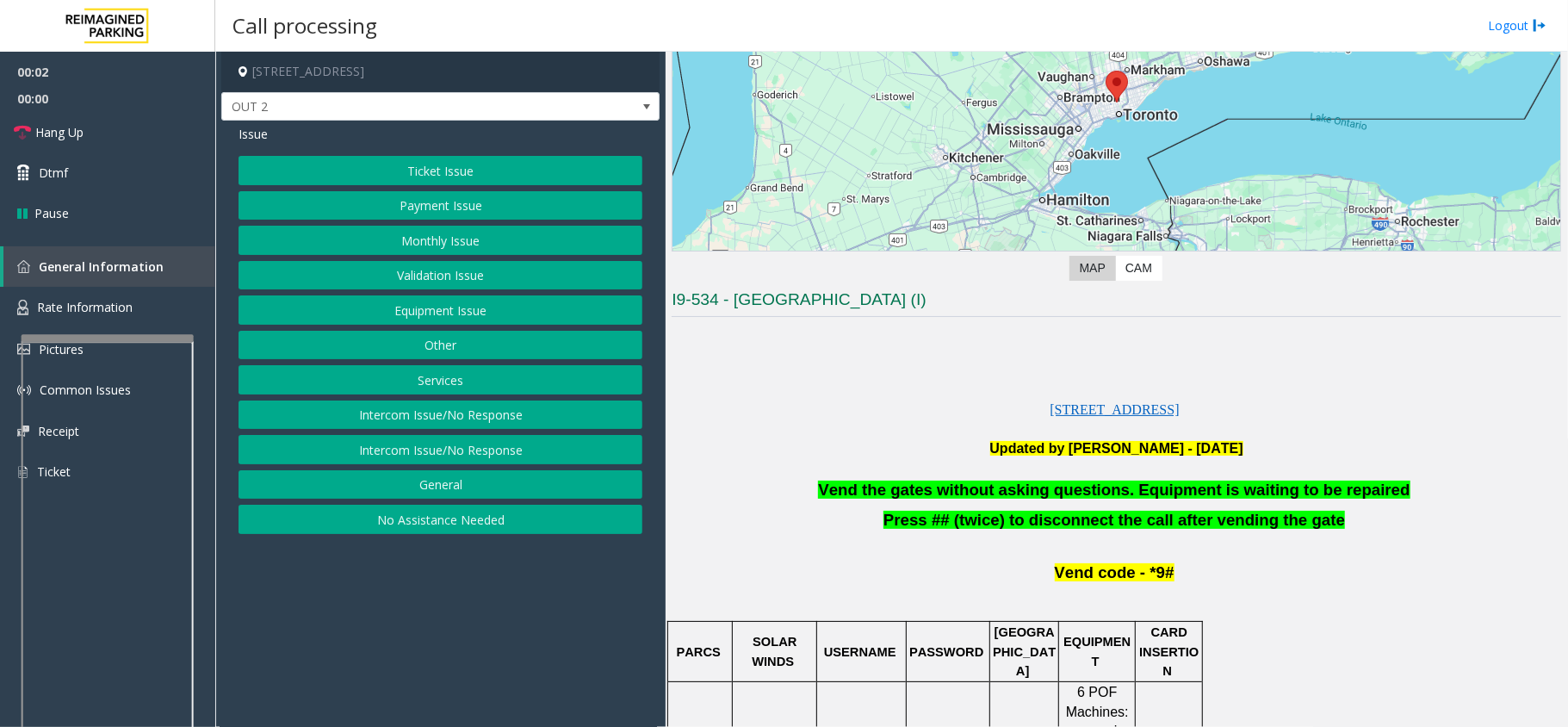
click at [1083, 493] on span "Vend the gates without asking questions. Equipment is waiting to be repaired" at bounding box center [1114, 490] width 591 height 18
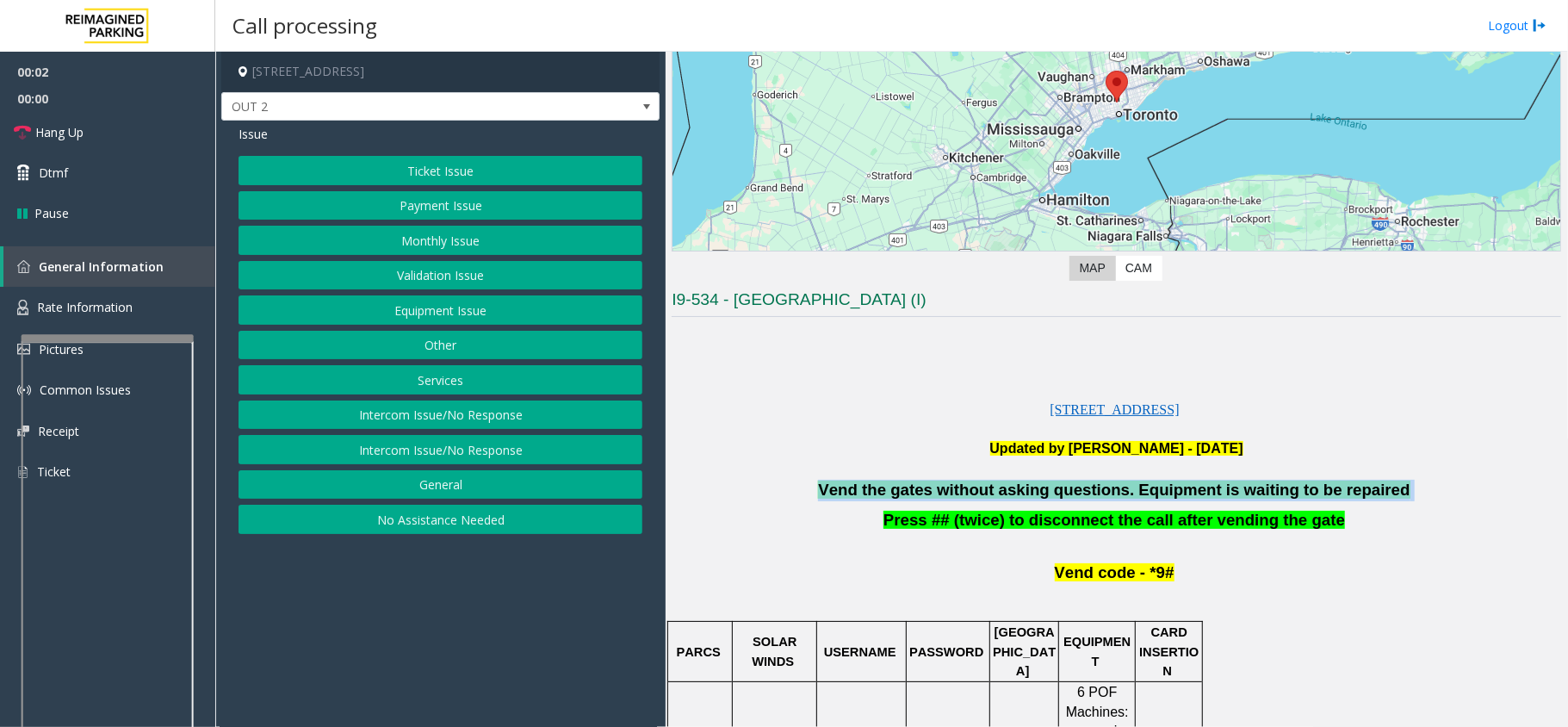
click at [1083, 493] on span "Vend the gates without asking questions. Equipment is waiting to be repaired" at bounding box center [1114, 490] width 591 height 18
copy p "Vend the gates without asking questions. Equipment is waiting to be repaired"
click at [380, 308] on button "Equipment Issue" at bounding box center [440, 310] width 404 height 30
click at [477, 311] on button "Gate / Door Won't Open" at bounding box center [440, 310] width 404 height 30
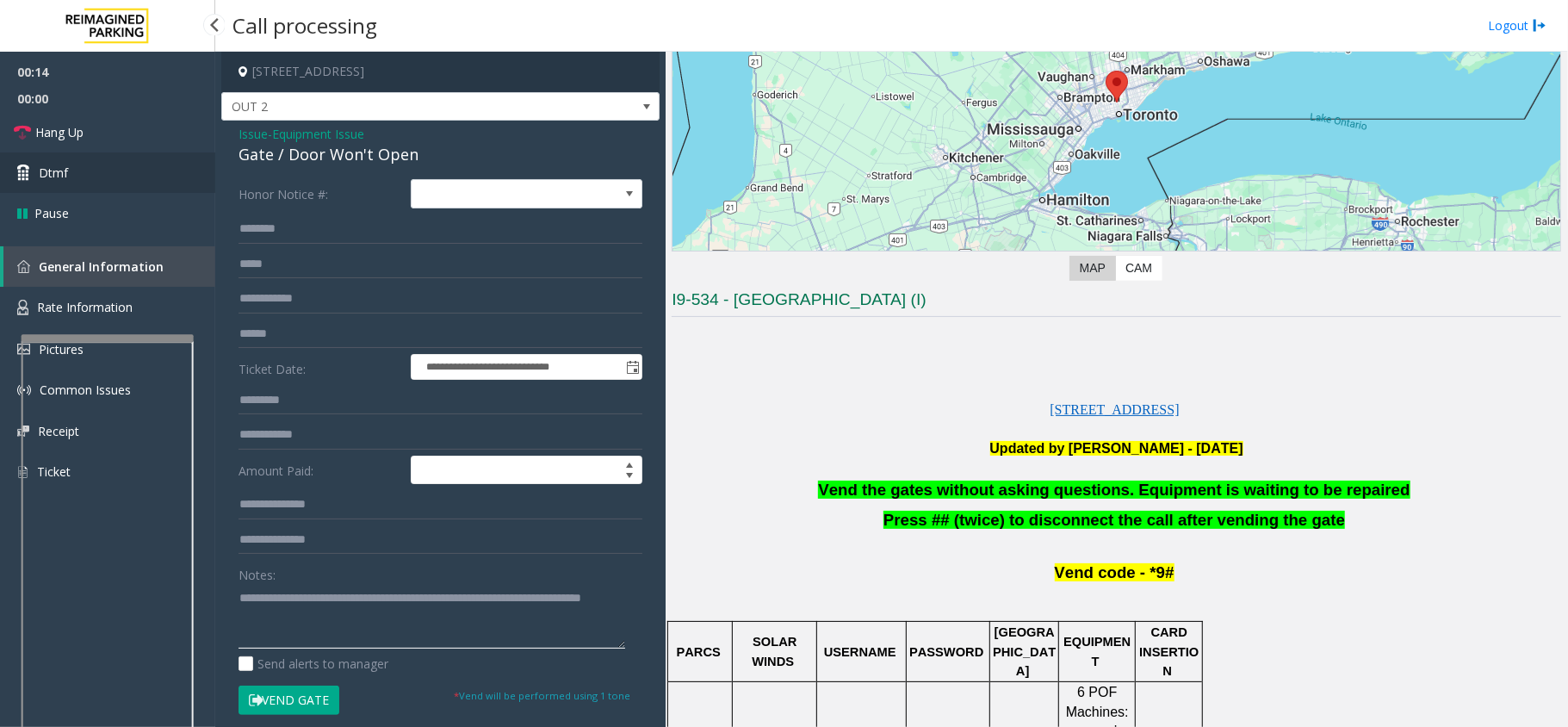
type textarea "**********"
click at [77, 162] on link "Dtmf" at bounding box center [108, 172] width 216 height 41
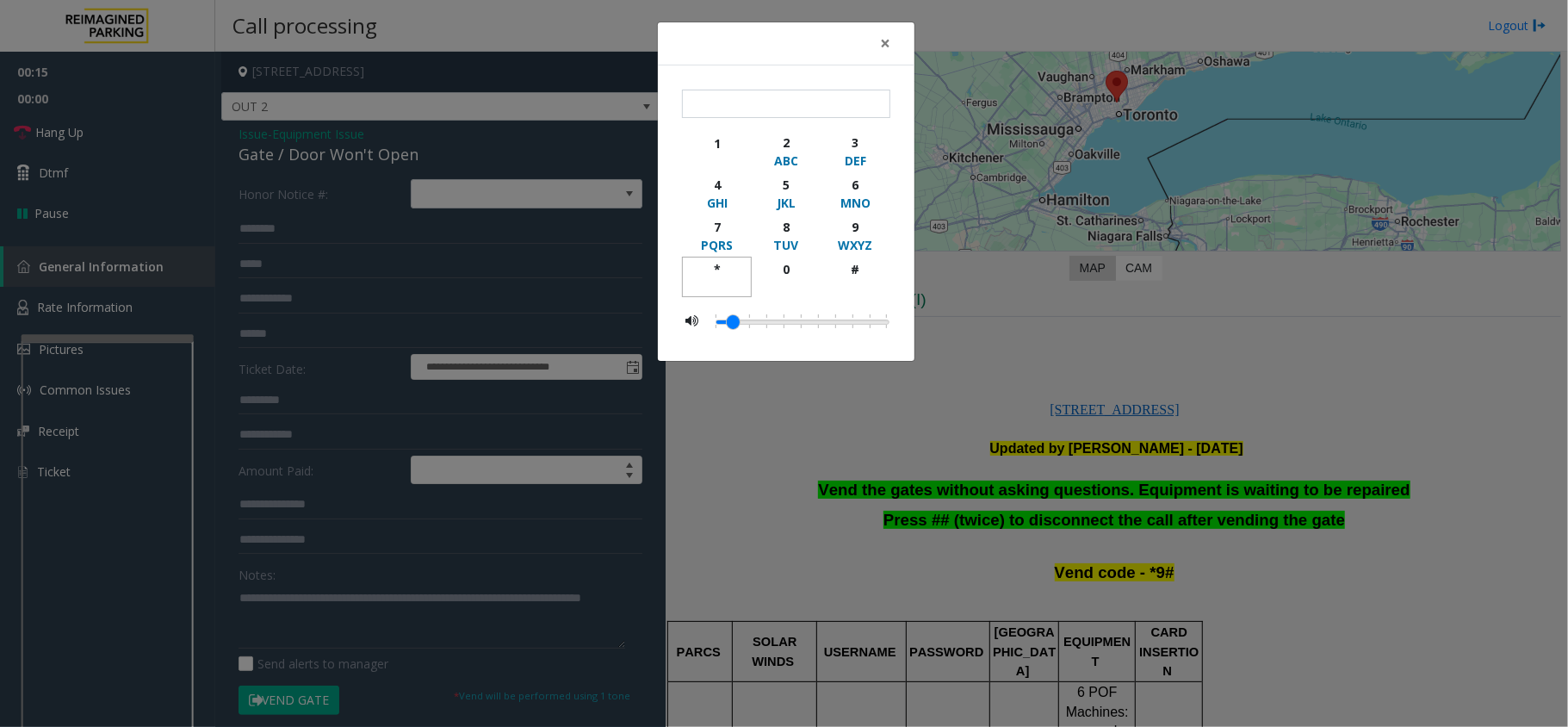
click at [711, 266] on div "*" at bounding box center [717, 269] width 47 height 18
click at [852, 224] on div "9" at bounding box center [856, 227] width 47 height 18
click at [858, 267] on div "#" at bounding box center [856, 269] width 47 height 18
type input "***"
click at [880, 43] on span "×" at bounding box center [885, 43] width 10 height 24
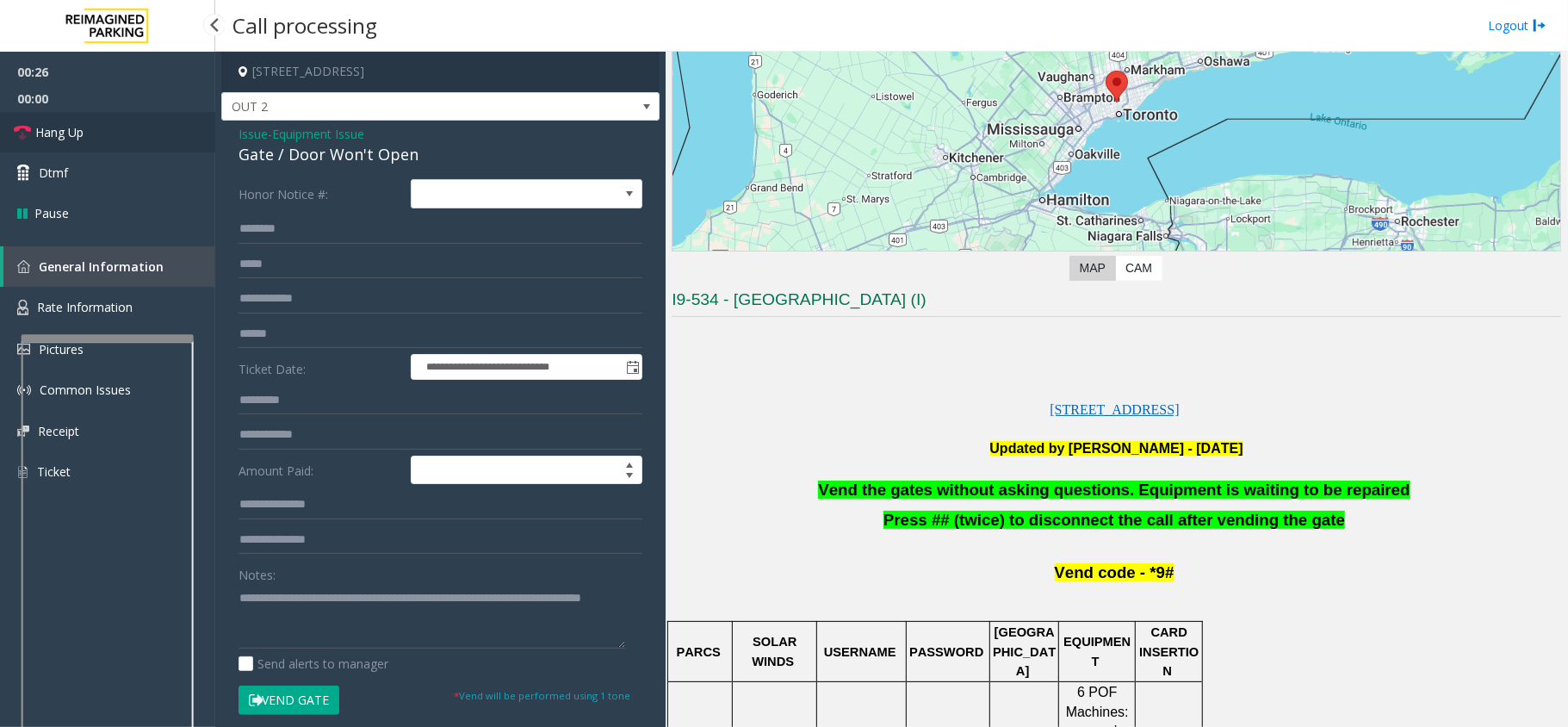
click at [38, 141] on link "Hang Up" at bounding box center [108, 132] width 216 height 41
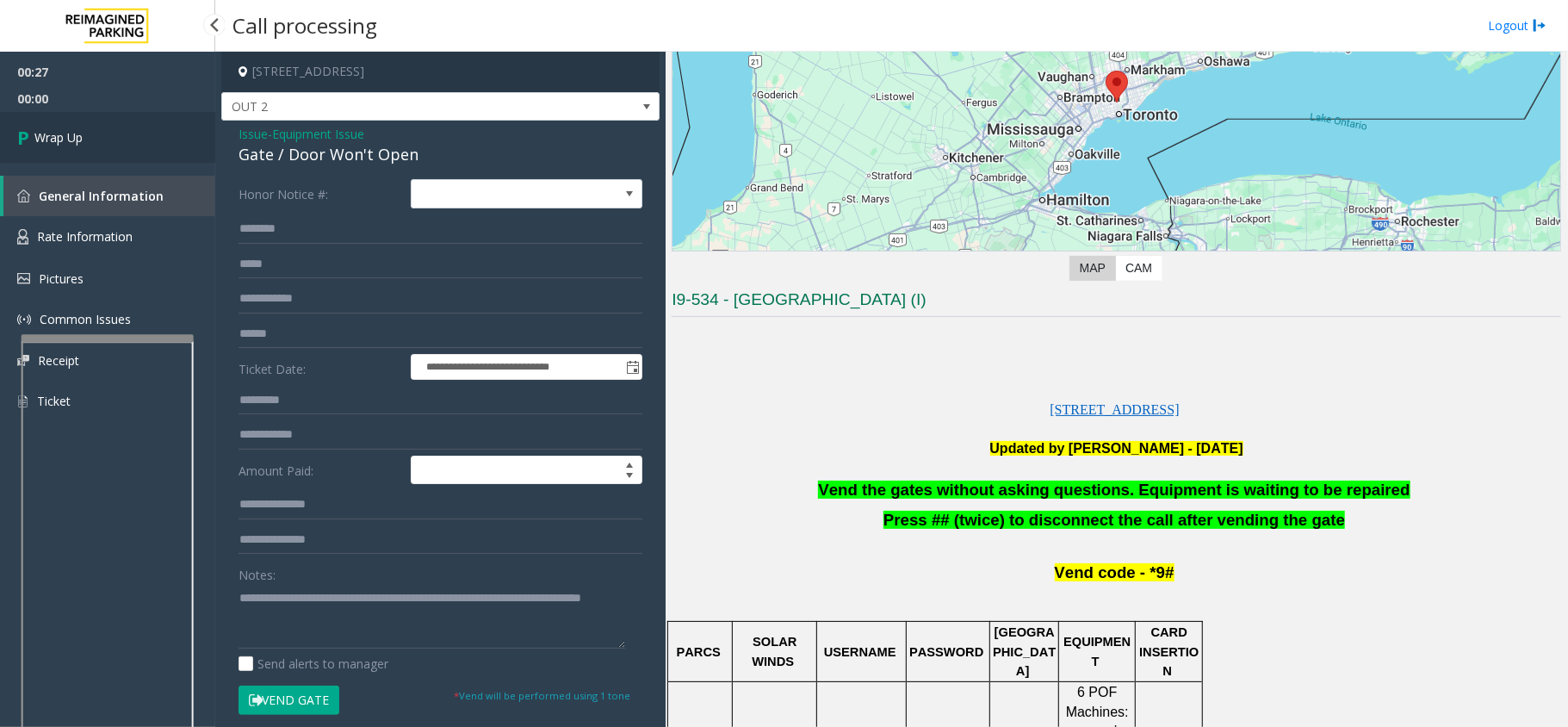
click at [38, 141] on span "Wrap Up" at bounding box center [58, 137] width 48 height 18
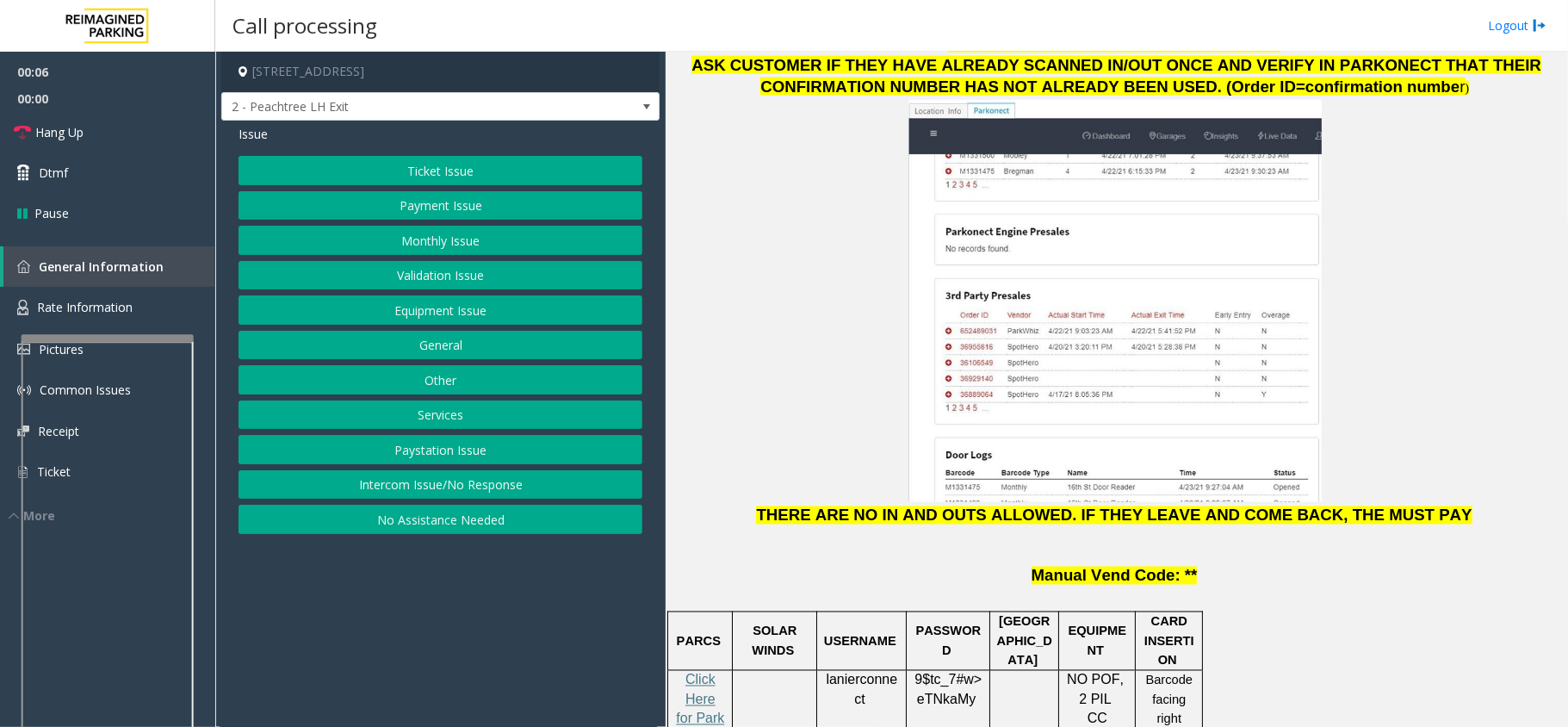
scroll to position [1951, 0]
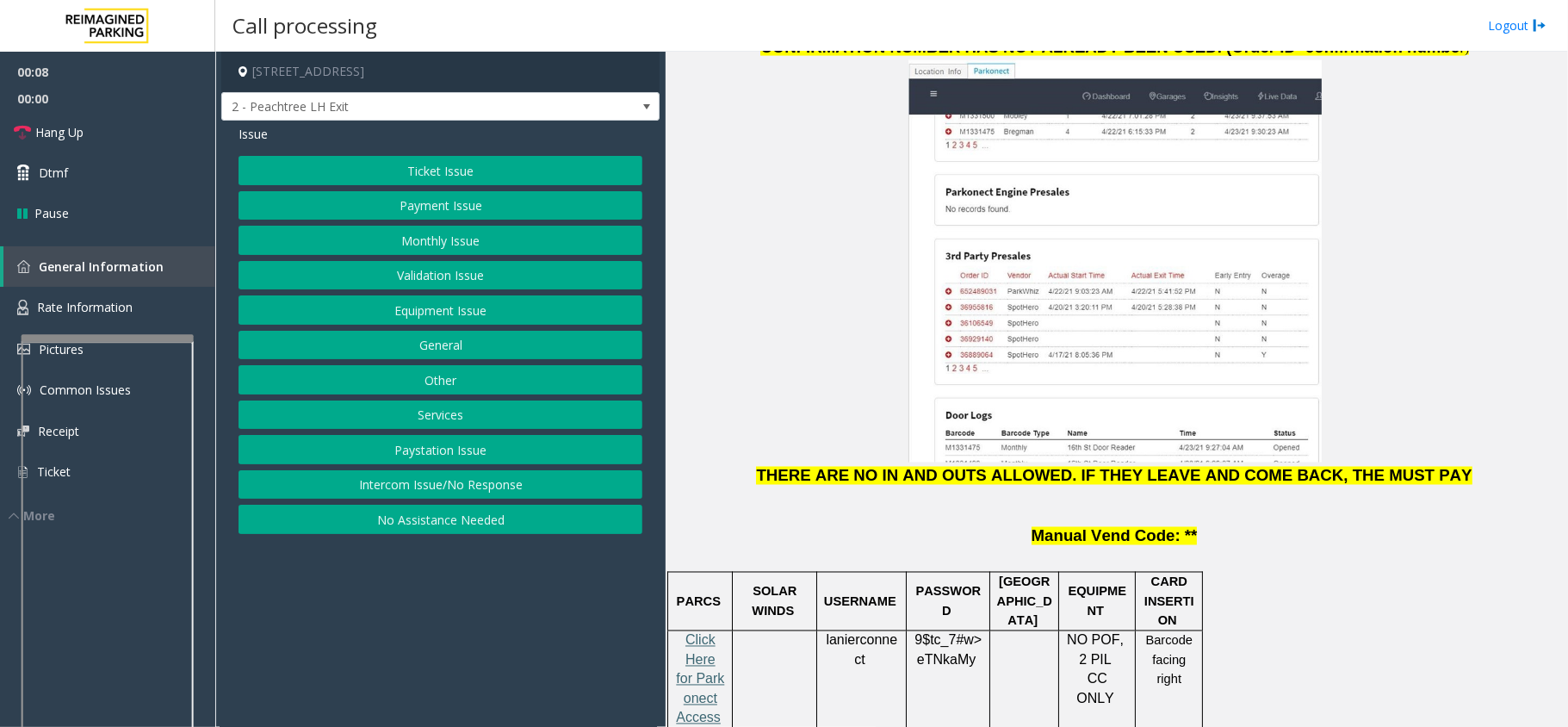
click at [704, 633] on span "Click Here for Parkonect Access" at bounding box center [699, 679] width 48 height 92
click at [404, 169] on button "Ticket Issue" at bounding box center [440, 170] width 404 height 30
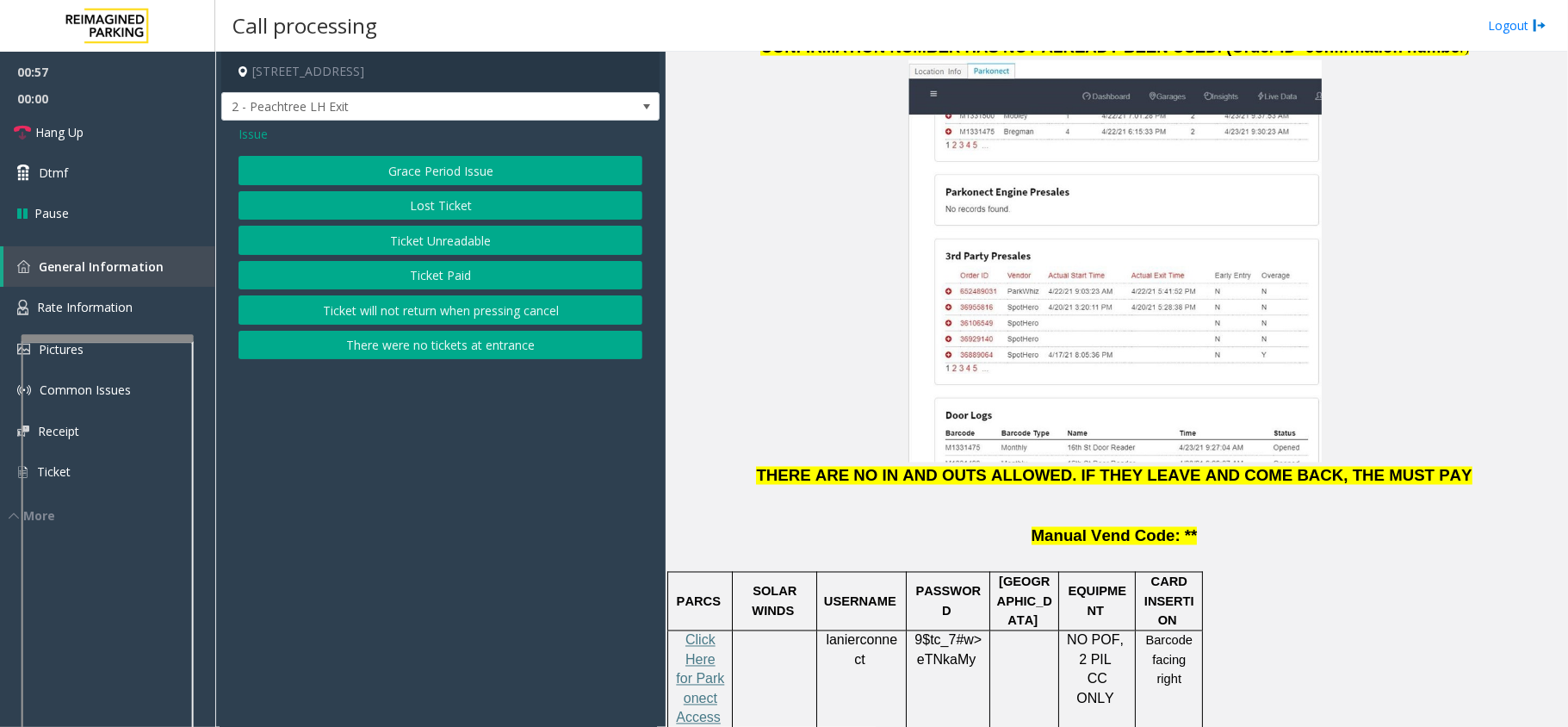
click at [424, 270] on button "Ticket Paid" at bounding box center [440, 276] width 404 height 30
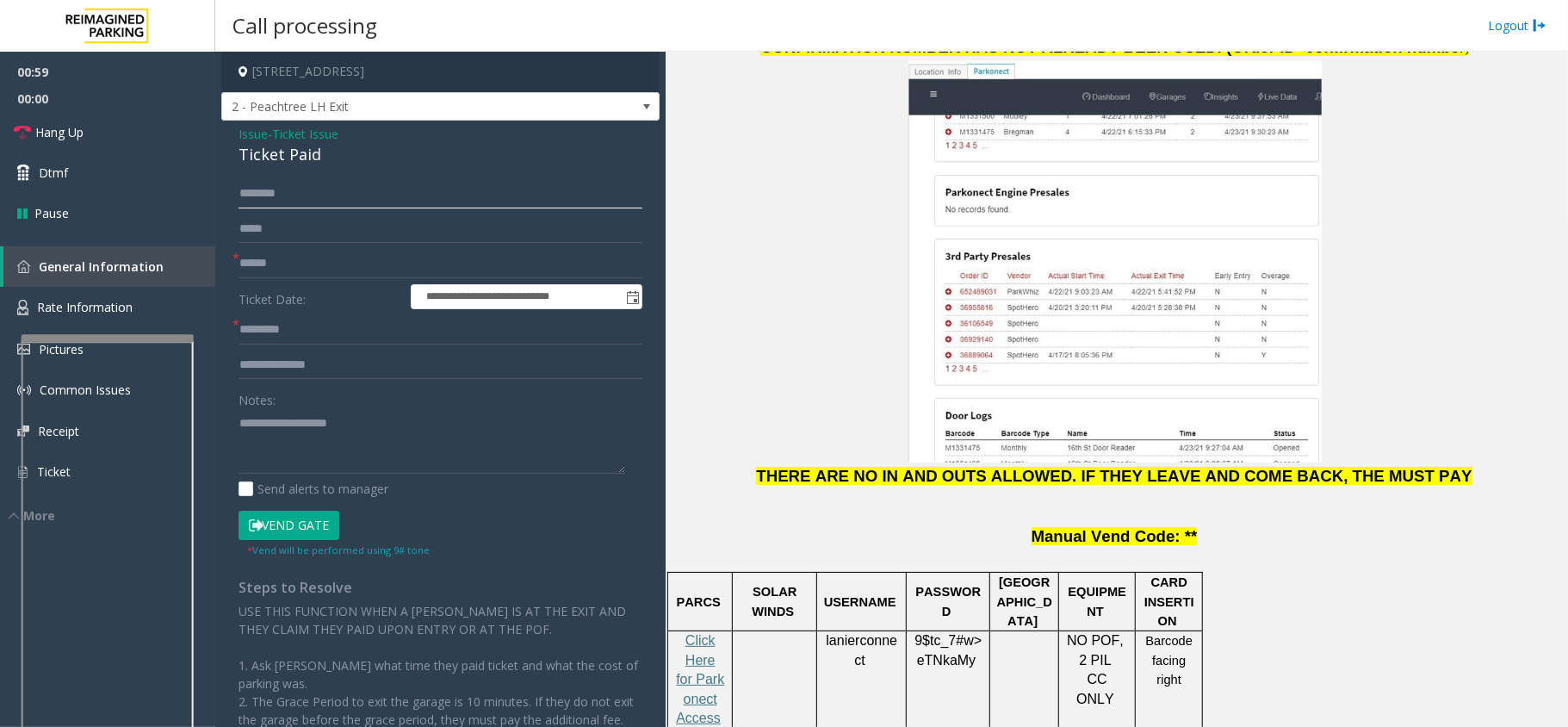
click at [309, 190] on input "text" at bounding box center [440, 194] width 404 height 30
type input "****"
click at [640, 108] on span at bounding box center [647, 107] width 14 height 14
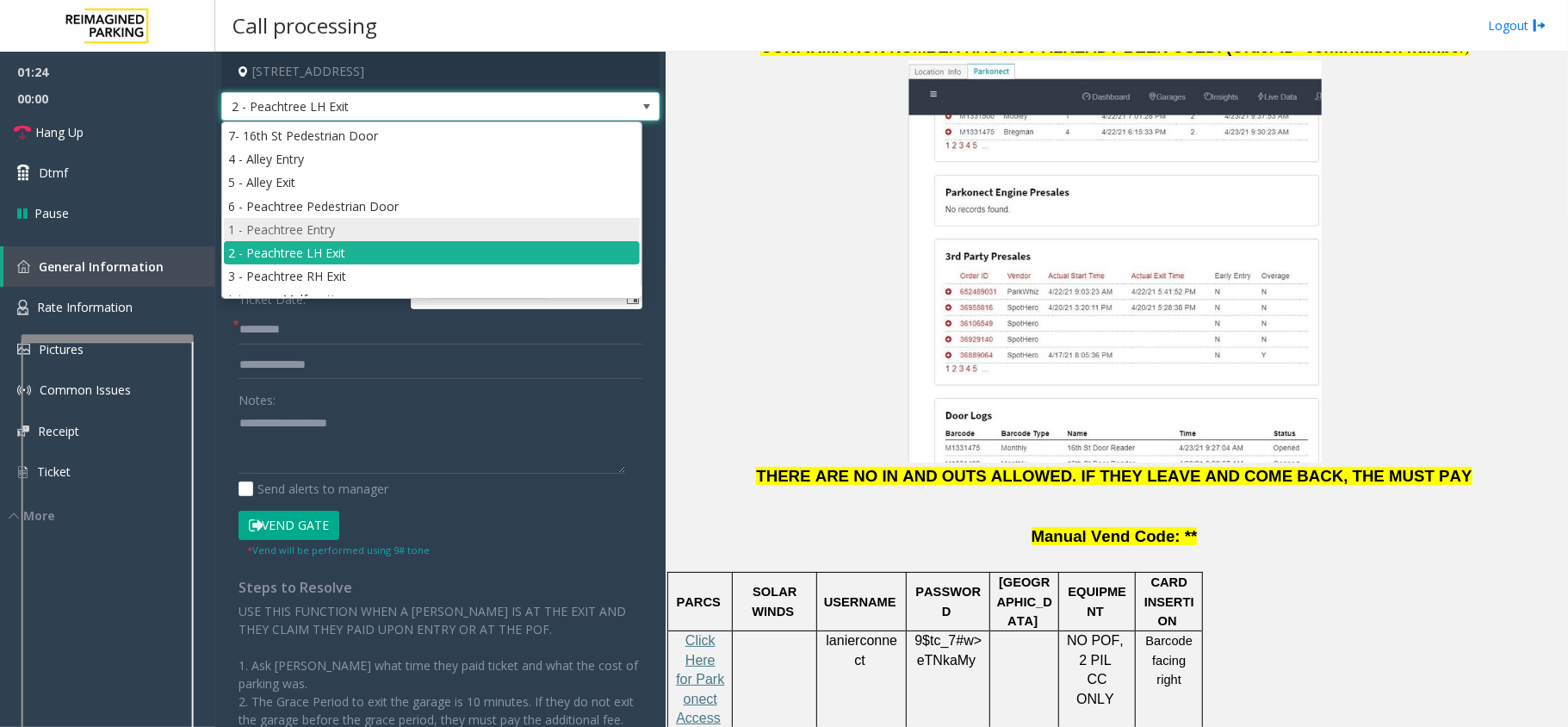
scroll to position [19, 0]
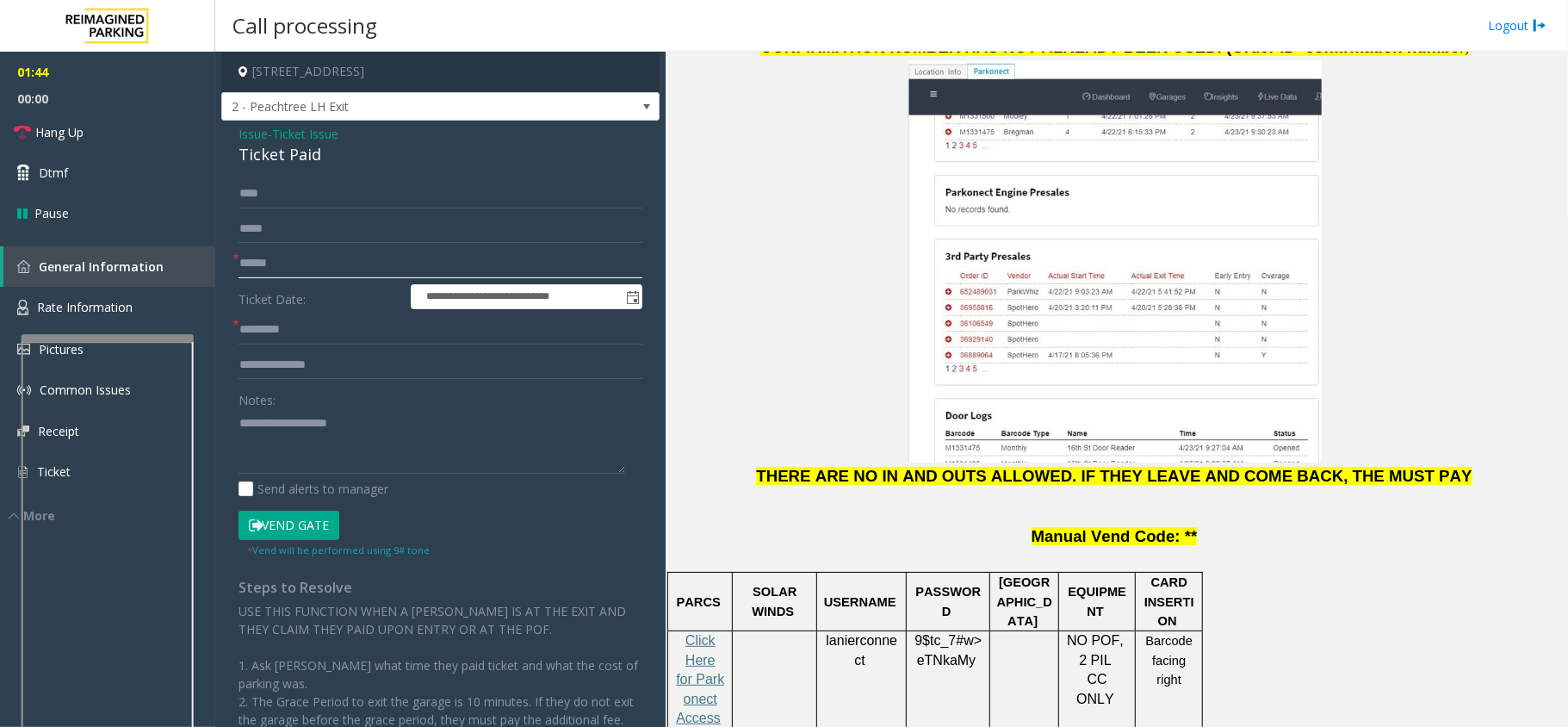
click at [272, 260] on input "text" at bounding box center [440, 263] width 404 height 30
type input "**"
click at [335, 334] on input "text" at bounding box center [440, 330] width 404 height 30
type input "**"
click at [35, 173] on link "Dtmf" at bounding box center [108, 172] width 216 height 41
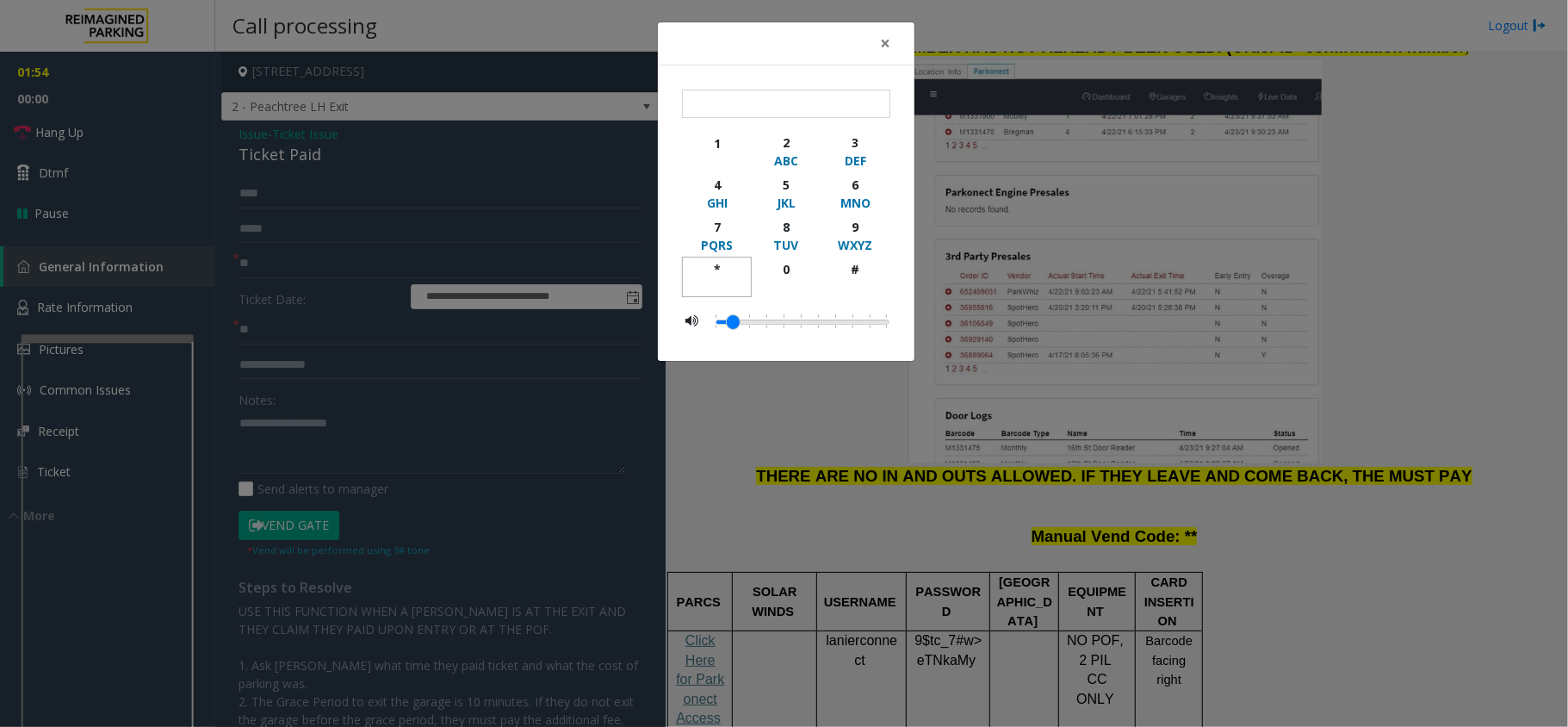
click at [717, 263] on div "*" at bounding box center [717, 269] width 47 height 18
type input "**"
click at [880, 45] on span "×" at bounding box center [885, 43] width 10 height 24
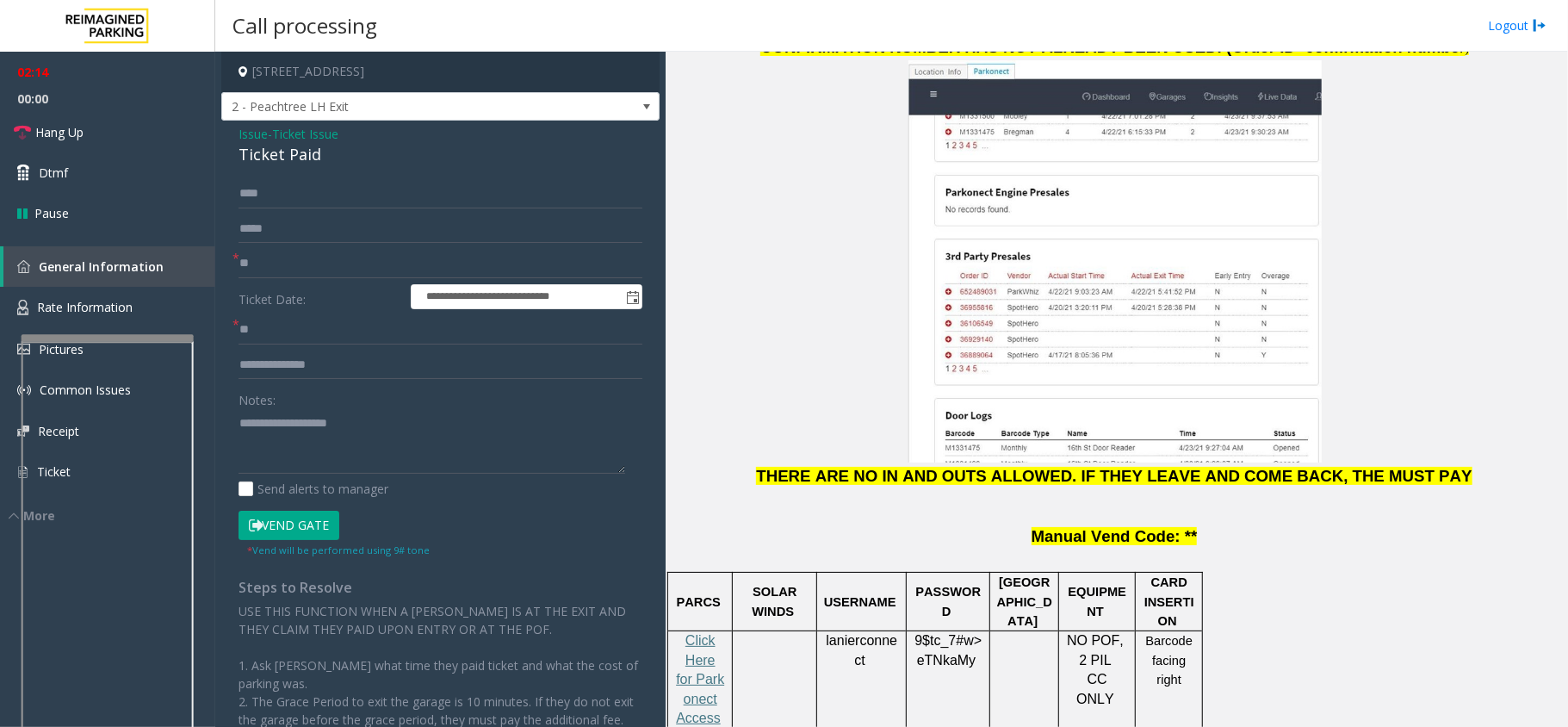
click at [310, 515] on button "Vend Gate" at bounding box center [289, 525] width 101 height 30
click at [341, 439] on textarea at bounding box center [431, 441] width 387 height 64
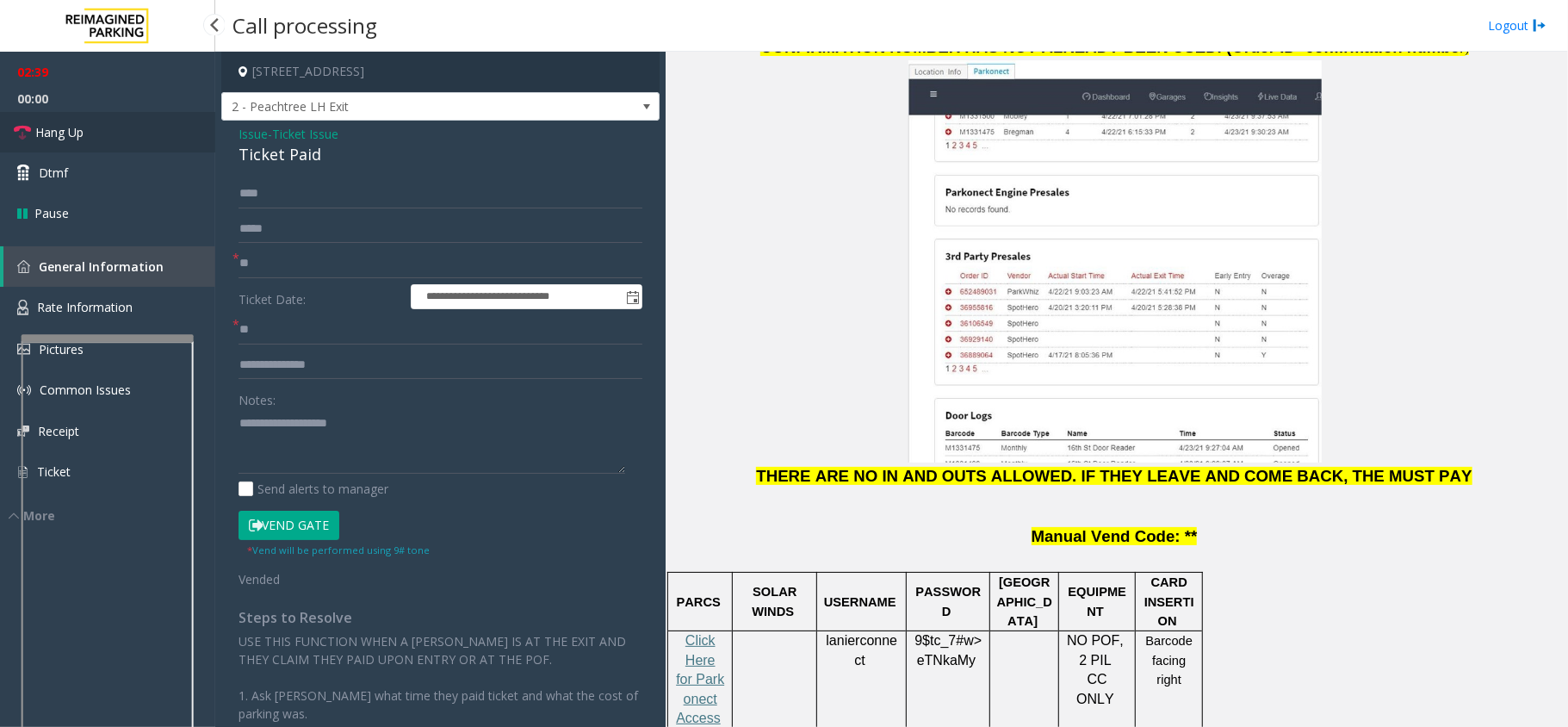
click at [43, 136] on span "Hang Up" at bounding box center [59, 132] width 48 height 18
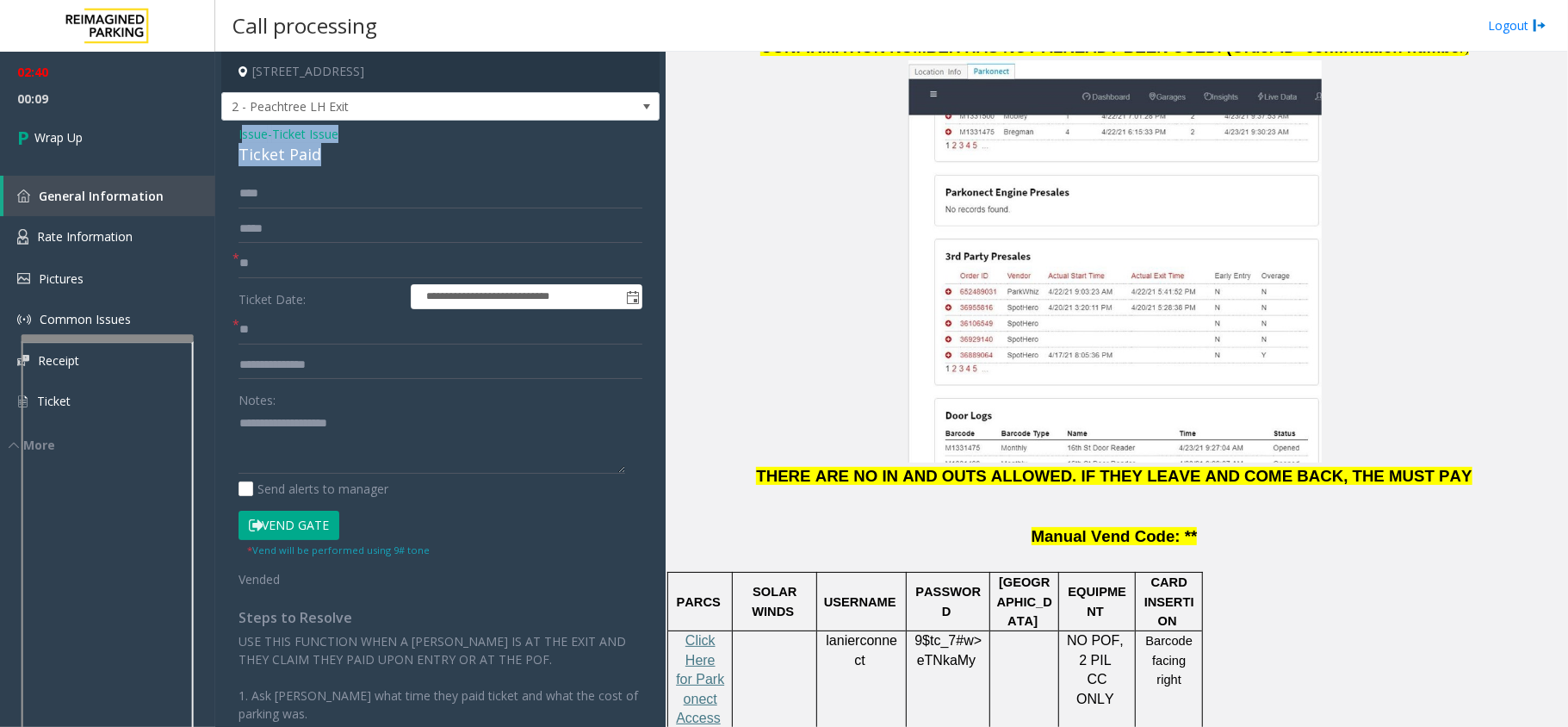
drag, startPoint x: 320, startPoint y: 146, endPoint x: 241, endPoint y: 135, distance: 79.8
click at [241, 135] on div "Issue - Ticket Issue Ticket Paid" at bounding box center [440, 146] width 404 height 42
click at [328, 151] on div "Ticket Paid" at bounding box center [440, 154] width 404 height 23
drag, startPoint x: 322, startPoint y: 149, endPoint x: 235, endPoint y: 134, distance: 88.3
click at [235, 134] on div "**********" at bounding box center [440, 511] width 438 height 782
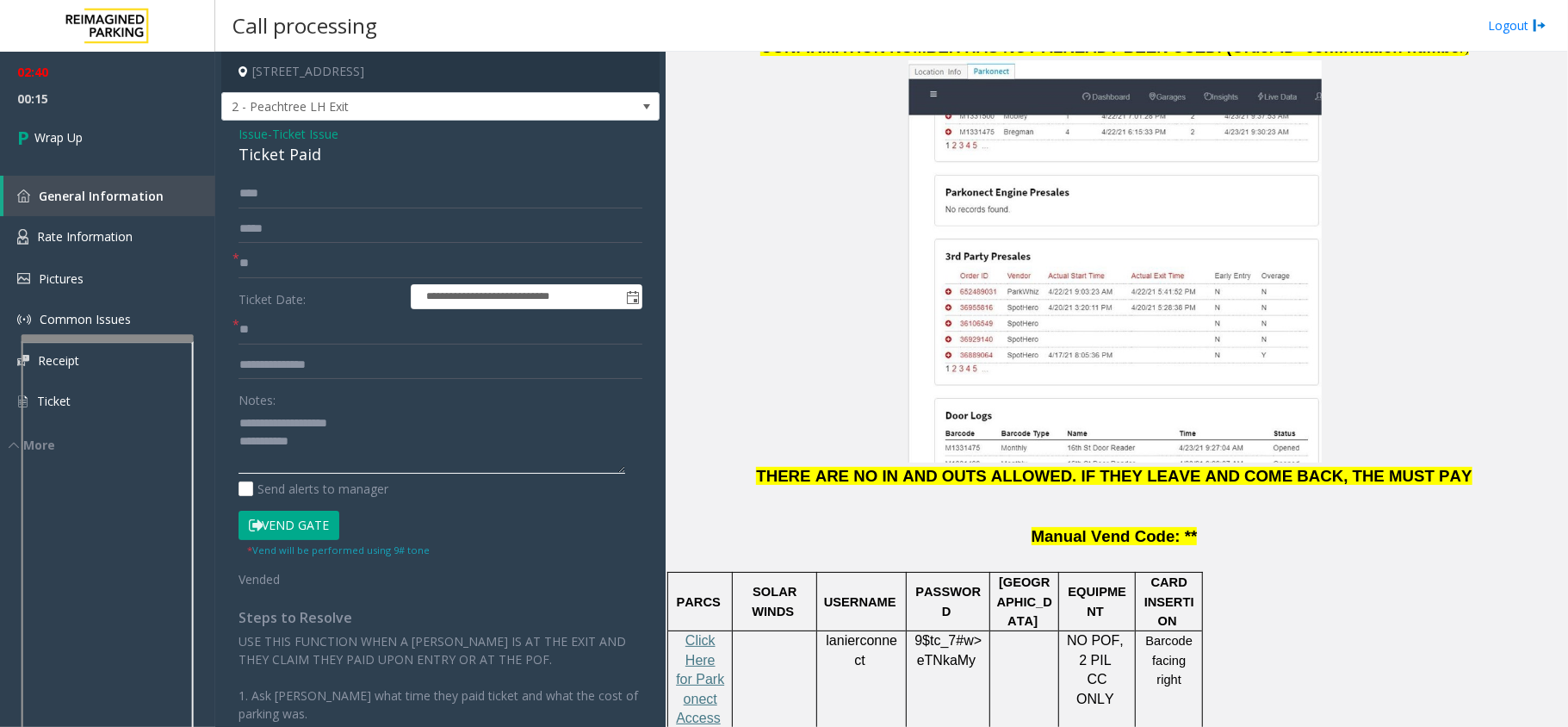
click at [324, 452] on textarea at bounding box center [431, 441] width 387 height 64
type textarea "**********"
click at [277, 274] on input "**" at bounding box center [440, 263] width 404 height 30
type input "*"
type input "**********"
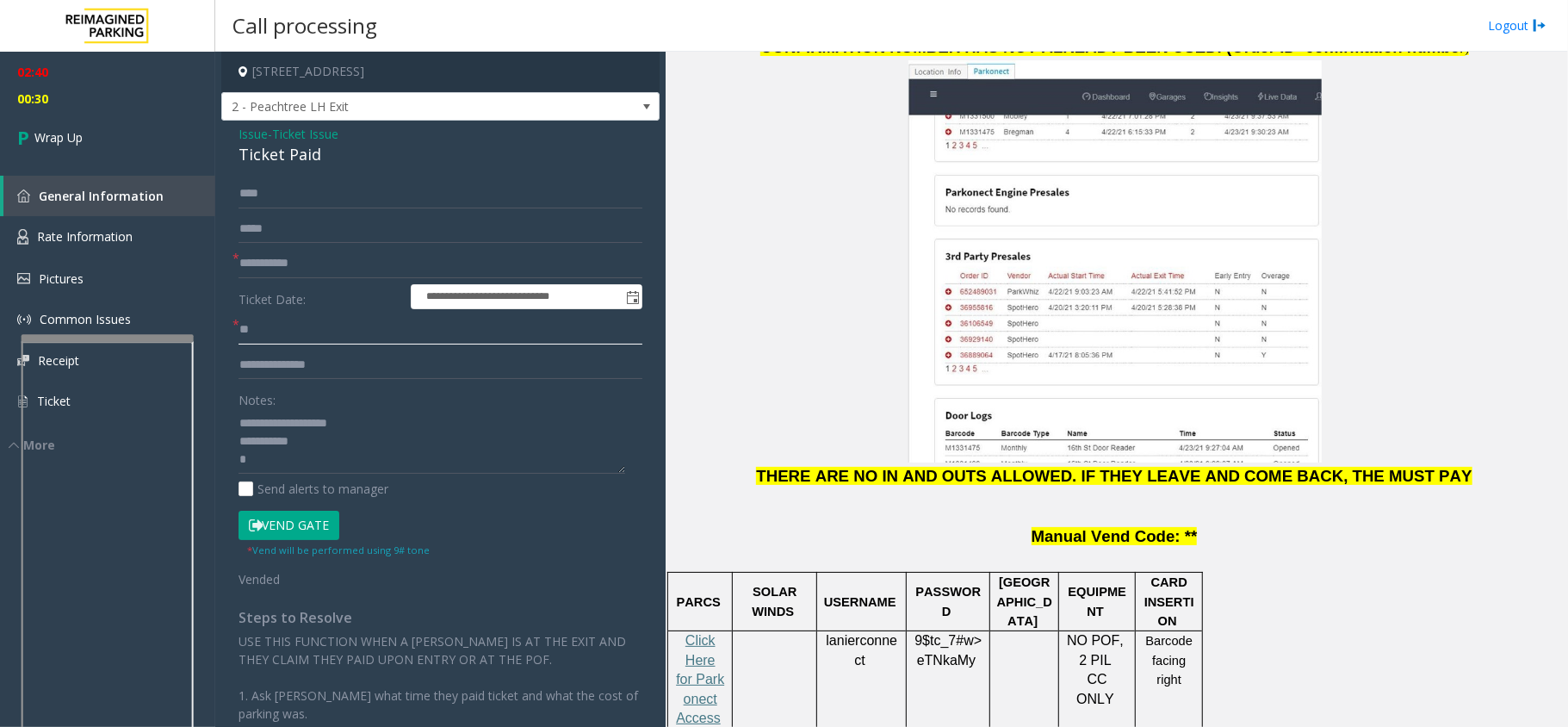
click at [272, 335] on input "**" at bounding box center [440, 330] width 404 height 30
type input "*"
click at [317, 455] on textarea at bounding box center [431, 441] width 387 height 64
type textarea "**********"
click at [320, 364] on input "text" at bounding box center [440, 365] width 404 height 30
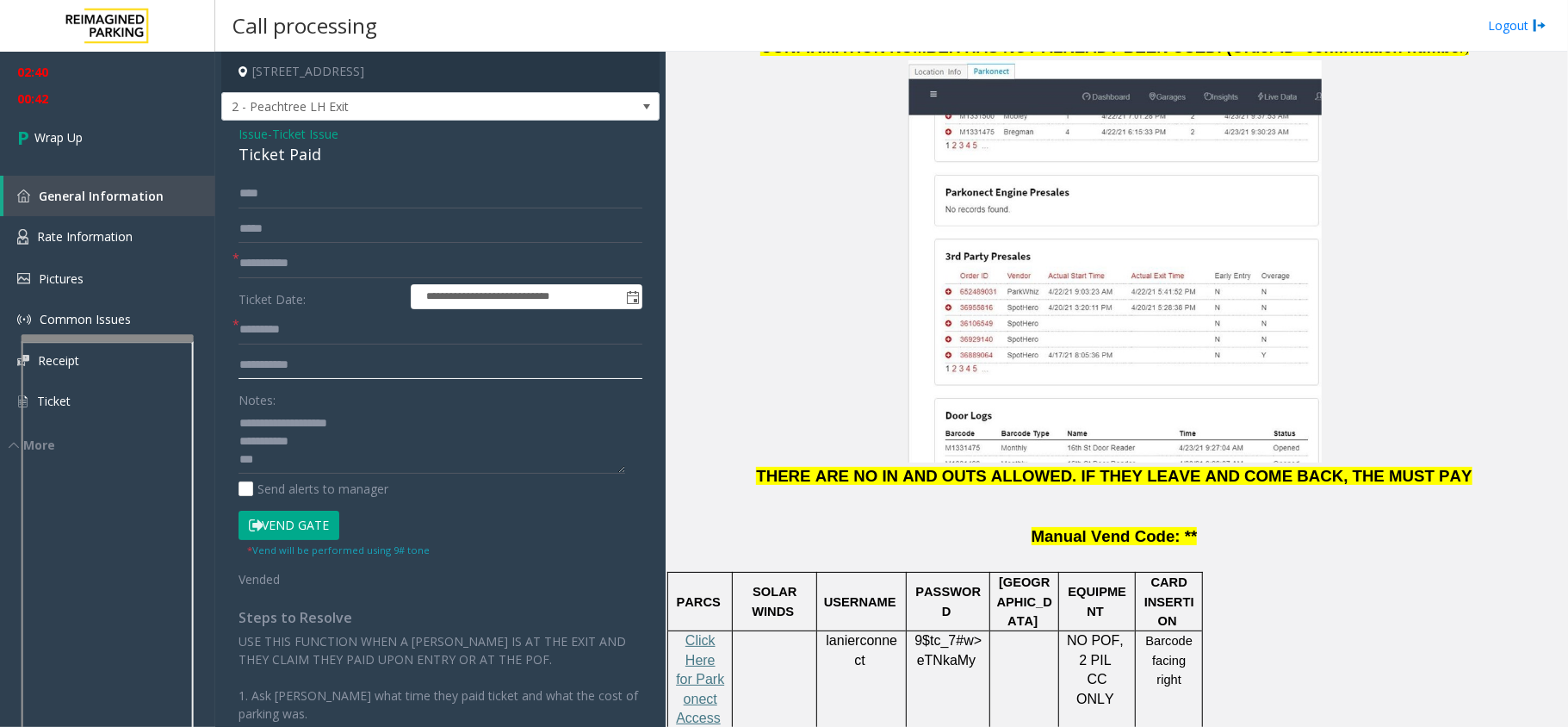
type input "**********"
click at [308, 455] on textarea at bounding box center [431, 441] width 387 height 64
type textarea "**********"
click at [284, 334] on input "text" at bounding box center [440, 330] width 404 height 30
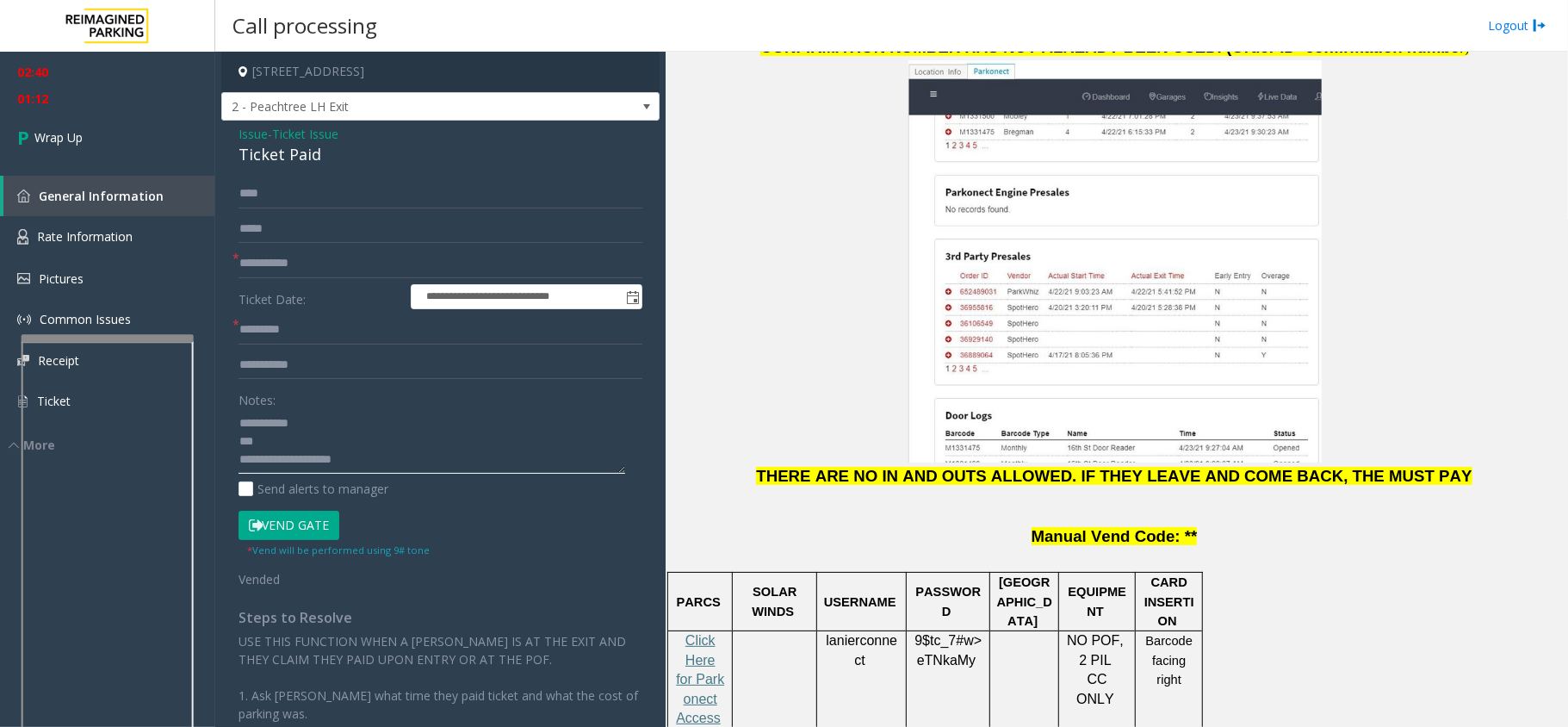
click at [277, 420] on textarea at bounding box center [431, 441] width 387 height 64
click at [293, 431] on textarea at bounding box center [431, 441] width 387 height 64
click at [307, 311] on form "**********" at bounding box center [440, 383] width 404 height 408
click at [310, 323] on input "text" at bounding box center [440, 330] width 404 height 30
type input "****"
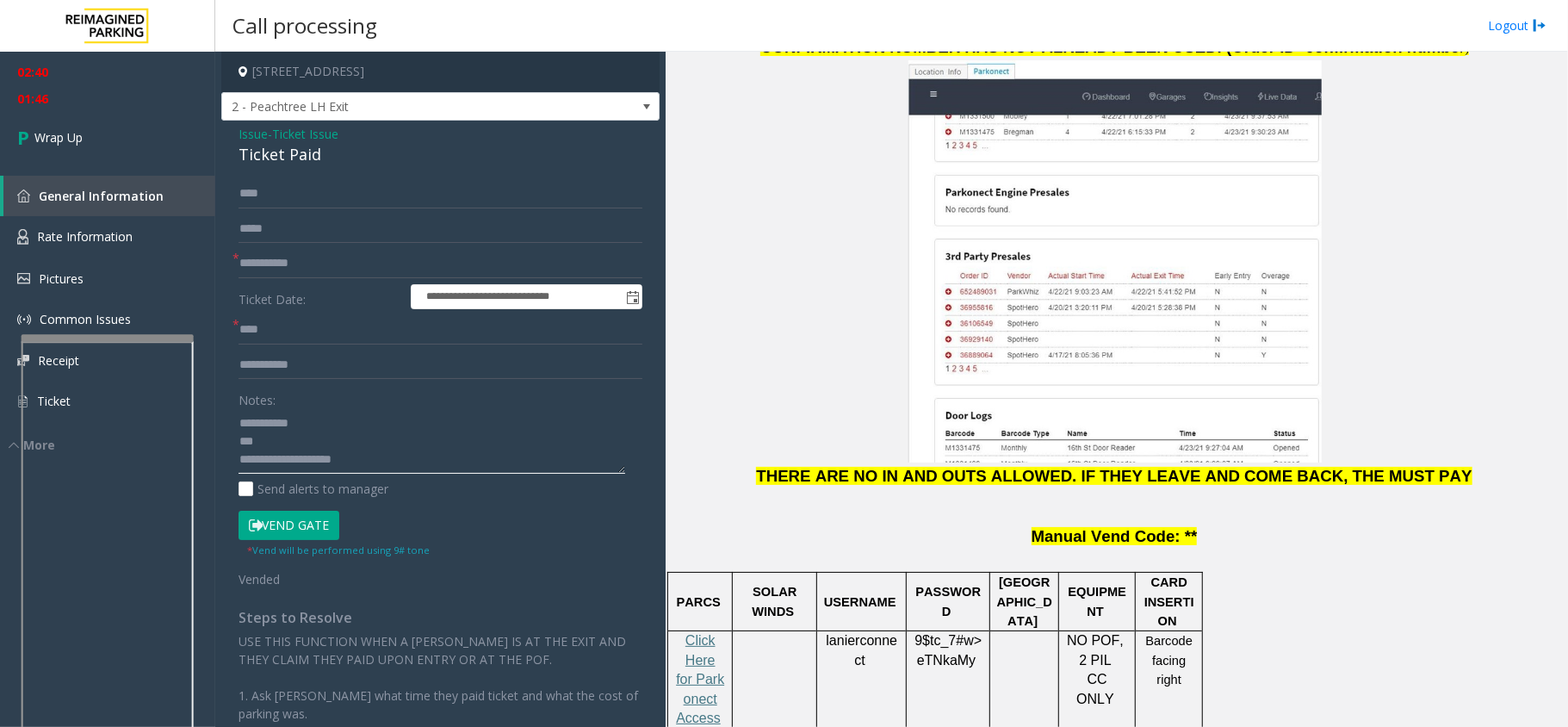
click at [295, 422] on textarea at bounding box center [431, 441] width 387 height 64
type textarea "**********"
click at [83, 121] on link "Wrap Up" at bounding box center [108, 137] width 216 height 50
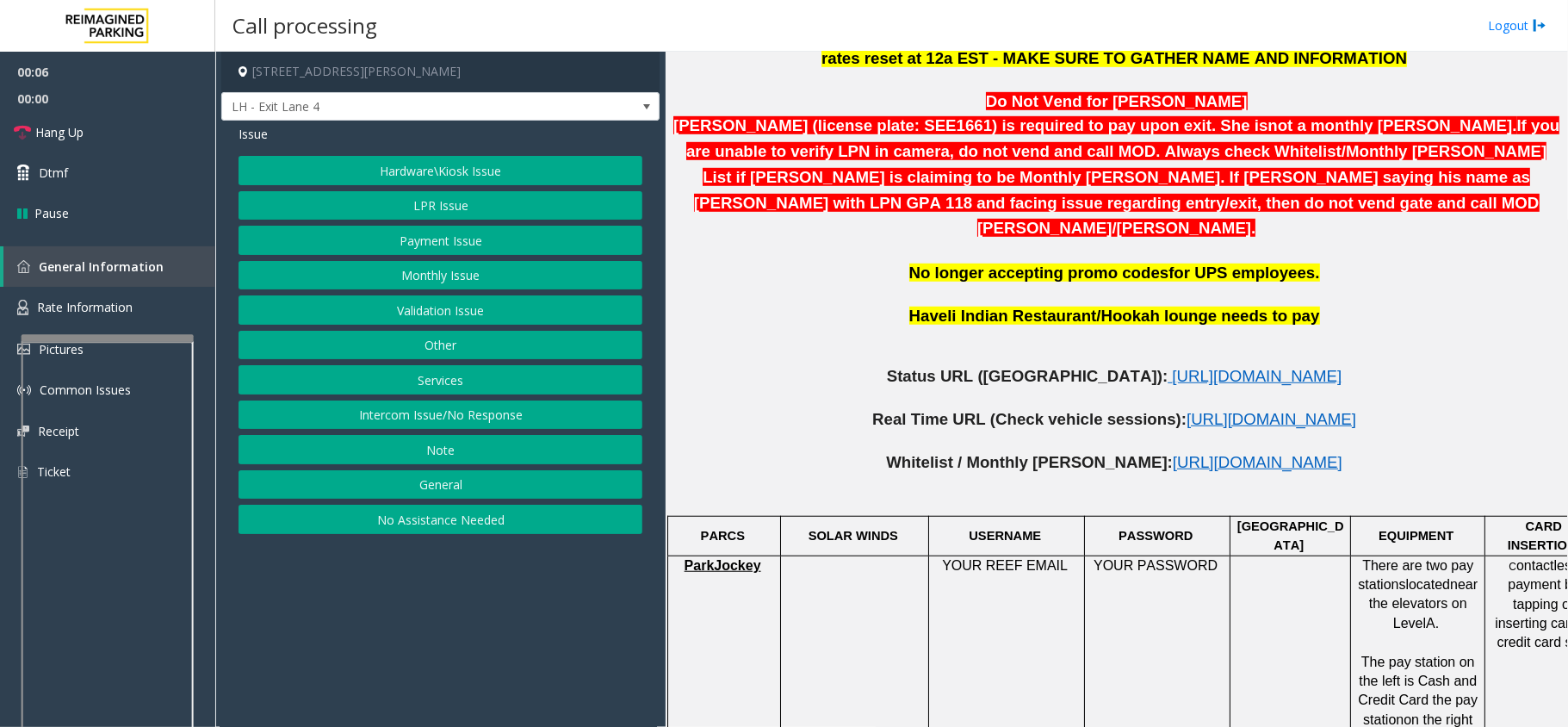
scroll to position [918, 0]
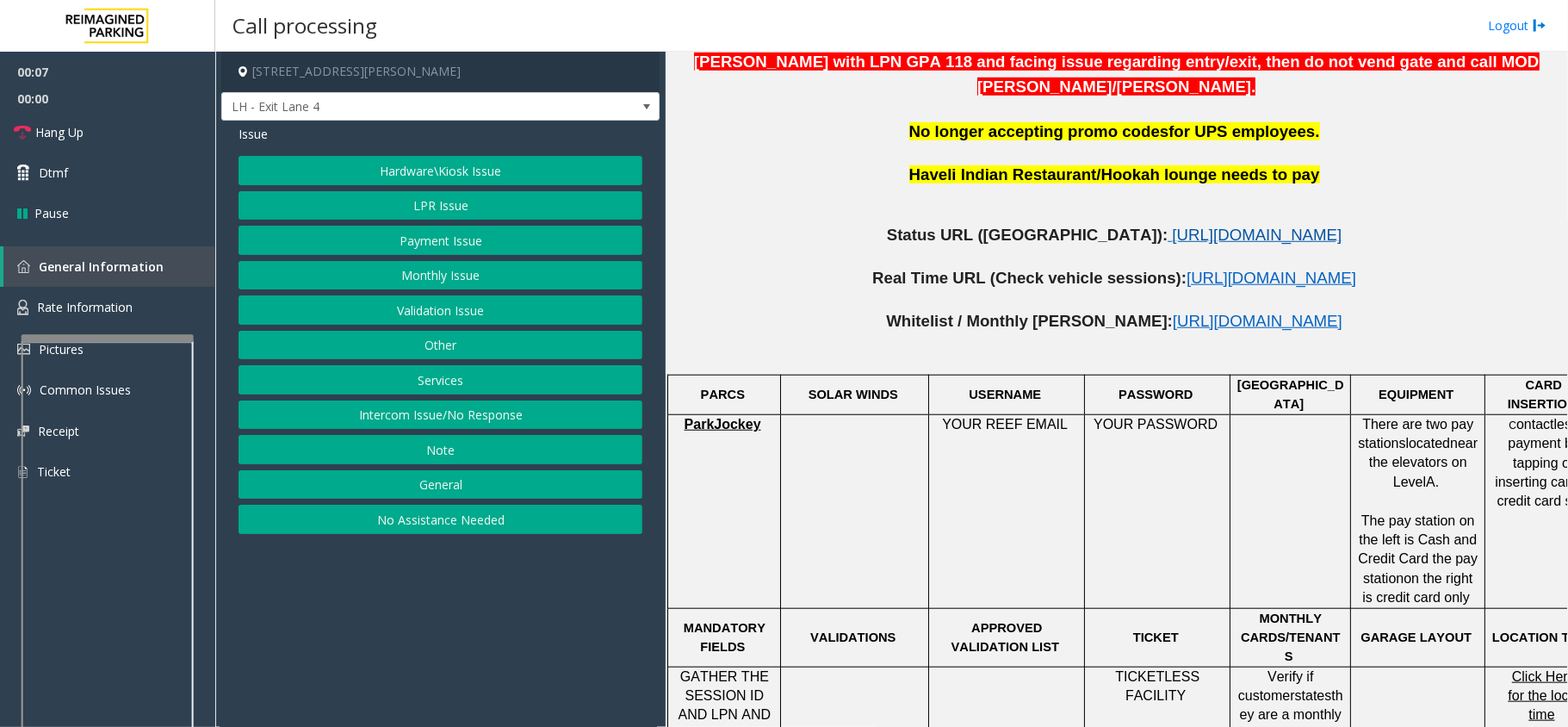
click at [1172, 225] on span "[URL][DOMAIN_NAME]" at bounding box center [1257, 234] width 170 height 18
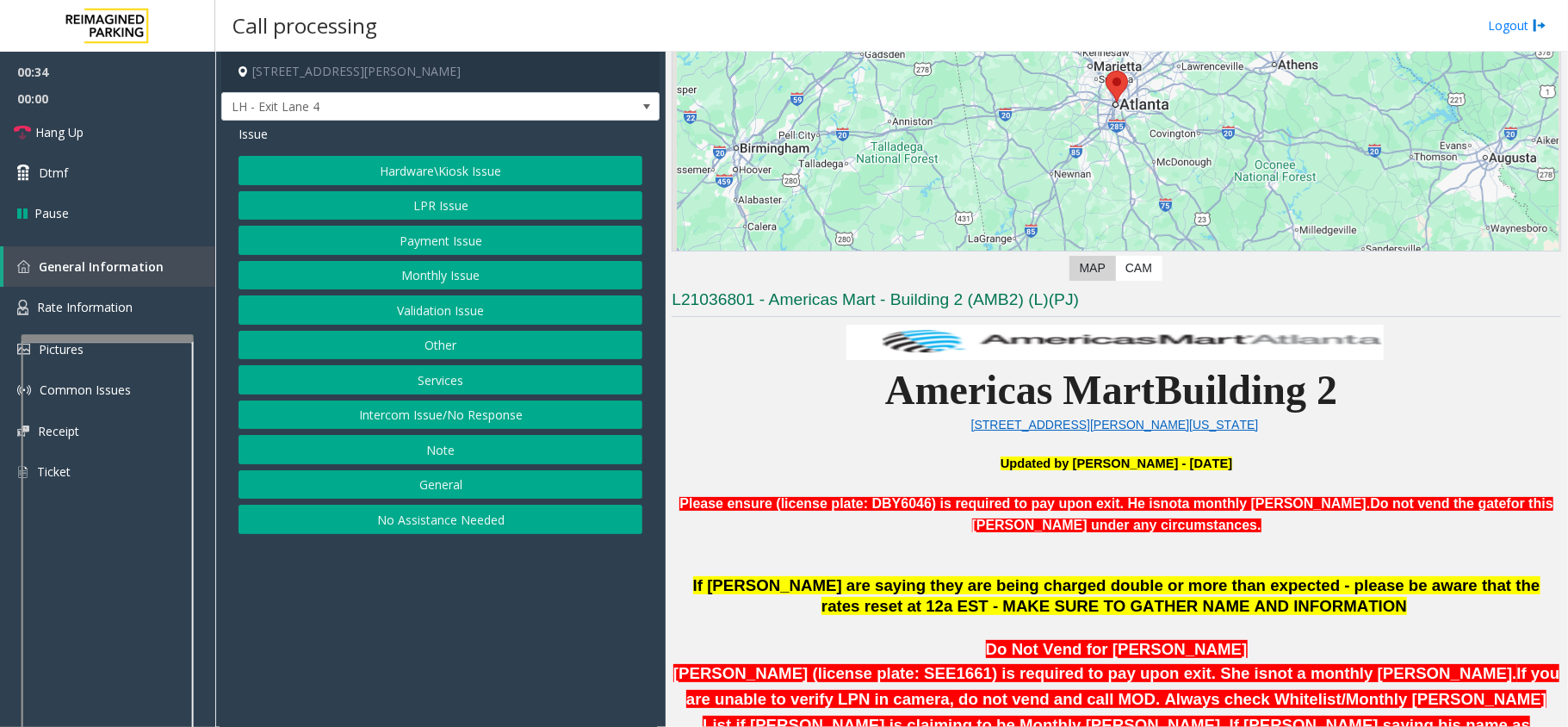
scroll to position [459, 0]
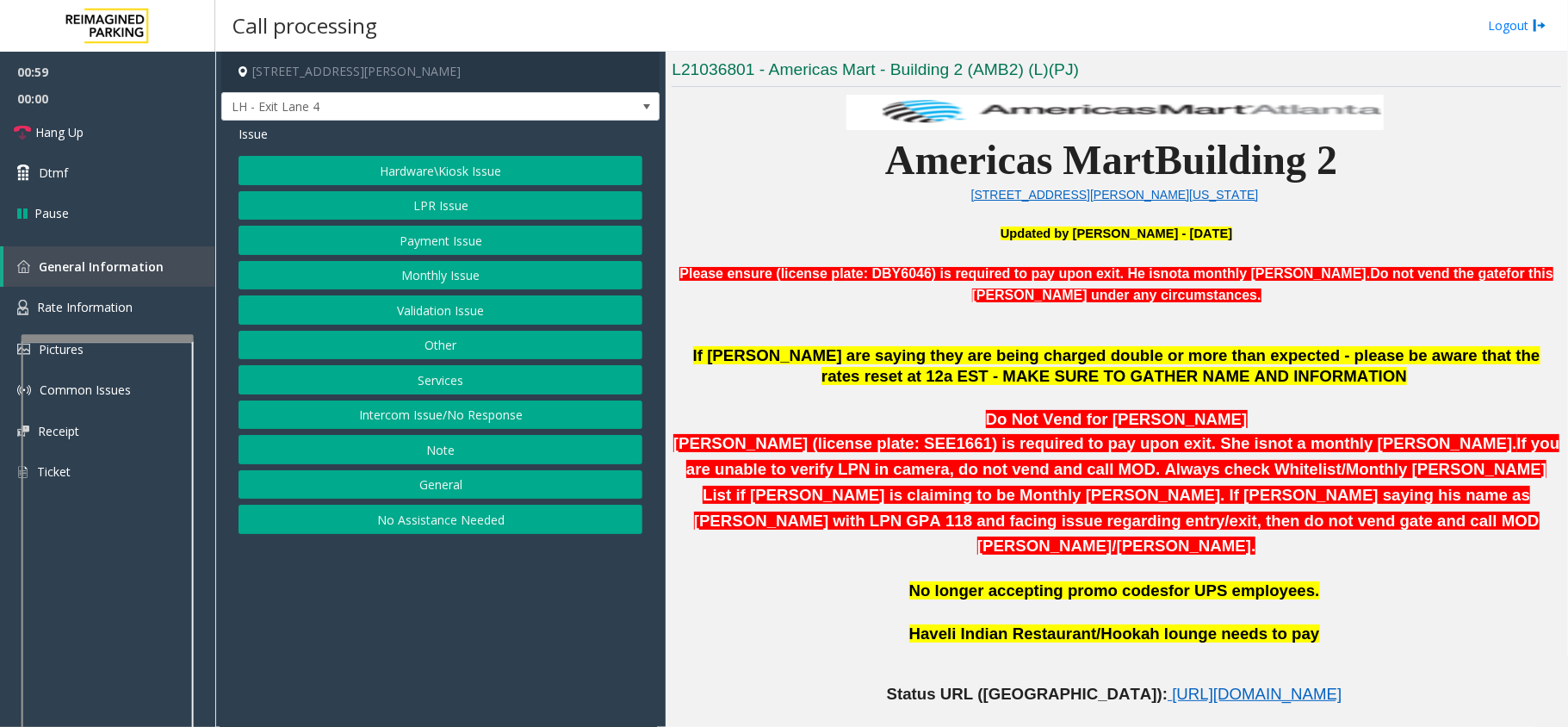
click at [504, 170] on button "Hardware\Kiosk Issue" at bounding box center [440, 170] width 404 height 30
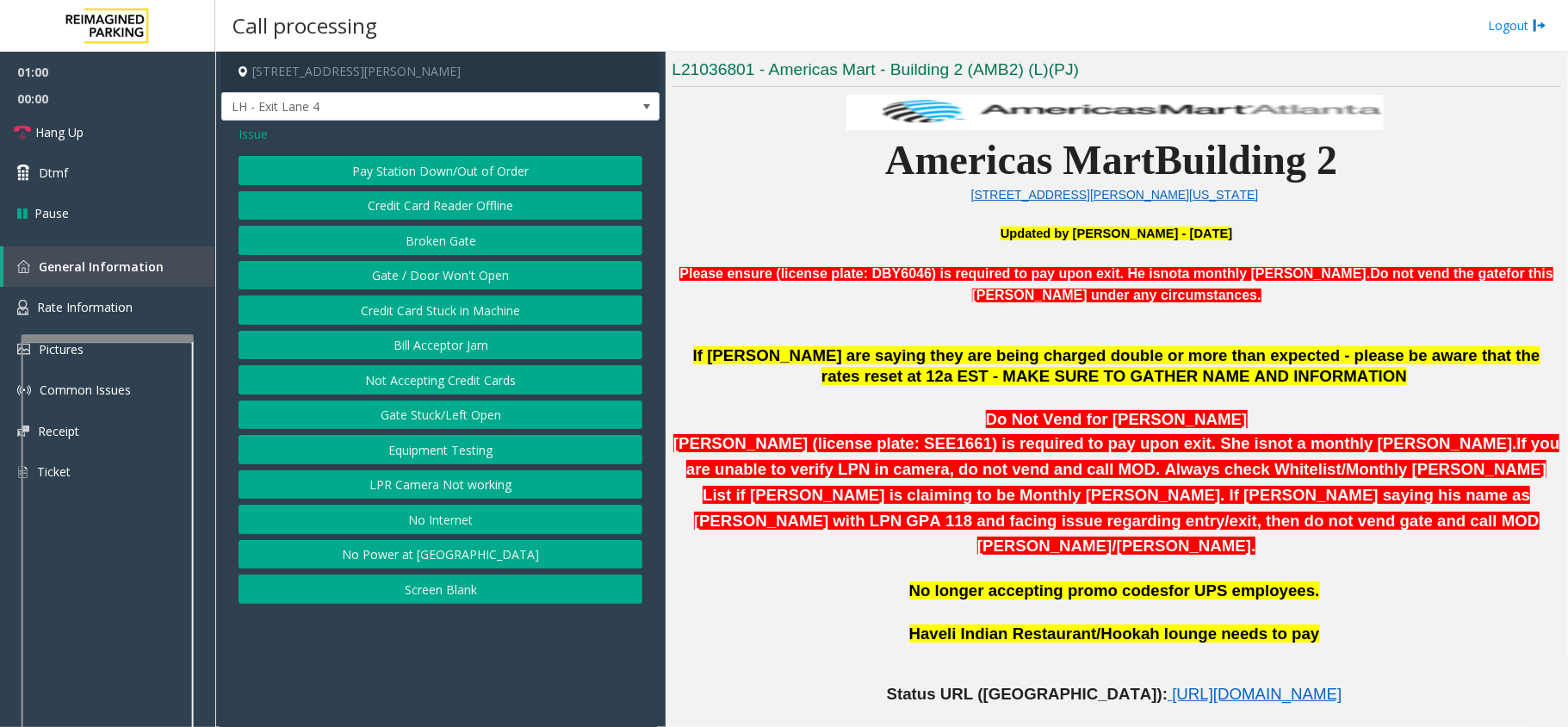
click at [497, 277] on button "Gate / Door Won't Open" at bounding box center [440, 276] width 404 height 30
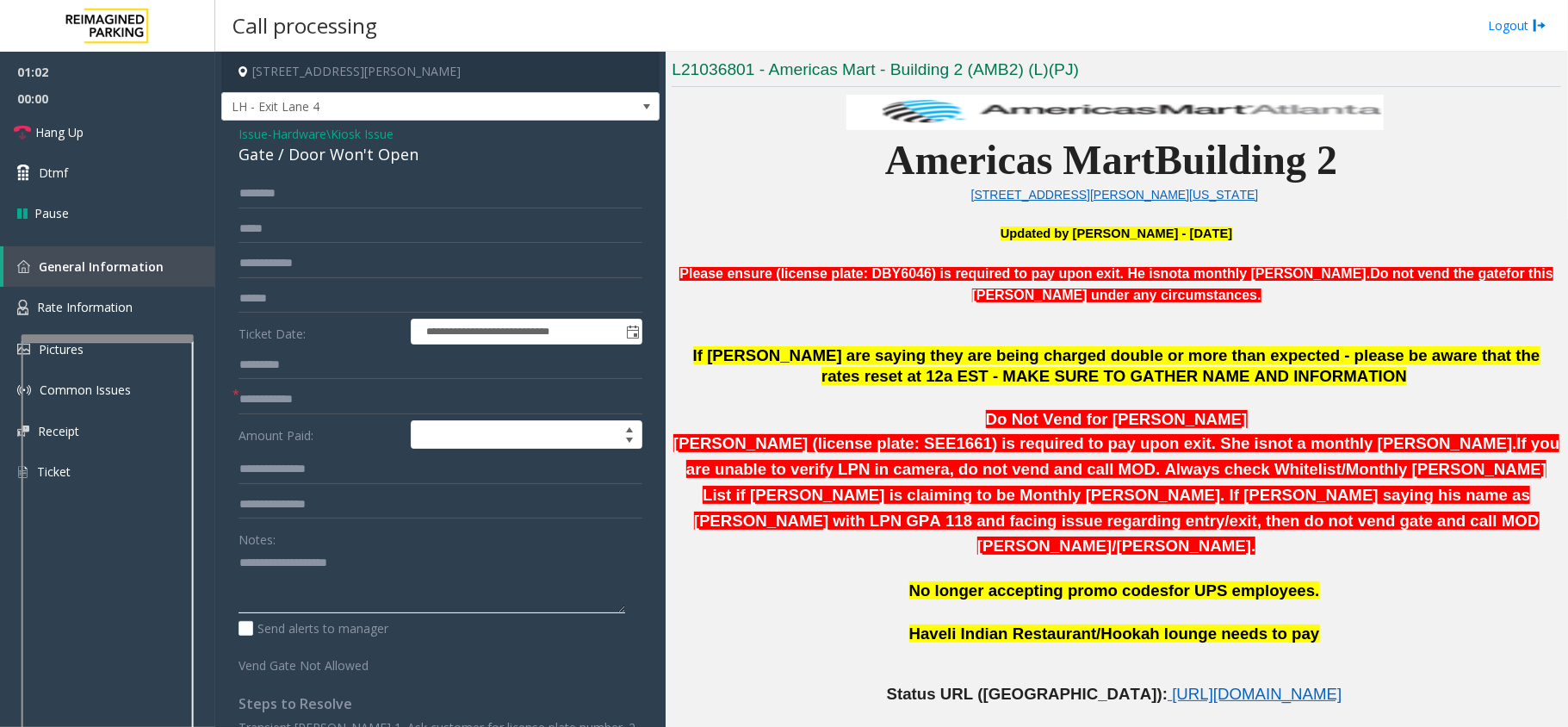
click at [366, 583] on textarea at bounding box center [431, 581] width 387 height 64
click at [252, 135] on span "Issue" at bounding box center [253, 134] width 30 height 18
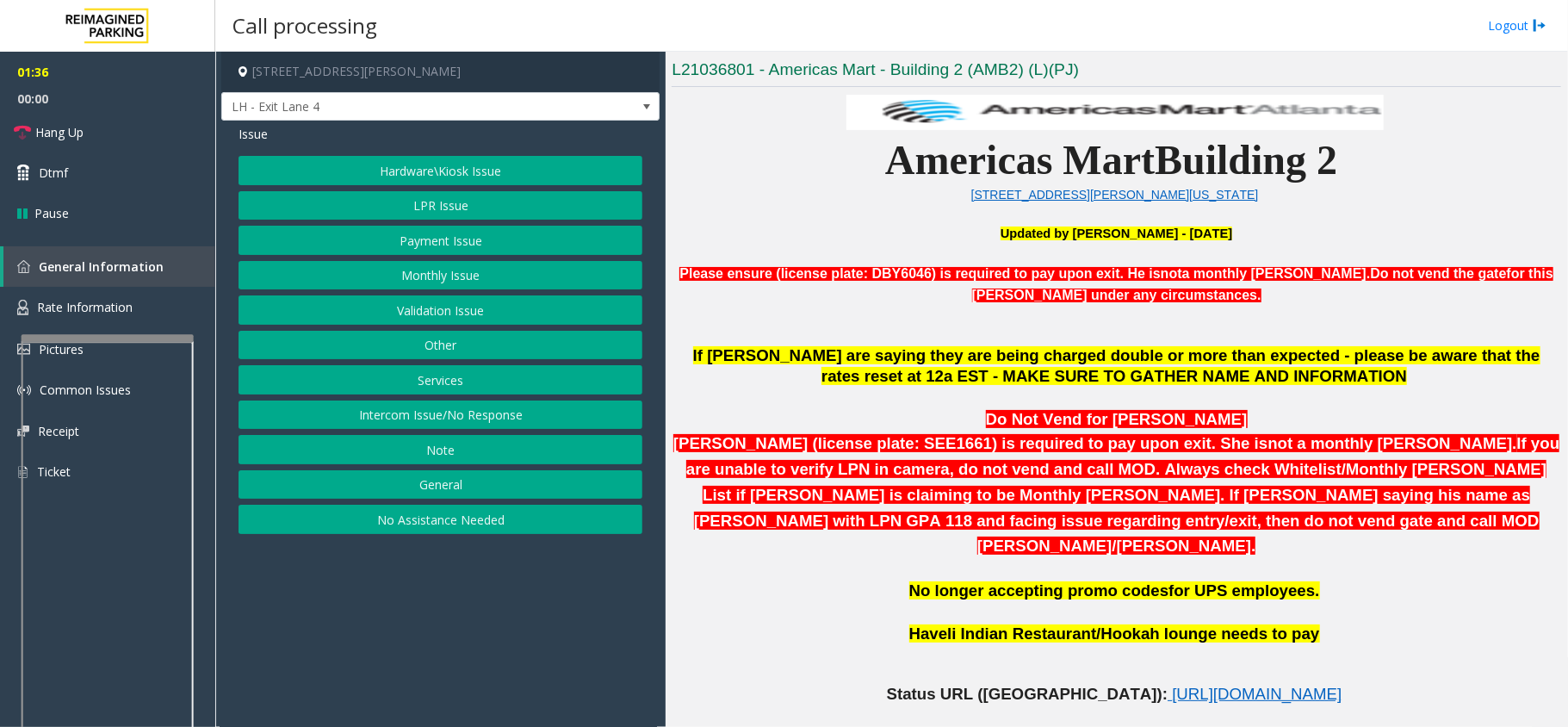
click at [487, 183] on button "Hardware\Kiosk Issue" at bounding box center [440, 170] width 404 height 30
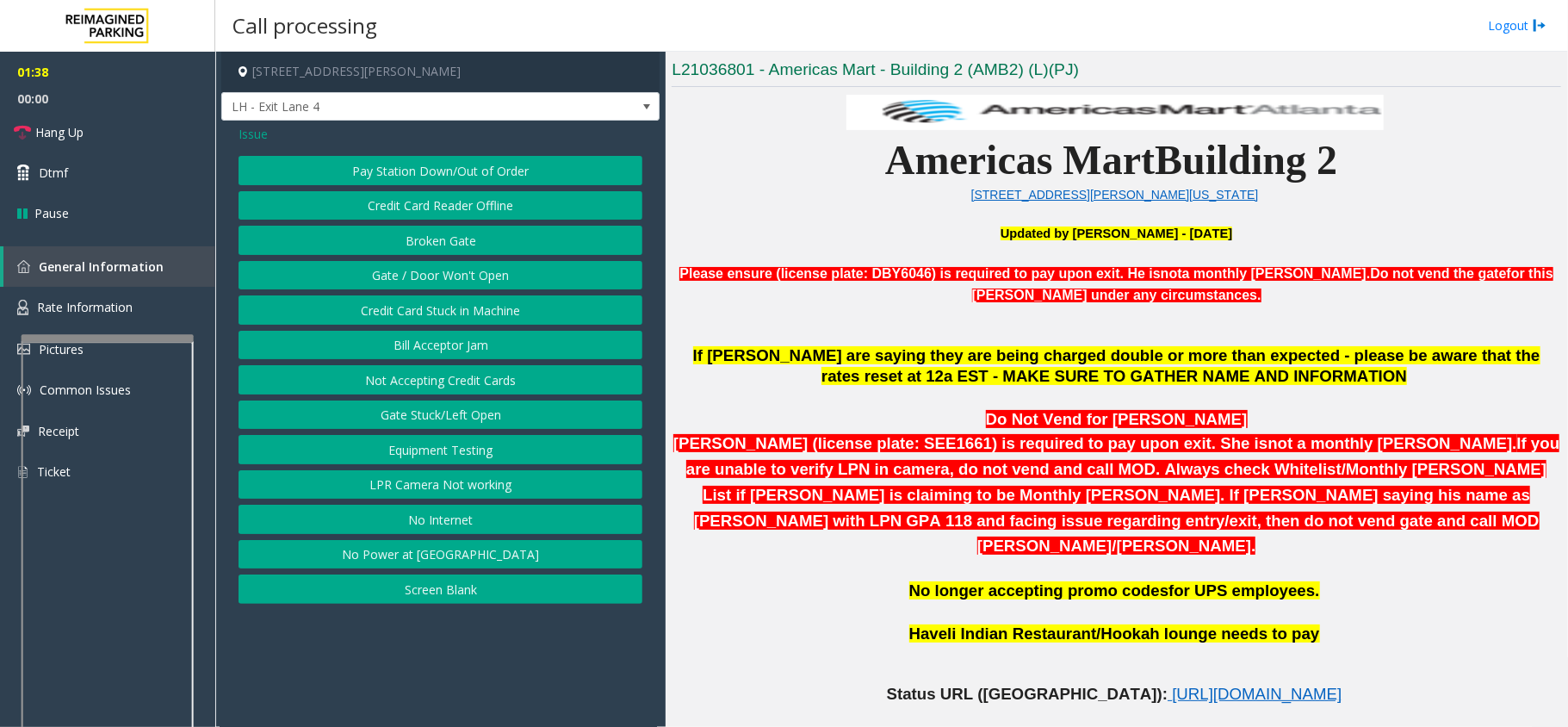
click at [466, 351] on button "Bill Acceptor Jam" at bounding box center [440, 345] width 404 height 30
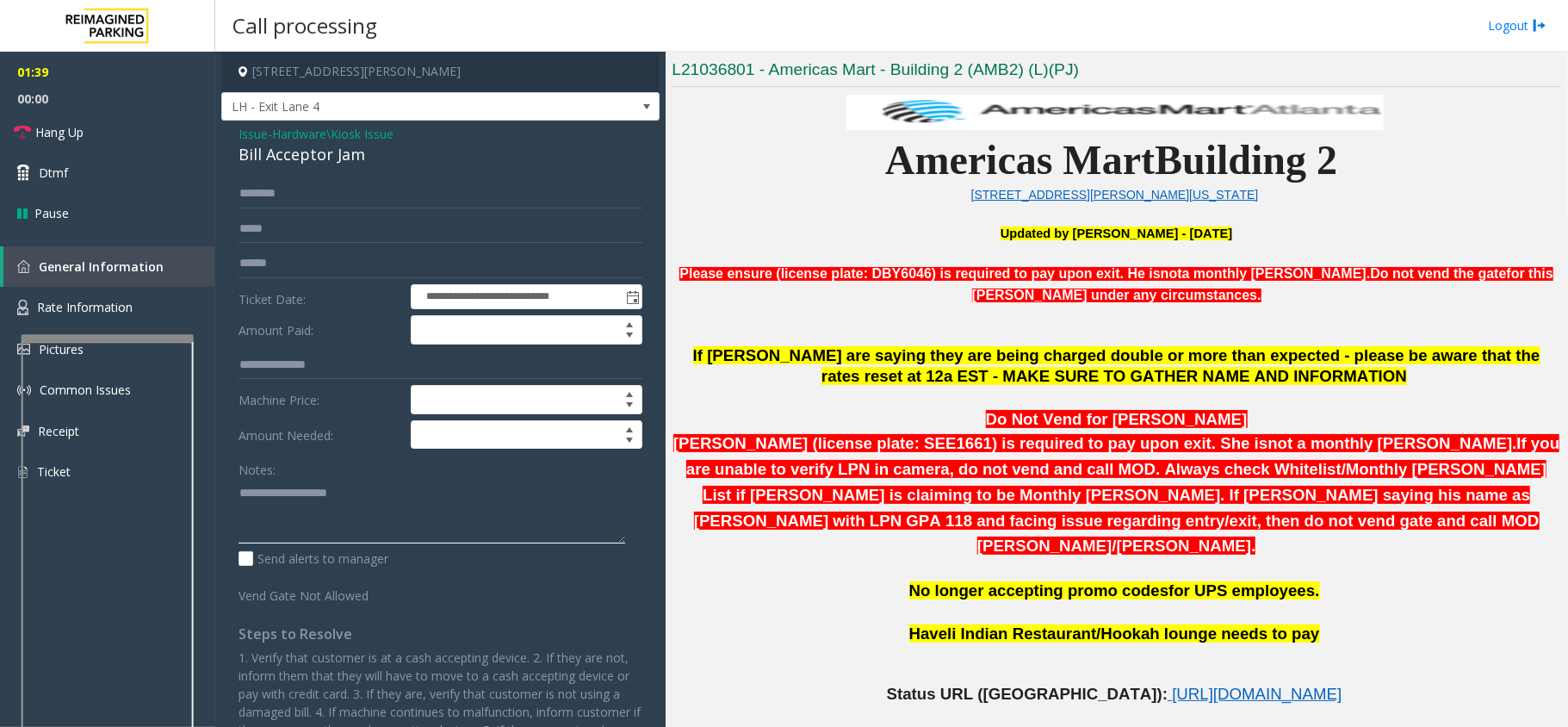
click at [330, 501] on textarea at bounding box center [431, 511] width 387 height 64
type textarea "**********"
click at [43, 131] on span "Hang Up" at bounding box center [59, 132] width 48 height 18
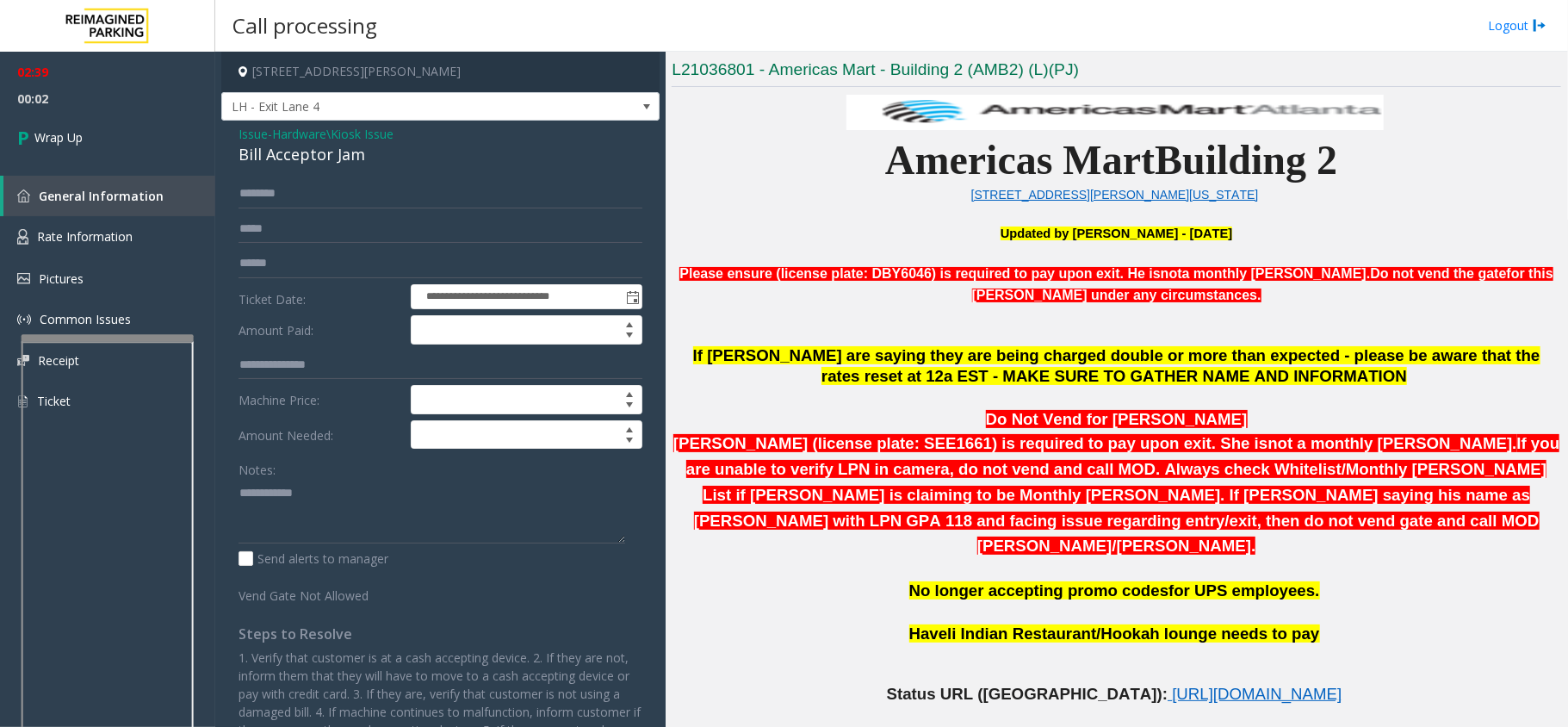
click at [253, 129] on span "Issue" at bounding box center [253, 134] width 30 height 18
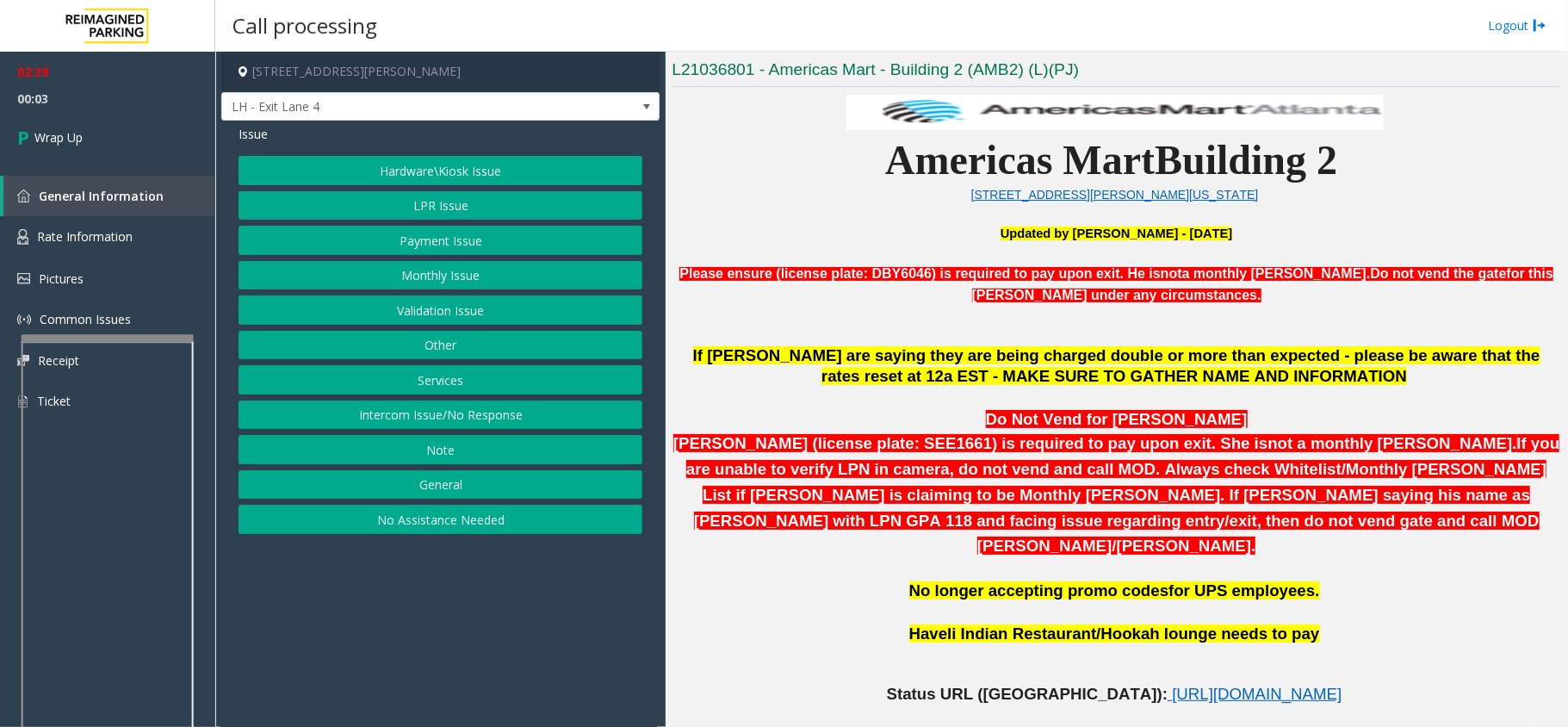
click at [532, 212] on button "LPR Issue" at bounding box center [440, 206] width 404 height 30
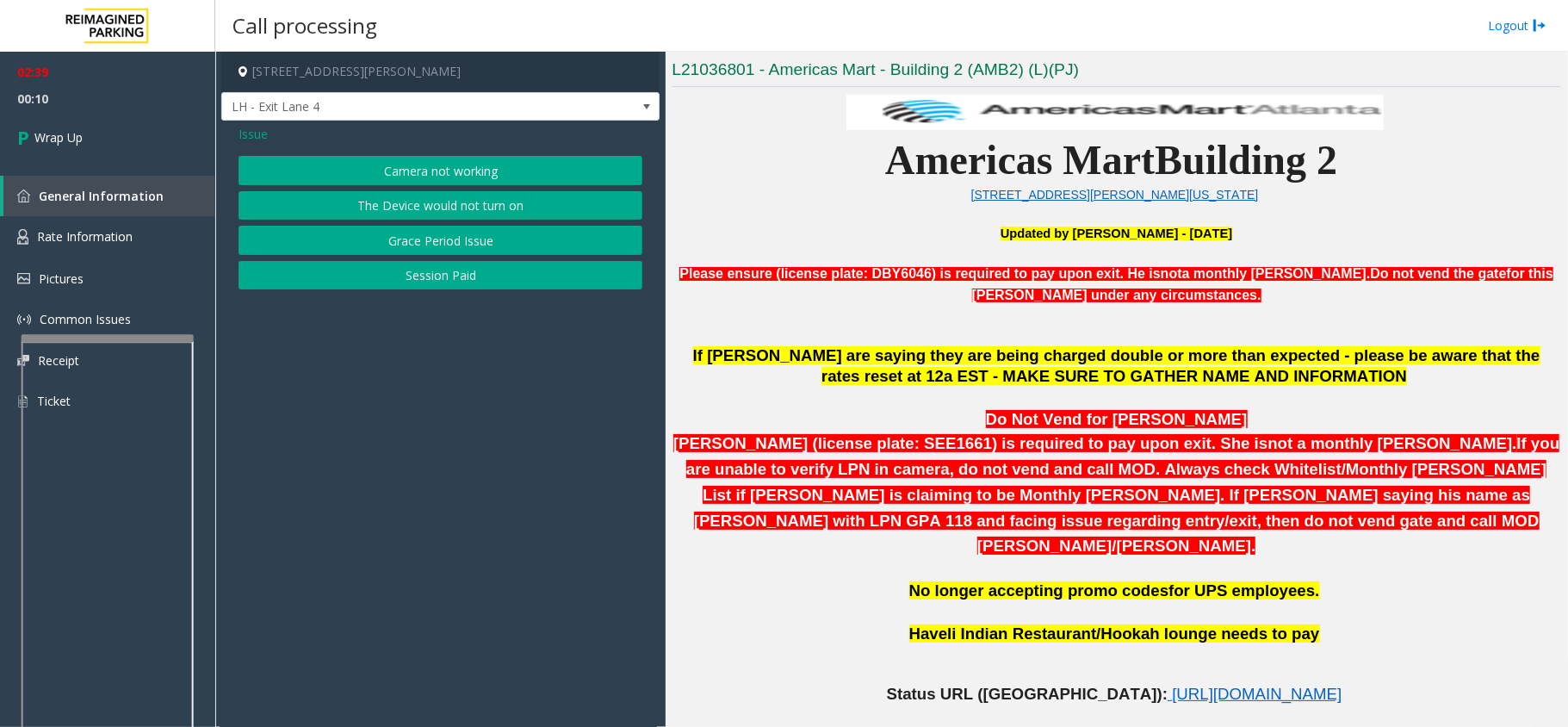
click at [250, 133] on span "Issue" at bounding box center [253, 134] width 30 height 18
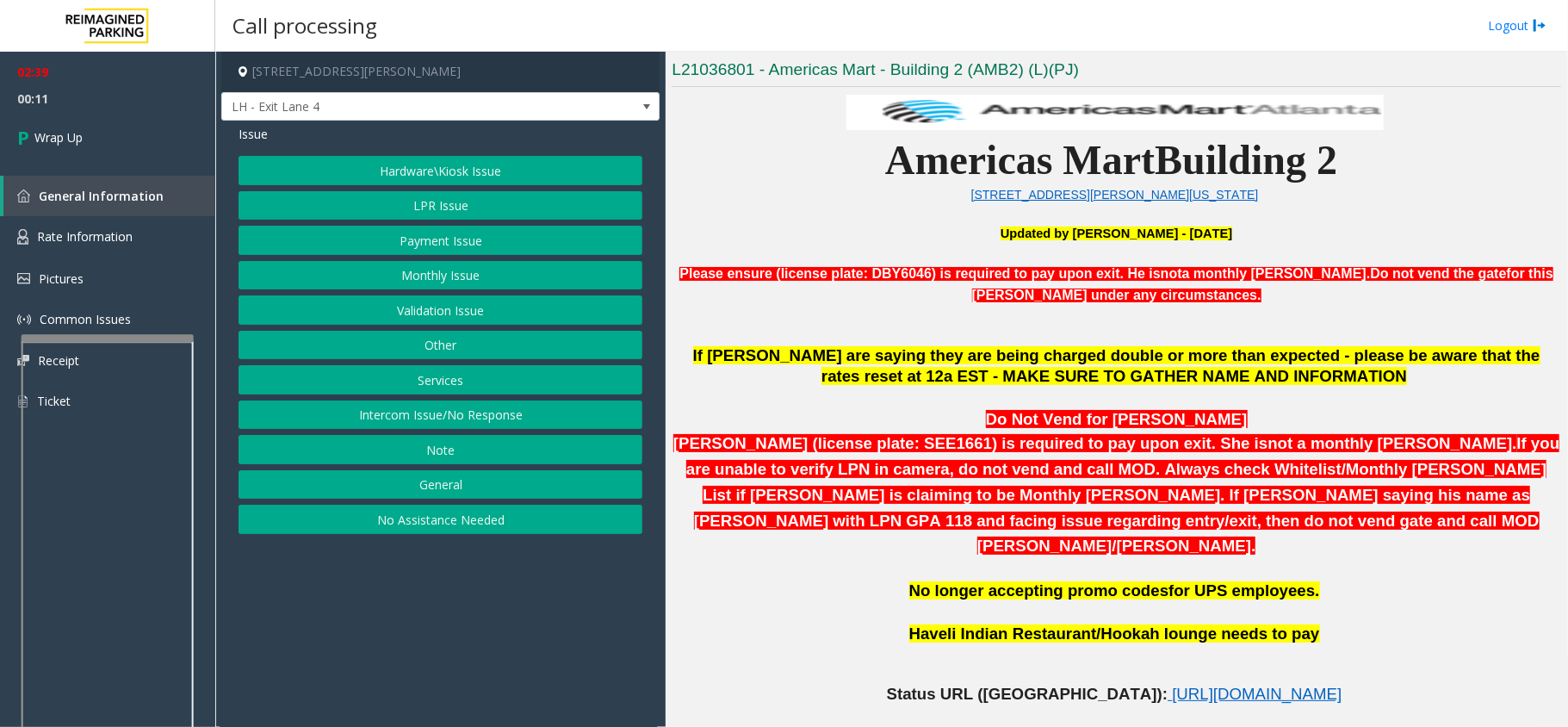
click at [439, 210] on button "LPR Issue" at bounding box center [440, 206] width 404 height 30
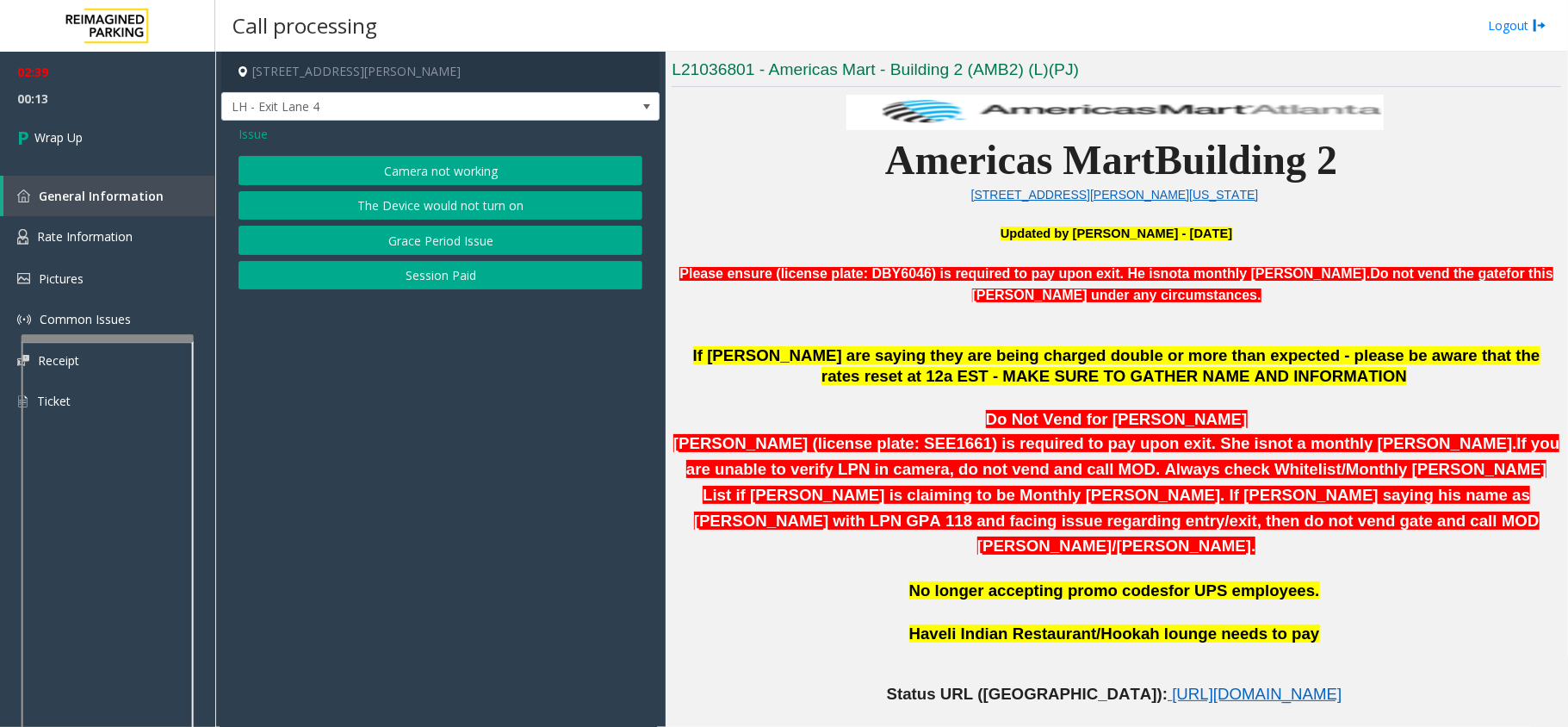
click at [448, 170] on button "Camera not working" at bounding box center [440, 170] width 404 height 30
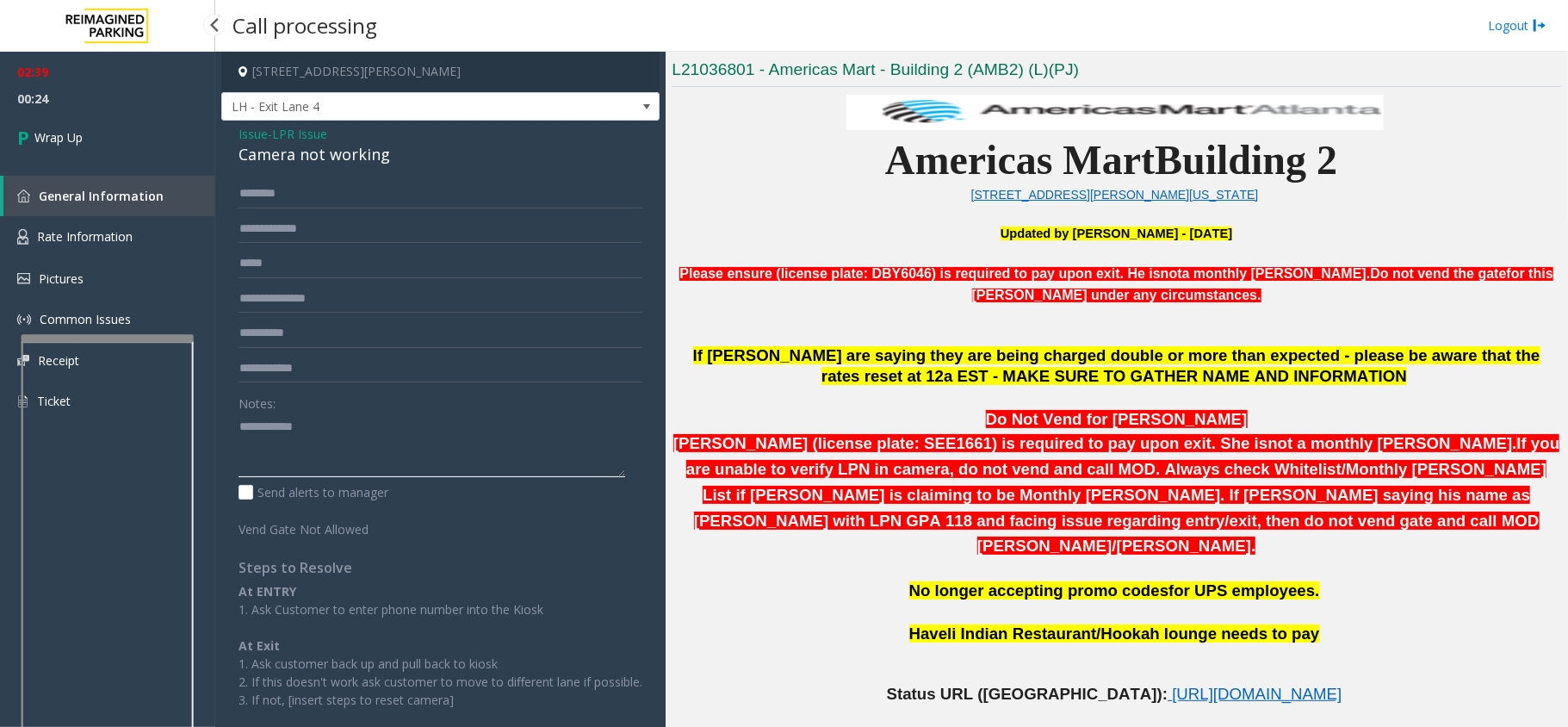
drag, startPoint x: 327, startPoint y: 428, endPoint x: 190, endPoint y: 449, distance: 138.6
click at [145, 110] on app-root "02:39 00:24 Wrap Up General Information Rate Information Pictures Common Issues…" at bounding box center [784, 364] width 1568 height 727
click at [338, 231] on input "text" at bounding box center [440, 230] width 404 height 30
paste input "**********"
drag, startPoint x: 257, startPoint y: 227, endPoint x: 270, endPoint y: 235, distance: 15.3
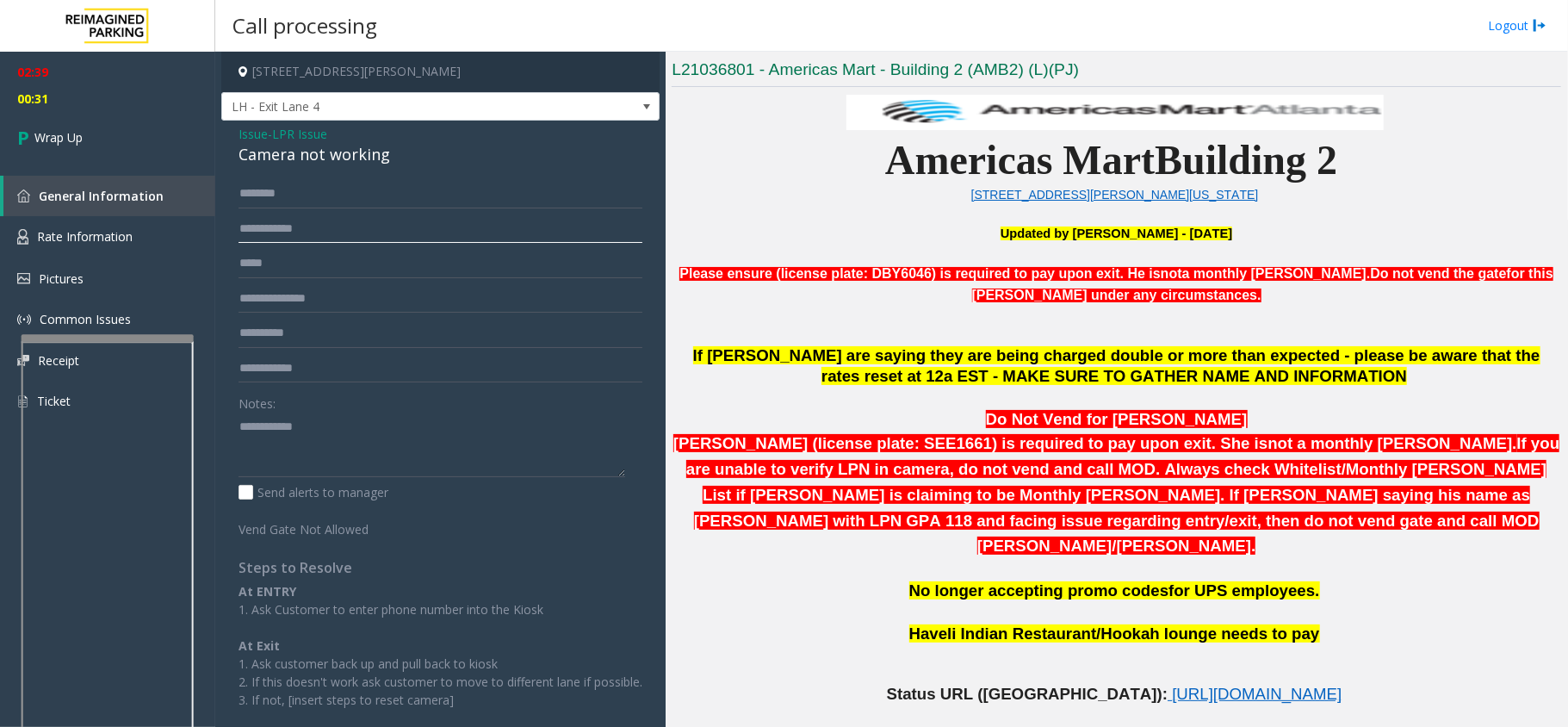
click at [257, 228] on input "**********" at bounding box center [440, 230] width 404 height 30
type input "********"
drag, startPoint x: 388, startPoint y: 155, endPoint x: 237, endPoint y: 130, distance: 153.1
click at [237, 130] on div "Issue - LPR Issue Camera not working ******** Notes: Send alerts to manager Ven…" at bounding box center [440, 442] width 438 height 642
click at [328, 417] on textarea at bounding box center [431, 444] width 387 height 64
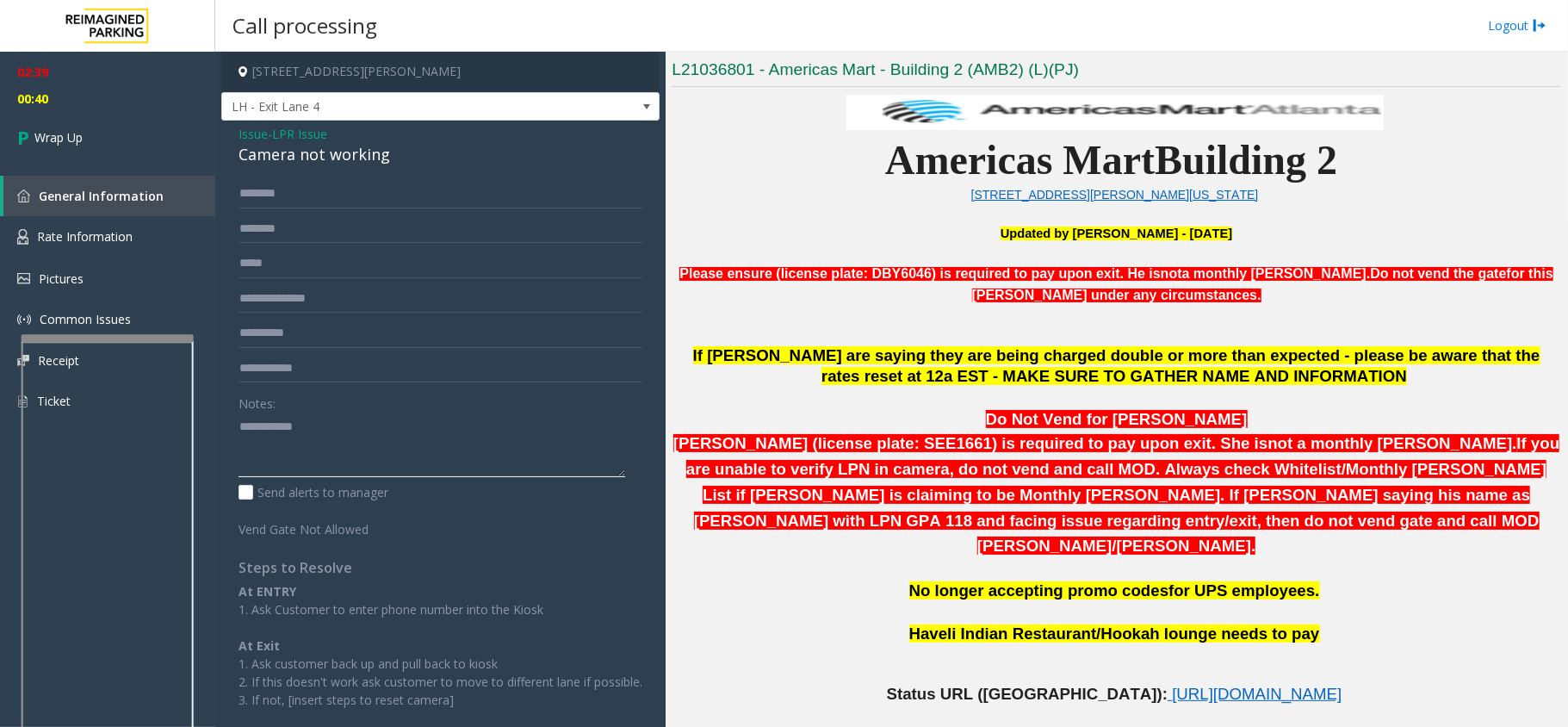
click at [329, 420] on textarea at bounding box center [431, 444] width 387 height 64
click at [325, 421] on textarea at bounding box center [431, 444] width 387 height 64
click at [320, 422] on textarea at bounding box center [431, 444] width 387 height 64
click at [318, 424] on textarea at bounding box center [431, 444] width 387 height 64
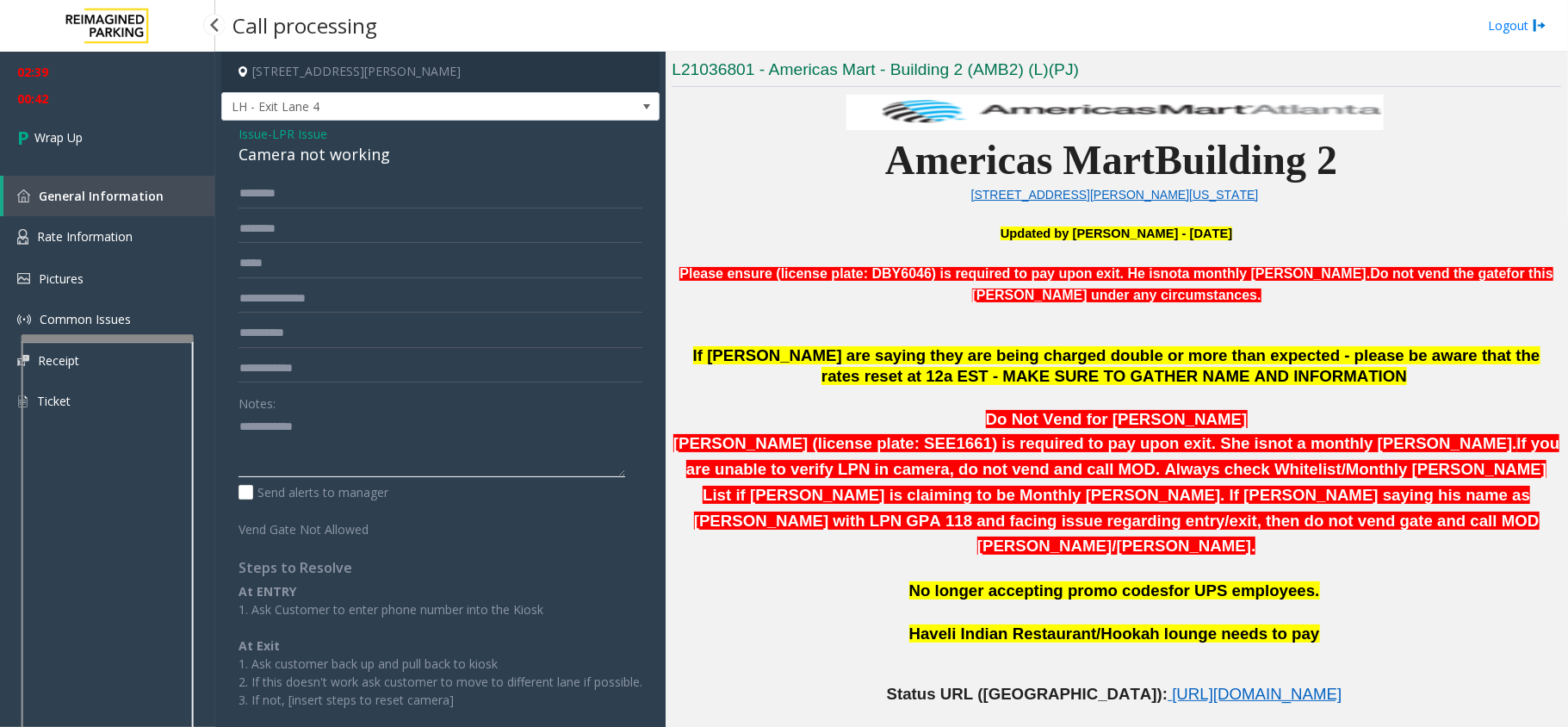
drag, startPoint x: 318, startPoint y: 424, endPoint x: 195, endPoint y: 420, distance: 123.1
click at [195, 420] on app-root "02:39 00:42 Wrap Up General Information Rate Information Pictures Common Issues…" at bounding box center [784, 364] width 1568 height 727
click at [315, 435] on textarea at bounding box center [431, 444] width 387 height 64
type textarea "*"
drag, startPoint x: 384, startPoint y: 152, endPoint x: 251, endPoint y: 135, distance: 134.1
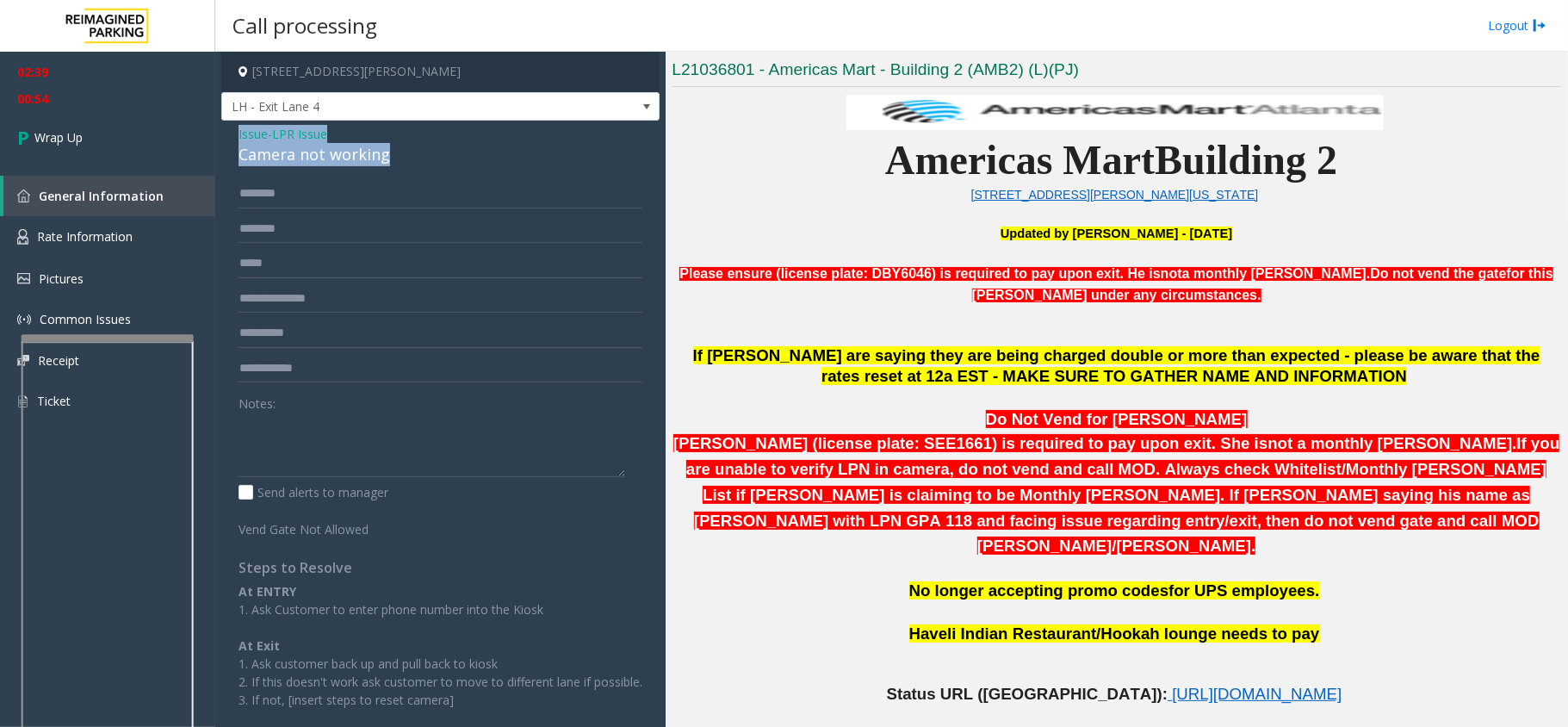
click at [231, 129] on div "Issue - LPR Issue Camera not working ******** Notes: Send alerts to manager Ven…" at bounding box center [440, 442] width 438 height 642
click at [373, 441] on textarea at bounding box center [431, 444] width 387 height 64
drag, startPoint x: 376, startPoint y: 442, endPoint x: 372, endPoint y: 452, distance: 10.8
click at [376, 444] on textarea at bounding box center [431, 444] width 387 height 64
click at [372, 452] on textarea at bounding box center [431, 444] width 387 height 64
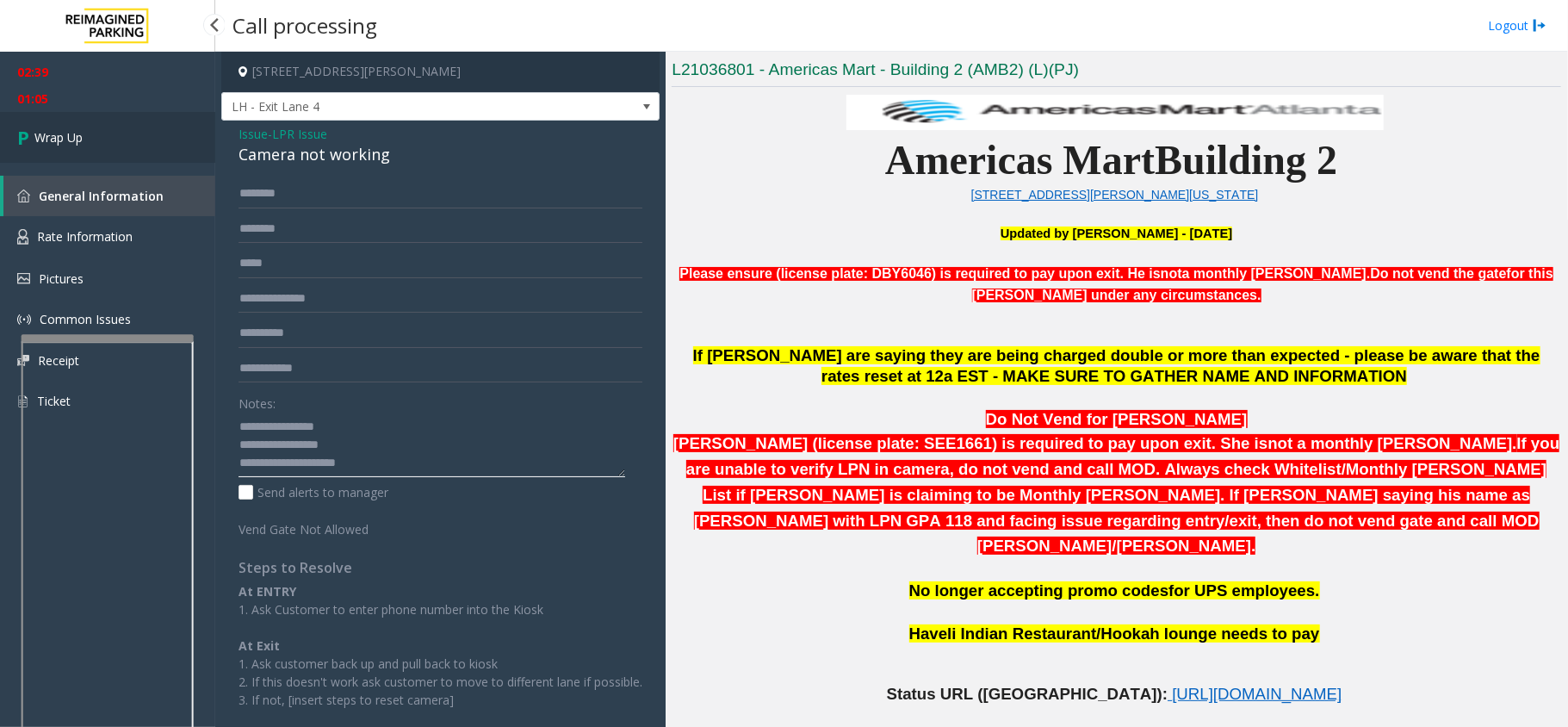
type textarea "**********"
click at [93, 132] on link "Wrap Up" at bounding box center [108, 137] width 216 height 50
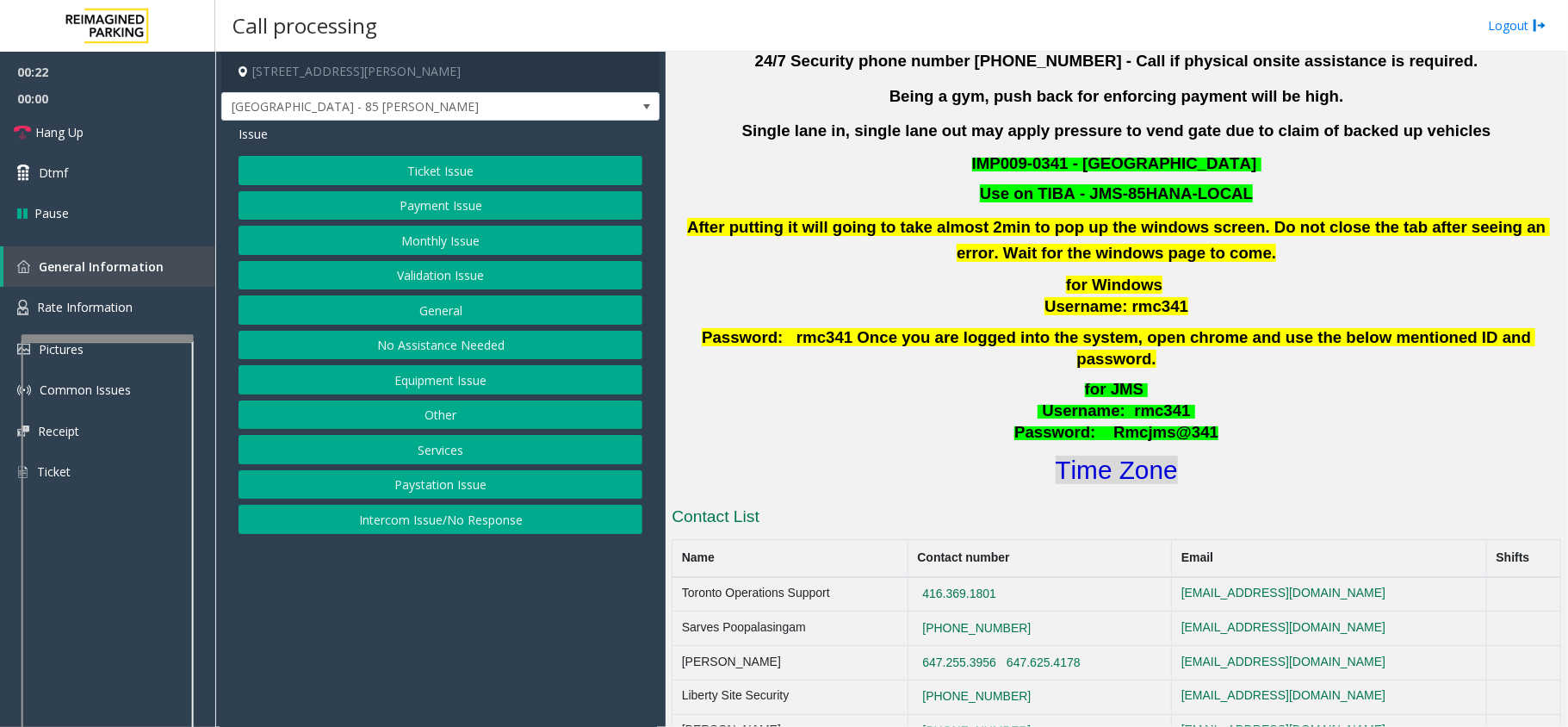
scroll to position [459, 0]
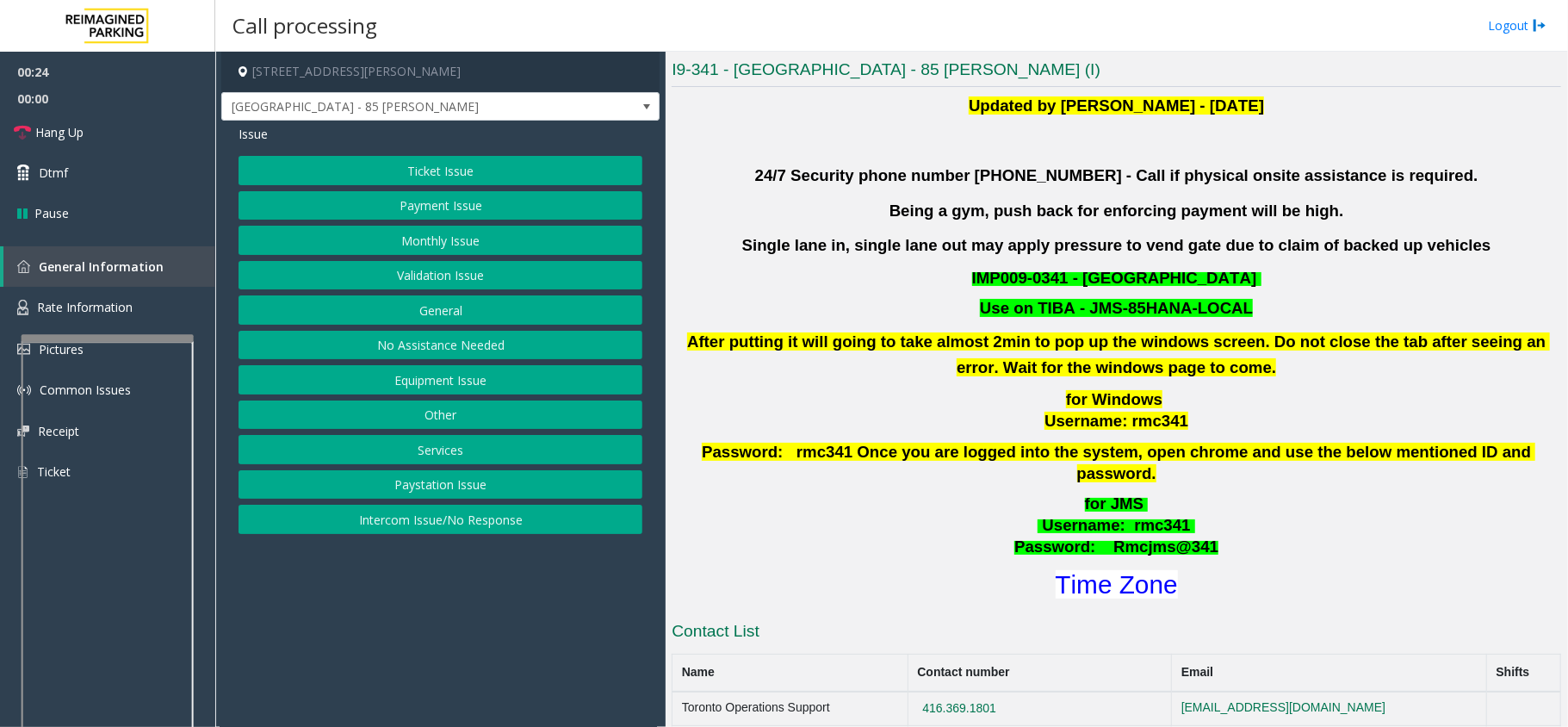
click at [524, 165] on button "Ticket Issue" at bounding box center [440, 170] width 404 height 30
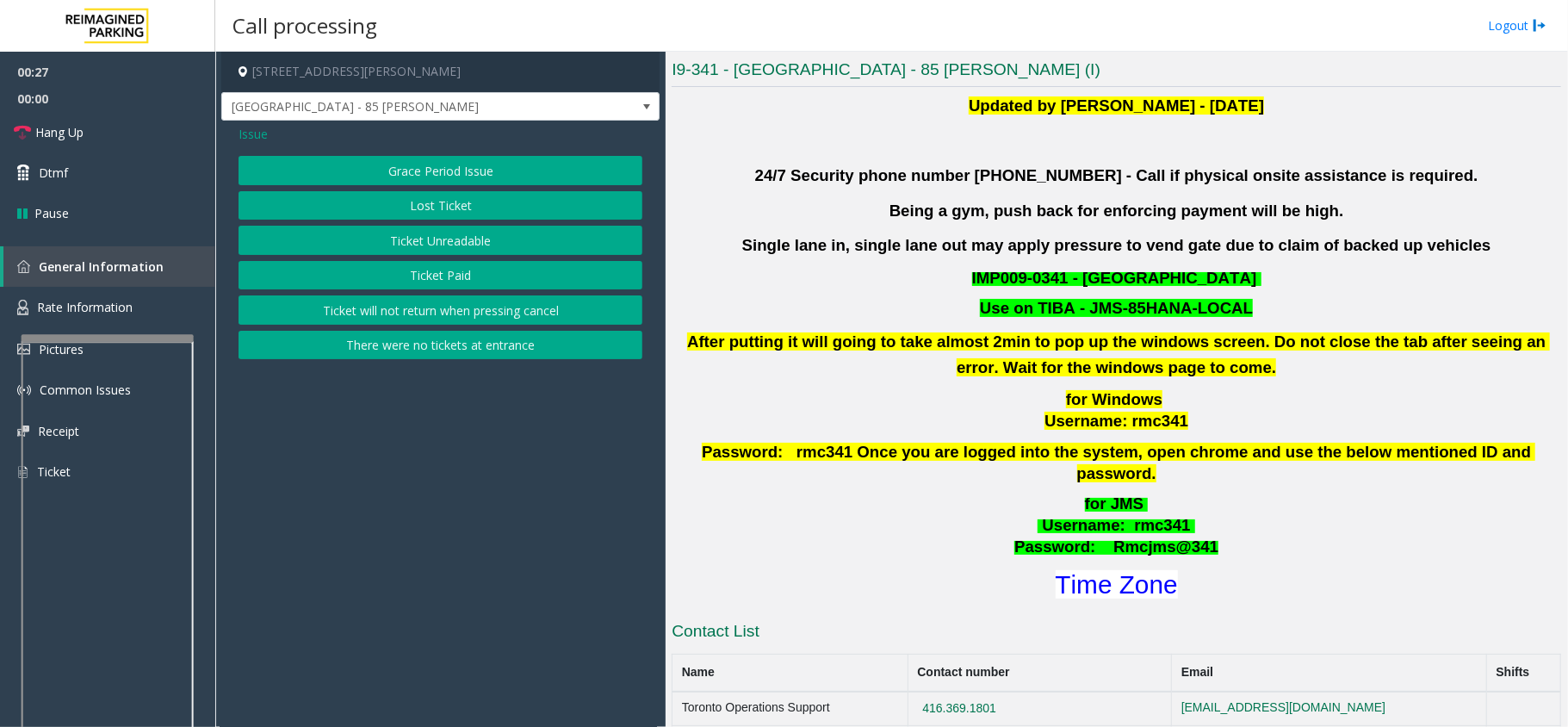
click at [257, 129] on span "Issue" at bounding box center [253, 134] width 30 height 18
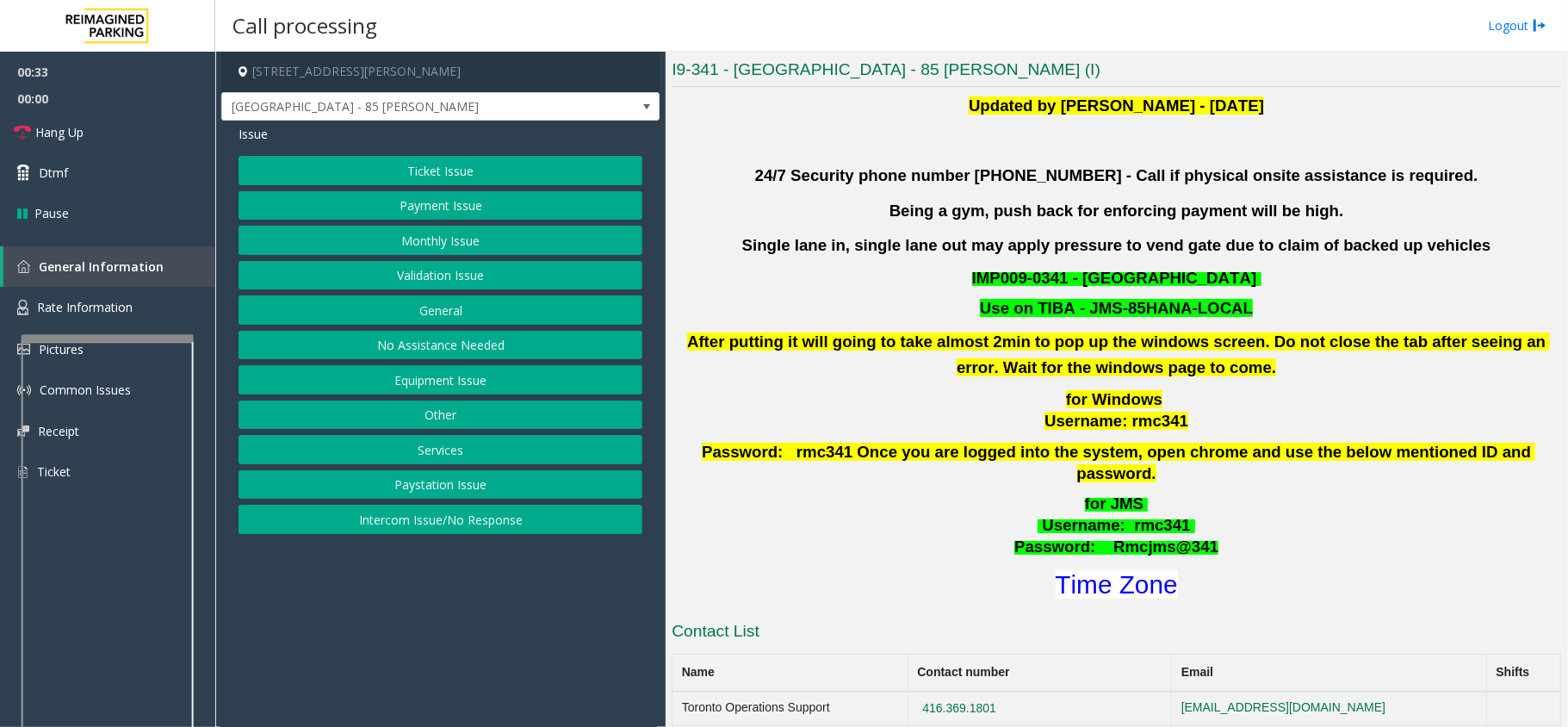
click at [457, 238] on button "Monthly Issue" at bounding box center [440, 240] width 404 height 30
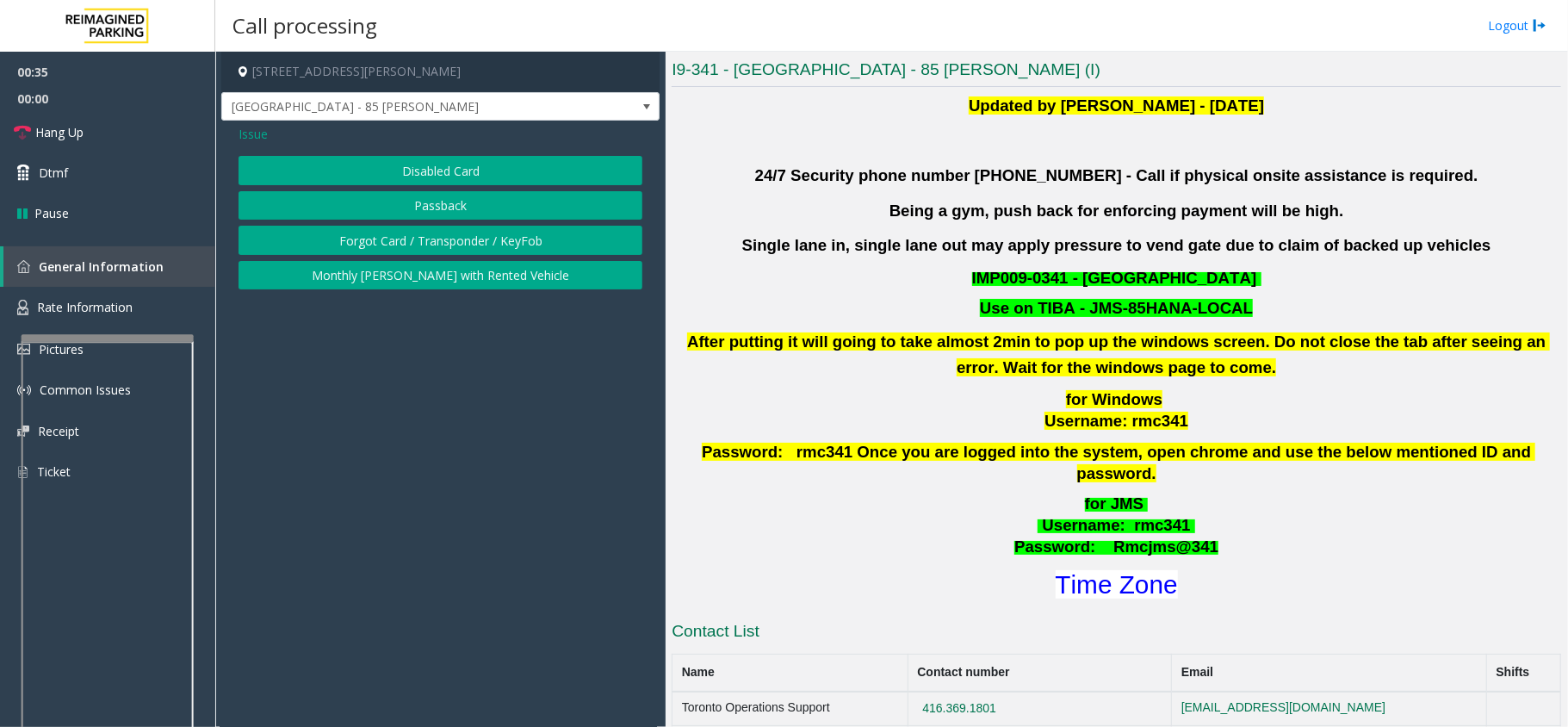
click at [470, 172] on button "Disabled Card" at bounding box center [440, 170] width 404 height 30
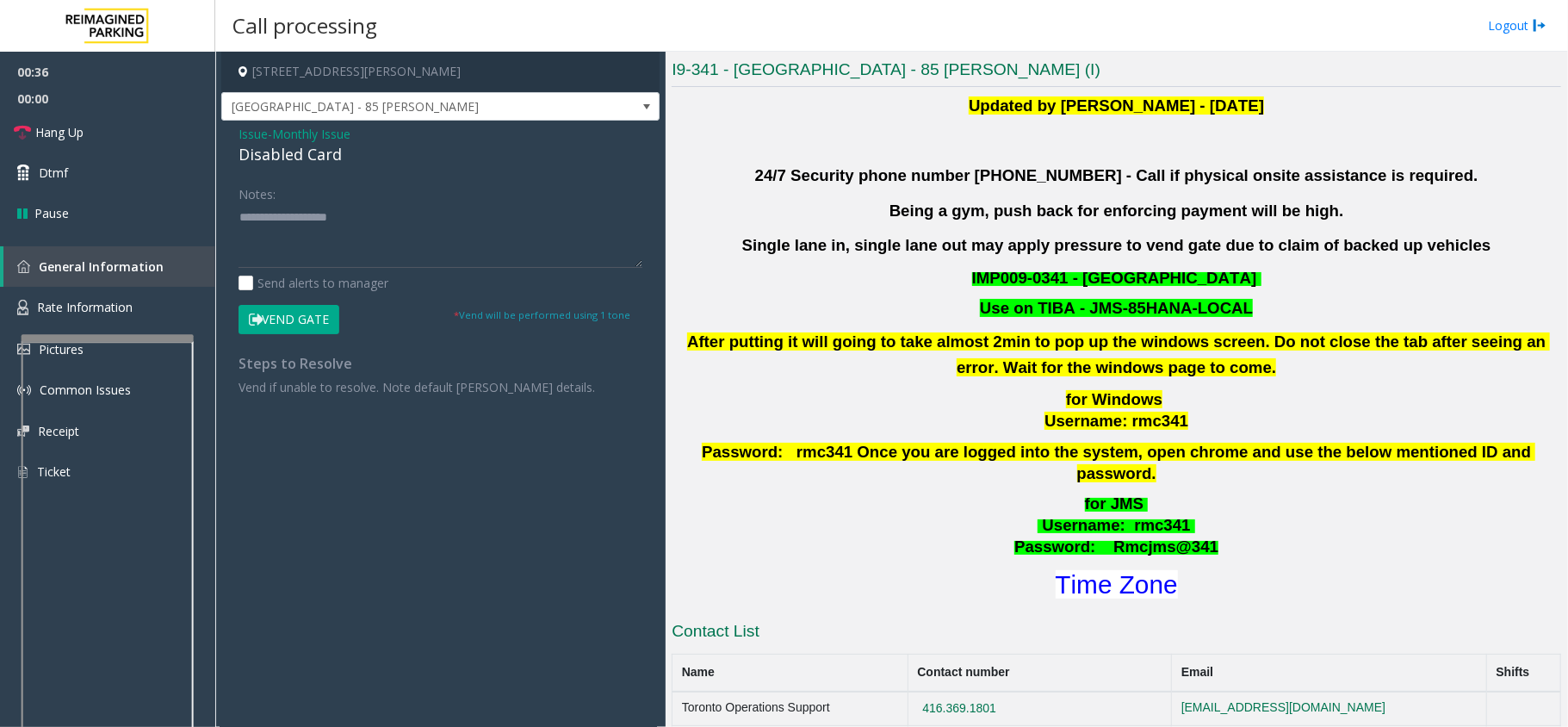
click at [249, 133] on span "Issue" at bounding box center [253, 134] width 30 height 18
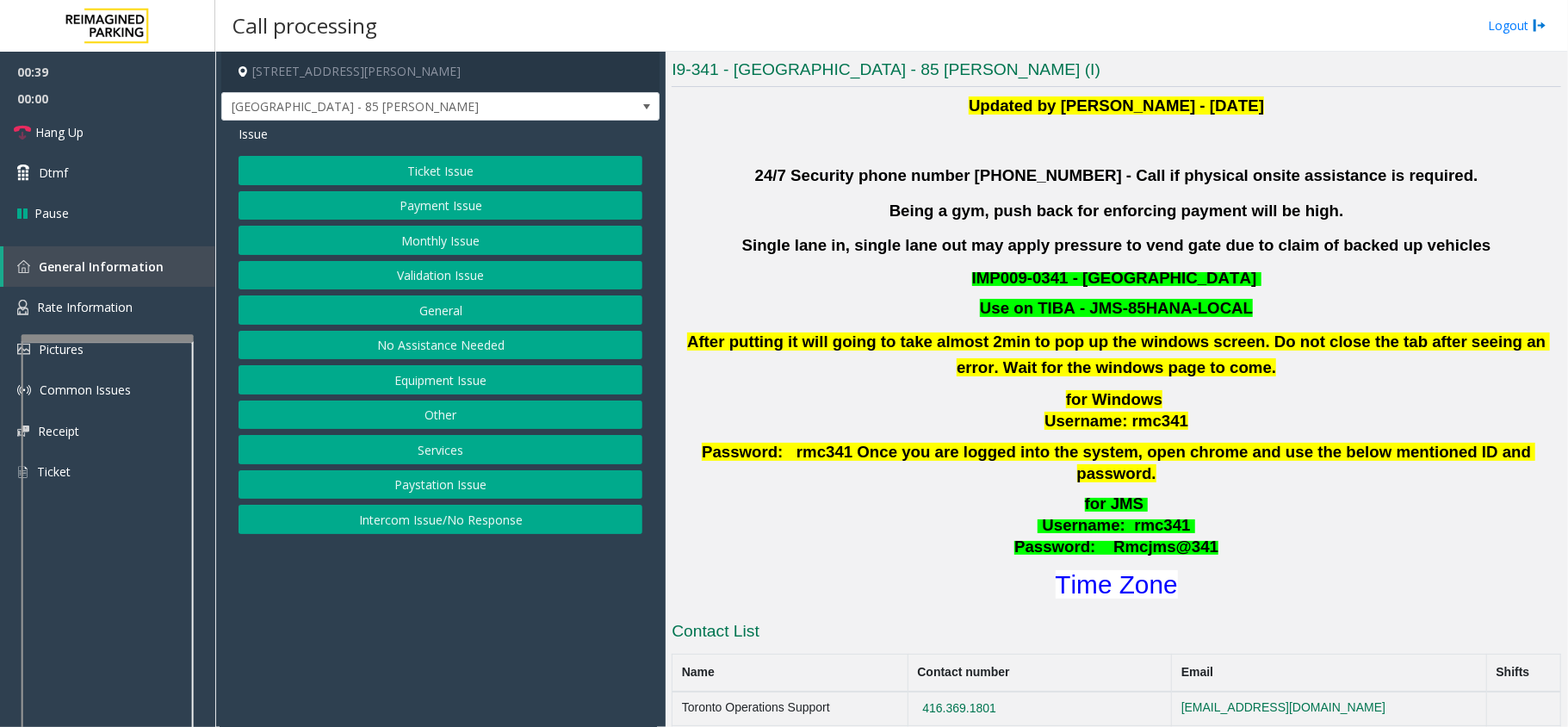
click at [437, 201] on button "Payment Issue" at bounding box center [440, 206] width 404 height 30
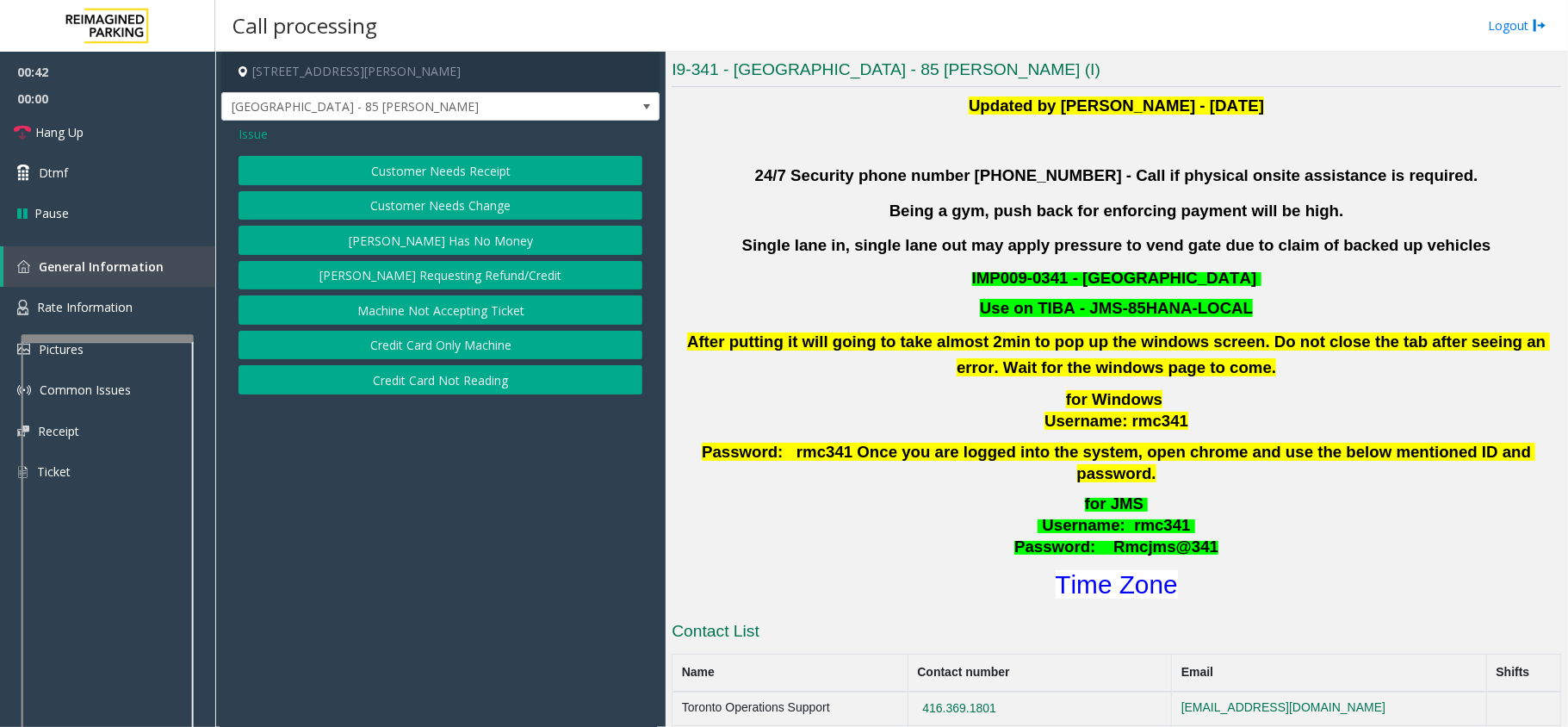
click at [470, 387] on button "Credit Card Not Reading" at bounding box center [440, 380] width 404 height 30
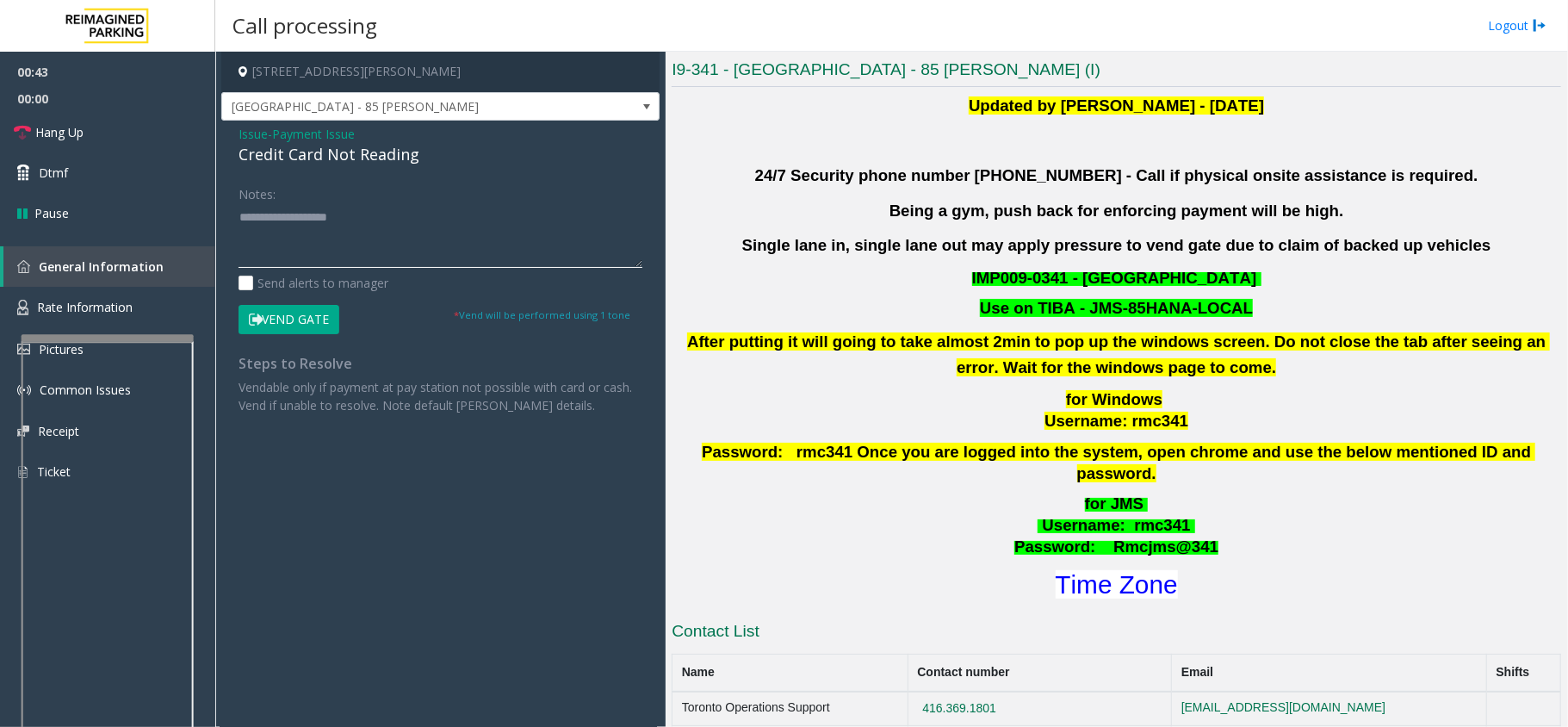
click at [291, 219] on textarea at bounding box center [440, 236] width 404 height 64
click at [293, 216] on textarea at bounding box center [440, 236] width 404 height 64
click at [329, 219] on textarea at bounding box center [440, 236] width 404 height 64
drag, startPoint x: 311, startPoint y: 234, endPoint x: 234, endPoint y: 219, distance: 78.4
click at [234, 219] on div "Notes: Send alerts to manager Vend Gate * Vend will be performed using 1 tone S…" at bounding box center [440, 296] width 430 height 234
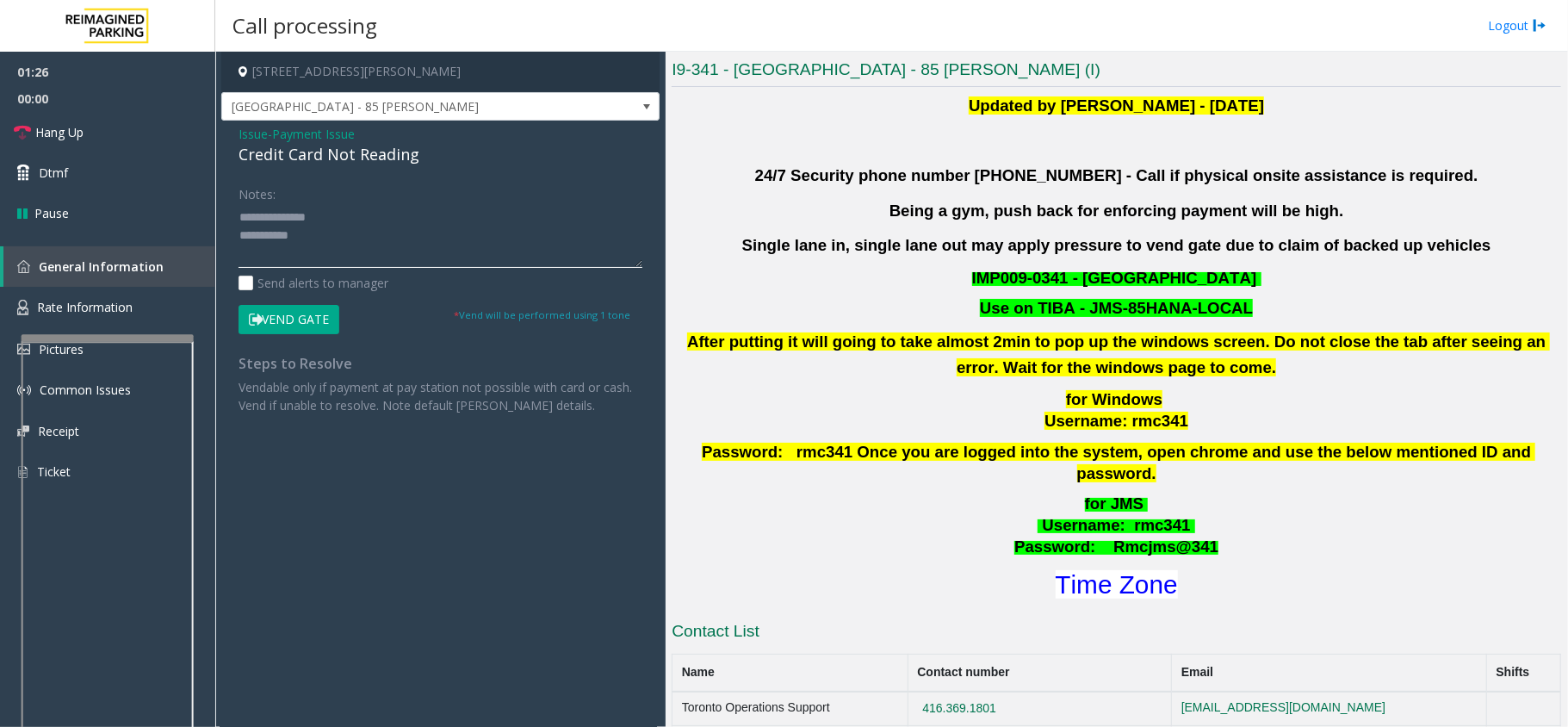
type textarea "**********"
click at [267, 321] on button "Vend Gate" at bounding box center [289, 320] width 101 height 30
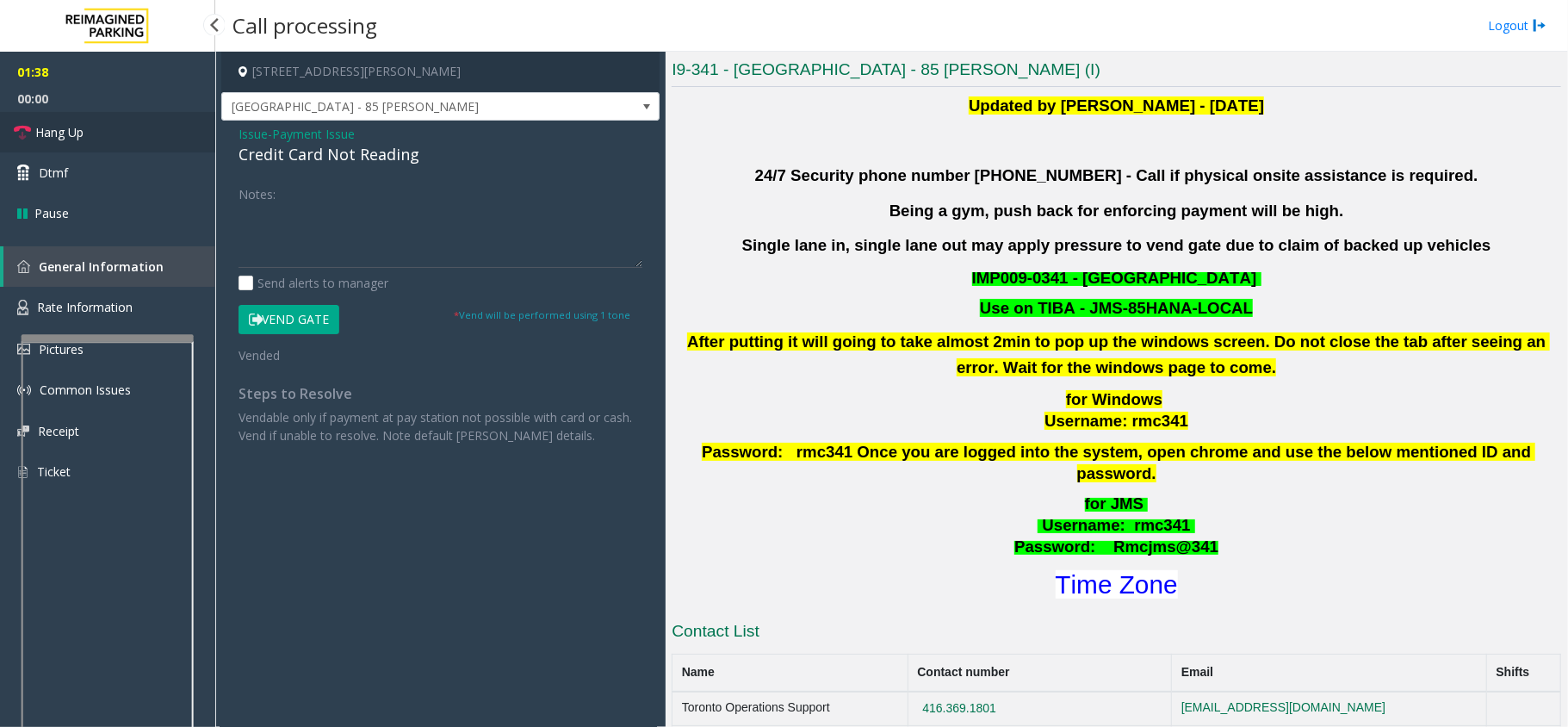
click at [63, 134] on span "Hang Up" at bounding box center [59, 132] width 48 height 18
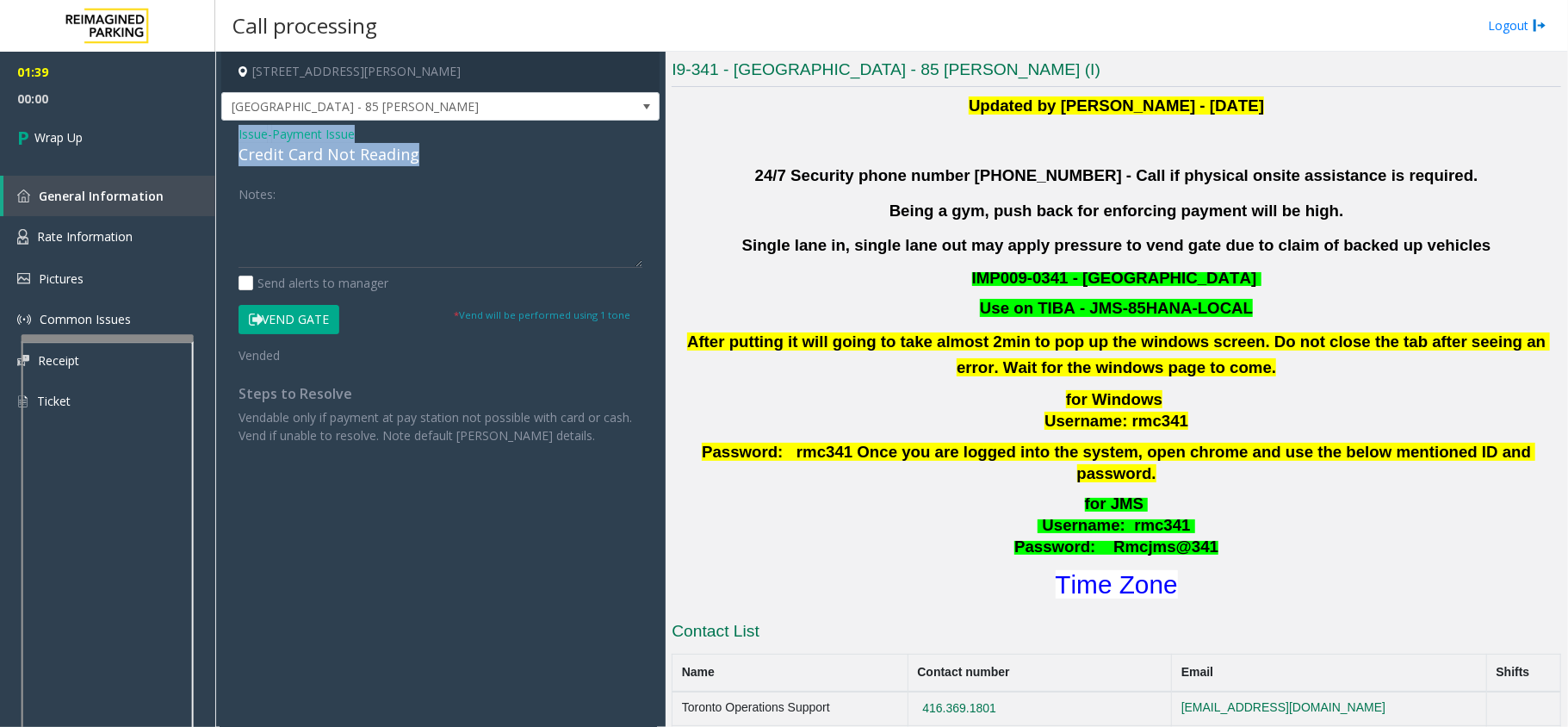
drag, startPoint x: 429, startPoint y: 151, endPoint x: 249, endPoint y: 142, distance: 180.2
click at [239, 142] on div "Issue - Payment Issue Credit Card Not Reading" at bounding box center [440, 146] width 404 height 42
click at [384, 230] on textarea at bounding box center [440, 236] width 404 height 64
click at [390, 234] on textarea at bounding box center [440, 236] width 404 height 64
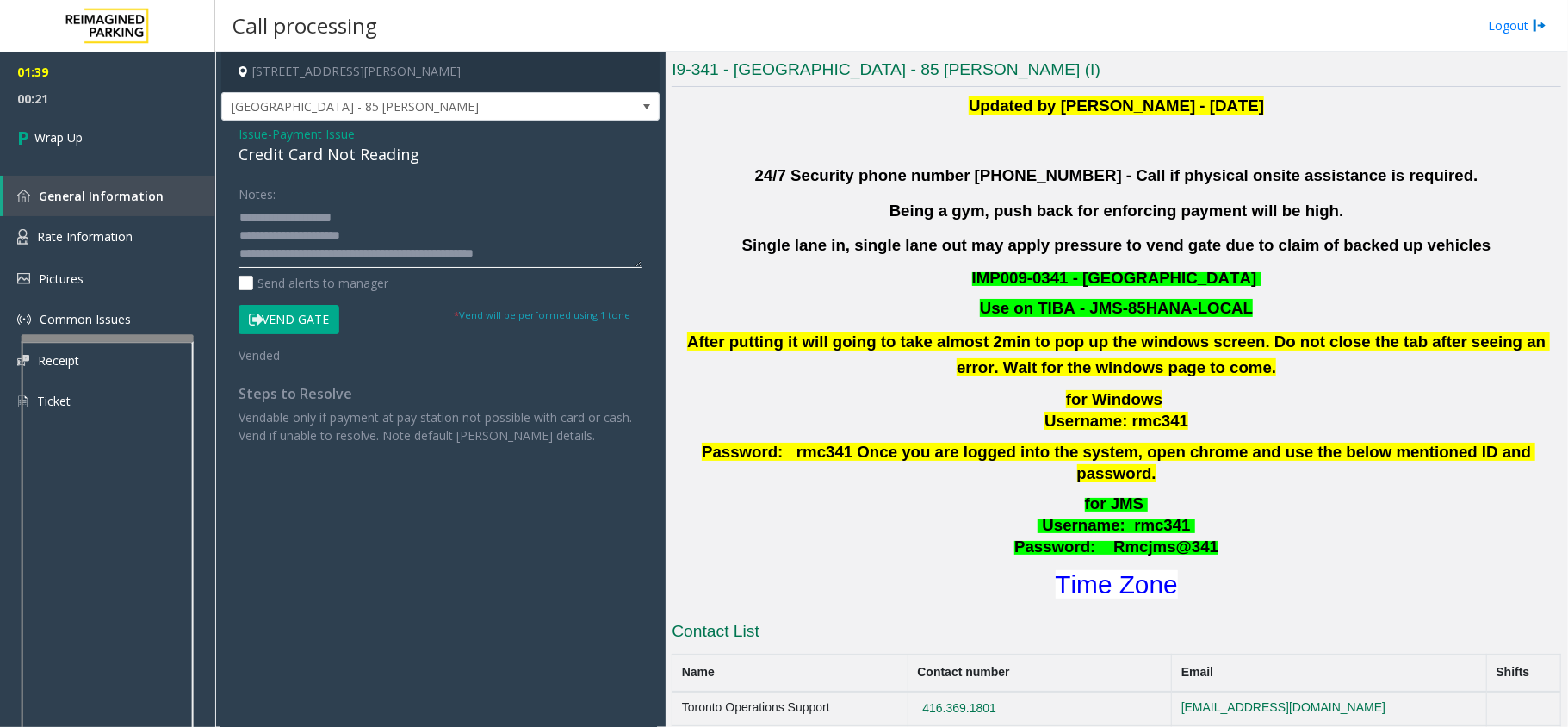
click at [578, 248] on textarea at bounding box center [440, 236] width 404 height 64
paste textarea "**********"
type textarea "**********"
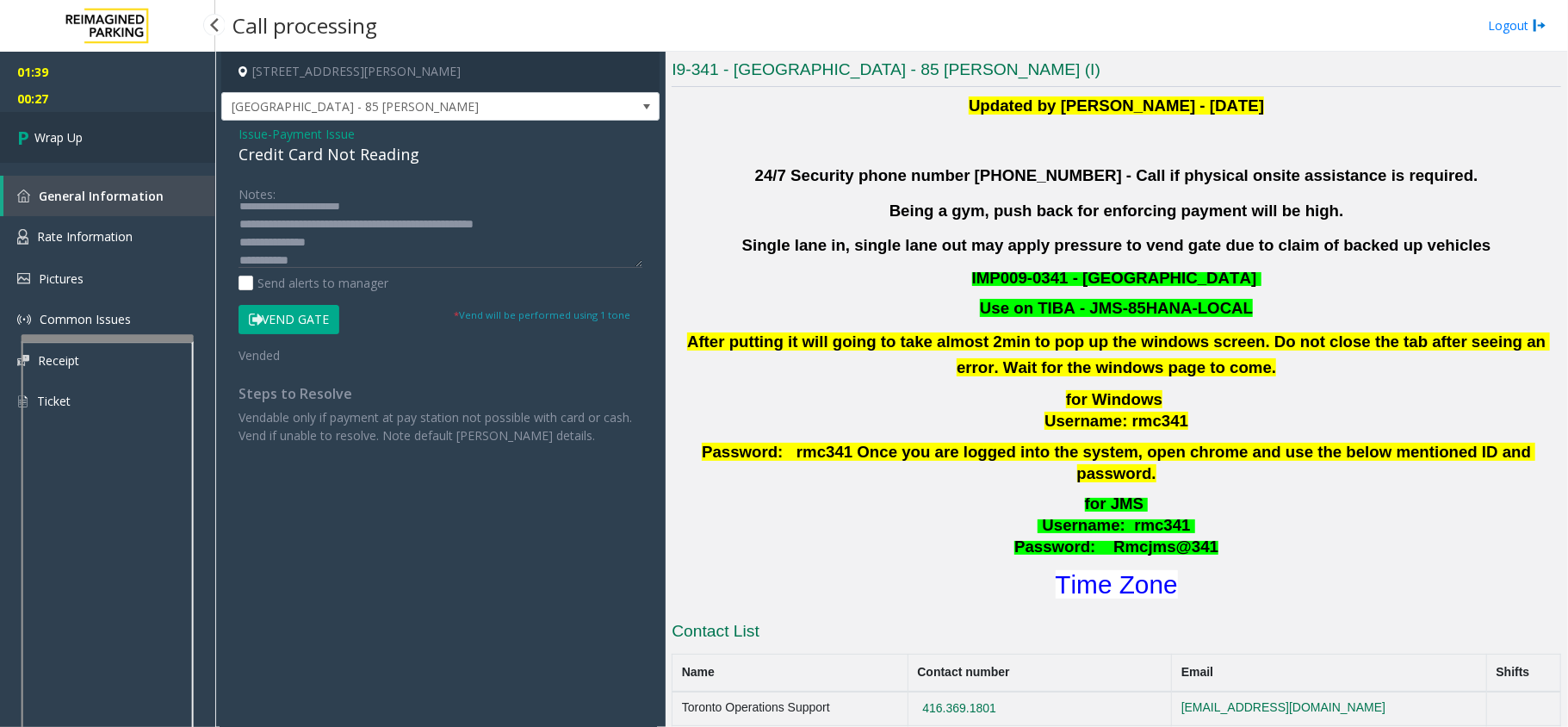
click at [83, 135] on span "Wrap Up" at bounding box center [58, 137] width 48 height 18
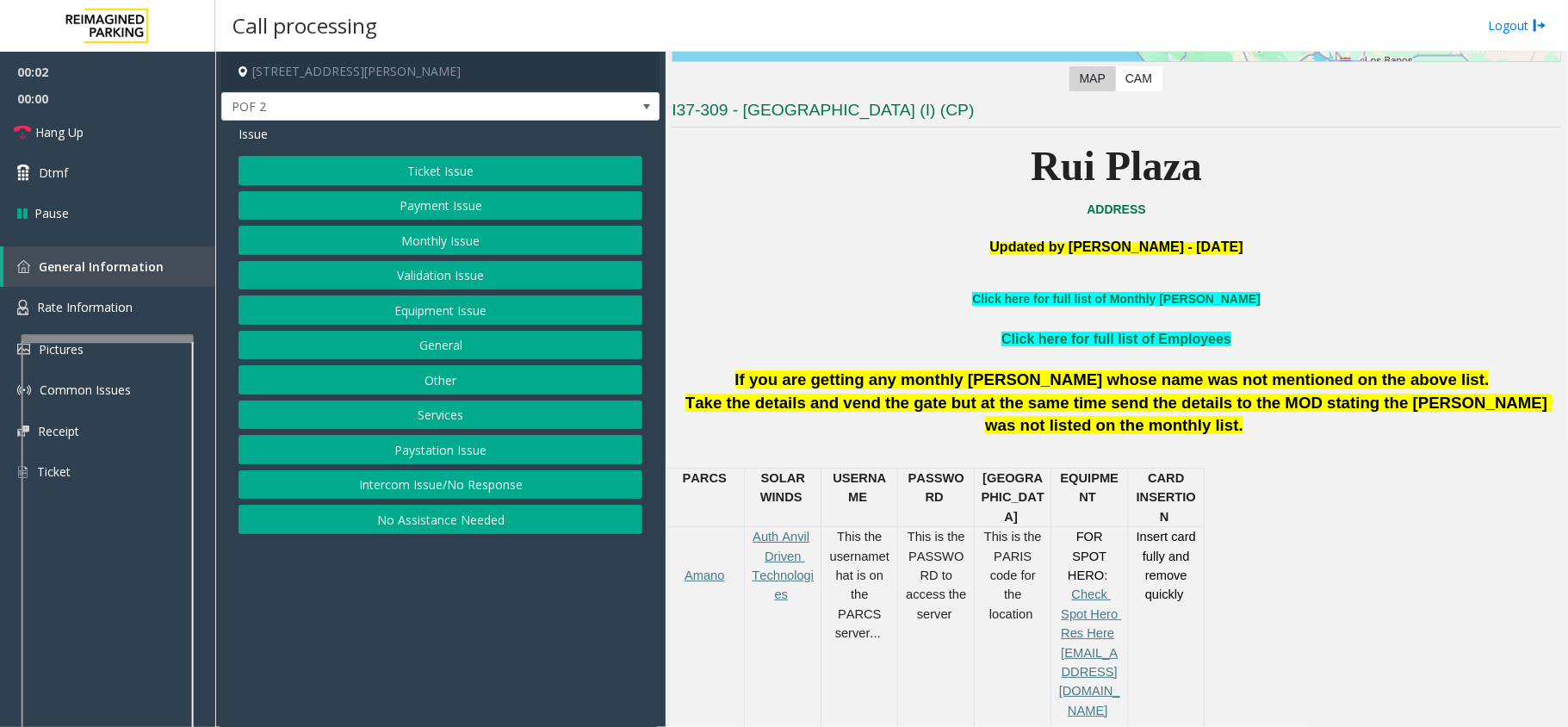
scroll to position [459, 0]
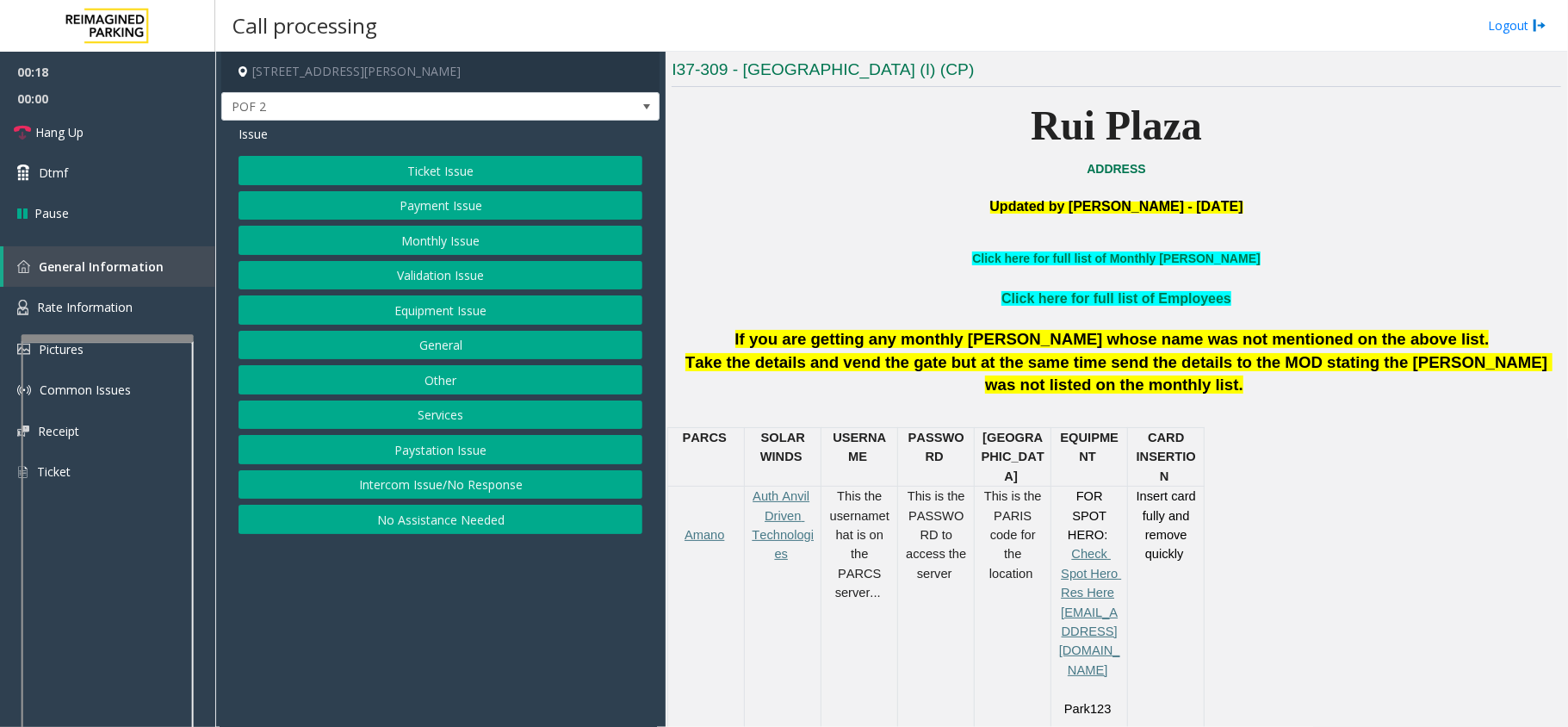
click at [464, 483] on button "Intercom Issue/No Response" at bounding box center [440, 485] width 404 height 30
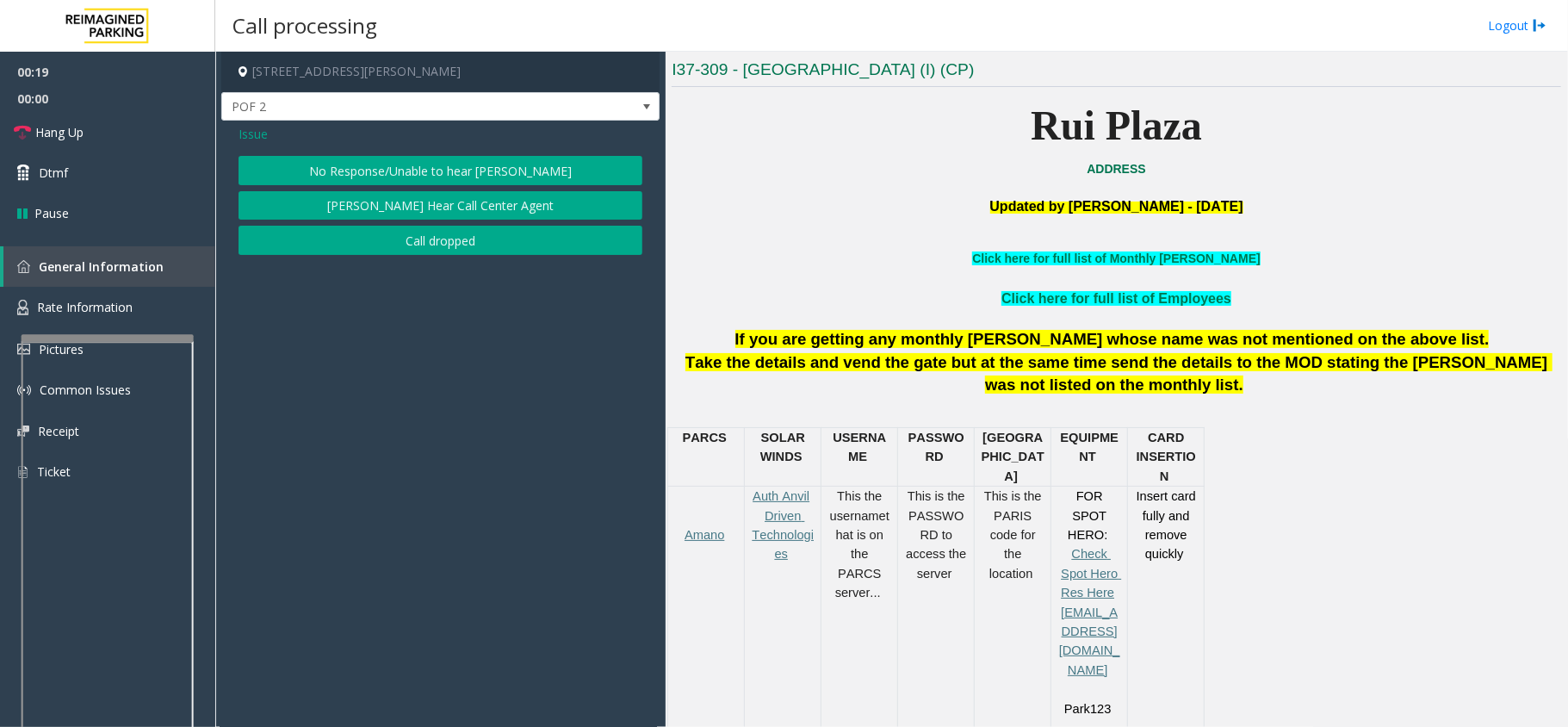
click at [527, 170] on button "No Response/Unable to hear [PERSON_NAME]" at bounding box center [440, 170] width 404 height 30
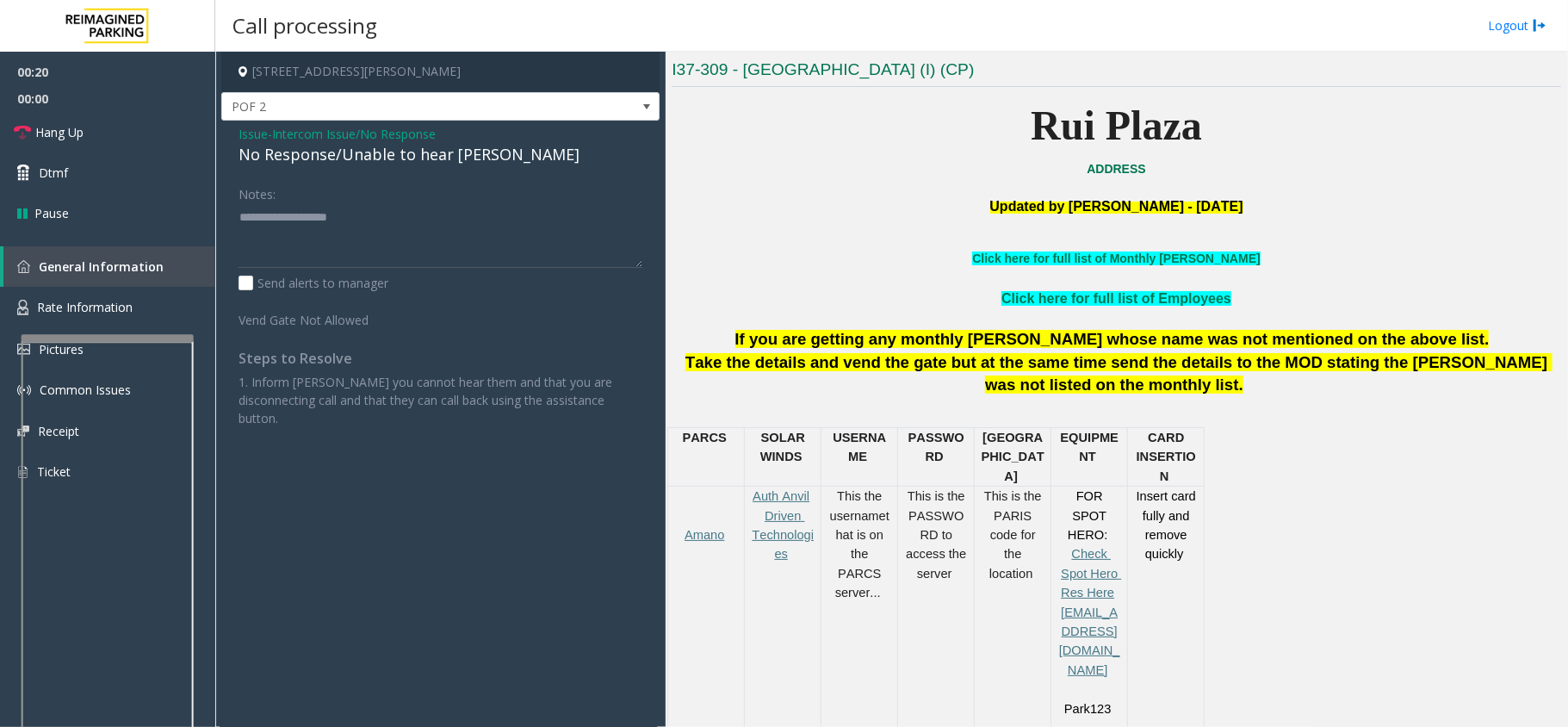
click at [462, 156] on div "No Response/Unable to hear [PERSON_NAME]" at bounding box center [440, 154] width 404 height 23
click at [462, 155] on div "No Response/Unable to hear [PERSON_NAME]" at bounding box center [440, 154] width 404 height 23
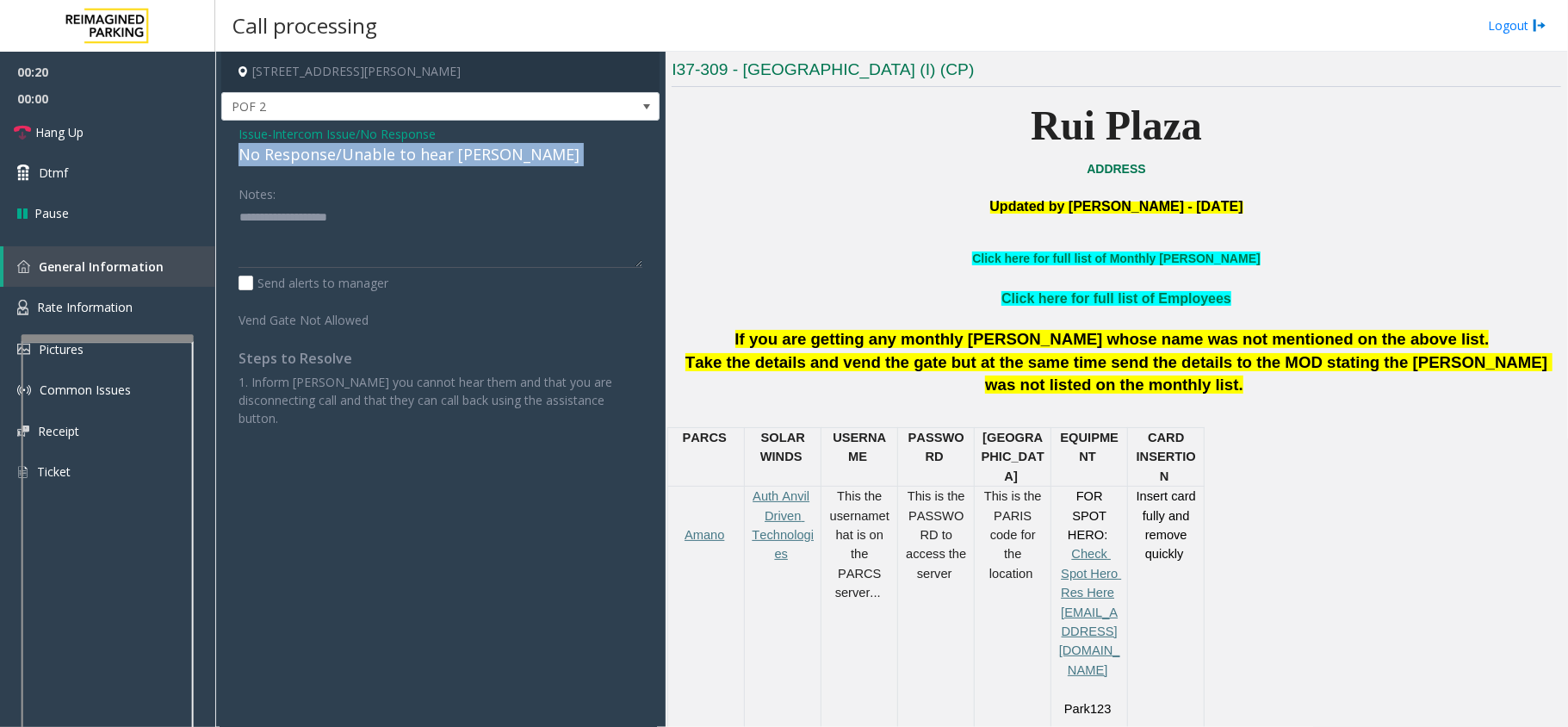
click at [462, 155] on div "No Response/Unable to hear [PERSON_NAME]" at bounding box center [440, 154] width 404 height 23
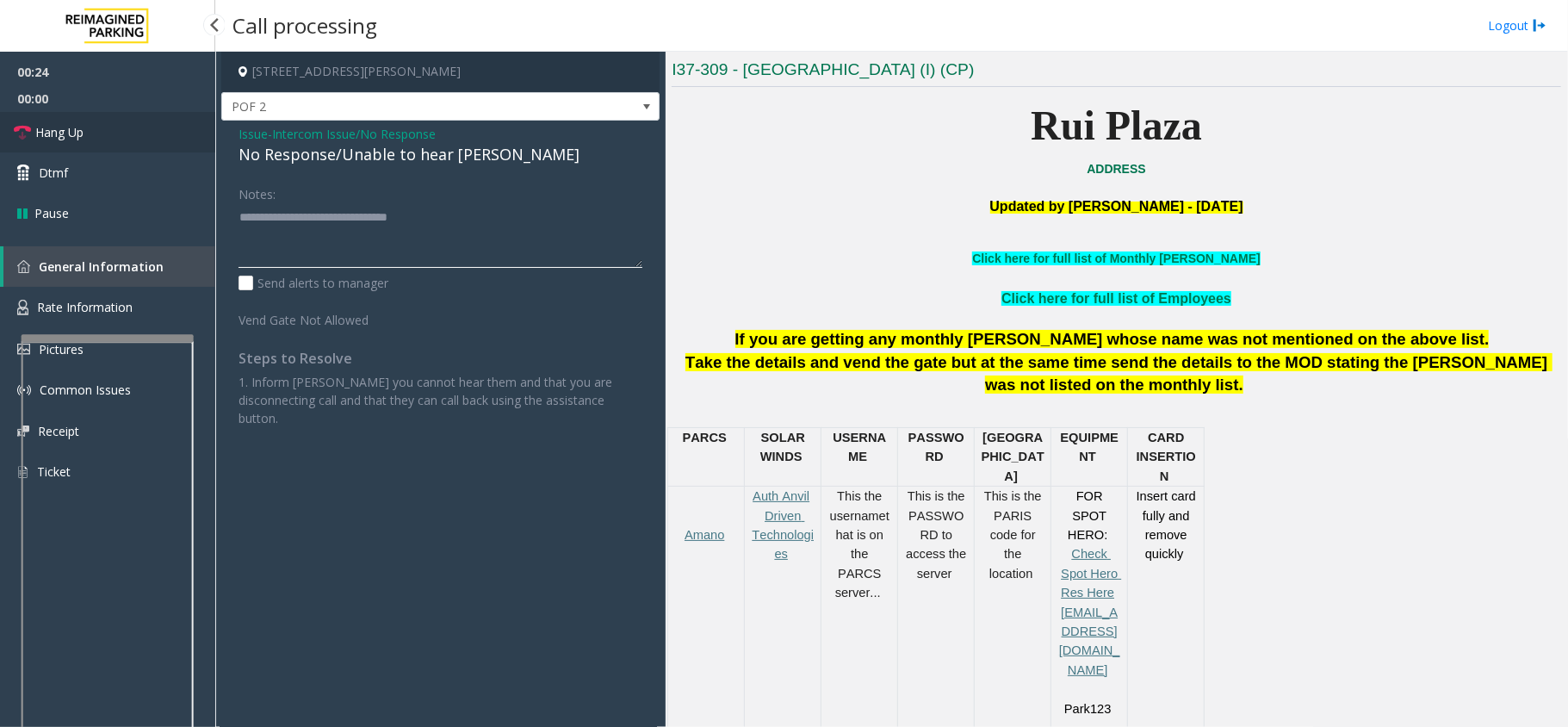
type textarea "**********"
click at [94, 139] on link "Hang Up" at bounding box center [108, 132] width 216 height 41
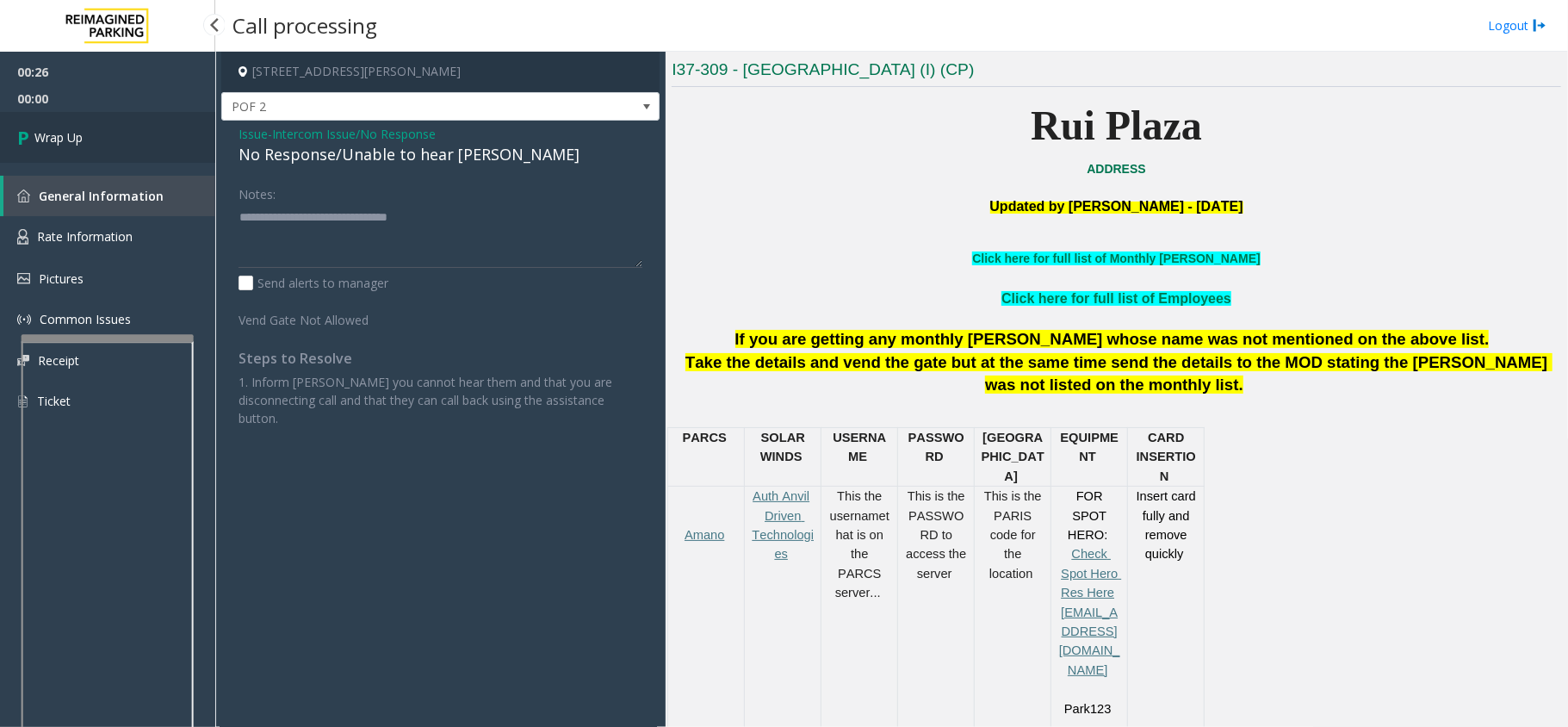
click at [63, 141] on span "Wrap Up" at bounding box center [58, 137] width 48 height 18
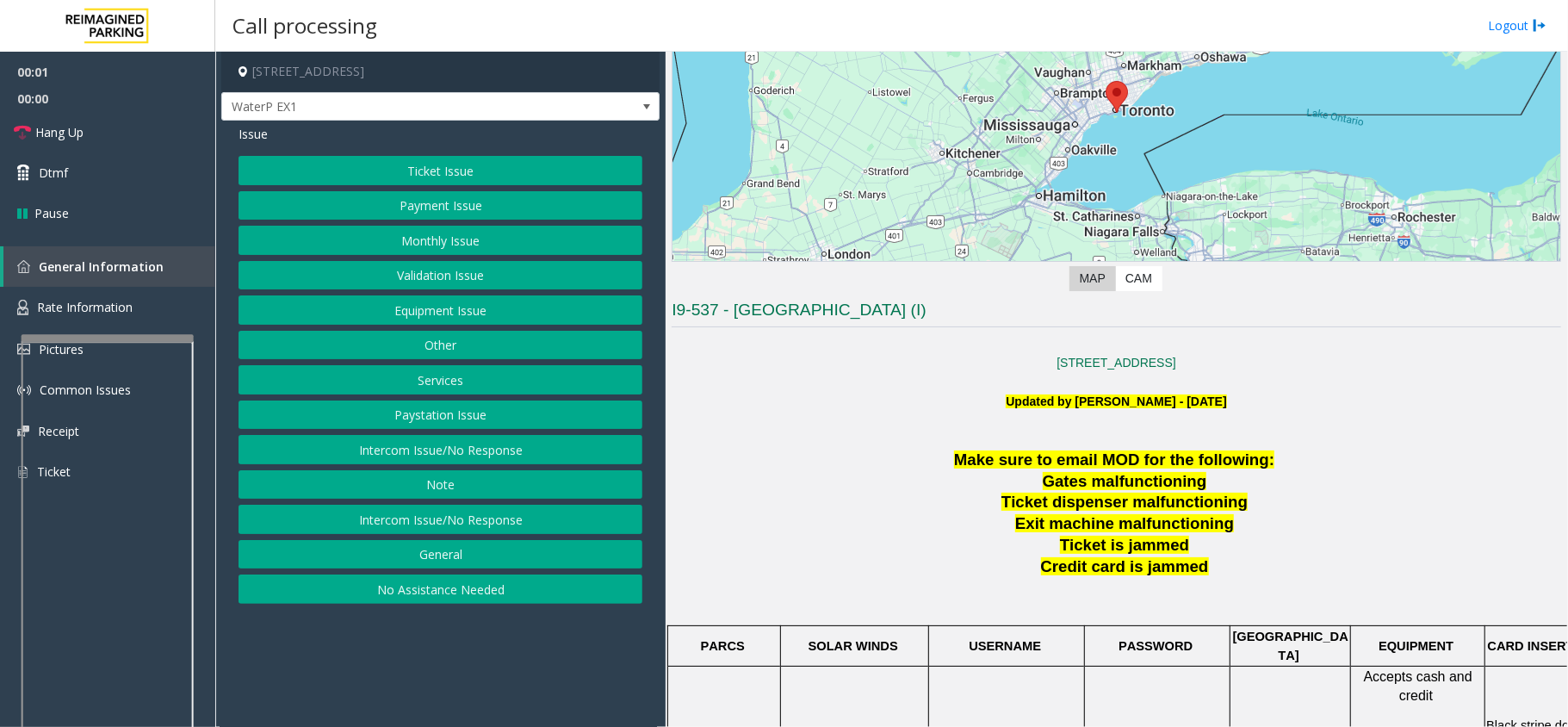
scroll to position [344, 0]
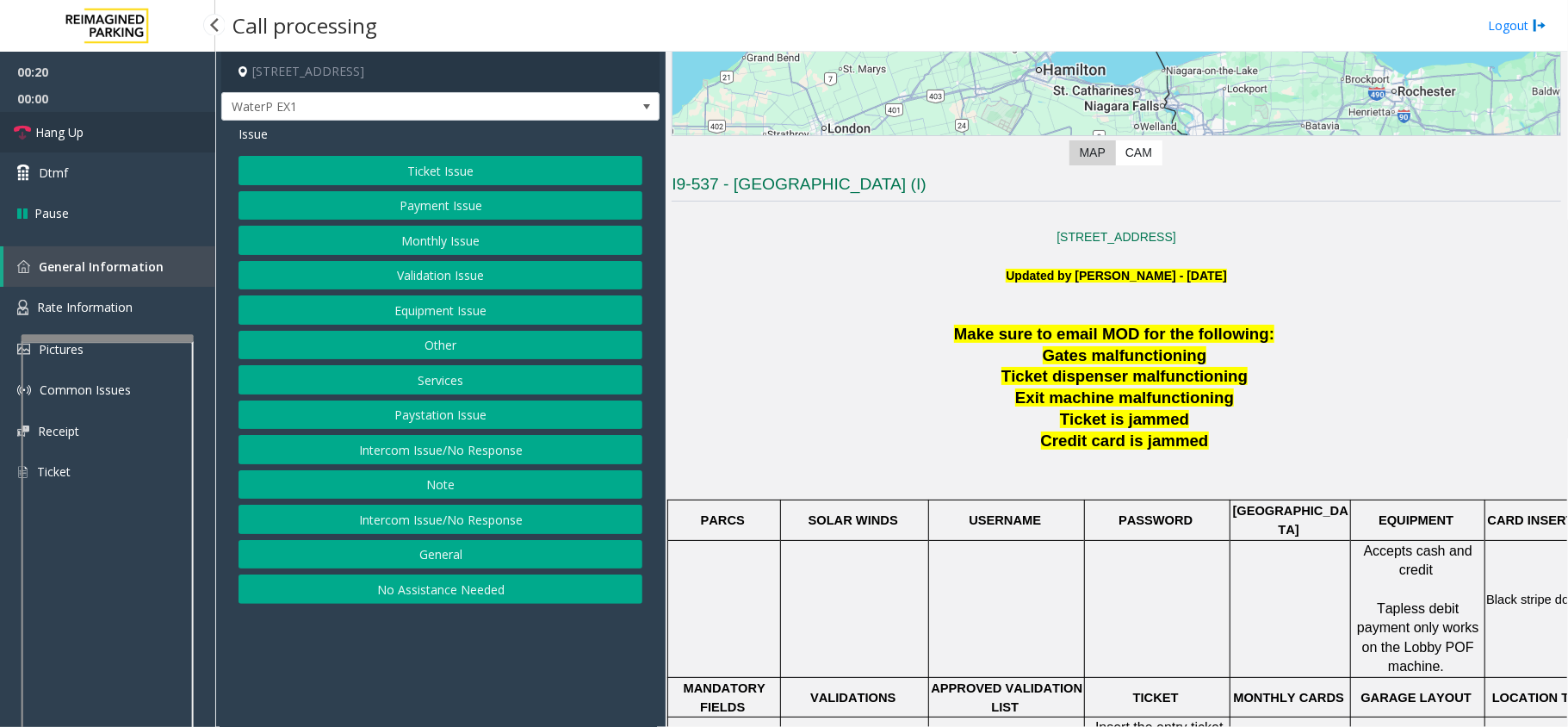
click at [66, 123] on span "Hang Up" at bounding box center [59, 132] width 48 height 18
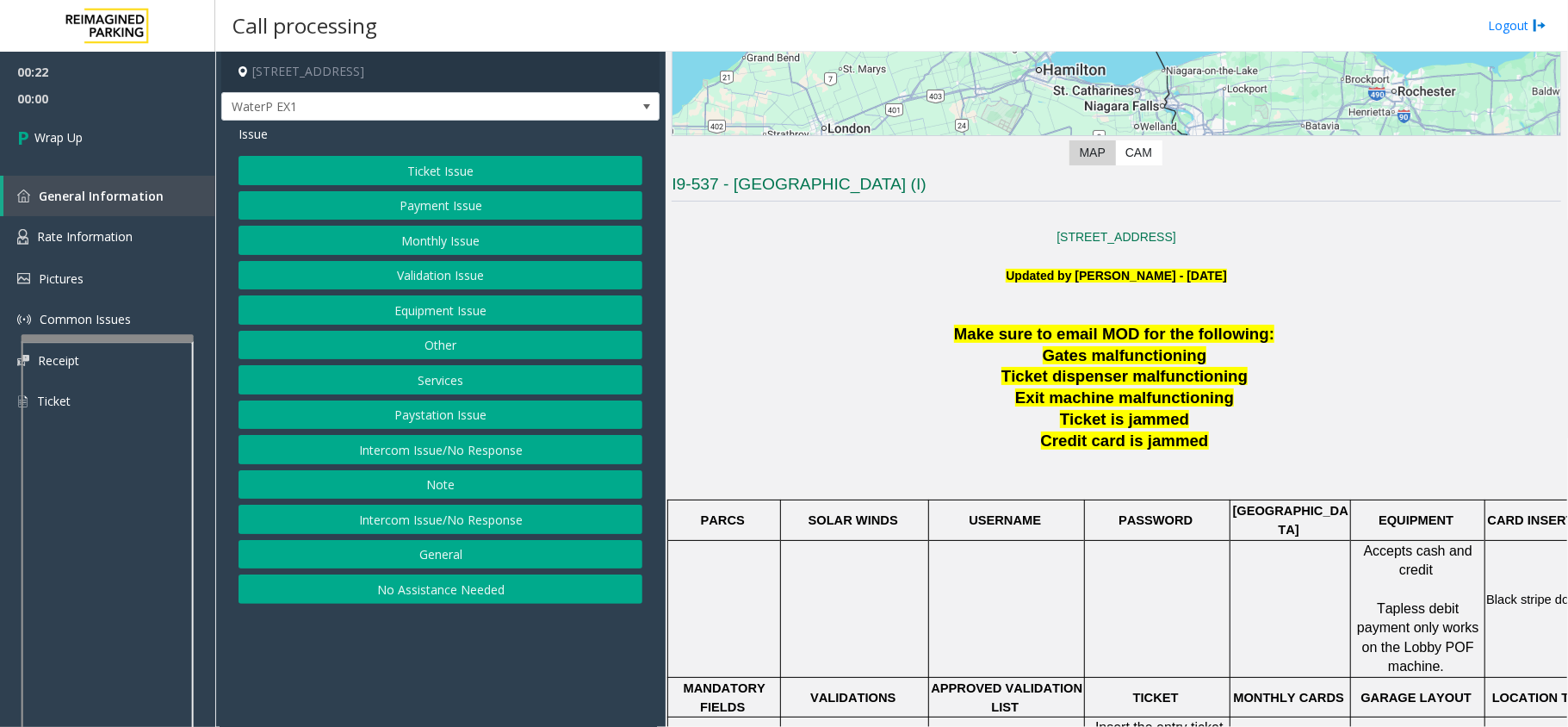
click at [350, 601] on button "No Assistance Needed" at bounding box center [440, 590] width 404 height 30
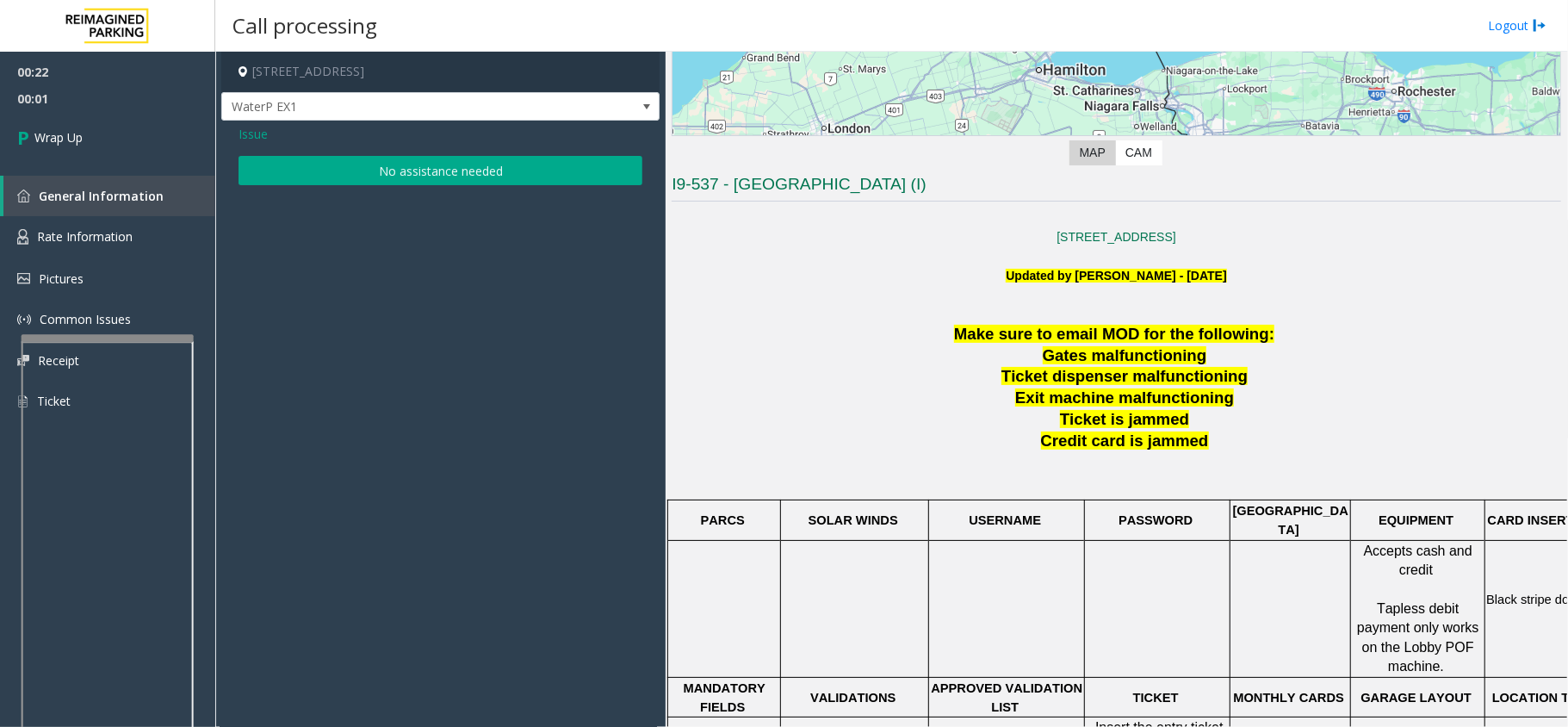
click at [445, 177] on button "No assistance needed" at bounding box center [440, 170] width 404 height 30
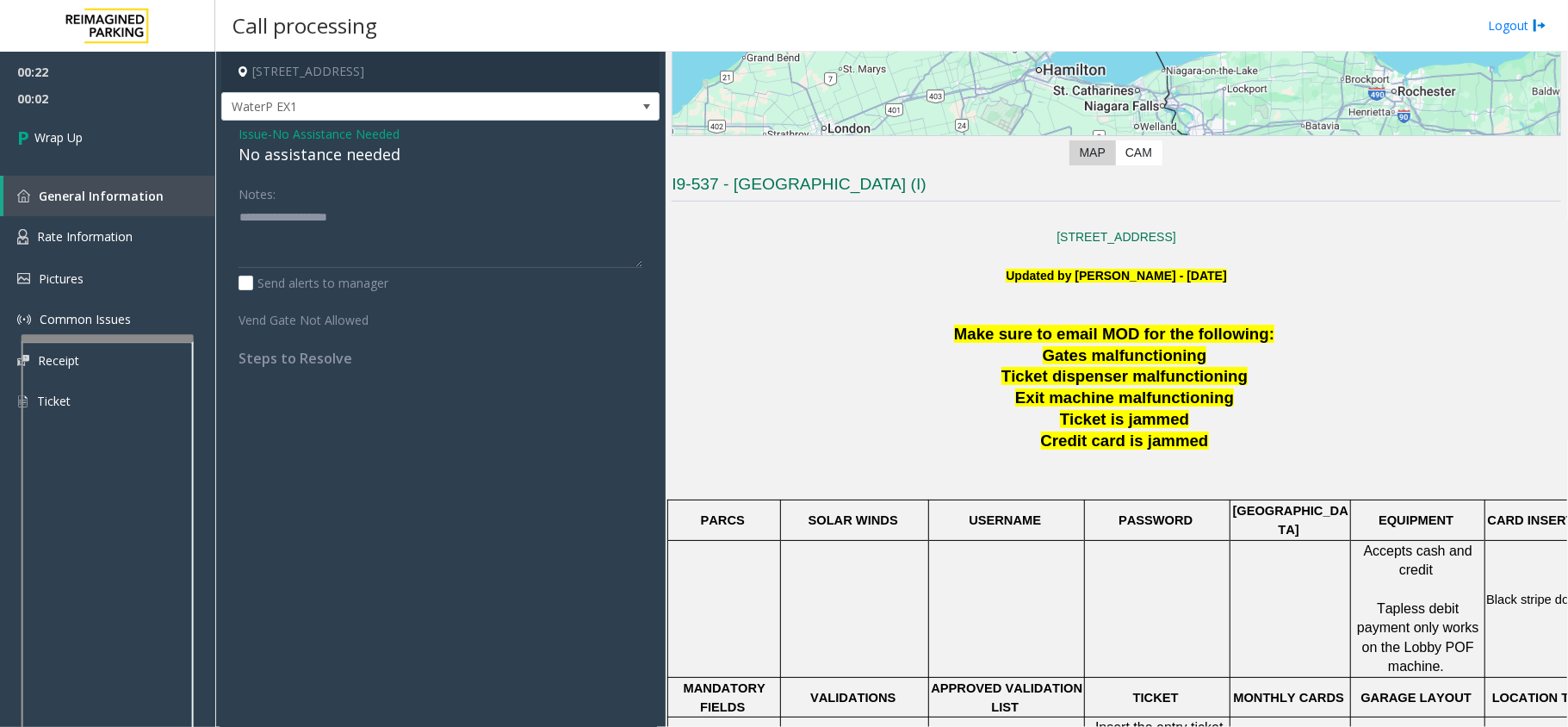
click at [365, 152] on div "No assistance needed" at bounding box center [440, 154] width 404 height 23
click at [363, 152] on div "No assistance needed" at bounding box center [440, 154] width 404 height 23
click at [359, 153] on div "No assistance needed" at bounding box center [440, 154] width 404 height 23
click at [349, 153] on div "No assistance needed" at bounding box center [440, 154] width 404 height 23
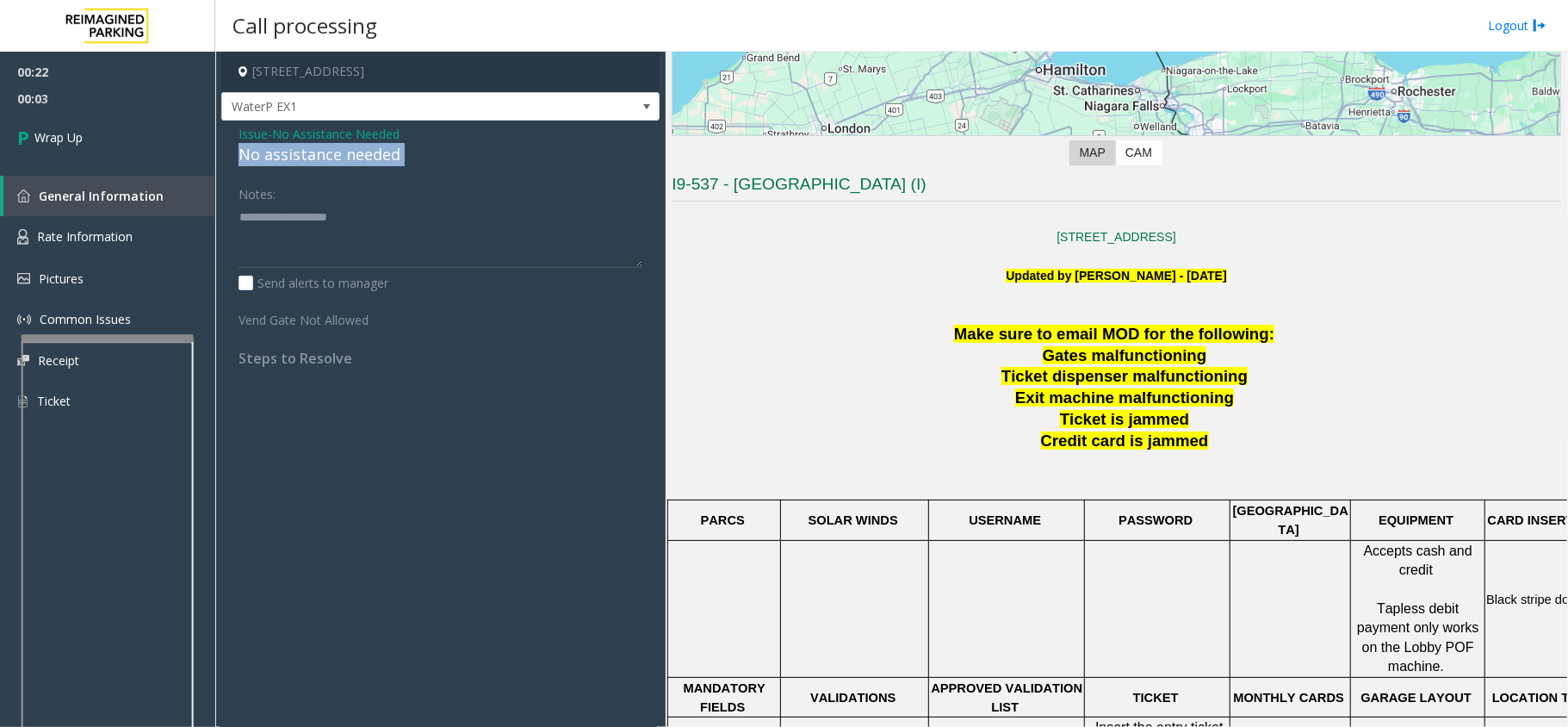
click at [349, 153] on div "No assistance needed" at bounding box center [440, 154] width 404 height 23
click at [348, 155] on div "No assistance needed" at bounding box center [440, 154] width 404 height 23
type textarea "**********"
click at [129, 134] on link "Wrap Up" at bounding box center [108, 137] width 216 height 50
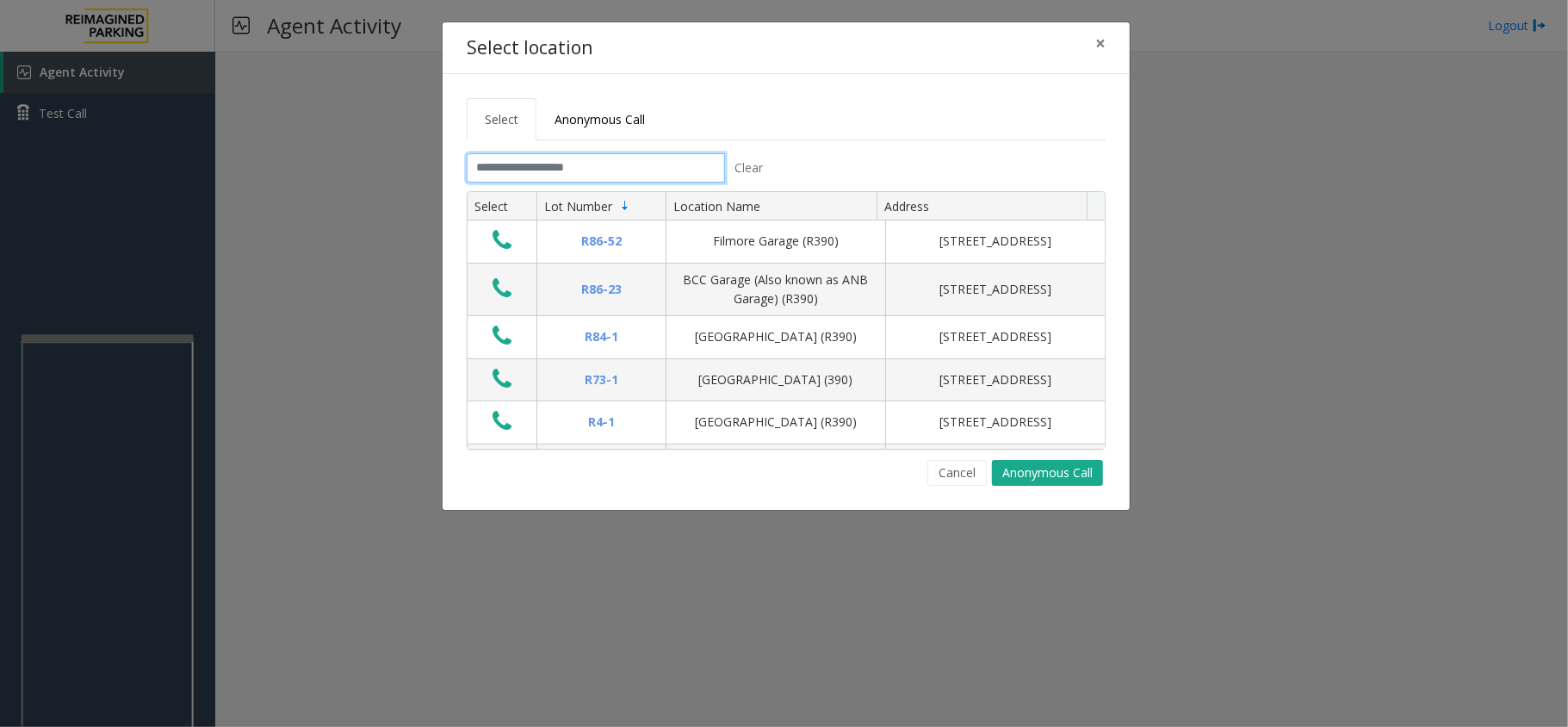
click at [552, 167] on input "text" at bounding box center [596, 168] width 258 height 30
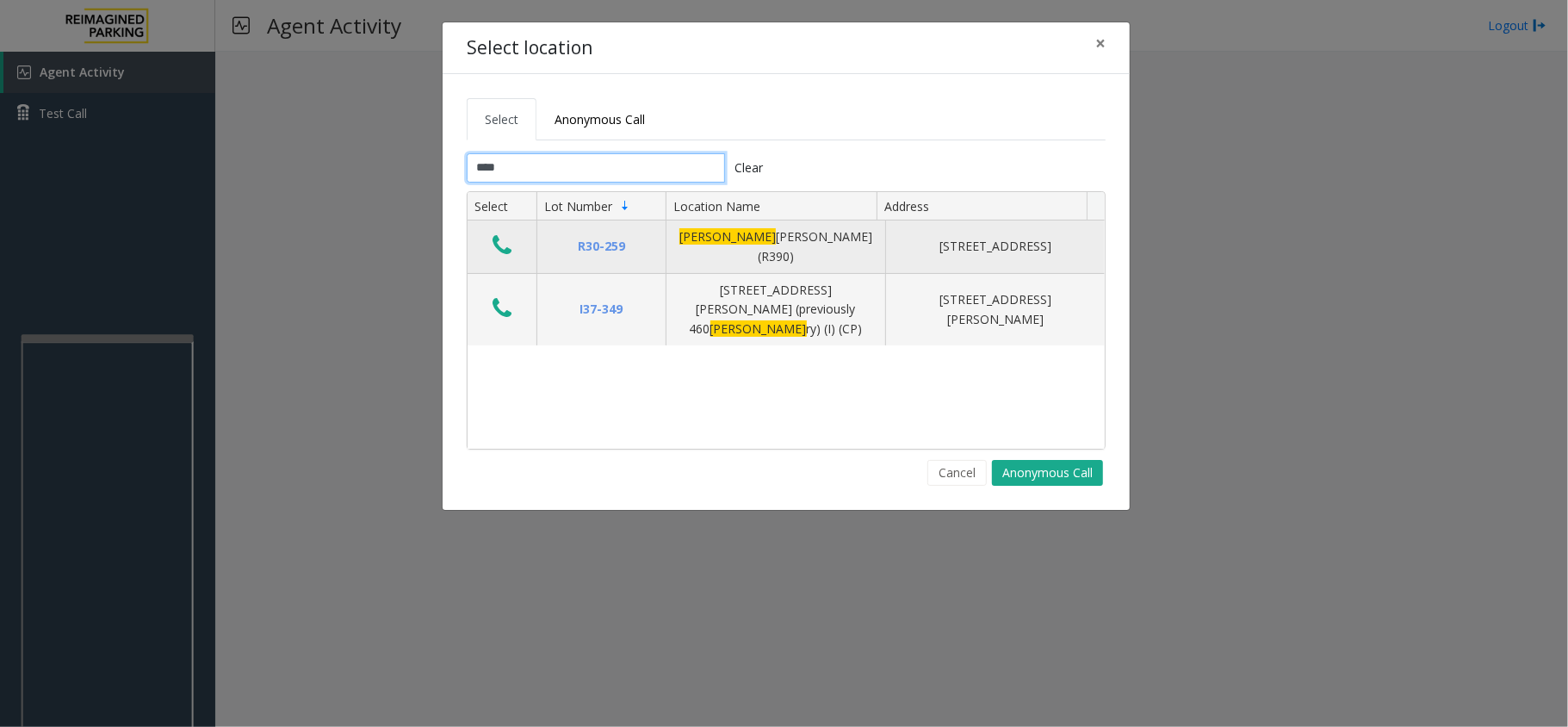
type input "****"
click at [508, 244] on icon "Data table" at bounding box center [502, 245] width 19 height 24
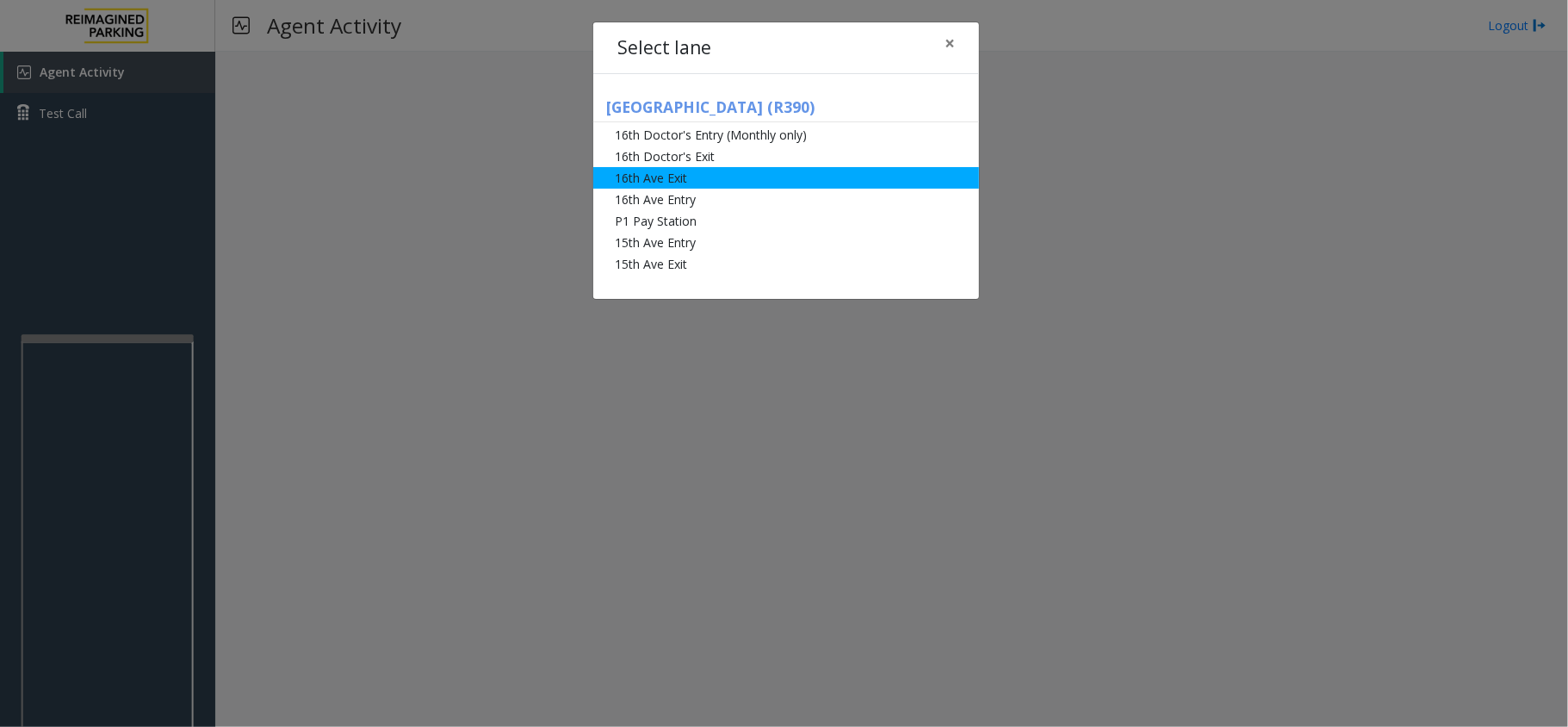
click at [656, 183] on li "16th Ave Exit" at bounding box center [786, 177] width 386 height 22
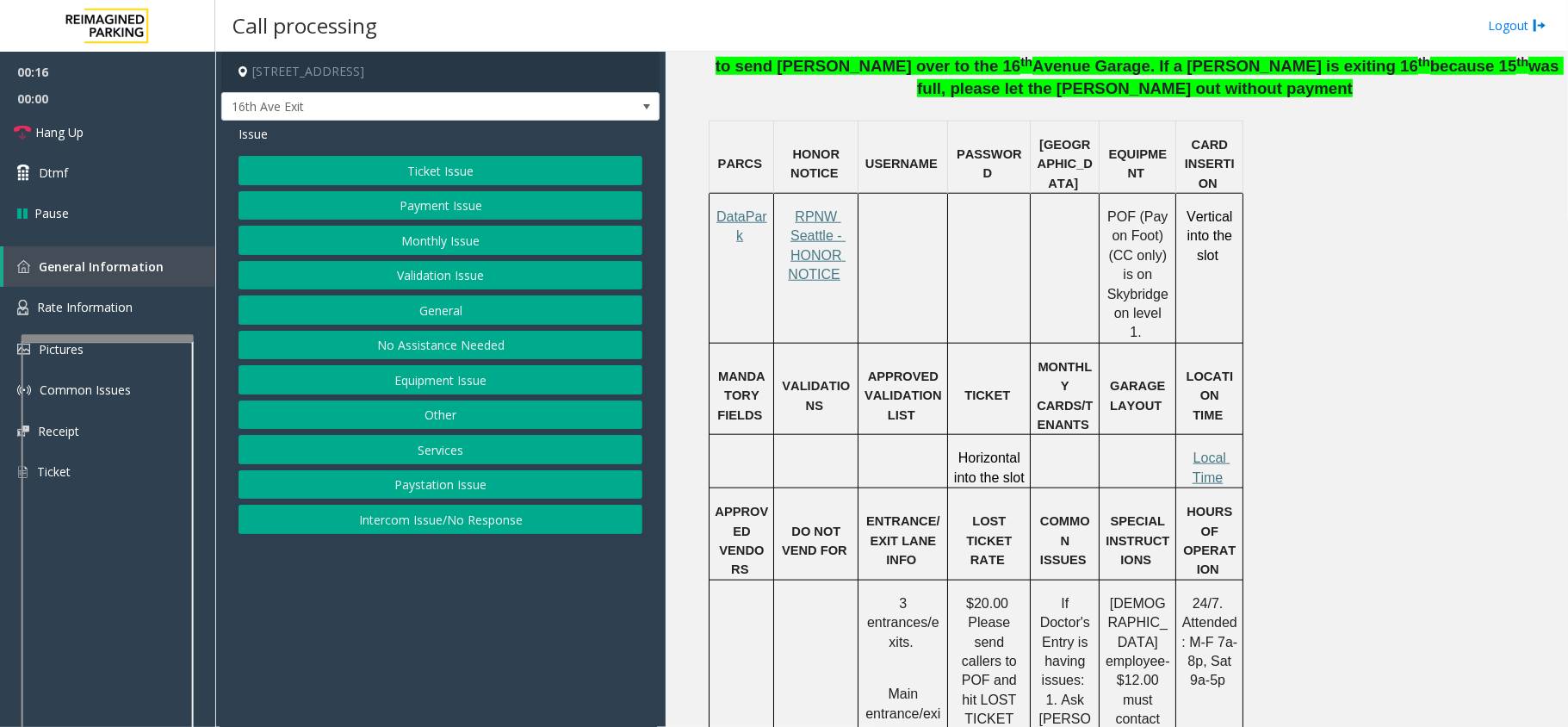
scroll to position [1148, 0]
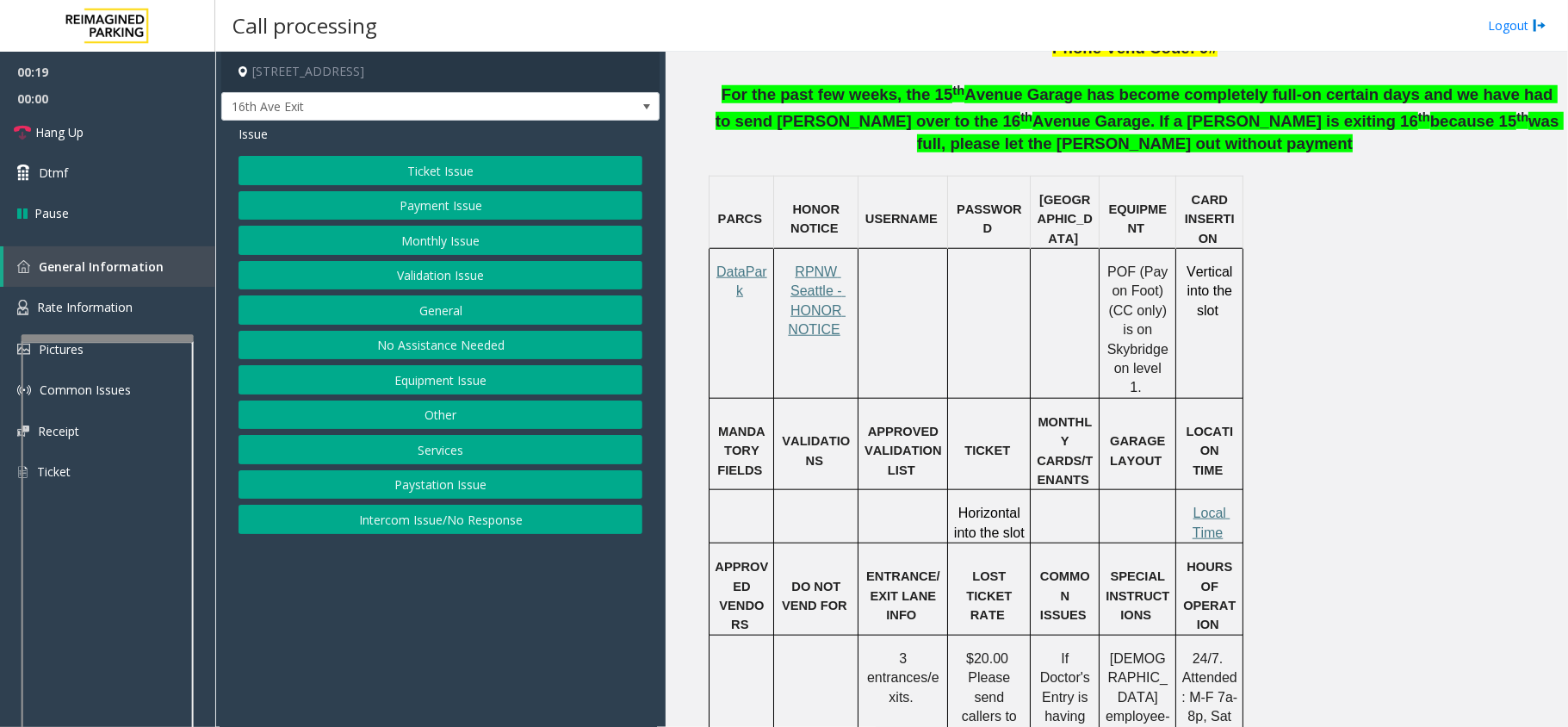
click at [444, 177] on button "Ticket Issue" at bounding box center [440, 170] width 404 height 30
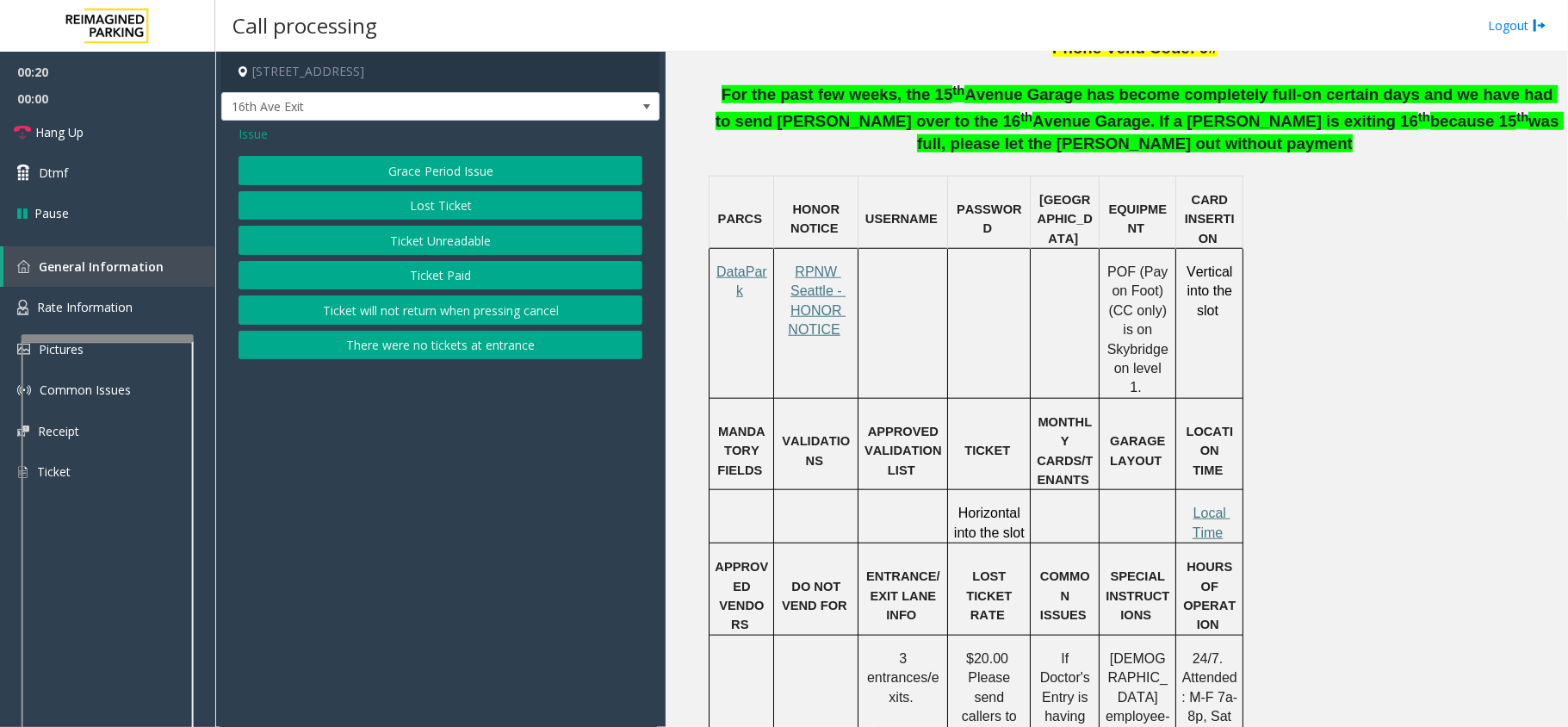
click at [458, 243] on button "Ticket Unreadable" at bounding box center [440, 240] width 404 height 30
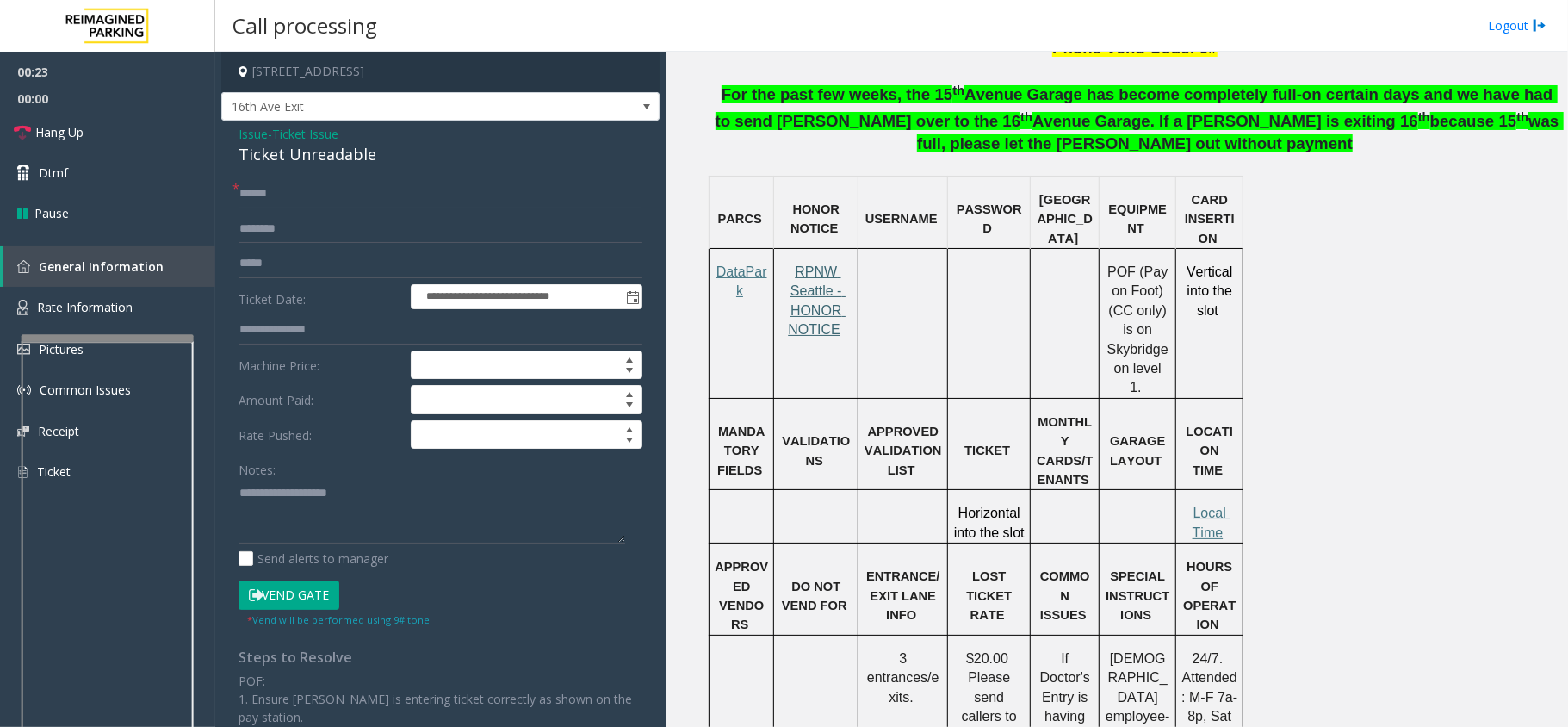
click at [824, 264] on span "RPNW Seattle - HONOR NOTICE" at bounding box center [817, 300] width 57 height 72
click at [337, 193] on input "text" at bounding box center [440, 194] width 404 height 30
type input "*******"
click at [111, 301] on span "Rate Information" at bounding box center [85, 307] width 96 height 17
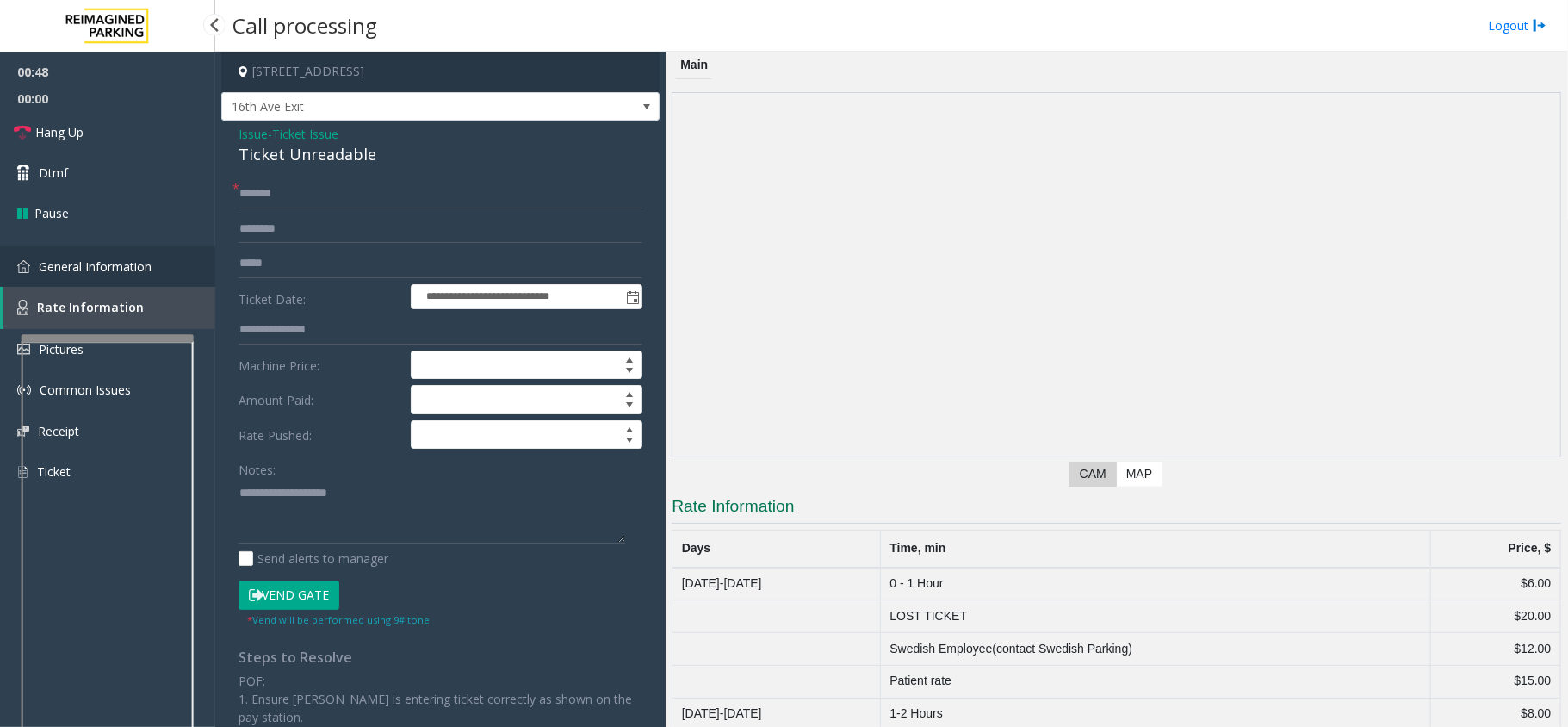
click at [79, 262] on span "General Information" at bounding box center [96, 266] width 113 height 17
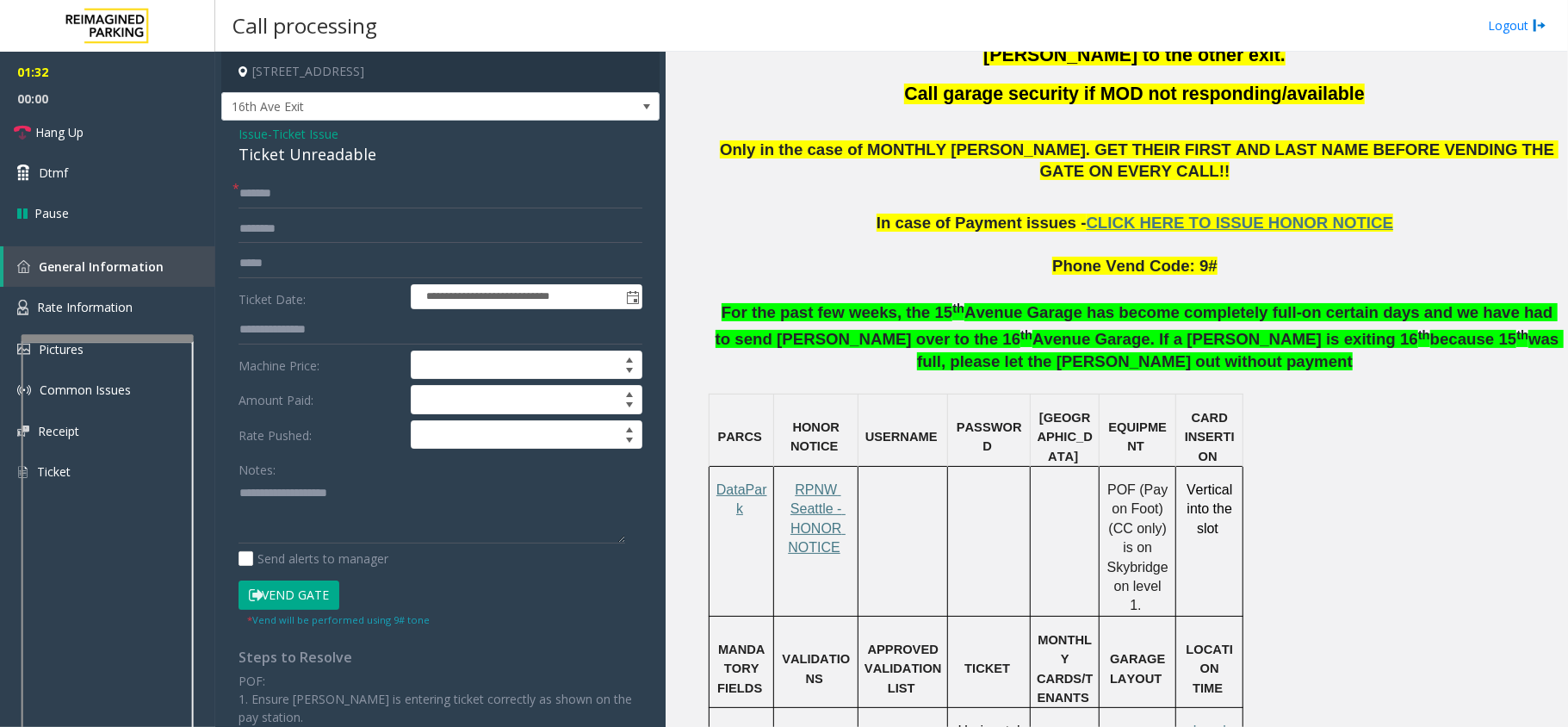
scroll to position [1033, 0]
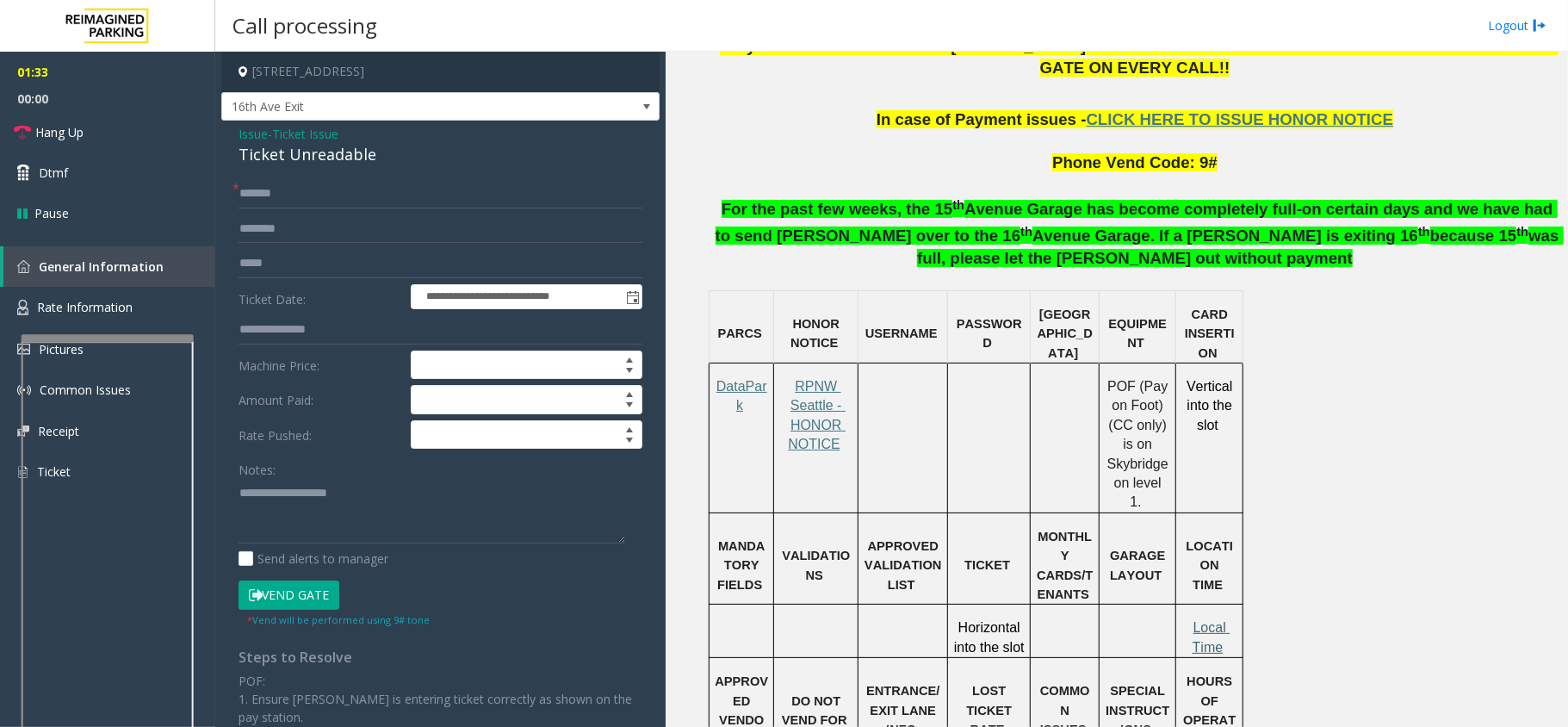
click at [1216, 620] on span "Local Time" at bounding box center [1212, 637] width 38 height 34
drag, startPoint x: 373, startPoint y: 155, endPoint x: 264, endPoint y: 138, distance: 110.3
click at [232, 138] on div "**********" at bounding box center [440, 550] width 438 height 857
click at [357, 521] on textarea at bounding box center [431, 511] width 387 height 64
click at [381, 524] on textarea at bounding box center [431, 511] width 387 height 64
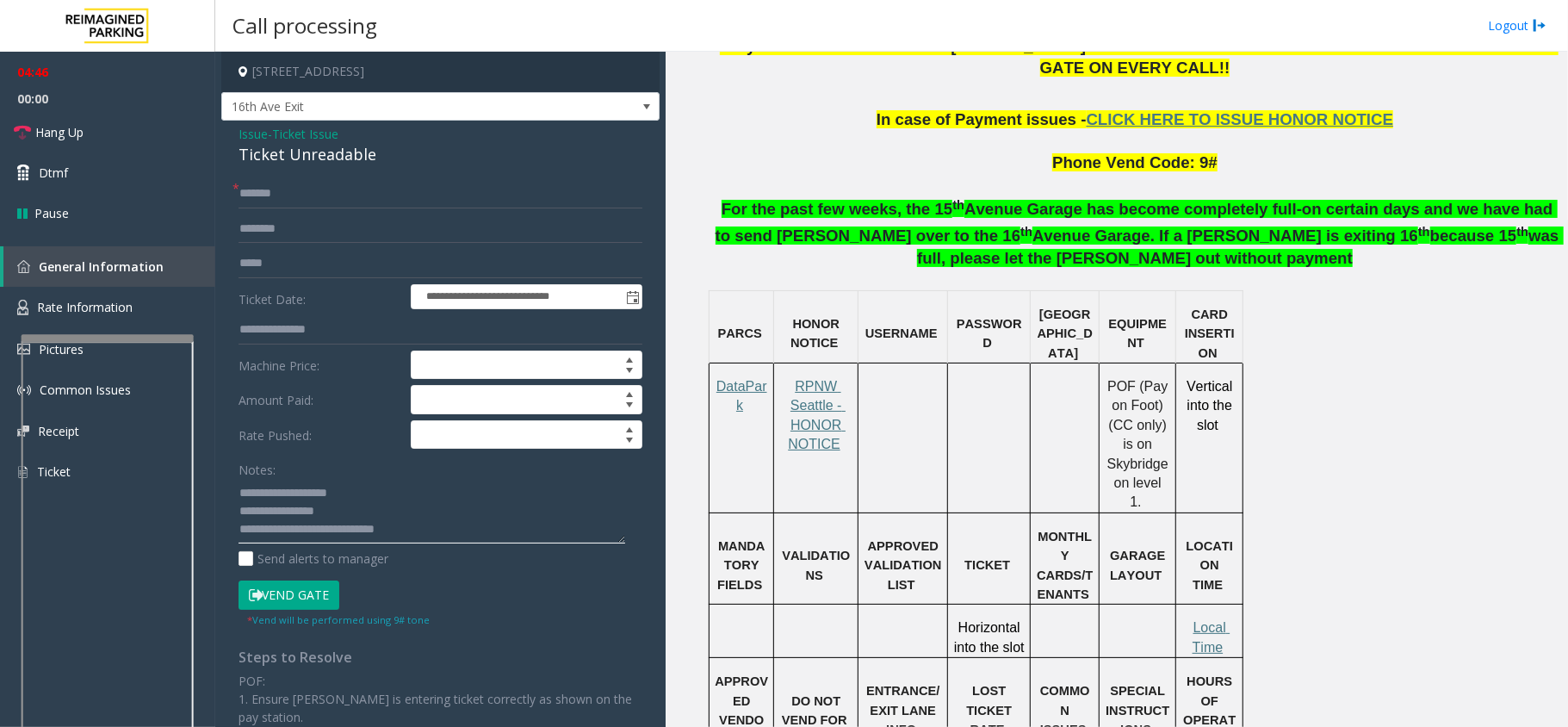
type textarea "**********"
click at [293, 600] on button "Vend Gate" at bounding box center [289, 595] width 101 height 30
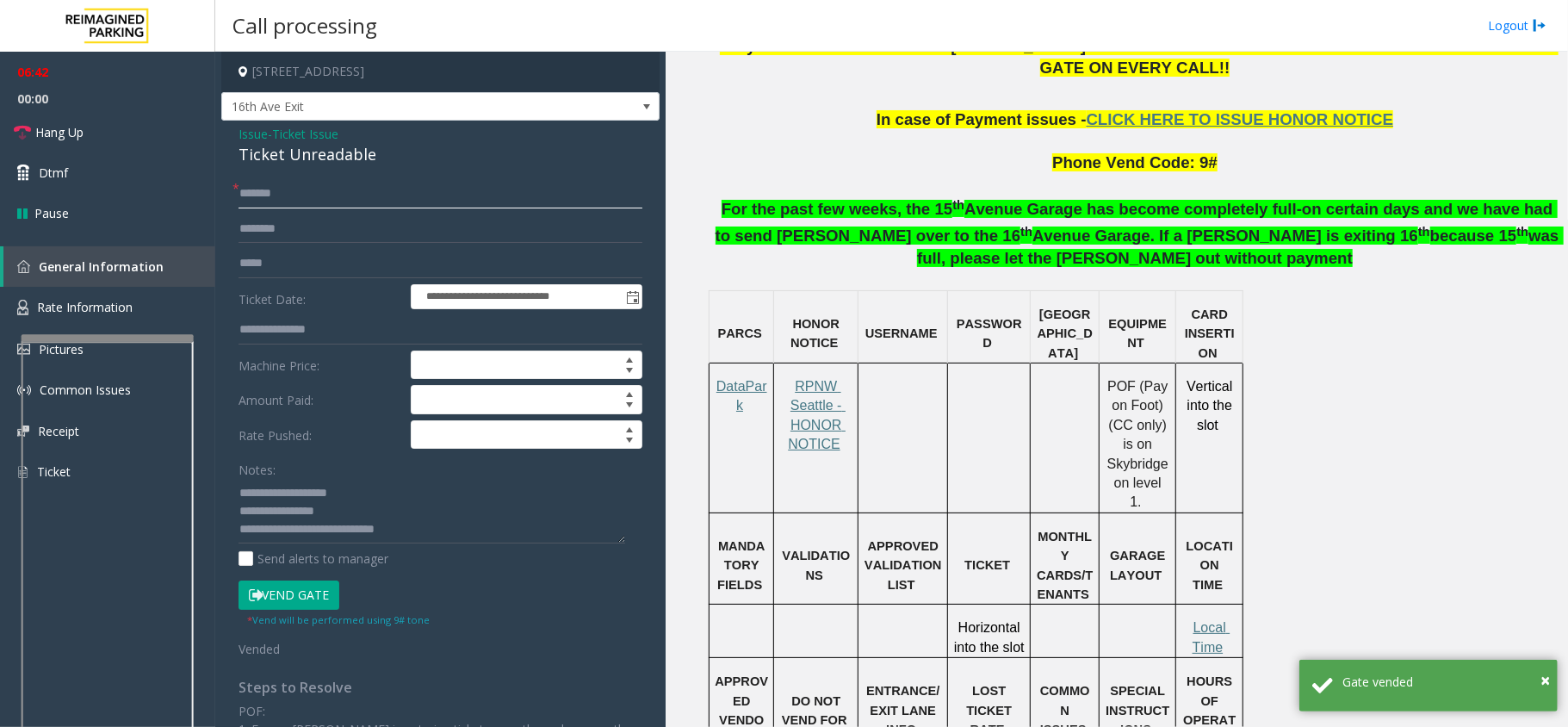
drag, startPoint x: 297, startPoint y: 193, endPoint x: 255, endPoint y: 201, distance: 42.8
click at [219, 197] on app-call-processing-form "**********" at bounding box center [441, 389] width 450 height 675
click at [291, 234] on input "text" at bounding box center [440, 230] width 404 height 30
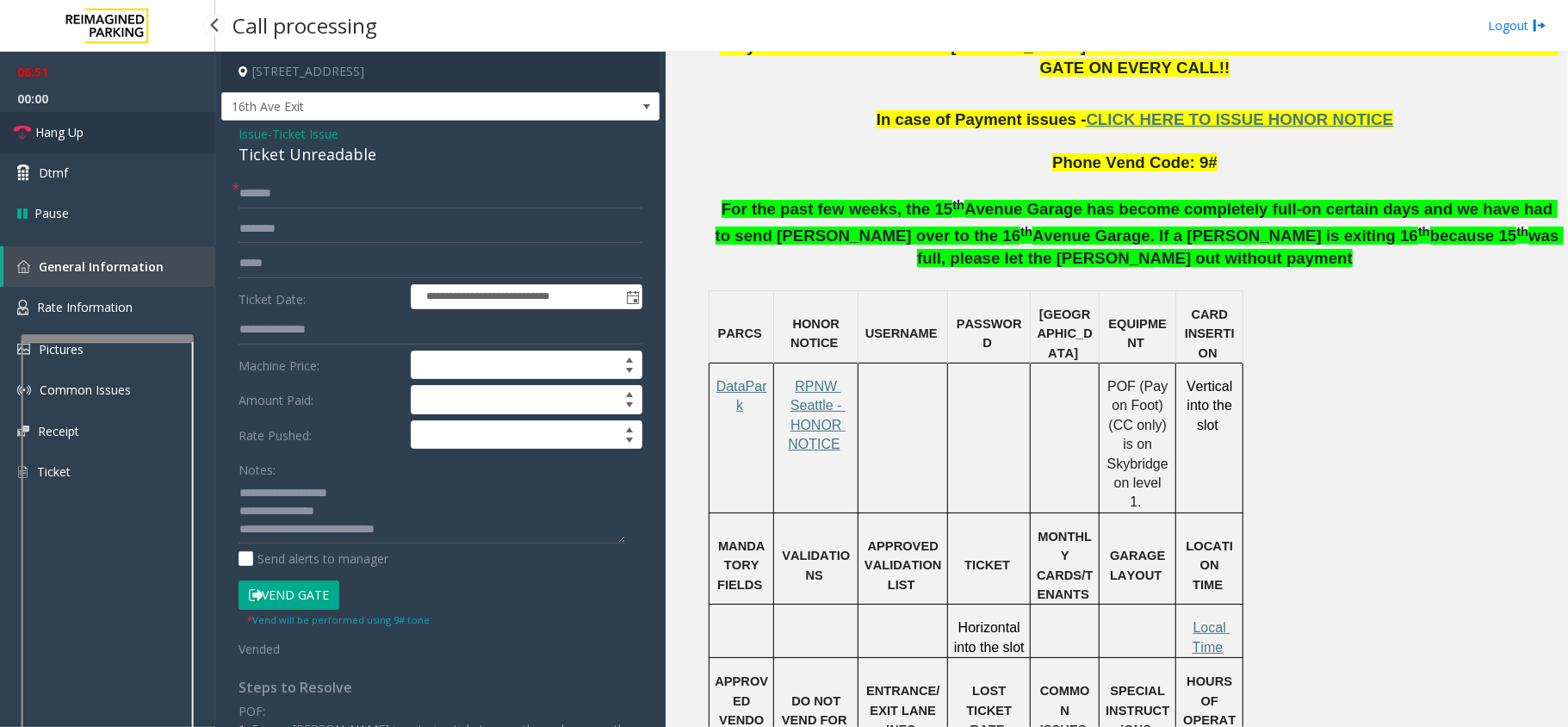
click at [44, 129] on span "Hang Up" at bounding box center [59, 132] width 48 height 18
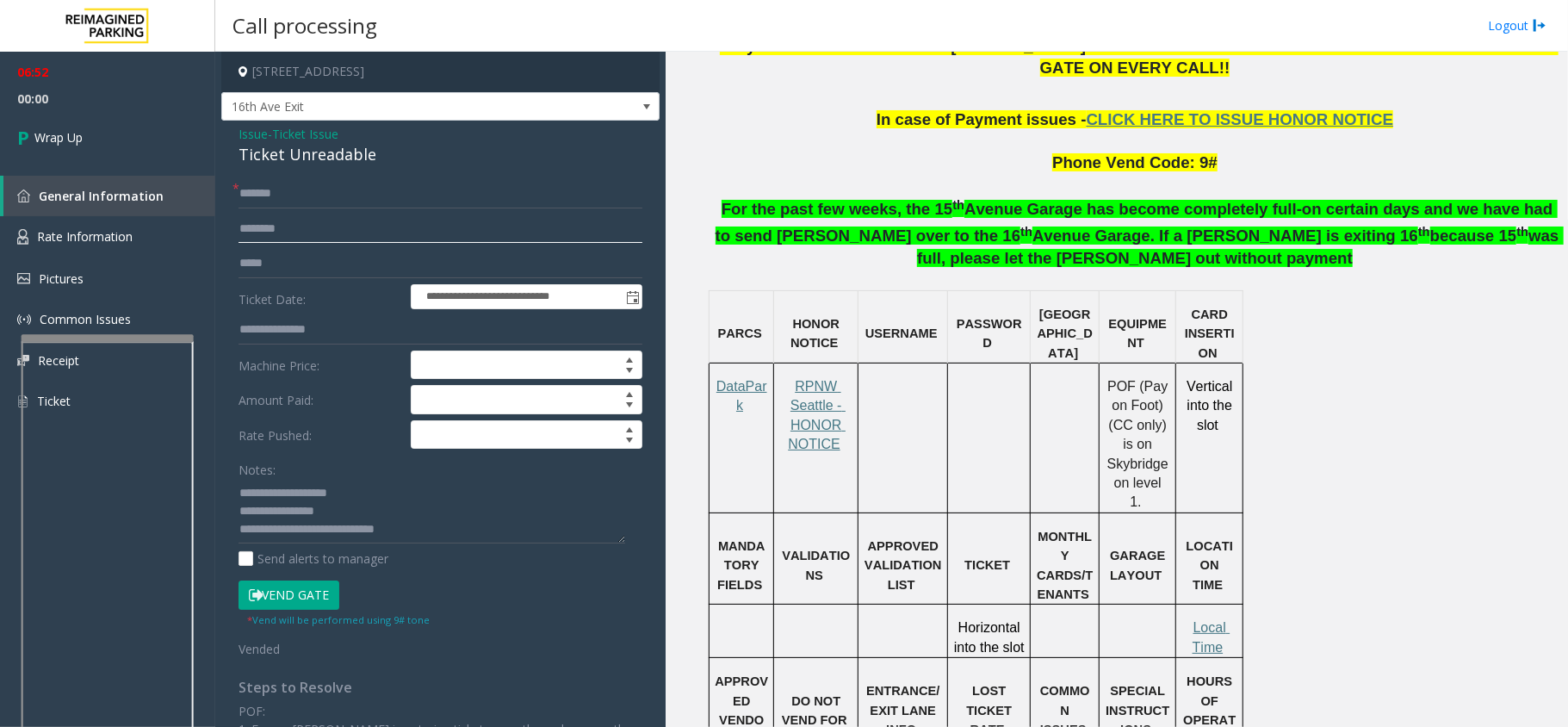
click at [270, 230] on input "text" at bounding box center [440, 230] width 404 height 30
type input "**********"
click at [98, 148] on link "Wrap Up" at bounding box center [108, 137] width 216 height 50
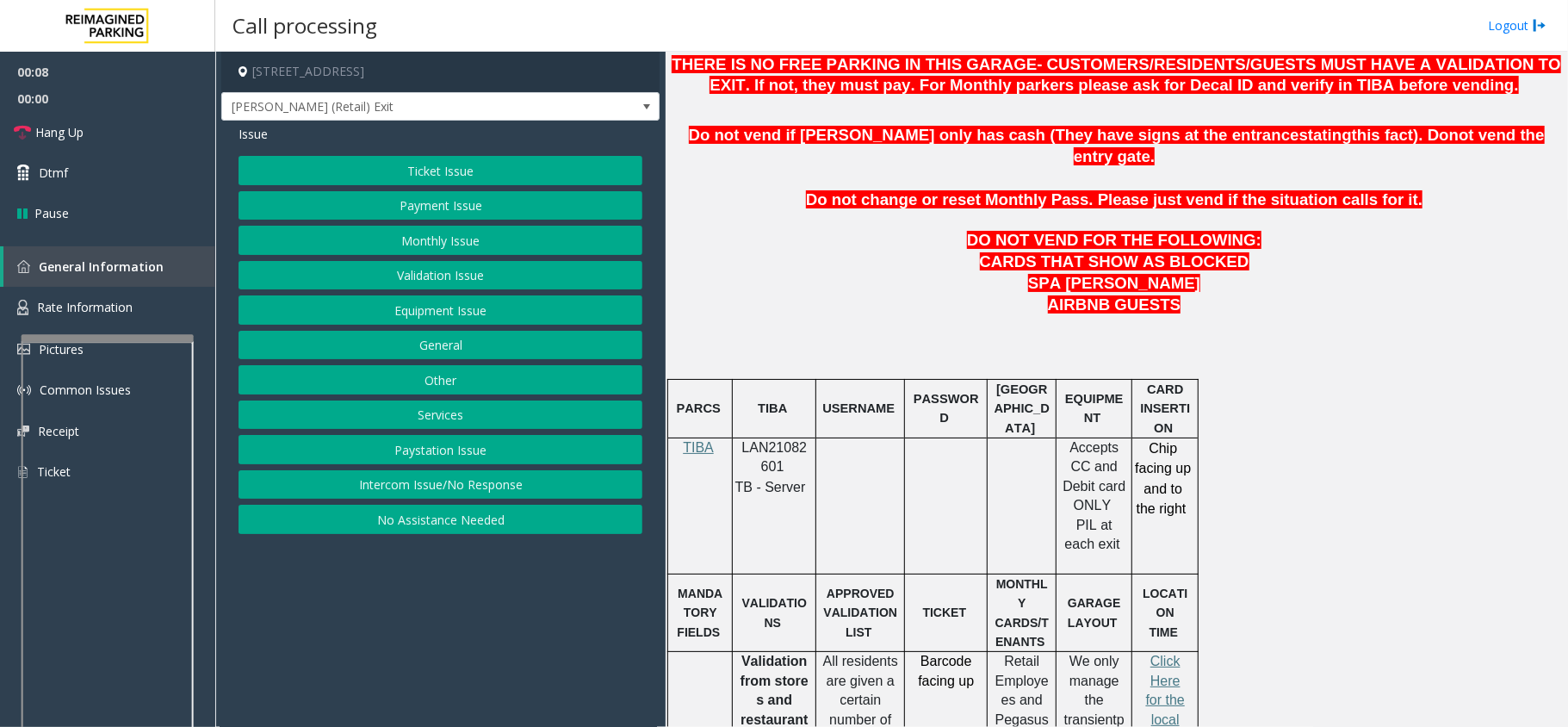
scroll to position [804, 0]
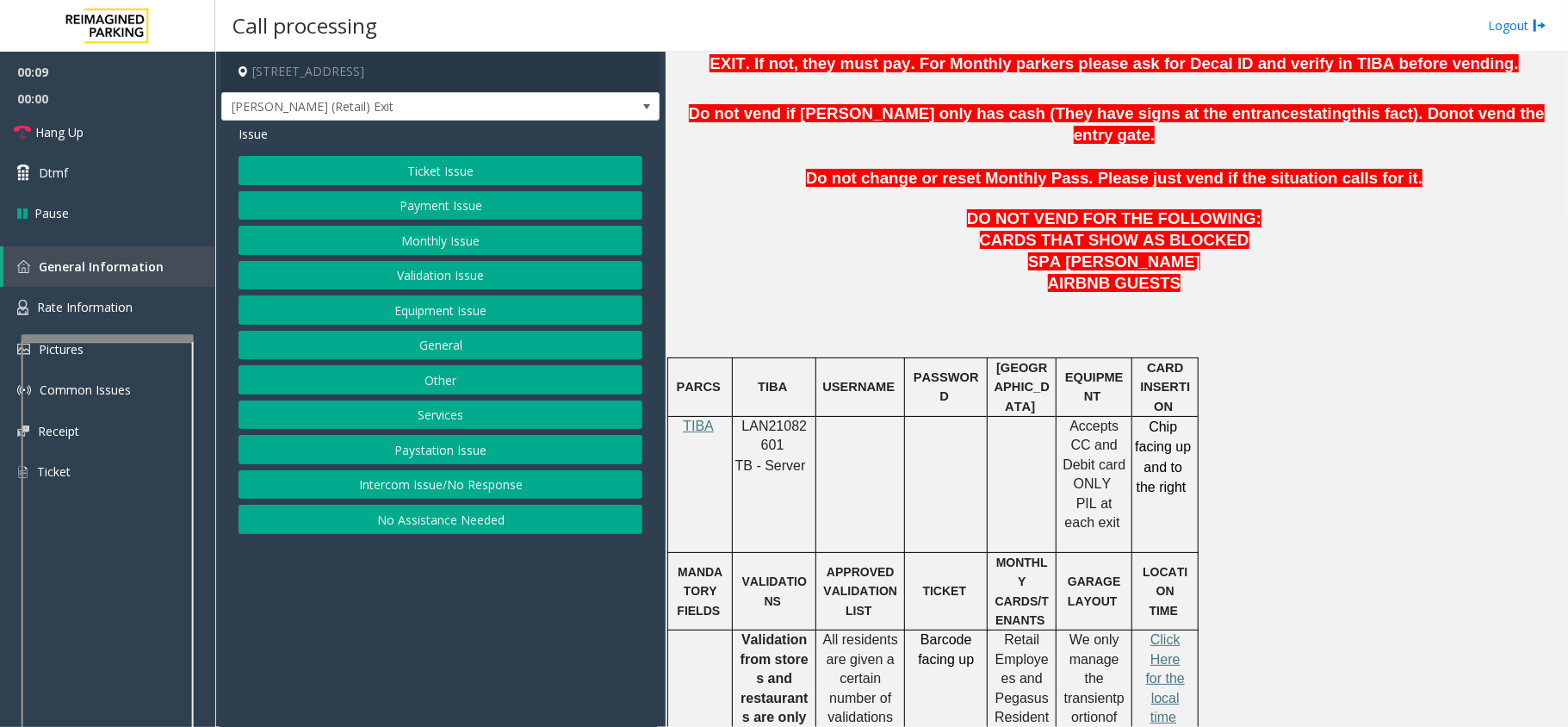
click at [773, 418] on span "LAN21082601" at bounding box center [775, 435] width 65 height 34
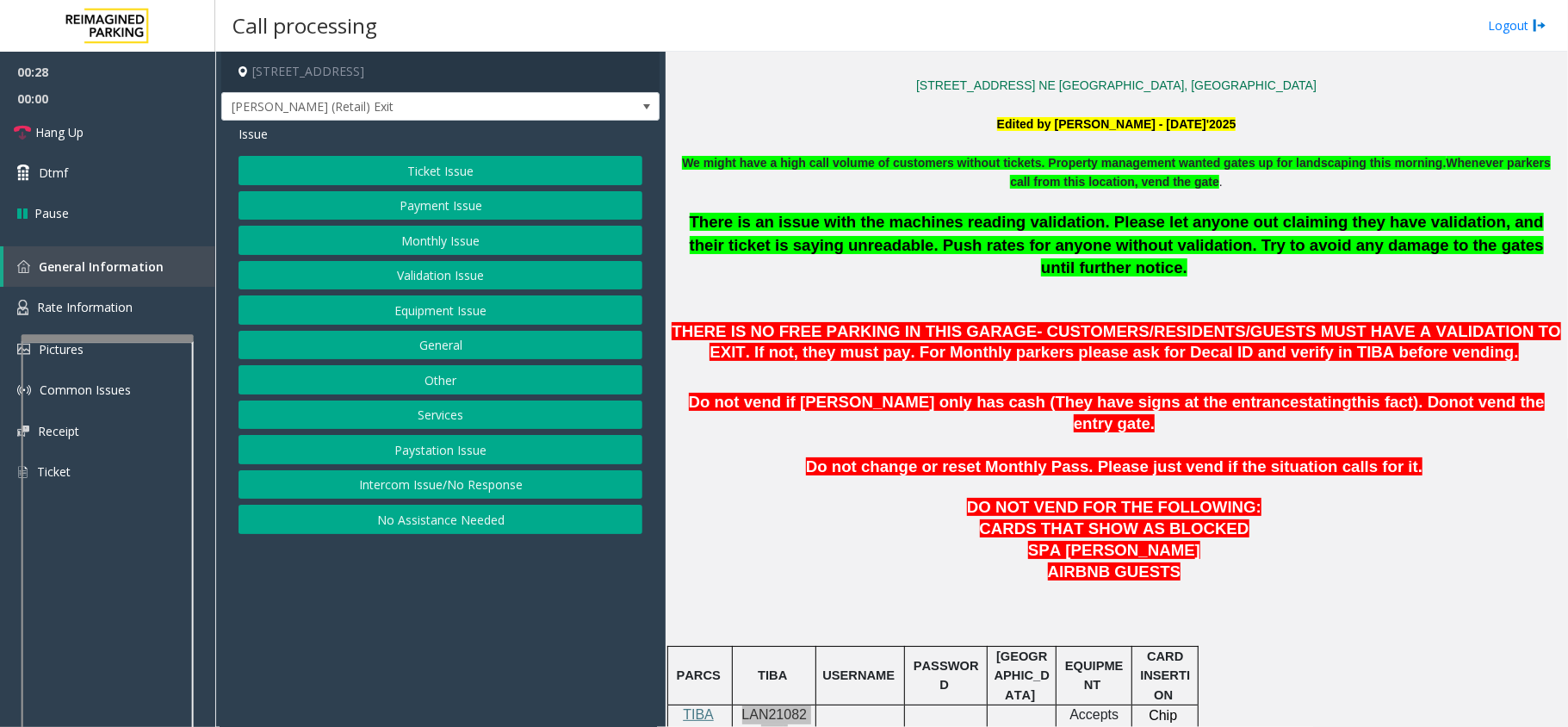
scroll to position [459, 0]
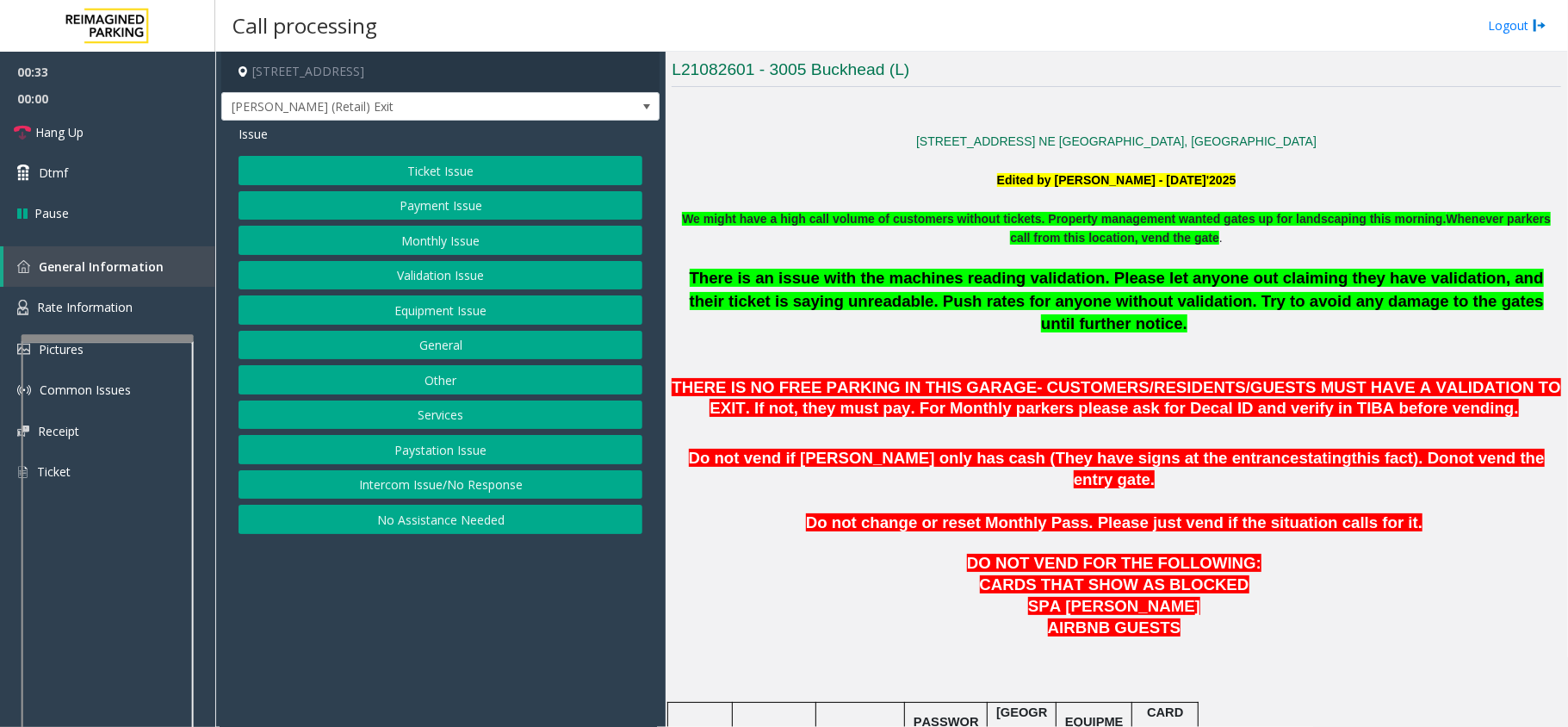
click at [470, 170] on button "Ticket Issue" at bounding box center [440, 170] width 404 height 30
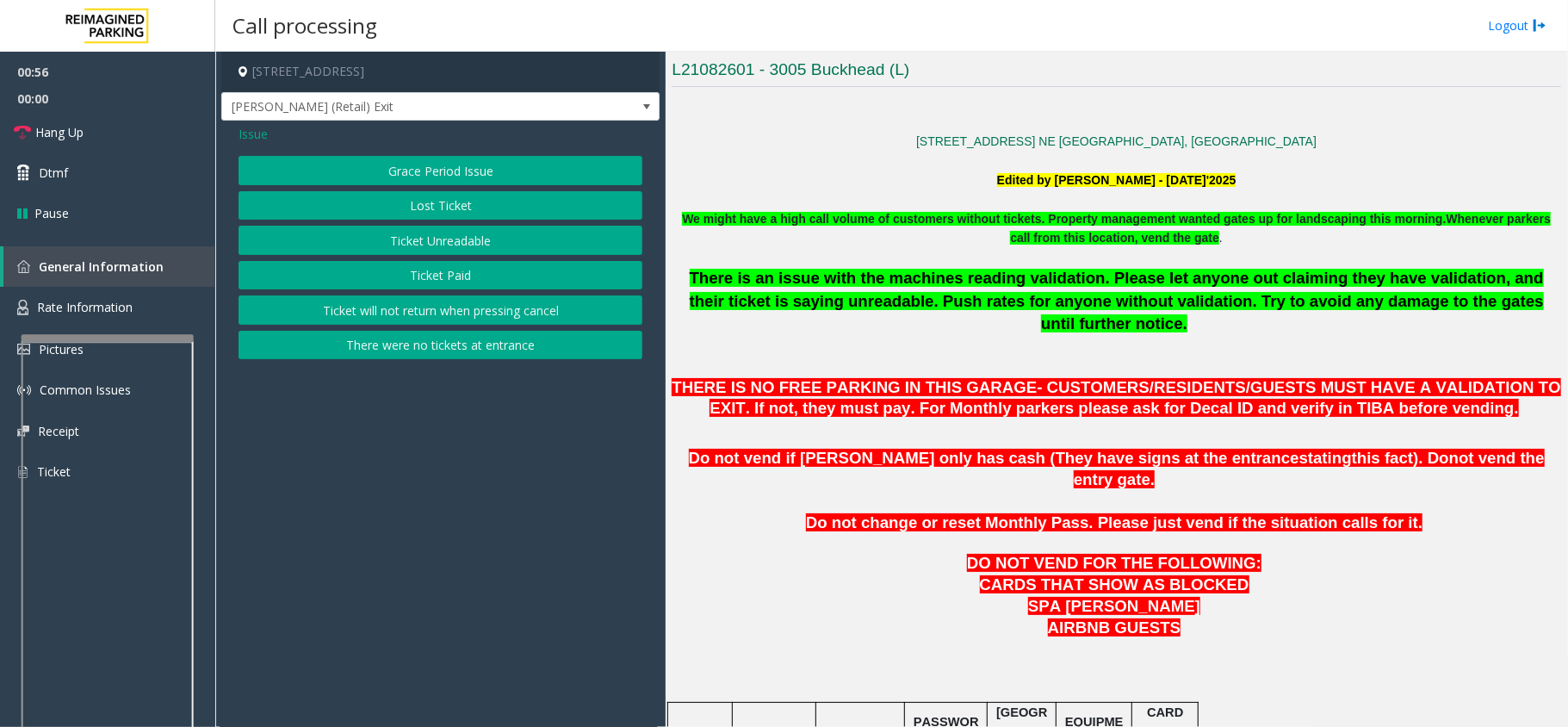
click at [455, 352] on button "There were no tickets at entrance" at bounding box center [440, 345] width 404 height 30
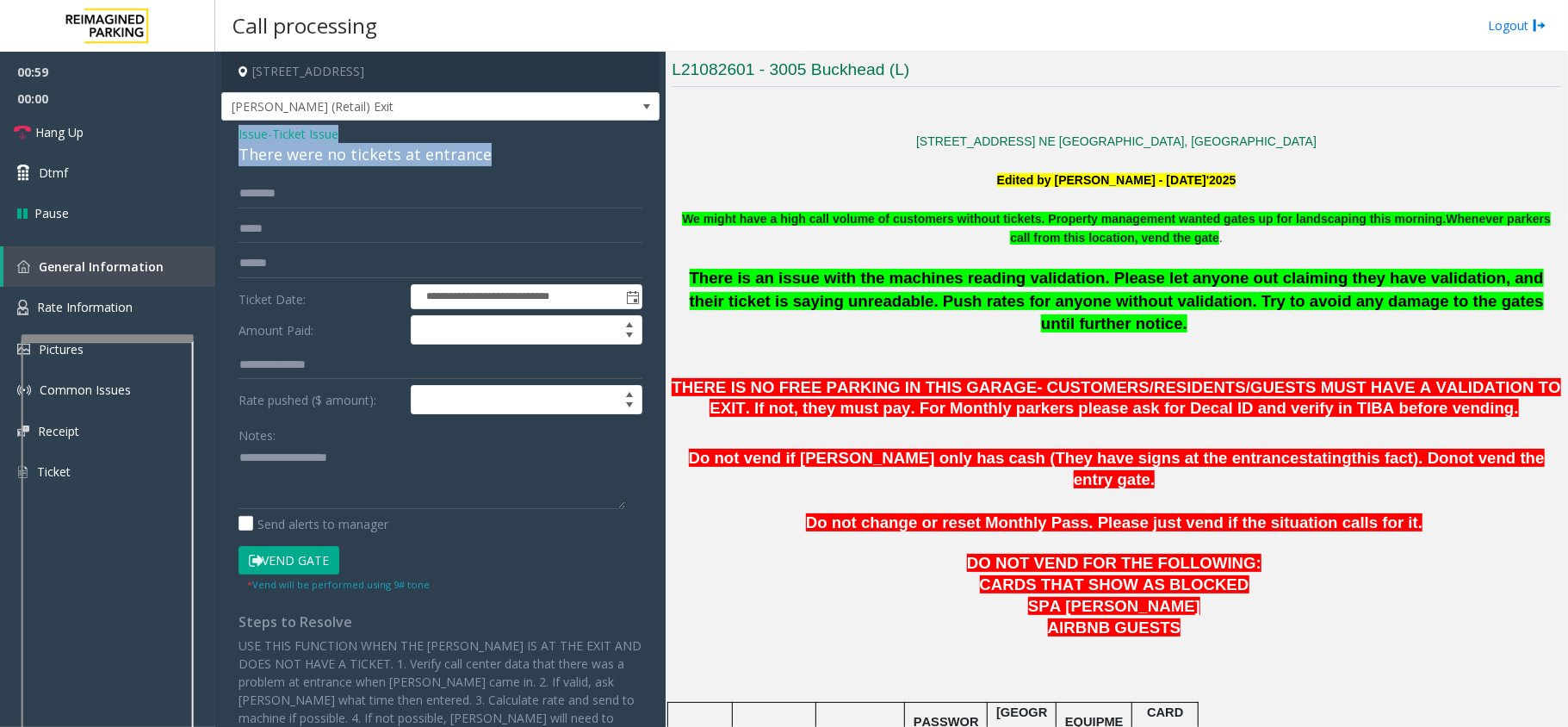
drag, startPoint x: 479, startPoint y: 149, endPoint x: 239, endPoint y: 133, distance: 240.5
click at [239, 133] on div "Issue - Ticket Issue There were no tickets at entrance" at bounding box center [440, 146] width 404 height 42
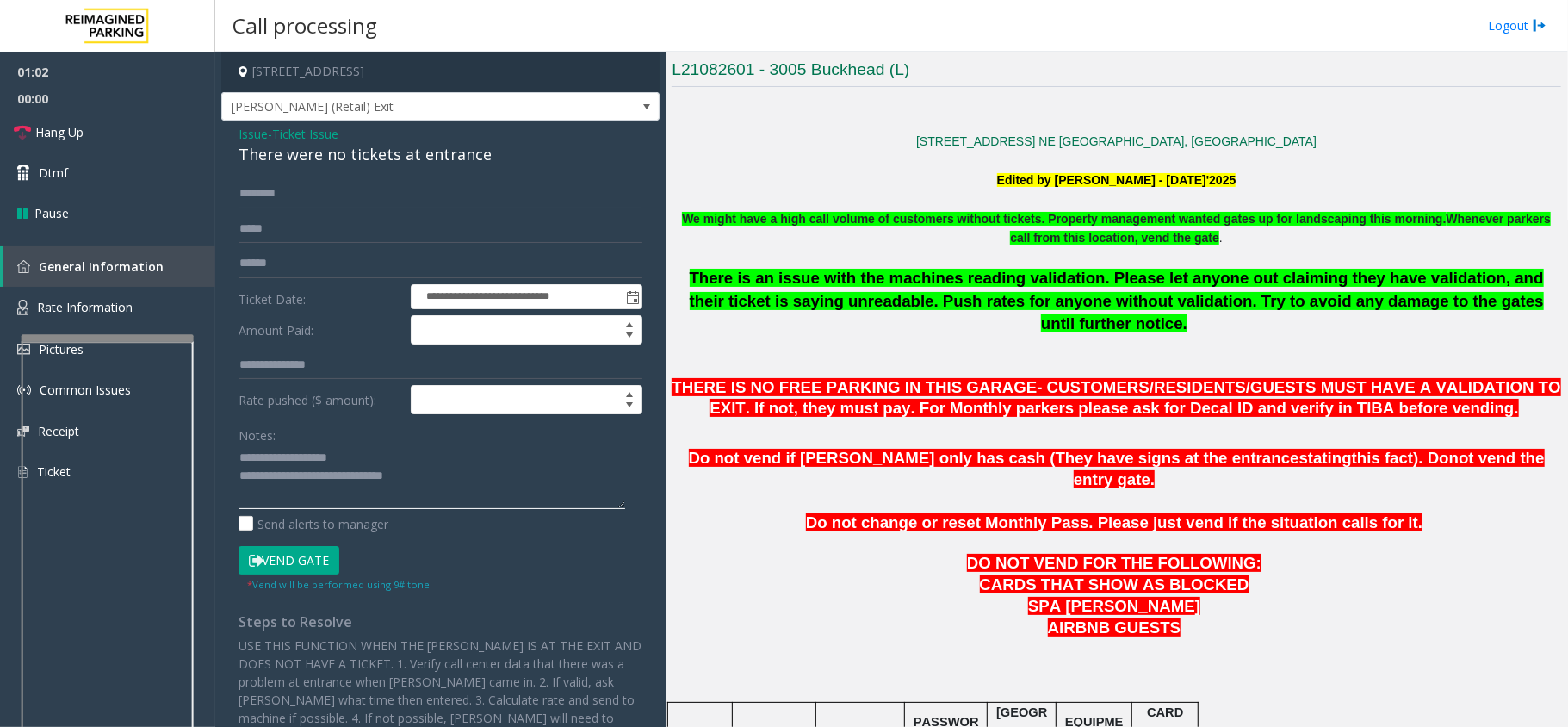
click at [434, 487] on textarea at bounding box center [431, 477] width 387 height 64
click at [455, 477] on textarea at bounding box center [431, 477] width 387 height 64
type textarea "**********"
click at [320, 188] on input "text" at bounding box center [440, 194] width 404 height 30
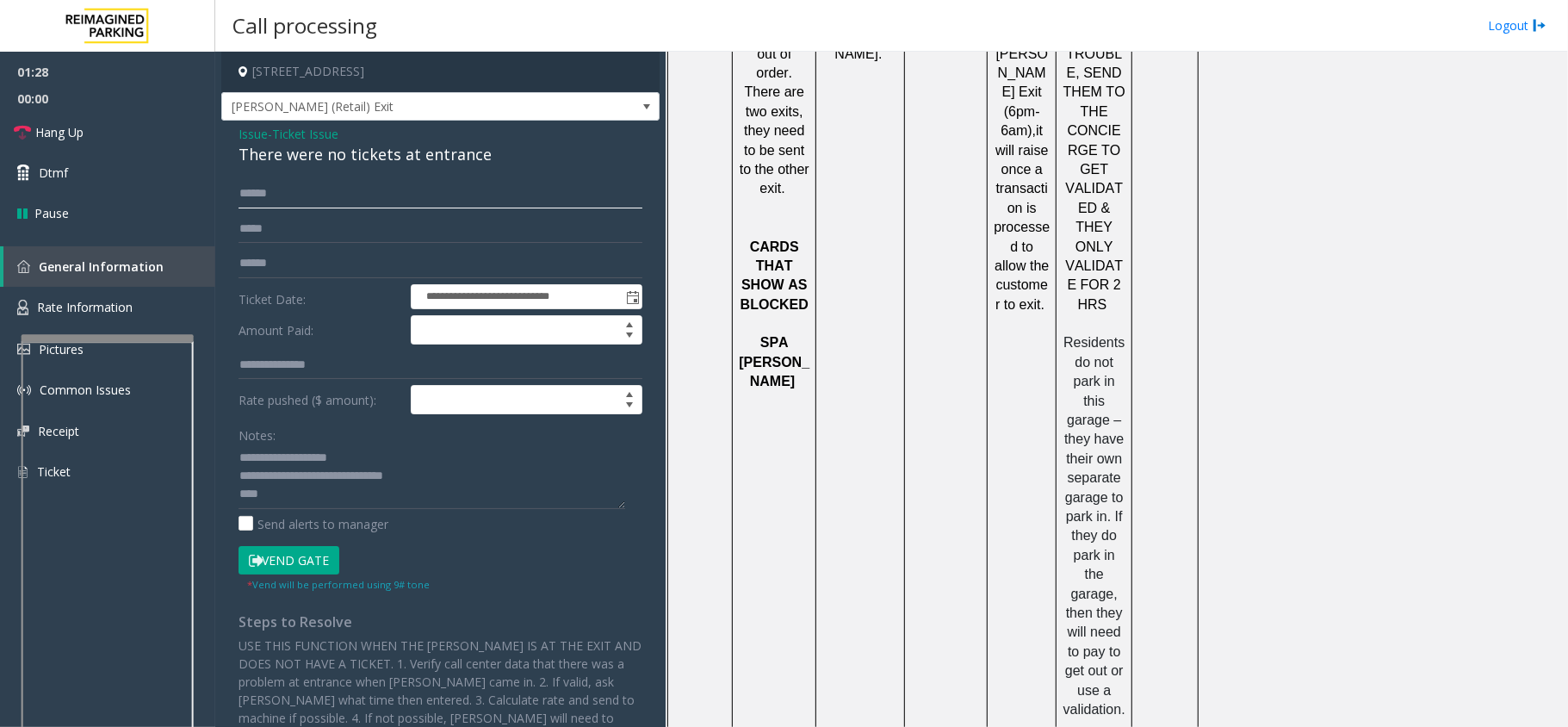
scroll to position [2253, 0]
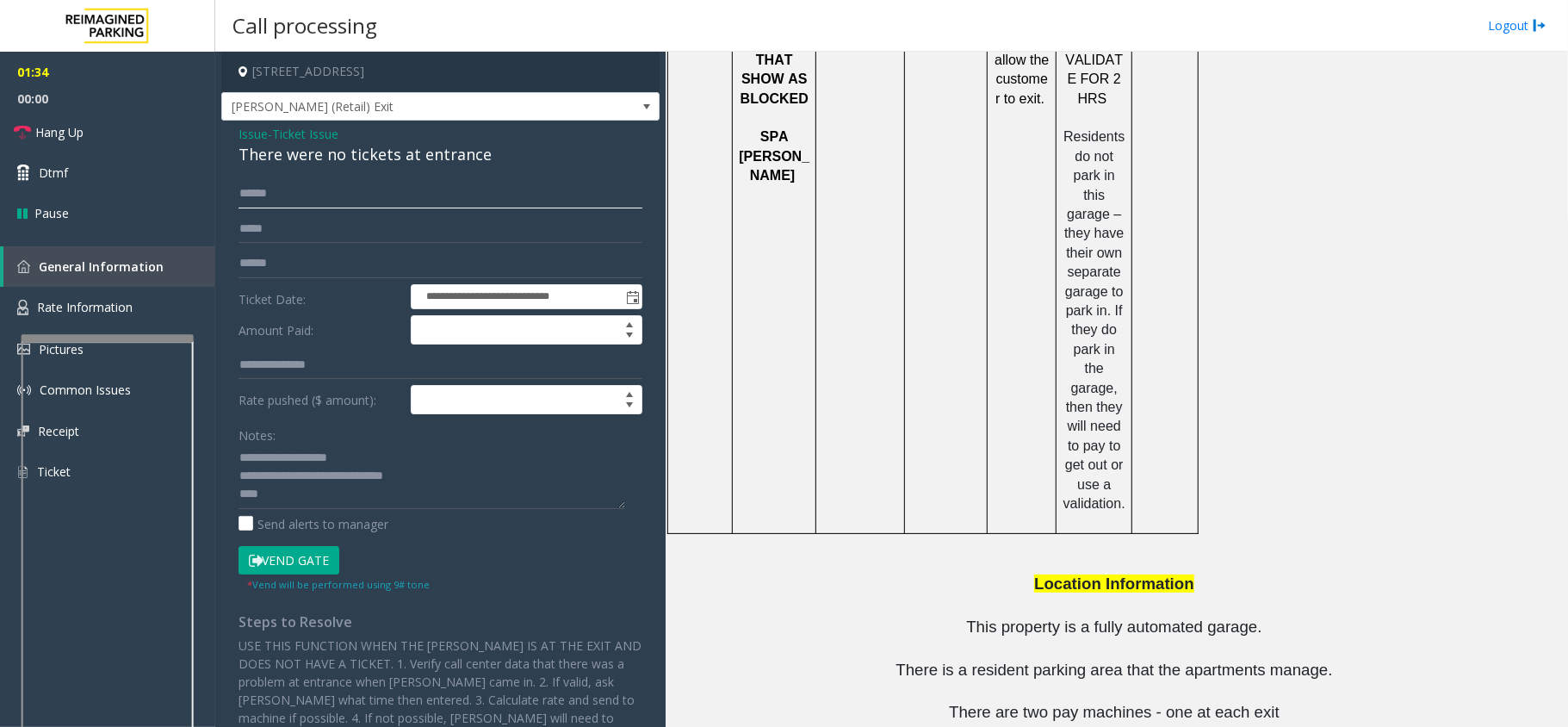
type input "******"
drag, startPoint x: 1068, startPoint y: 690, endPoint x: 951, endPoint y: 697, distance: 117.2
drag, startPoint x: 1054, startPoint y: 683, endPoint x: 948, endPoint y: 699, distance: 107.2
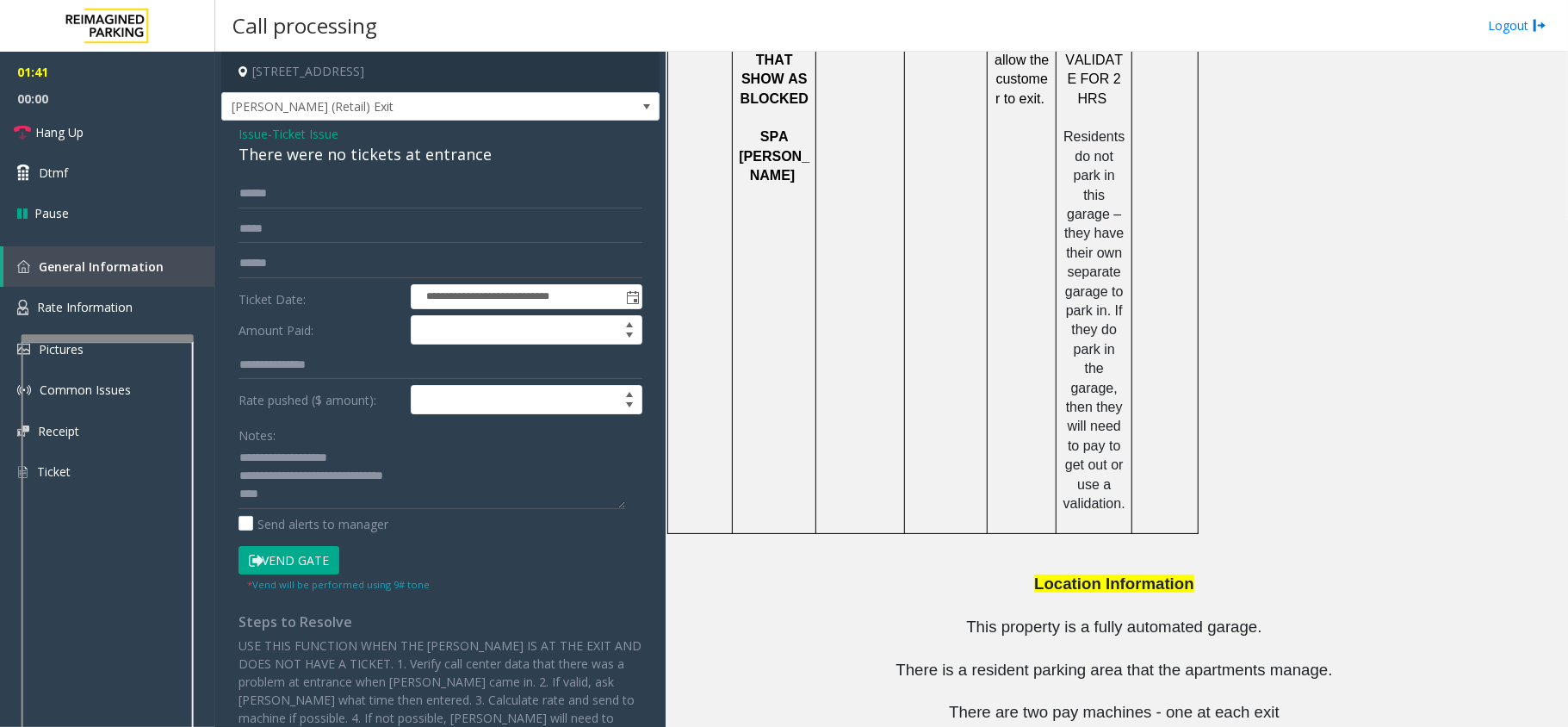
copy tr "404.309.6522"
click at [304, 494] on textarea at bounding box center [431, 477] width 387 height 64
click at [310, 564] on button "Vend Gate" at bounding box center [289, 561] width 101 height 30
click at [70, 132] on span "Hang Up" at bounding box center [59, 132] width 48 height 18
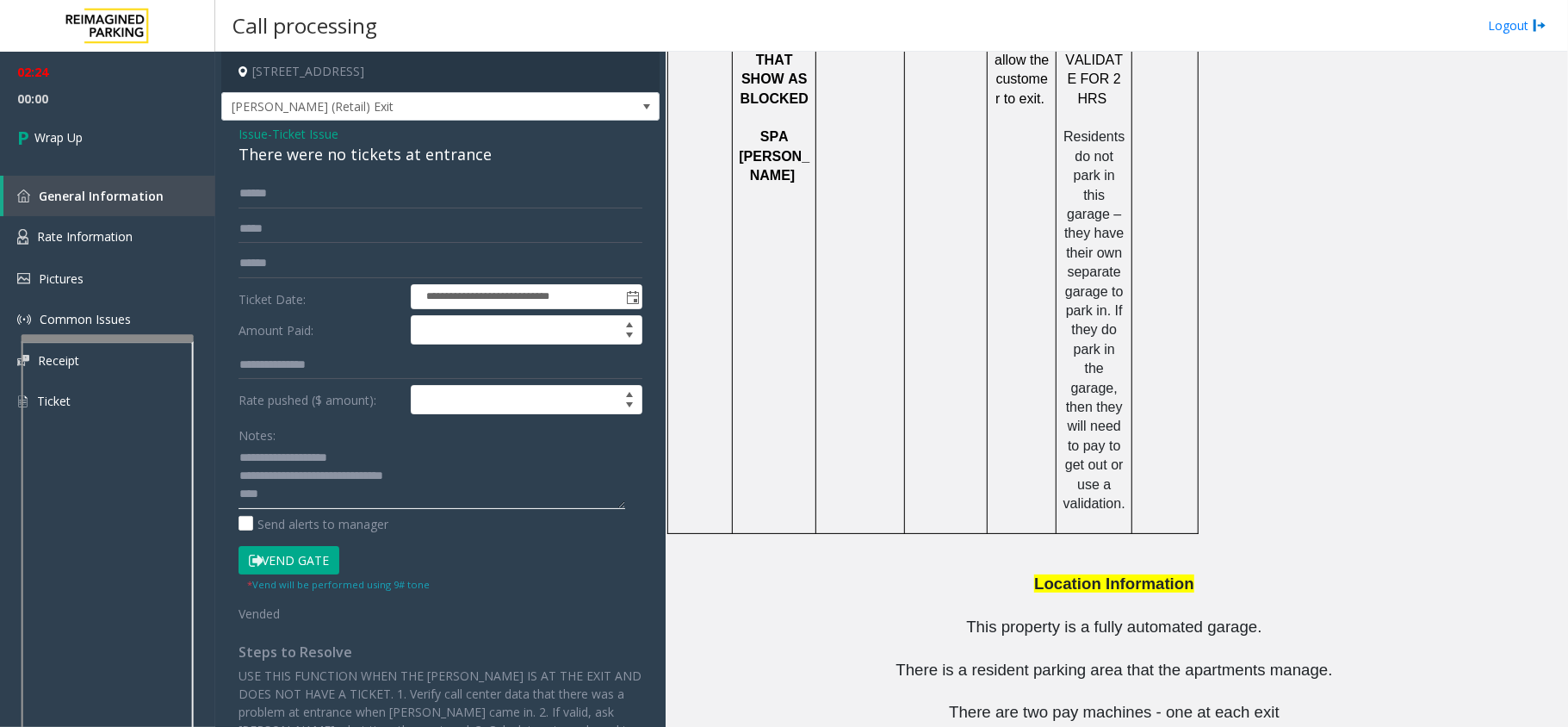
click at [406, 497] on textarea at bounding box center [431, 477] width 387 height 64
click at [345, 489] on textarea at bounding box center [431, 477] width 387 height 64
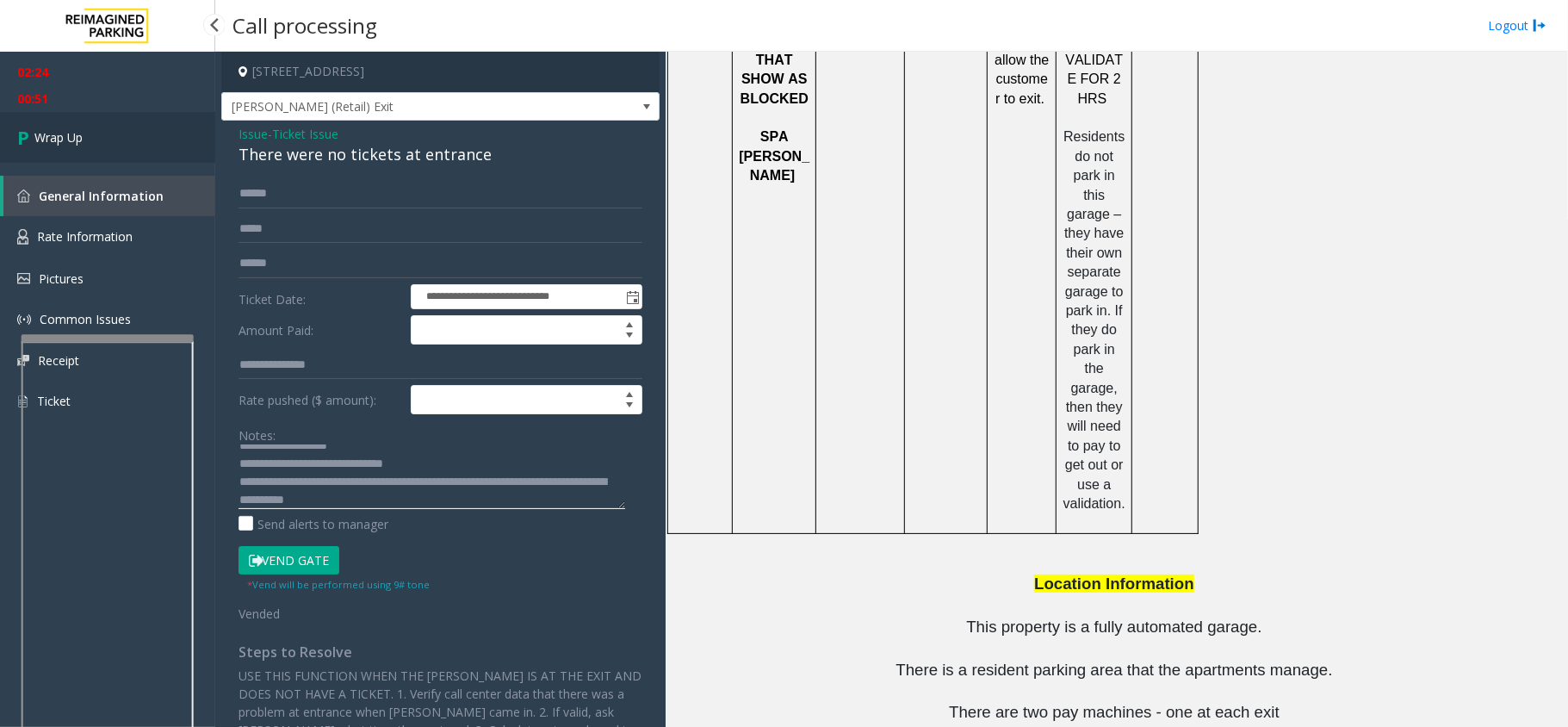
type textarea "**********"
click at [97, 124] on link "Wrap Up" at bounding box center [108, 137] width 216 height 50
